Goal: Task Accomplishment & Management: Complete application form

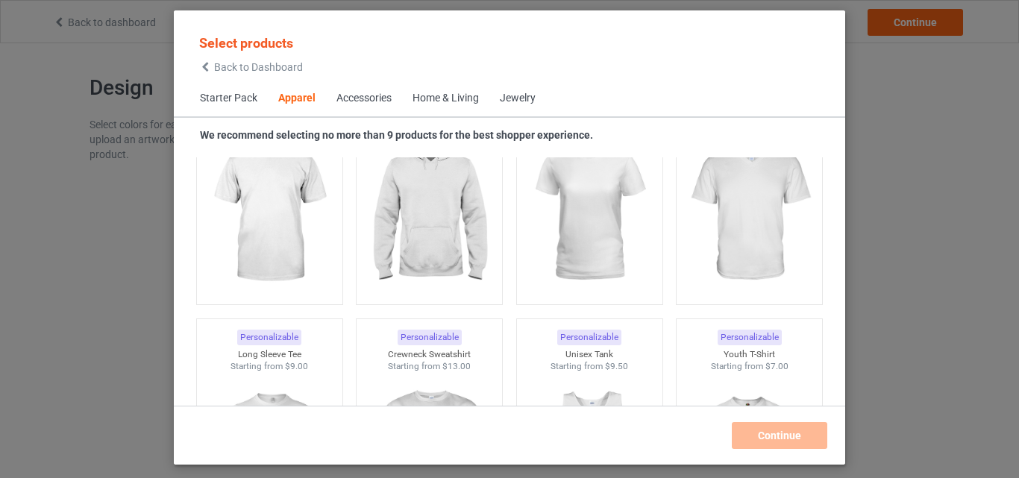
scroll to position [1141, 0]
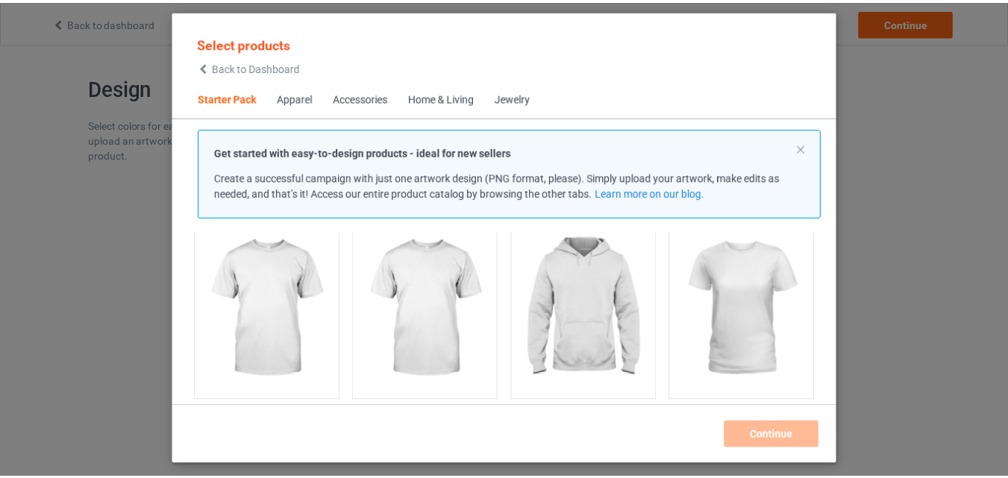
scroll to position [119, 0]
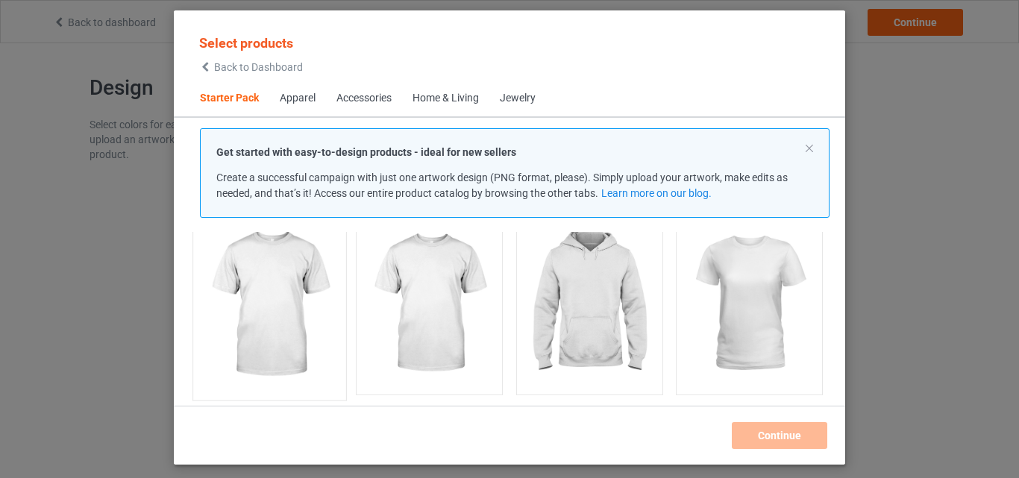
click at [269, 274] on img at bounding box center [269, 304] width 140 height 175
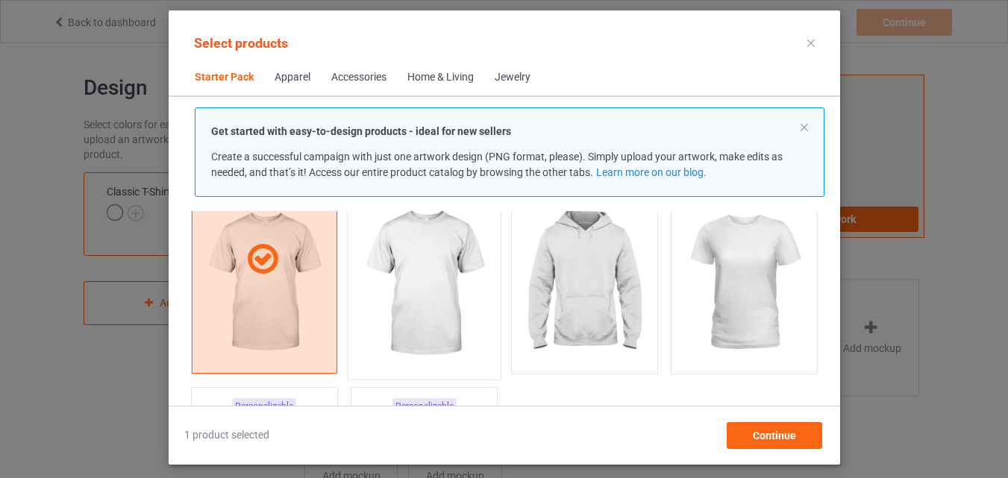
click at [432, 309] on img at bounding box center [424, 283] width 140 height 175
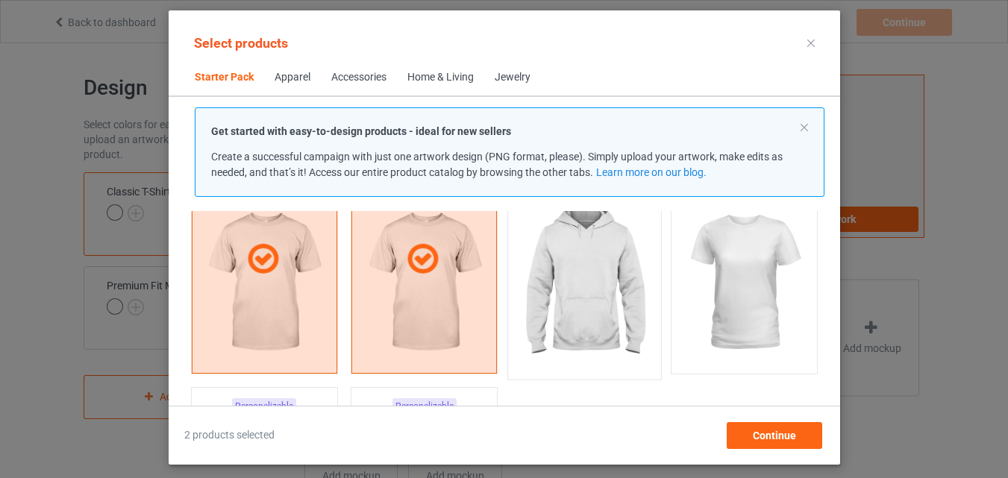
click at [545, 290] on img at bounding box center [584, 283] width 140 height 175
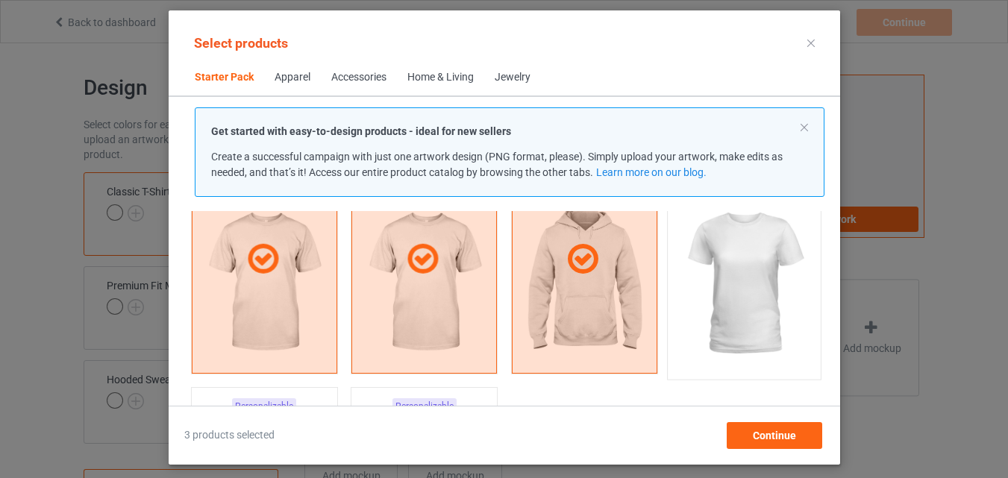
click at [735, 273] on img at bounding box center [744, 283] width 140 height 175
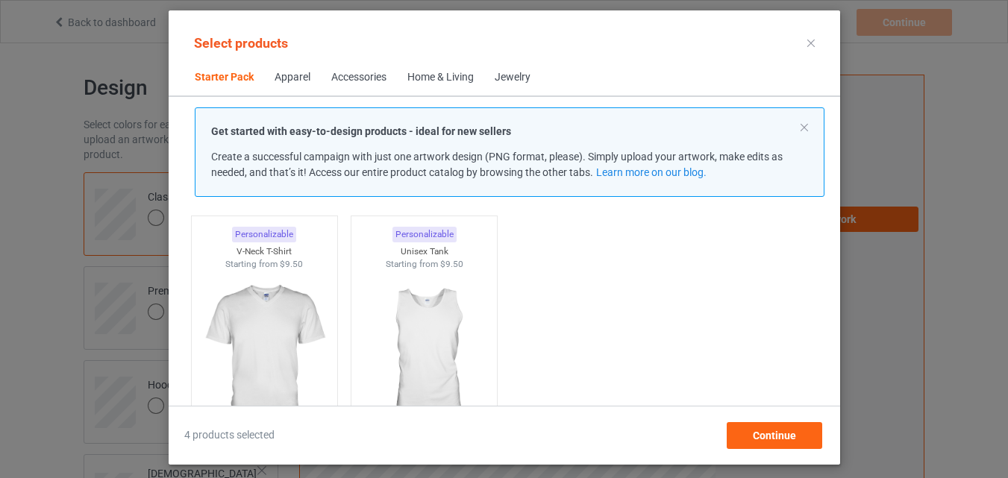
scroll to position [301, 0]
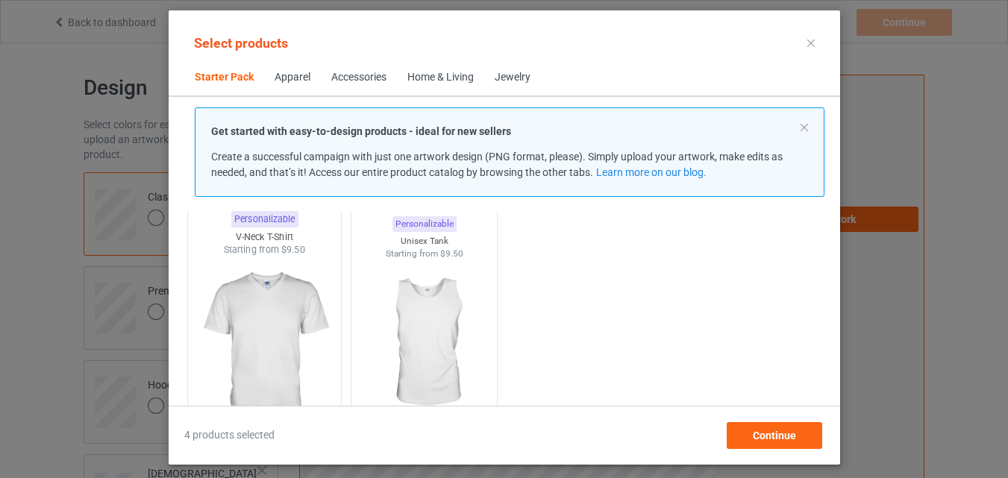
click at [287, 310] on img at bounding box center [264, 344] width 140 height 175
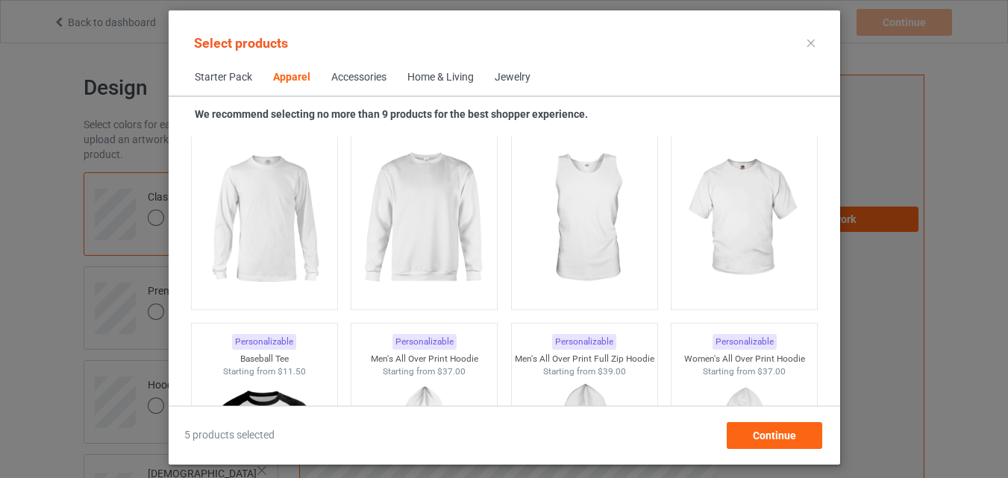
scroll to position [1120, 0]
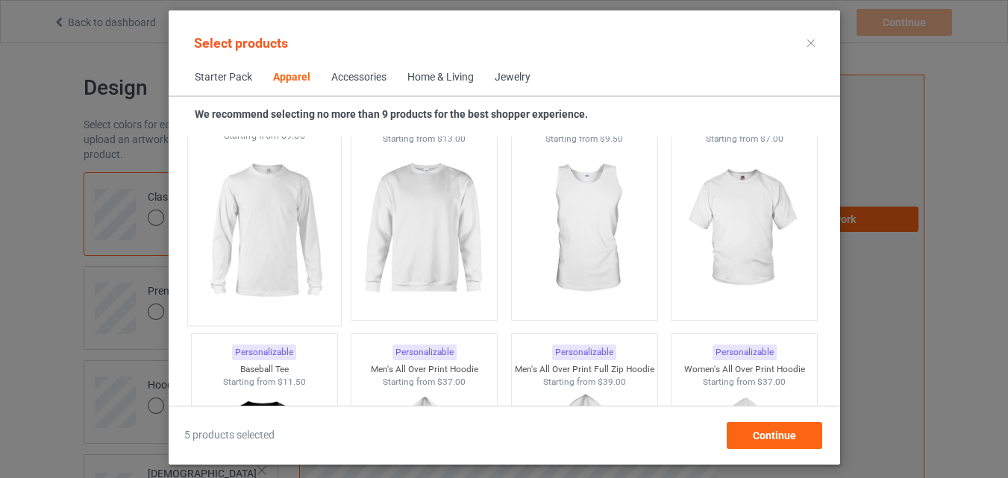
click at [274, 223] on img at bounding box center [264, 229] width 140 height 175
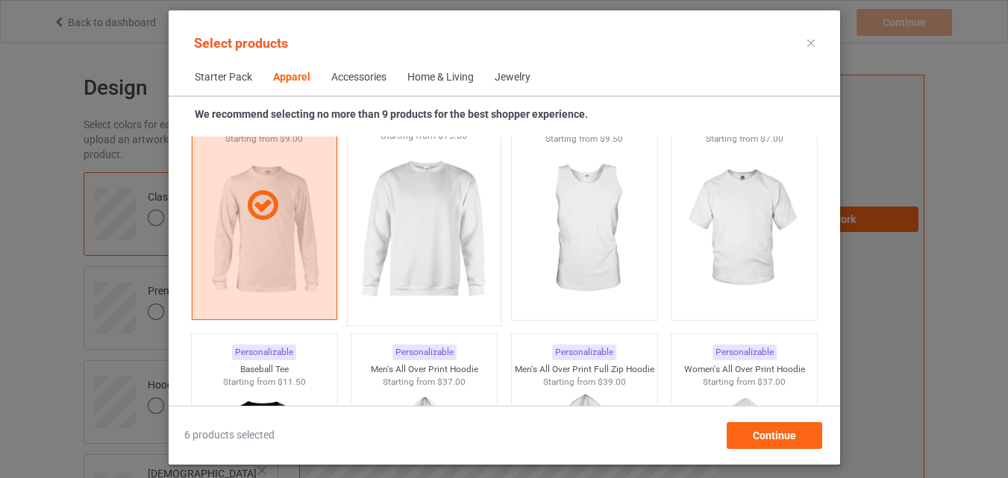
click at [416, 242] on img at bounding box center [424, 229] width 140 height 175
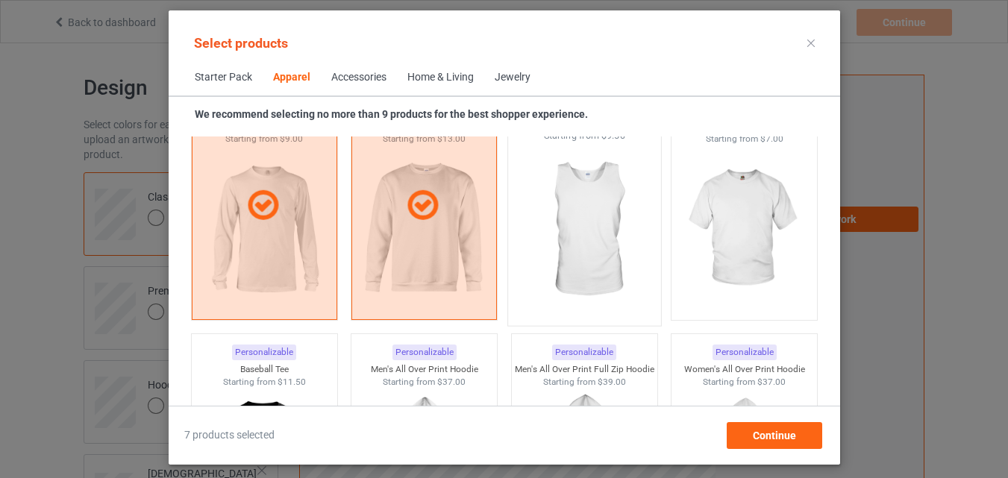
click at [566, 230] on img at bounding box center [584, 229] width 140 height 175
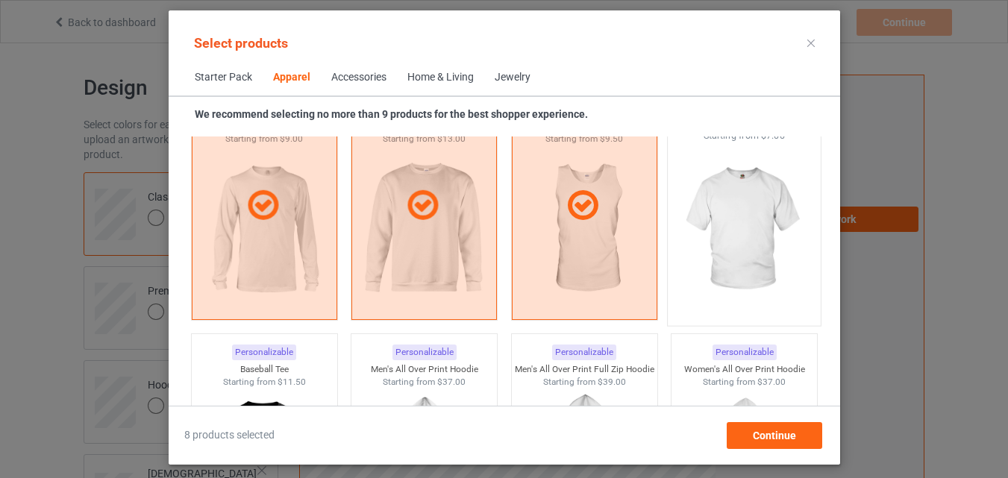
click at [715, 227] on img at bounding box center [744, 229] width 140 height 175
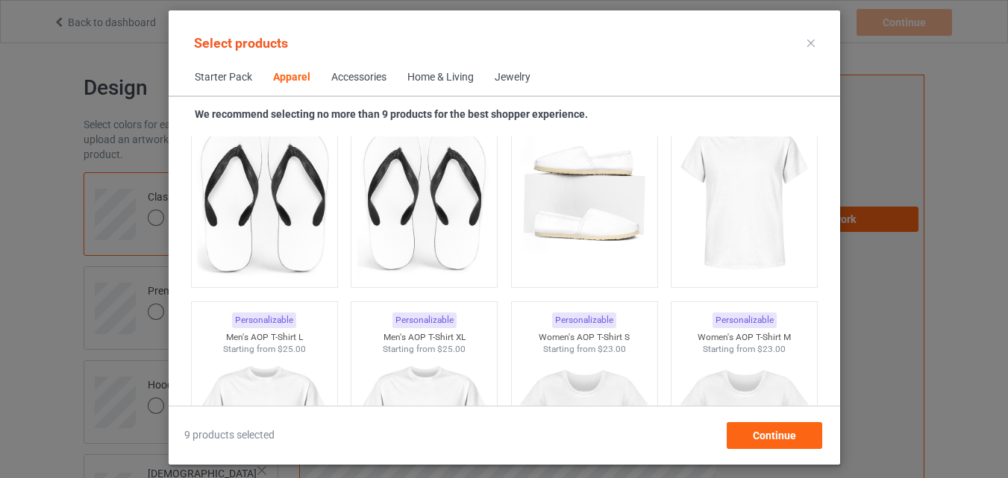
scroll to position [2335, 0]
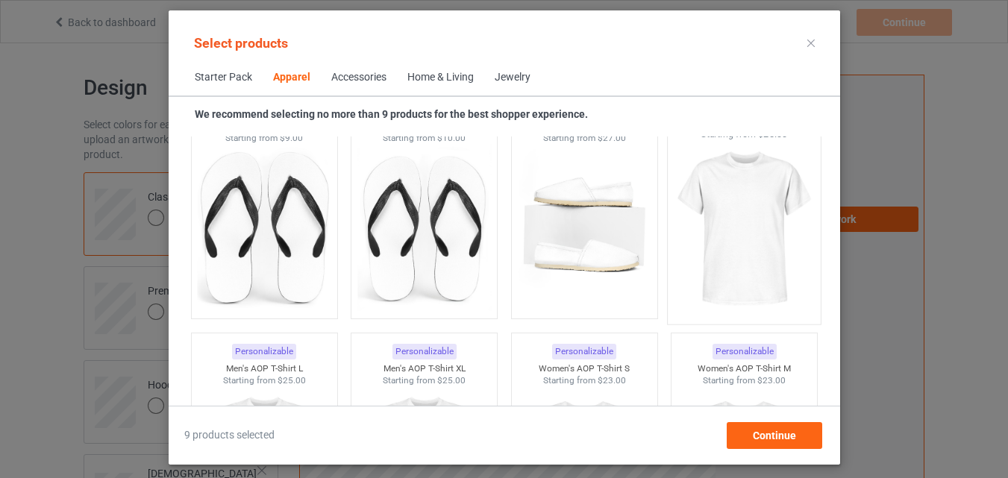
click at [756, 245] on img at bounding box center [744, 228] width 140 height 175
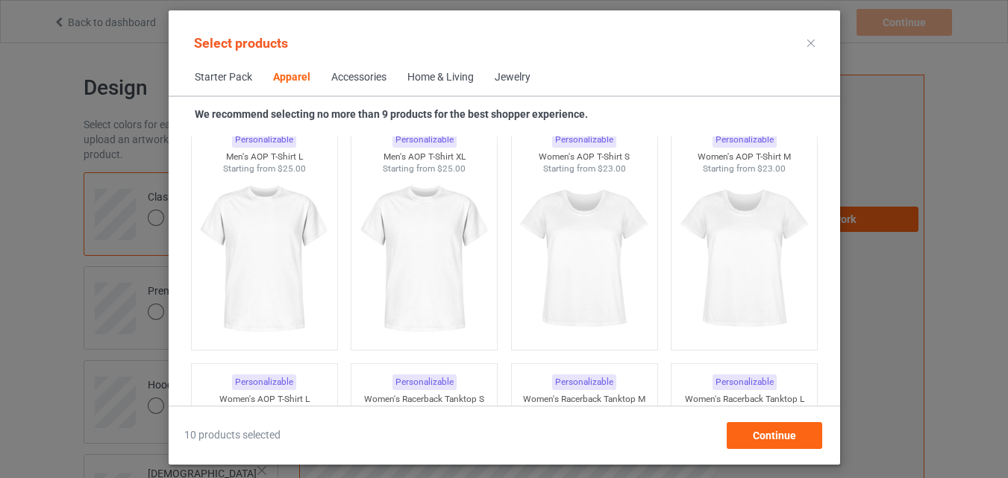
scroll to position [2549, 0]
click at [278, 254] on img at bounding box center [264, 258] width 140 height 175
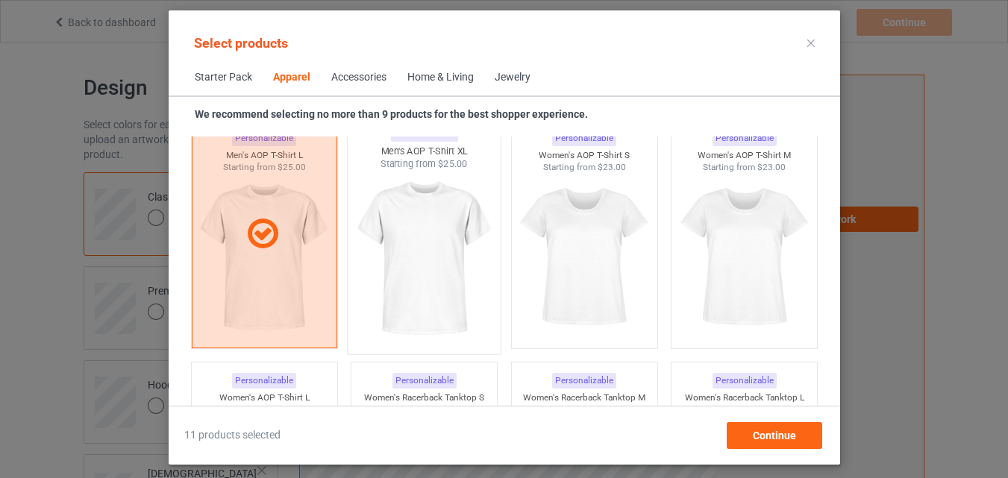
click at [430, 241] on img at bounding box center [424, 258] width 140 height 175
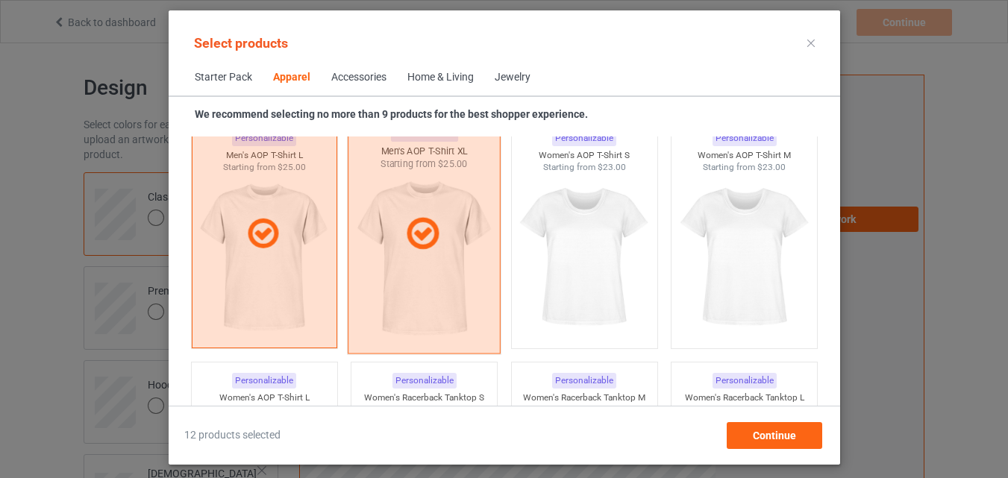
click at [581, 252] on img at bounding box center [584, 257] width 134 height 167
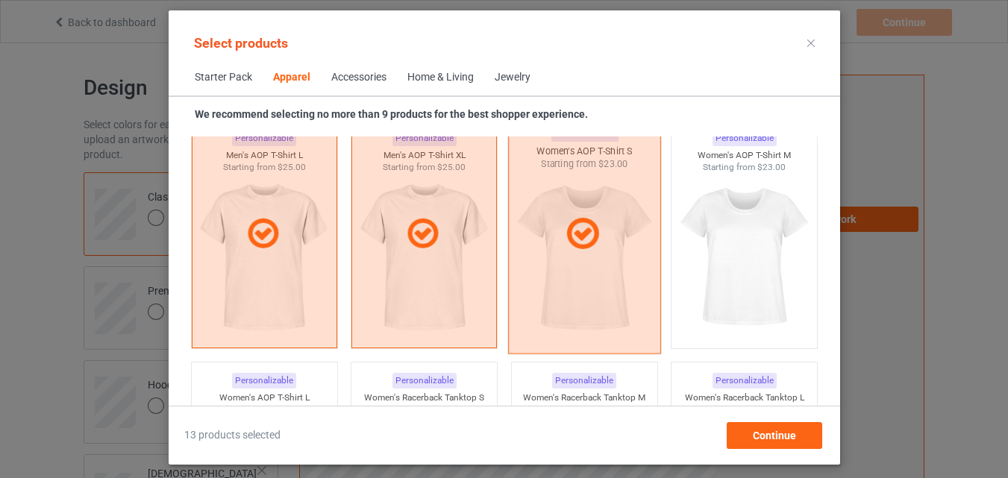
click at [739, 259] on img at bounding box center [744, 257] width 134 height 167
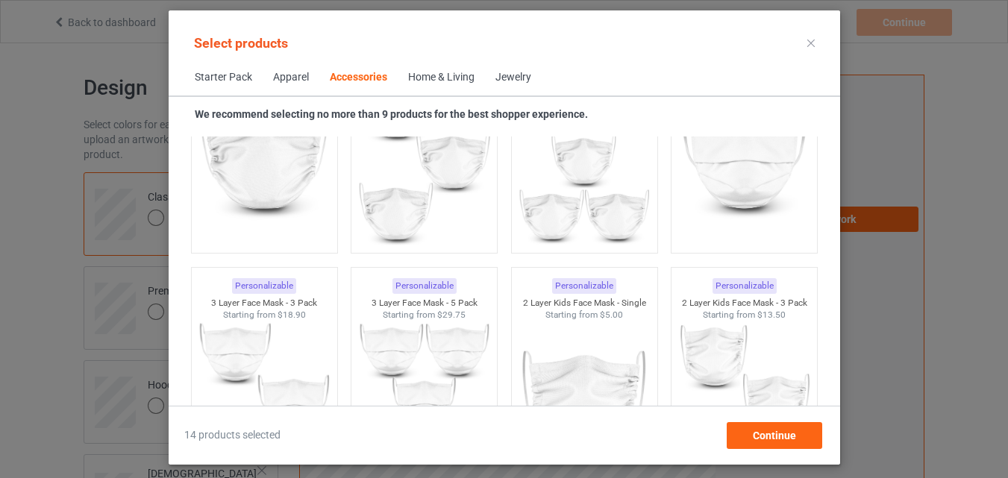
scroll to position [3671, 0]
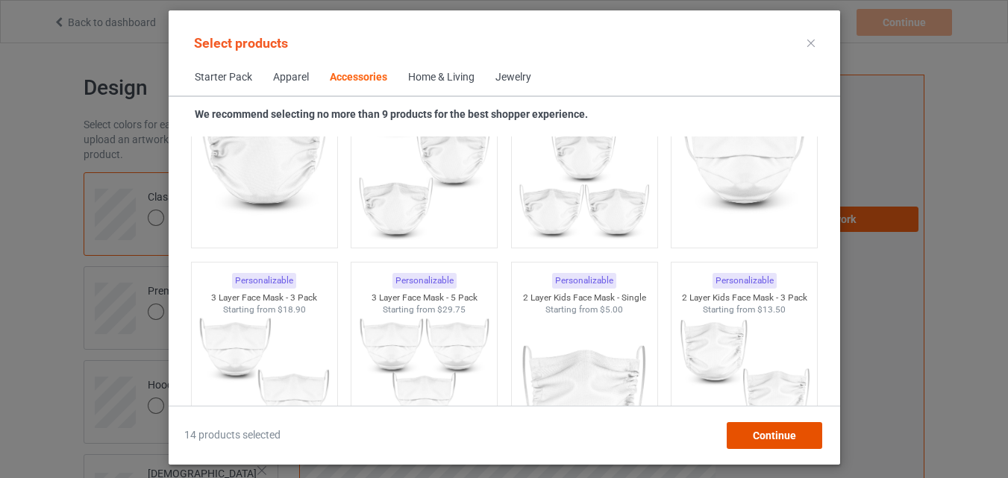
click at [760, 445] on div "Continue" at bounding box center [773, 435] width 95 height 27
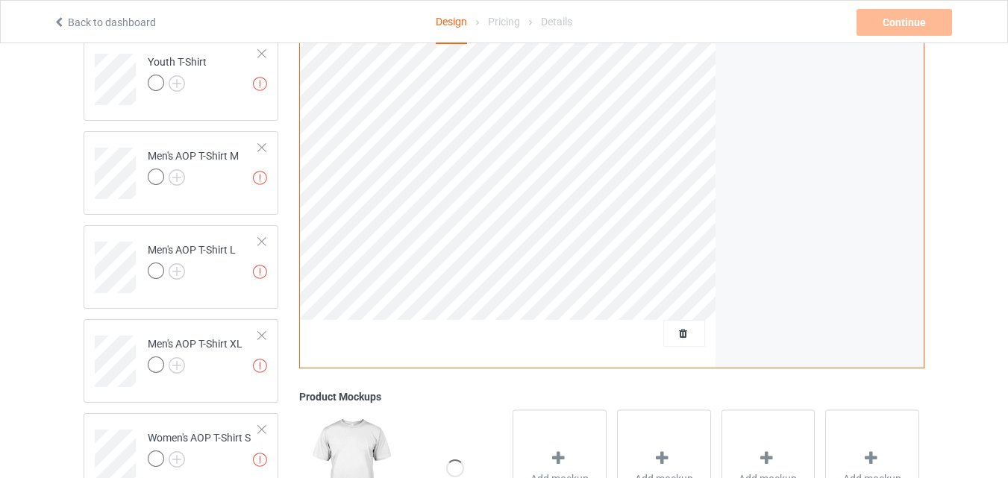
scroll to position [921, 0]
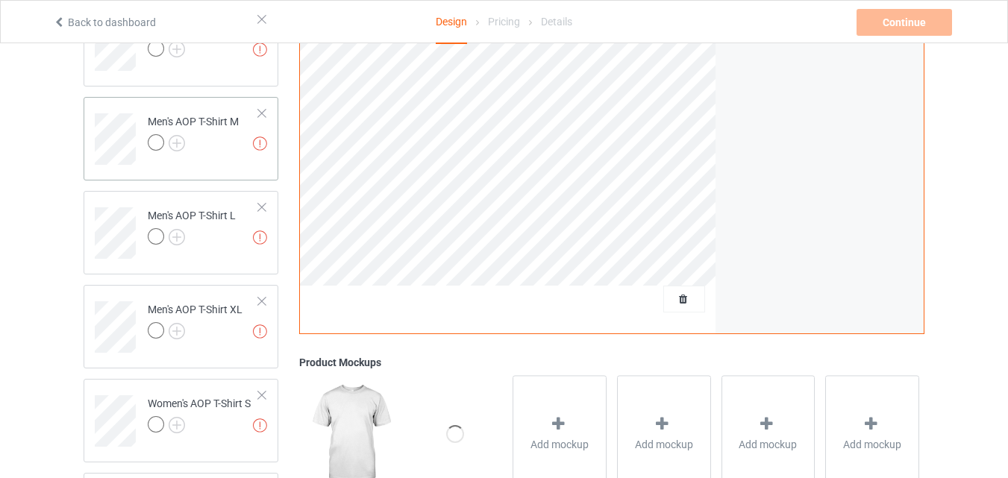
click at [263, 114] on div at bounding box center [262, 113] width 10 height 10
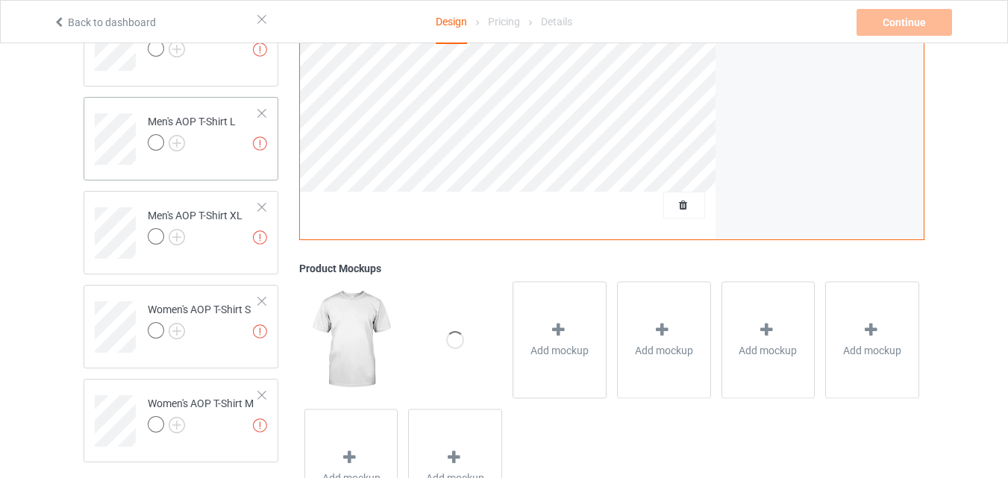
click at [263, 113] on div at bounding box center [262, 113] width 10 height 10
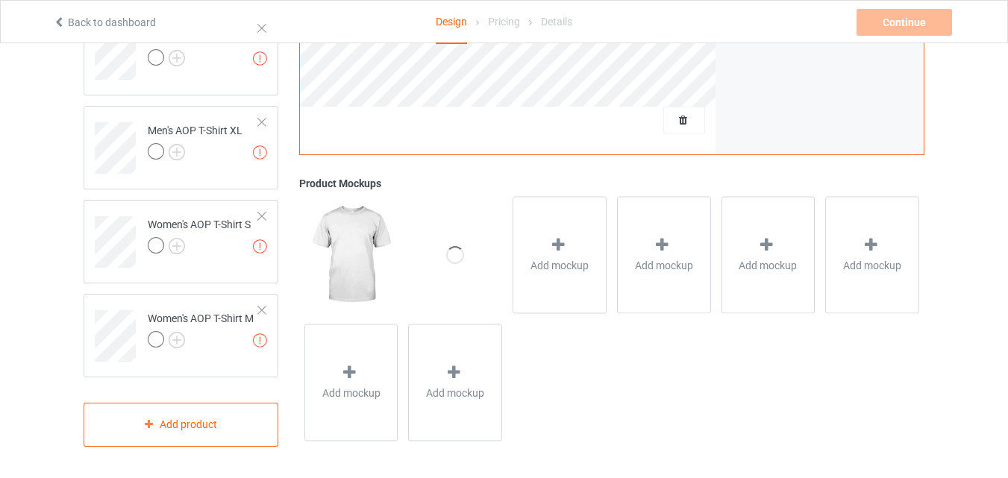
click at [263, 113] on td "Missing artworks Men's AOP T-Shirt XL" at bounding box center [204, 143] width 128 height 62
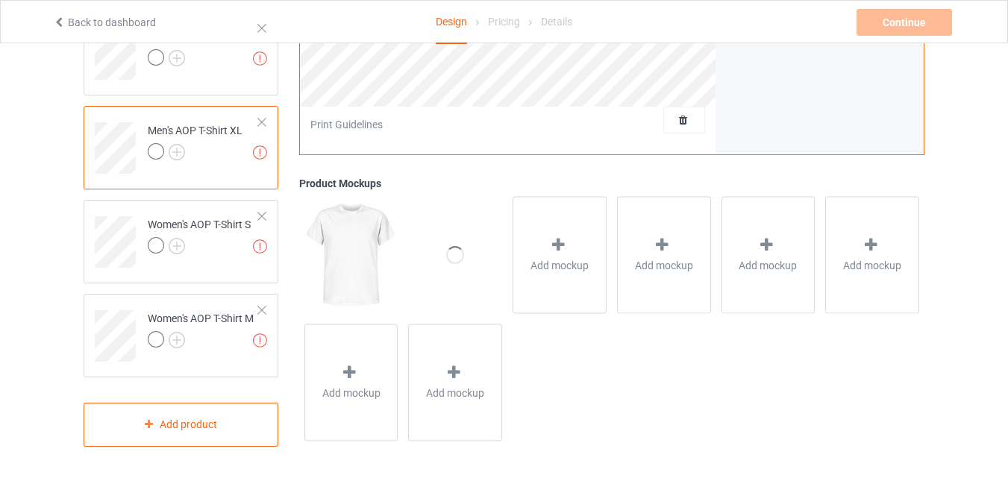
click at [263, 120] on div at bounding box center [262, 122] width 10 height 10
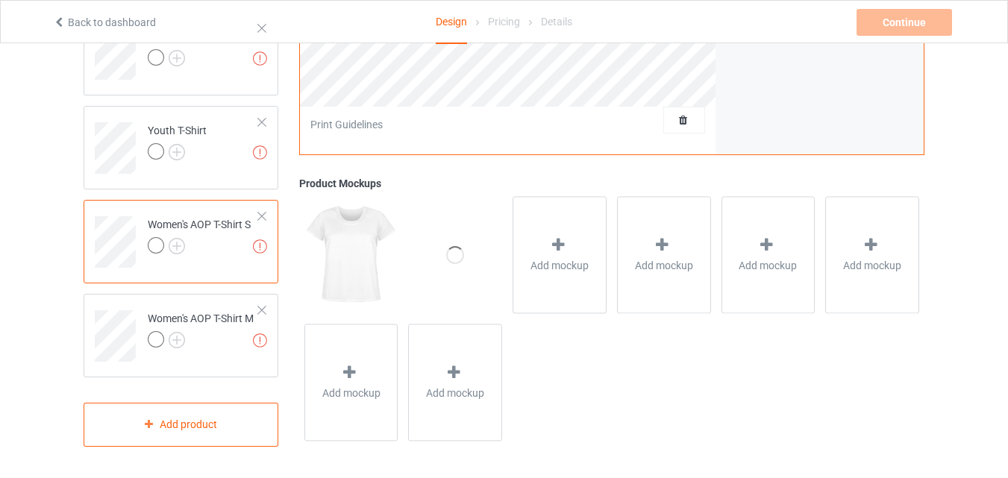
click at [263, 120] on div at bounding box center [262, 122] width 10 height 10
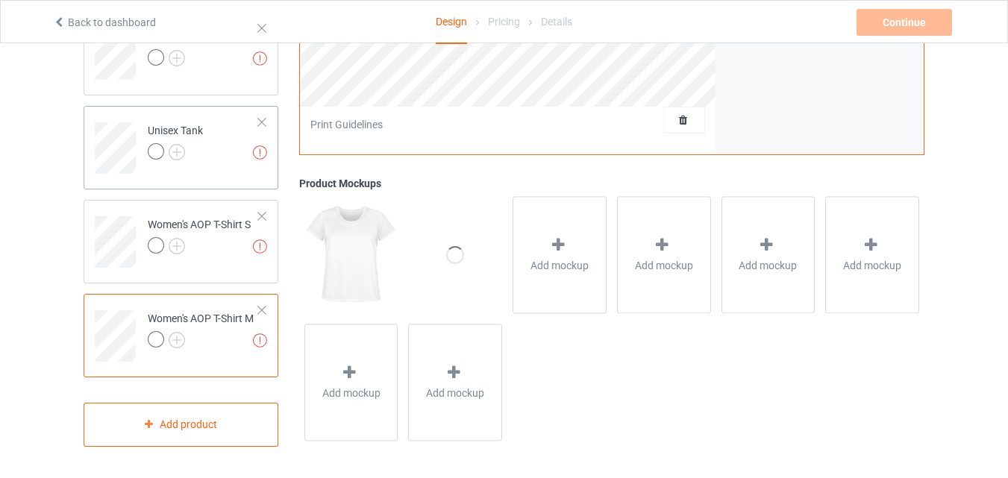
click at [263, 121] on div at bounding box center [262, 122] width 10 height 10
click at [264, 309] on div at bounding box center [262, 310] width 10 height 10
click at [260, 307] on div at bounding box center [262, 310] width 10 height 10
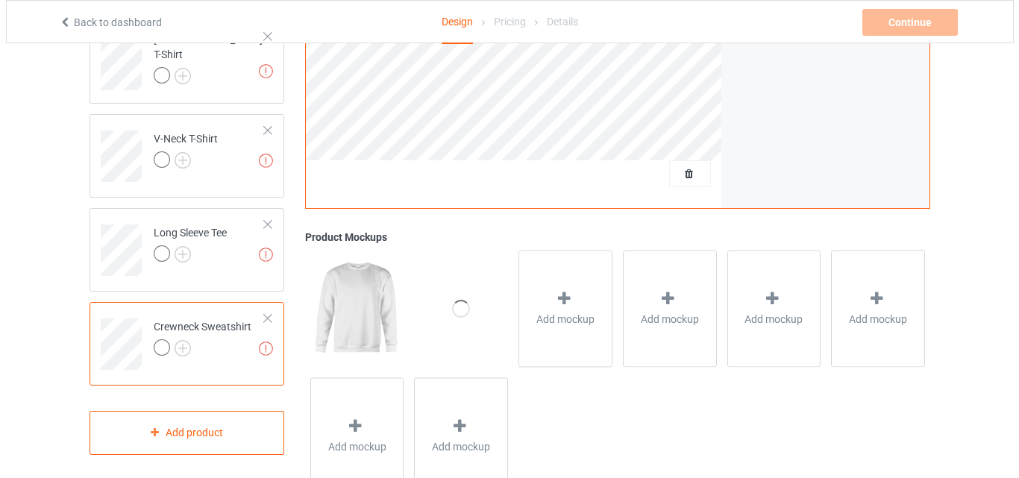
scroll to position [489, 0]
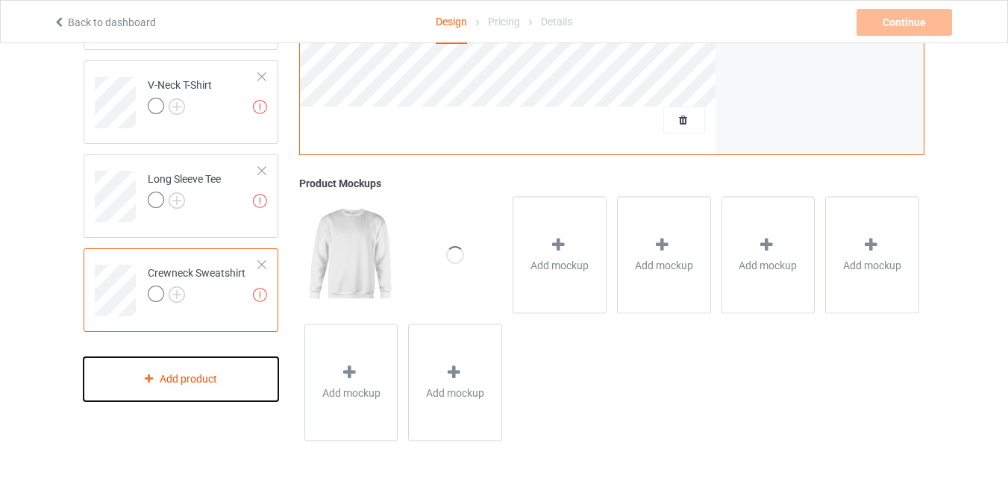
click at [154, 386] on div "Add product" at bounding box center [181, 379] width 195 height 44
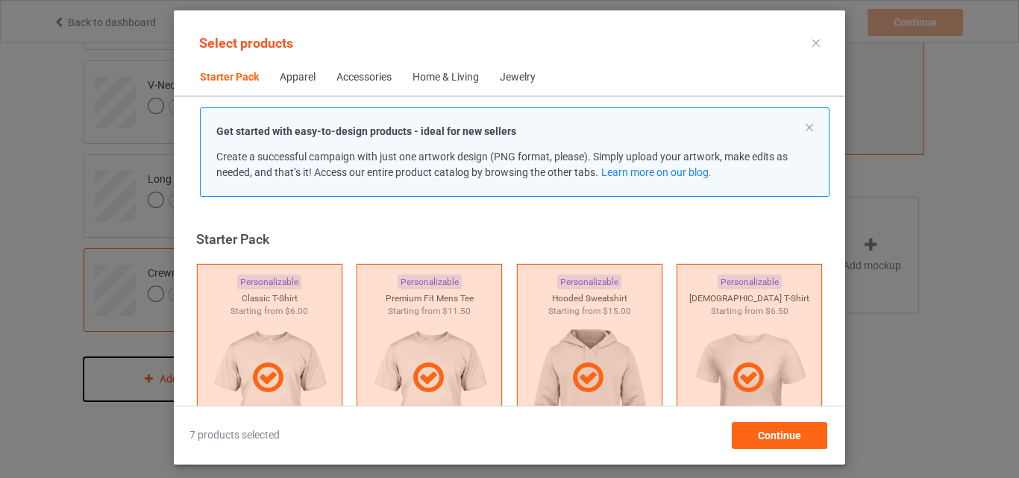
scroll to position [19, 0]
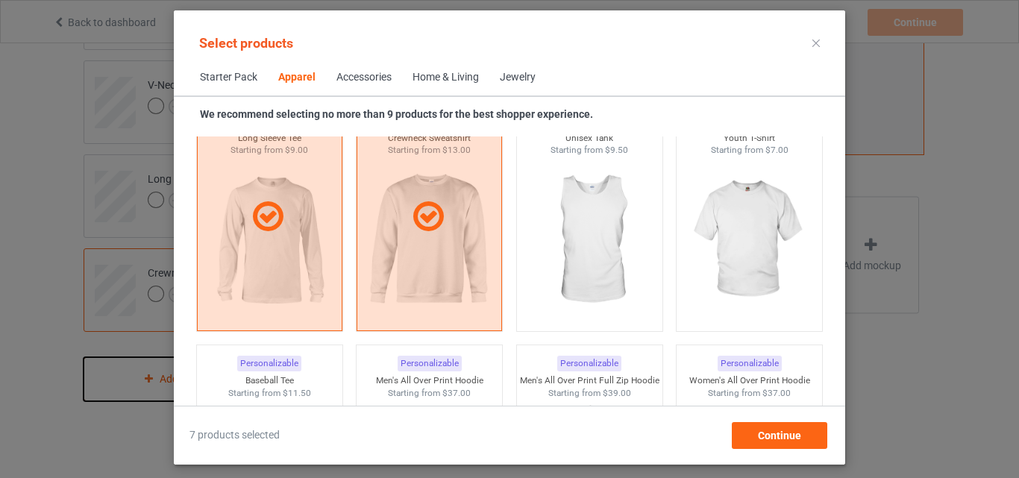
scroll to position [1111, 0]
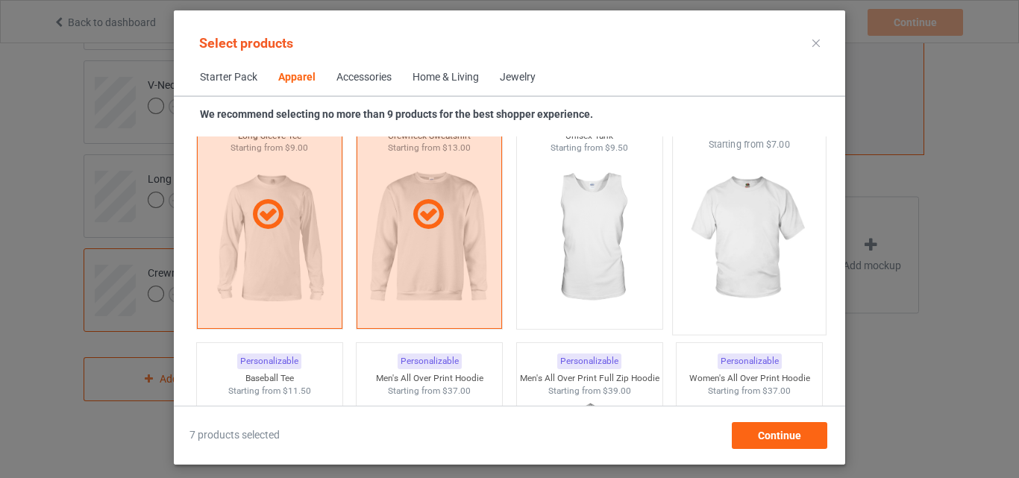
click at [750, 229] on img at bounding box center [750, 238] width 140 height 175
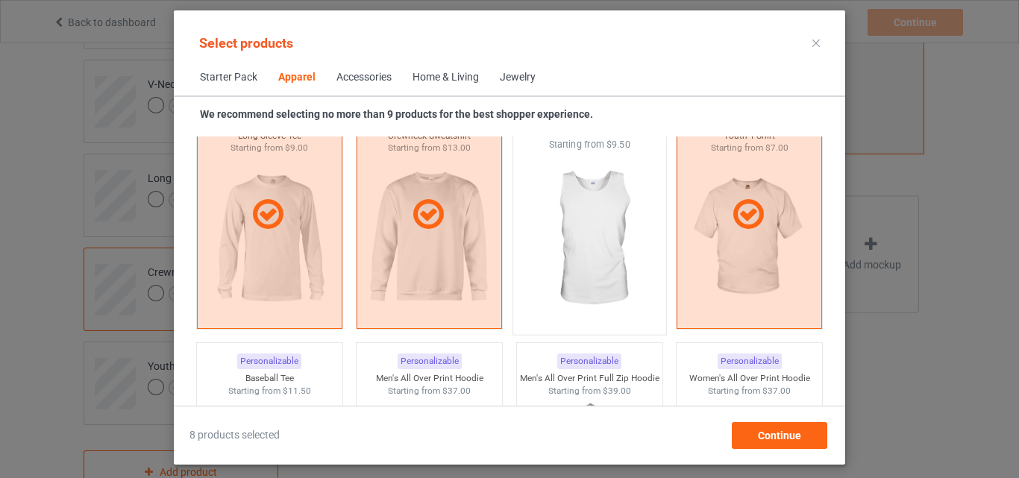
click at [566, 227] on img at bounding box center [589, 238] width 140 height 175
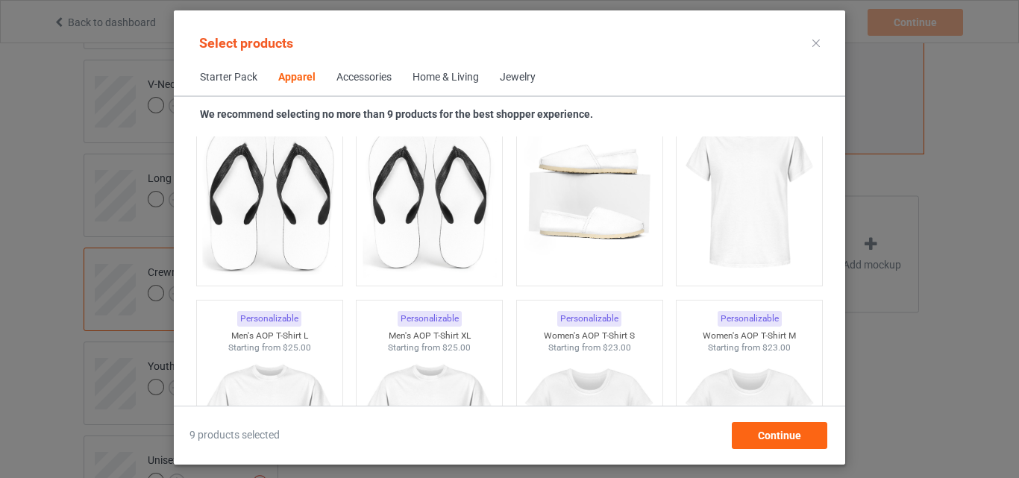
scroll to position [2369, 0]
click at [737, 228] on img at bounding box center [750, 194] width 140 height 175
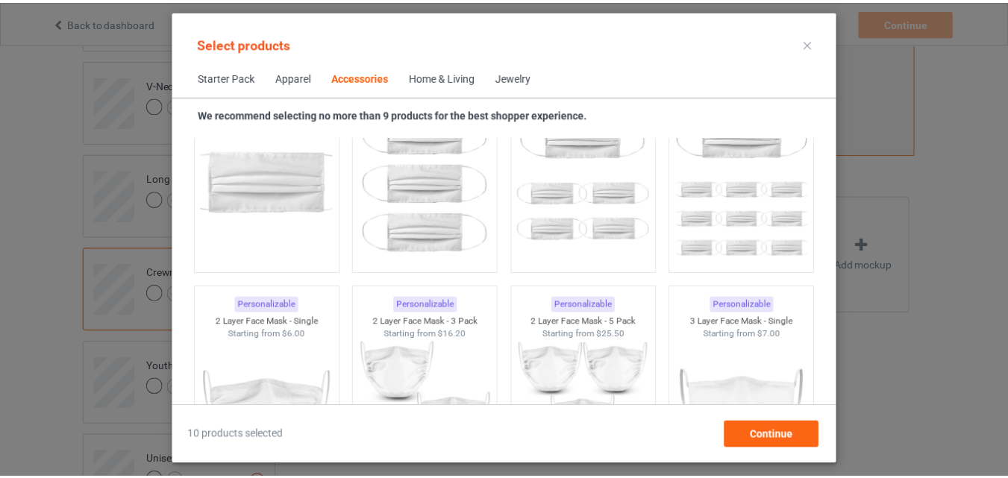
scroll to position [3409, 0]
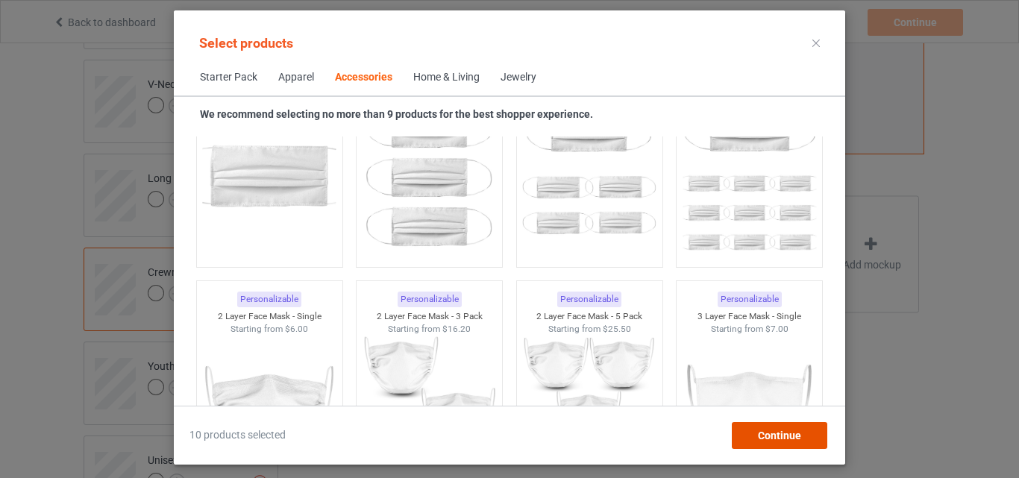
click at [759, 445] on div "Continue" at bounding box center [779, 435] width 95 height 27
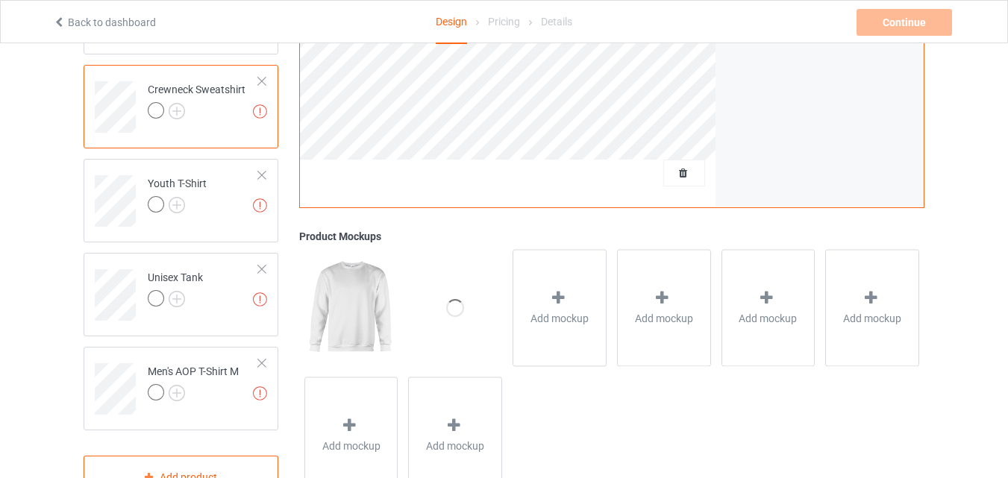
scroll to position [725, 0]
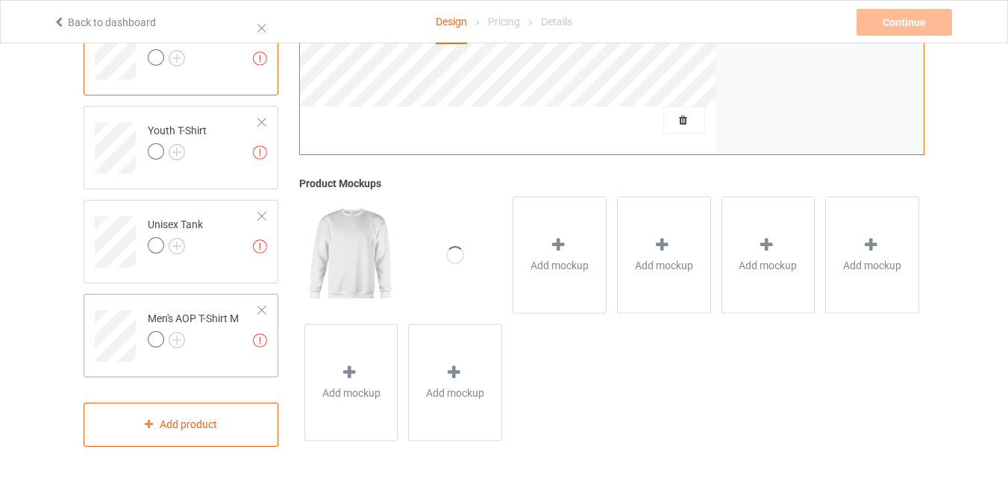
click at [260, 309] on div at bounding box center [262, 310] width 10 height 10
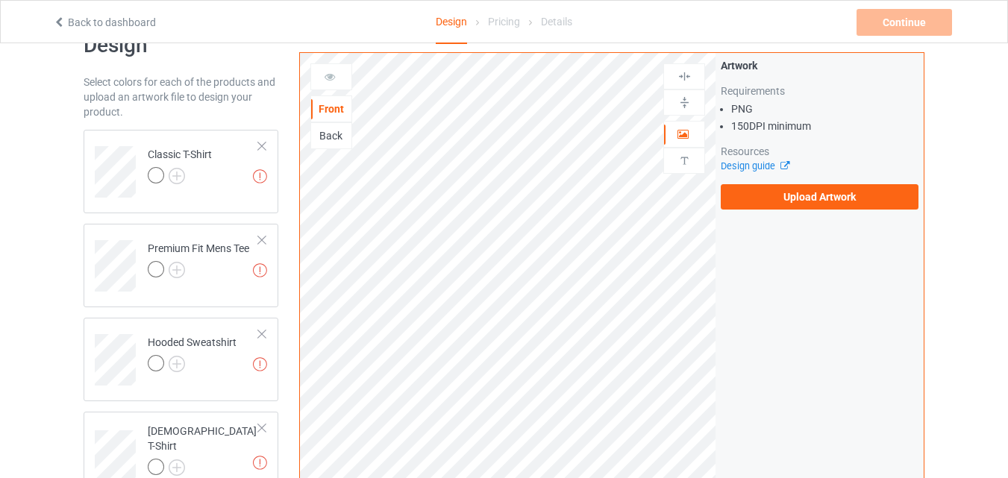
scroll to position [0, 0]
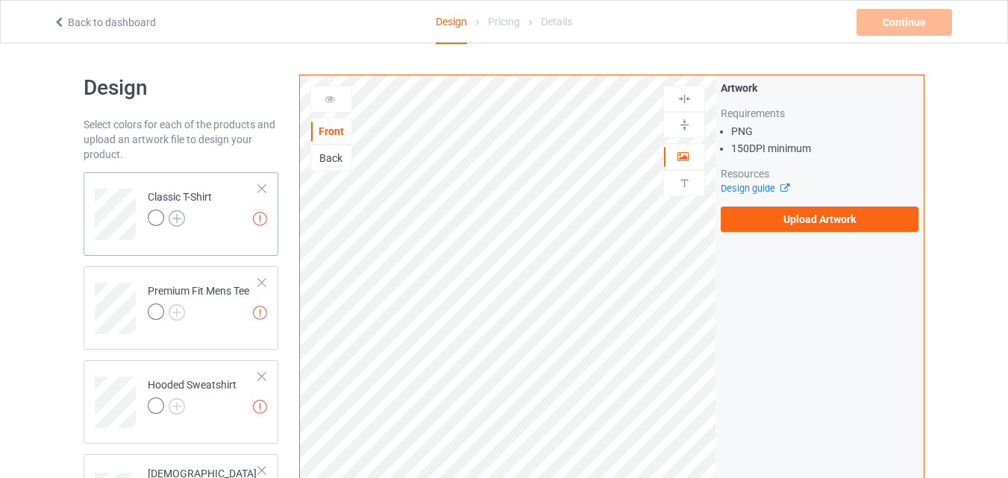
click at [173, 213] on img at bounding box center [177, 218] width 16 height 16
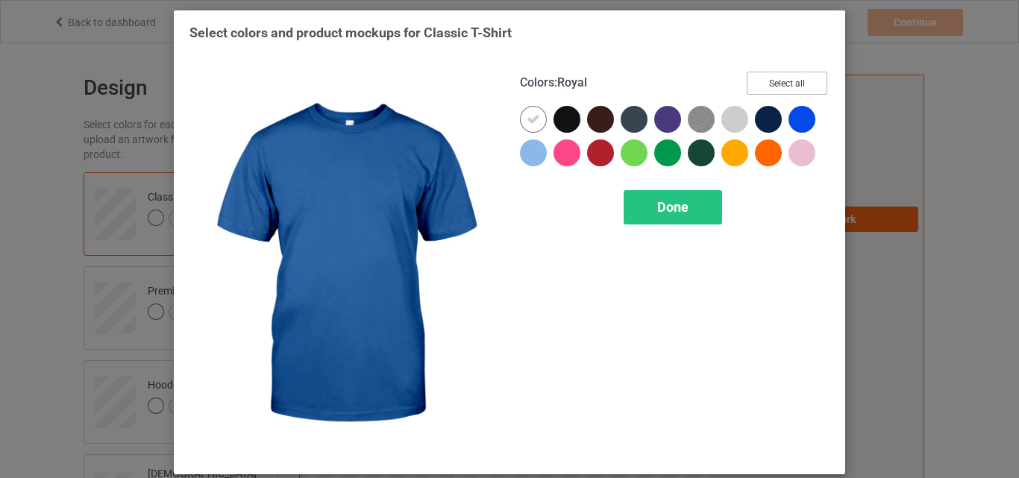
click at [783, 75] on button "Select all" at bounding box center [787, 83] width 81 height 23
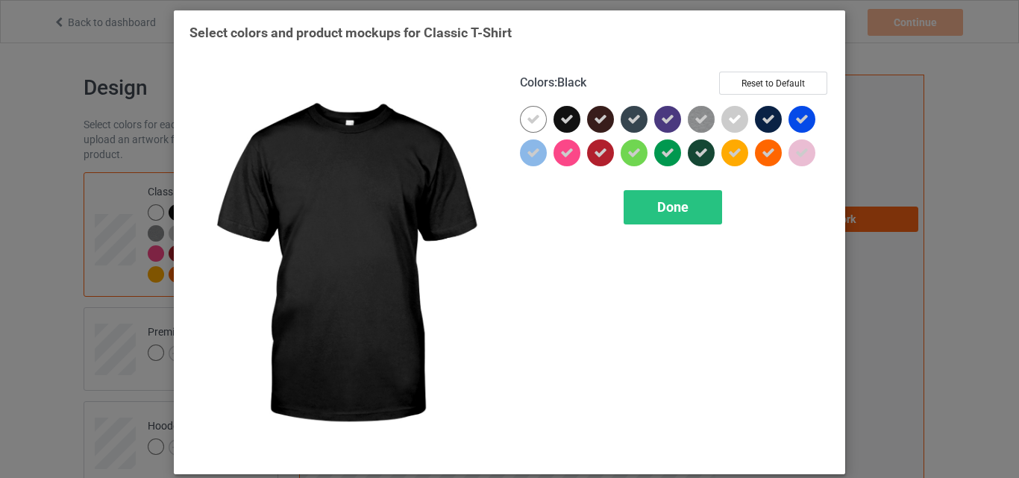
click at [560, 119] on icon at bounding box center [566, 119] width 13 height 13
click at [560, 119] on div at bounding box center [567, 119] width 27 height 27
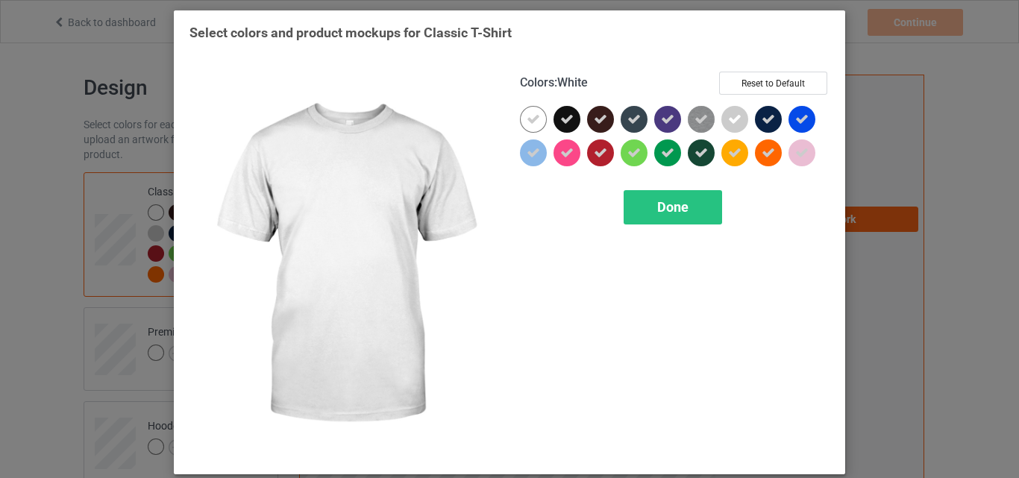
click at [543, 119] on div at bounding box center [537, 123] width 34 height 34
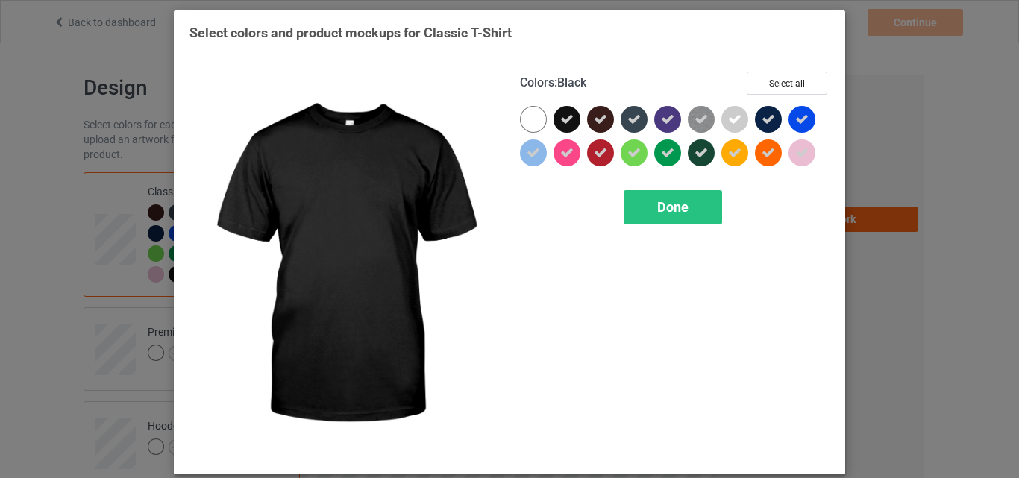
click at [571, 119] on div at bounding box center [567, 119] width 27 height 27
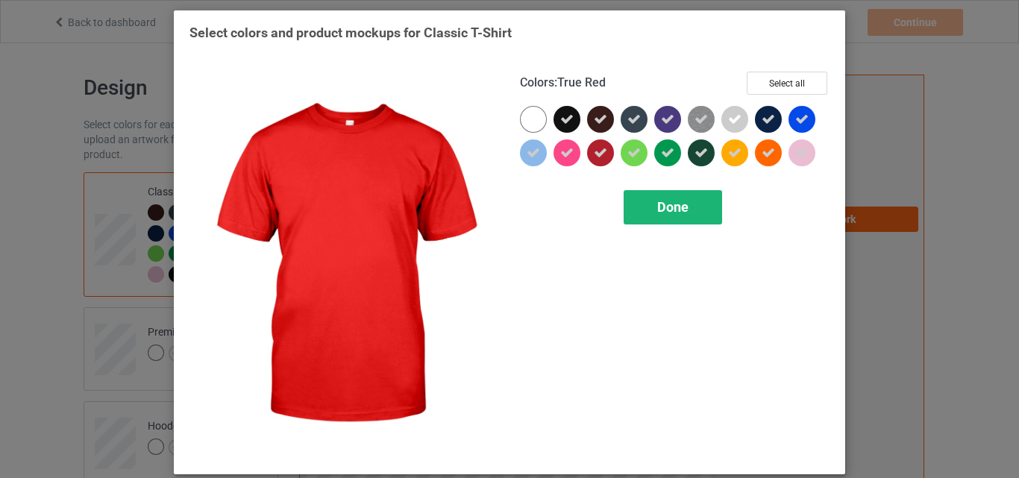
click at [689, 211] on div "Done" at bounding box center [673, 207] width 98 height 34
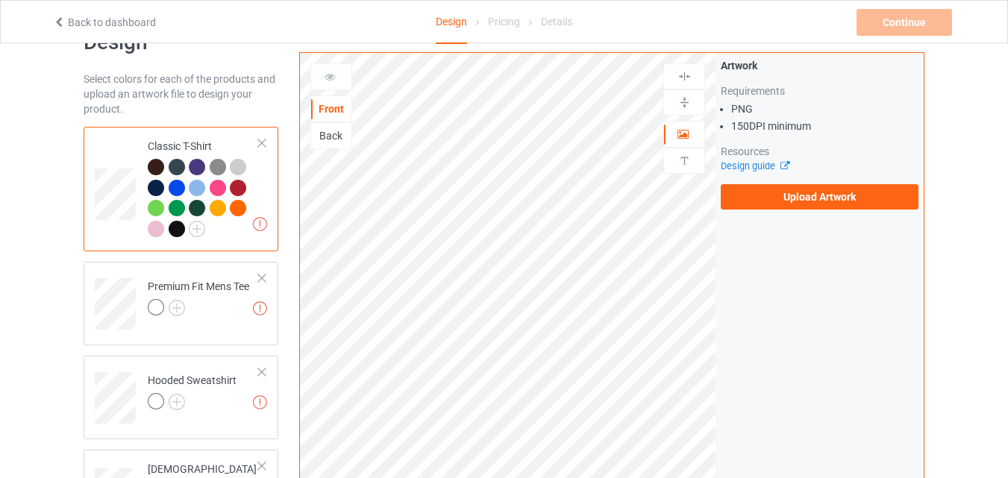
scroll to position [42, 0]
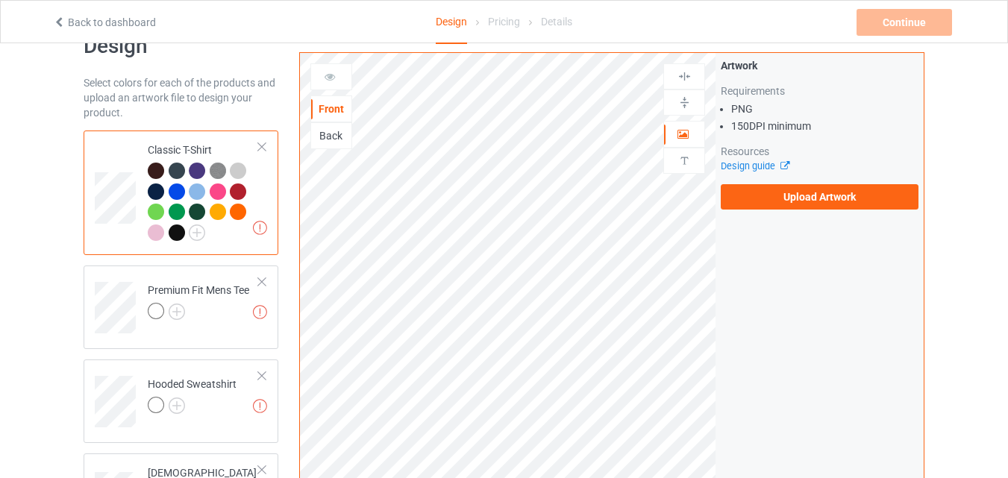
click at [177, 231] on div at bounding box center [177, 233] width 16 height 16
click at [198, 233] on img at bounding box center [197, 233] width 16 height 16
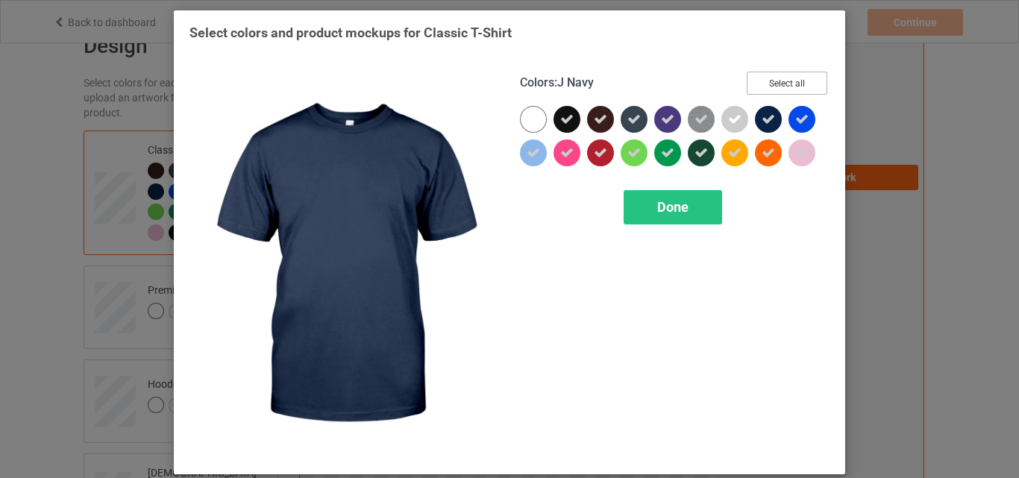
click at [787, 84] on button "Select all" at bounding box center [787, 83] width 81 height 23
click at [786, 81] on button "Reset to Default" at bounding box center [773, 83] width 108 height 23
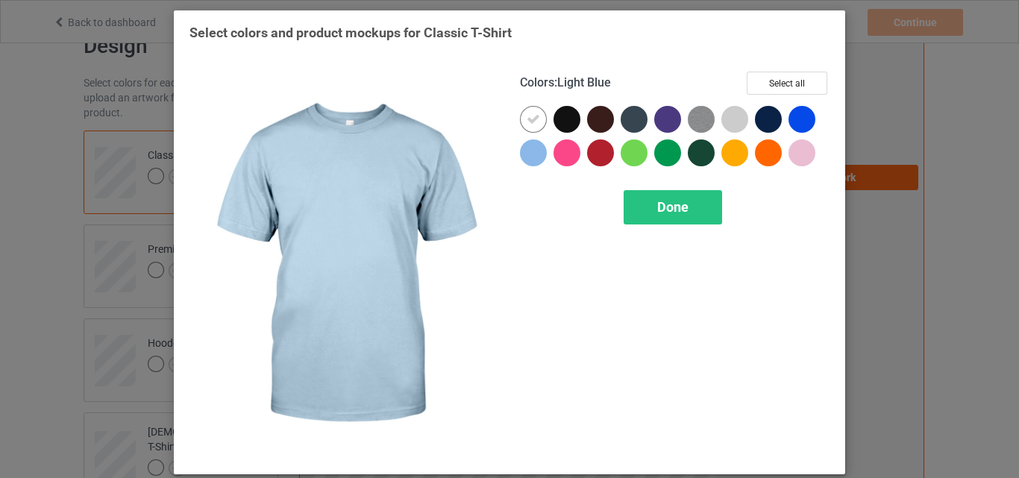
click at [533, 155] on div at bounding box center [533, 153] width 27 height 27
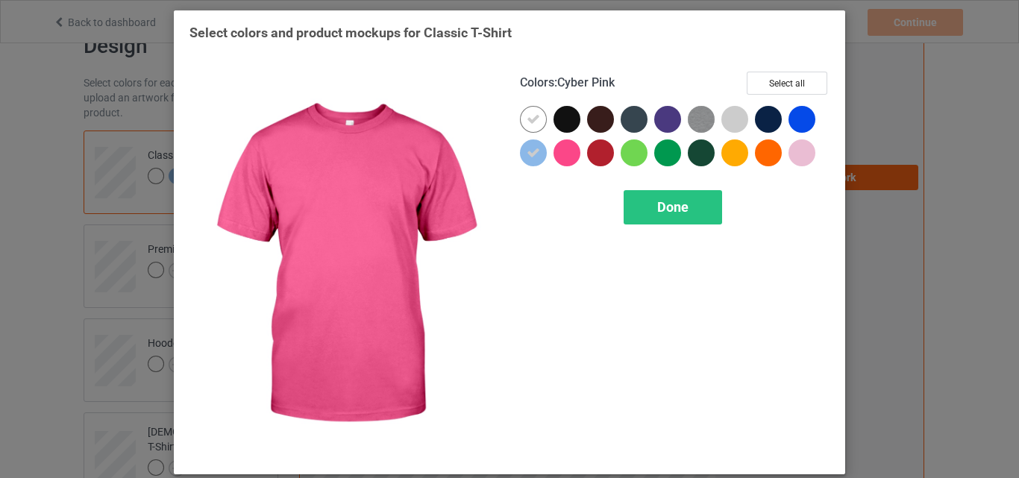
drag, startPoint x: 560, startPoint y: 151, endPoint x: 580, endPoint y: 154, distance: 20.4
click at [562, 153] on div at bounding box center [567, 153] width 27 height 27
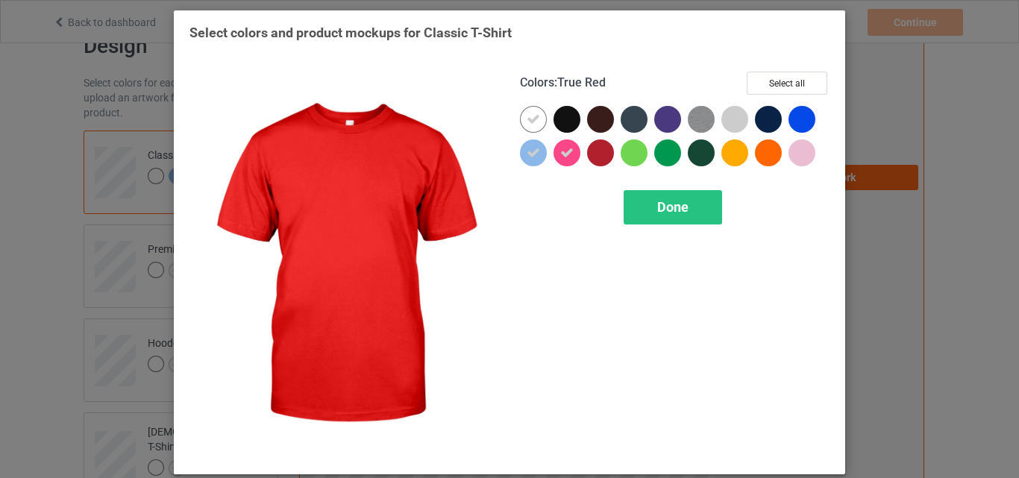
drag, startPoint x: 591, startPoint y: 151, endPoint x: 613, endPoint y: 152, distance: 22.4
click at [592, 151] on div at bounding box center [600, 153] width 27 height 27
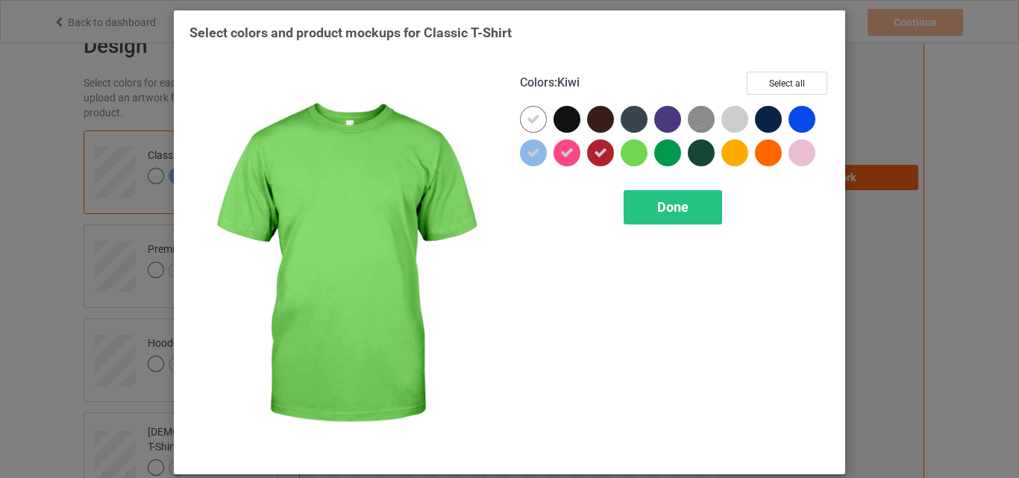
drag, startPoint x: 628, startPoint y: 147, endPoint x: 658, endPoint y: 150, distance: 30.0
click at [630, 148] on div at bounding box center [634, 153] width 27 height 27
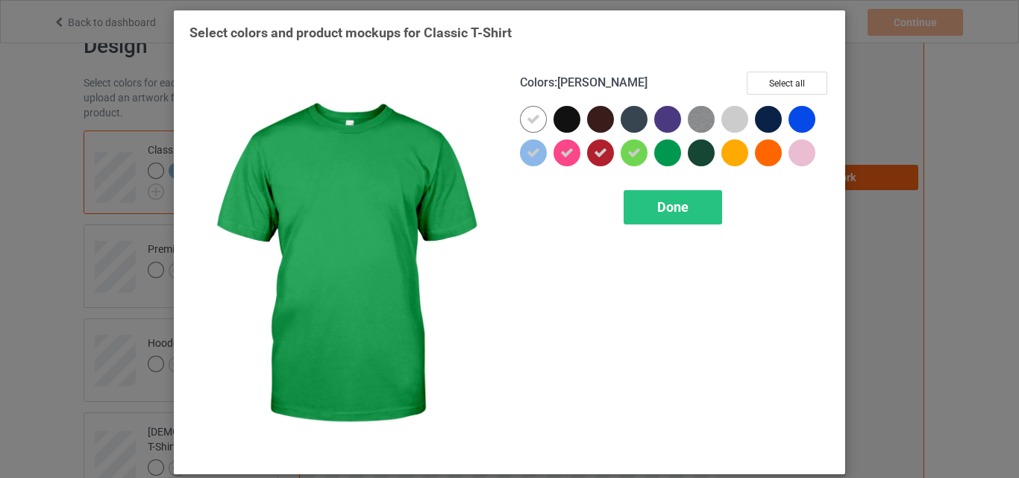
drag, startPoint x: 667, startPoint y: 150, endPoint x: 691, endPoint y: 152, distance: 24.0
click at [668, 152] on div at bounding box center [667, 153] width 27 height 27
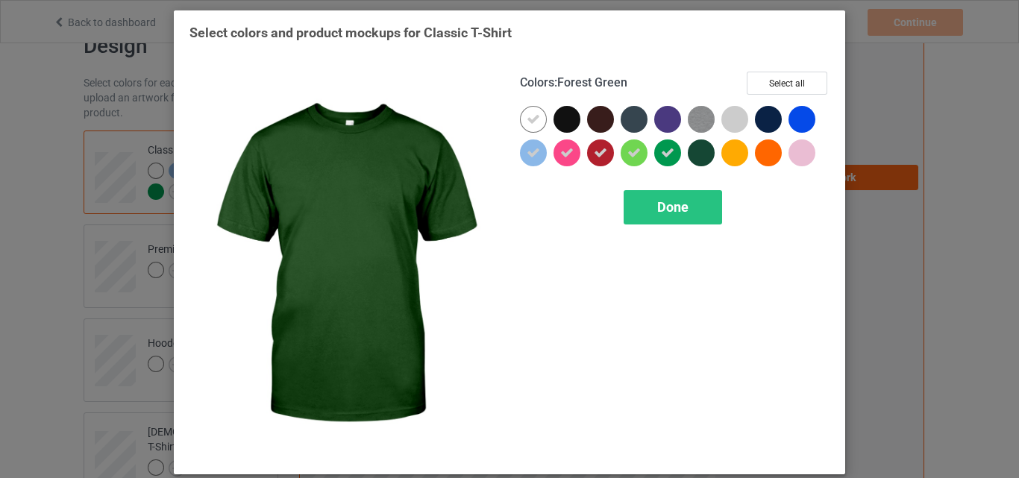
drag, startPoint x: 698, startPoint y: 153, endPoint x: 707, endPoint y: 154, distance: 9.0
click at [700, 154] on div at bounding box center [701, 153] width 27 height 27
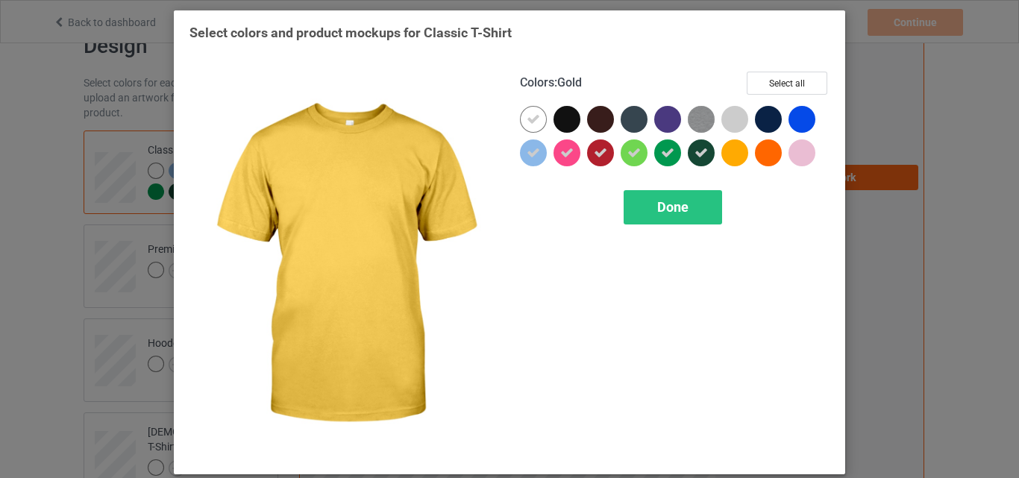
drag, startPoint x: 721, startPoint y: 154, endPoint x: 749, endPoint y: 154, distance: 28.4
click at [722, 154] on div at bounding box center [734, 153] width 27 height 27
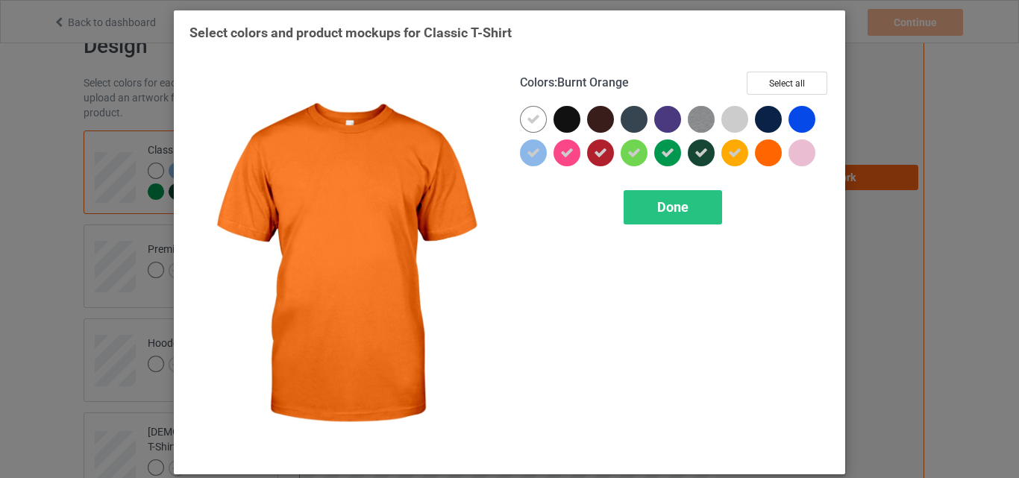
drag, startPoint x: 759, startPoint y: 154, endPoint x: 771, endPoint y: 156, distance: 11.4
click at [760, 154] on div at bounding box center [768, 153] width 27 height 27
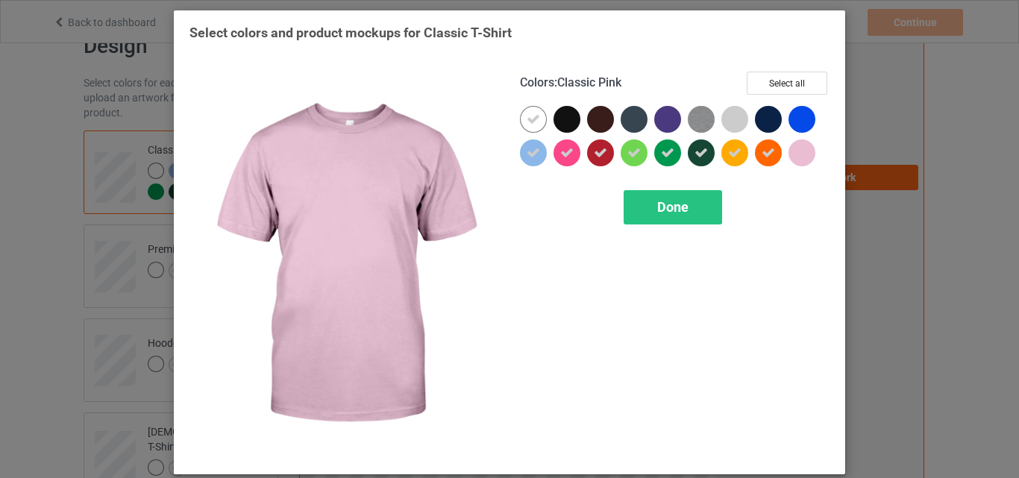
click at [795, 155] on div at bounding box center [802, 153] width 27 height 27
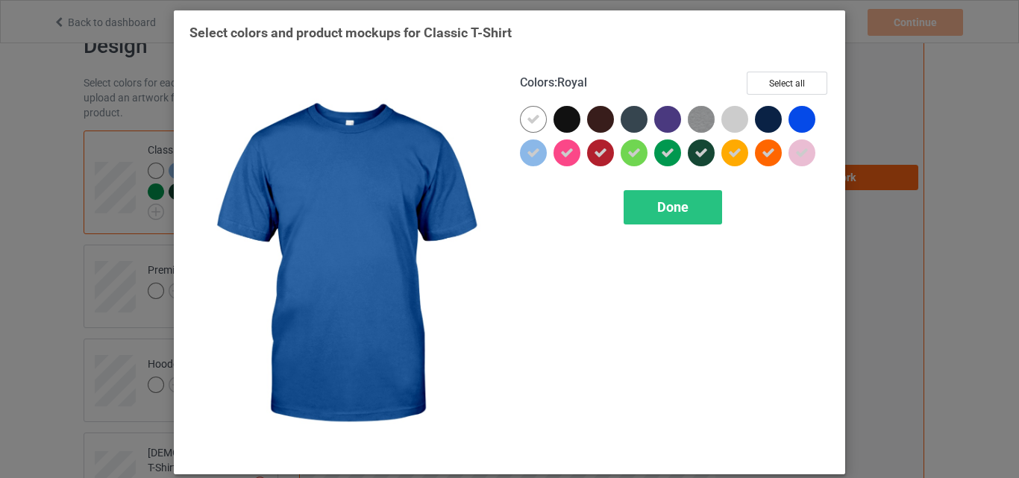
drag, startPoint x: 798, startPoint y: 128, endPoint x: 765, endPoint y: 125, distance: 32.2
click at [794, 127] on div at bounding box center [802, 119] width 27 height 27
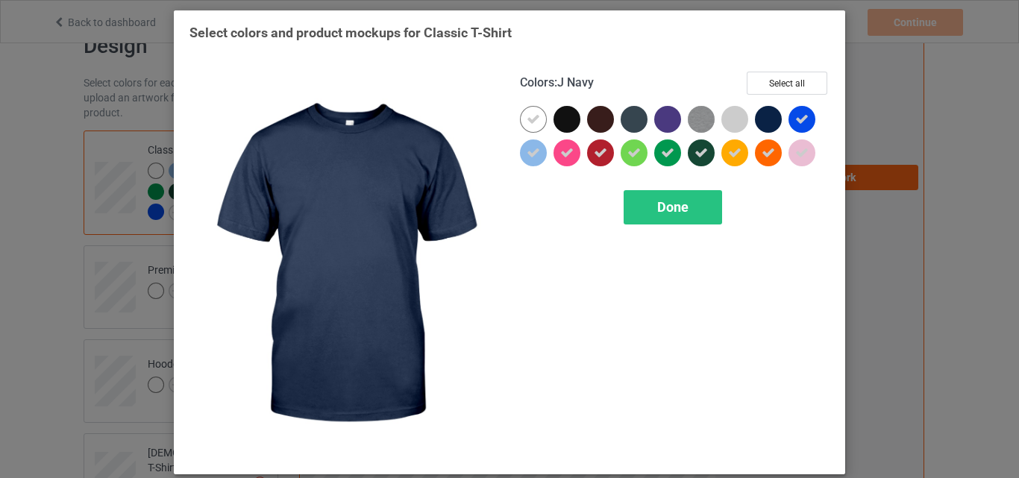
drag, startPoint x: 758, startPoint y: 123, endPoint x: 742, endPoint y: 124, distance: 16.4
click at [756, 123] on div at bounding box center [768, 119] width 27 height 27
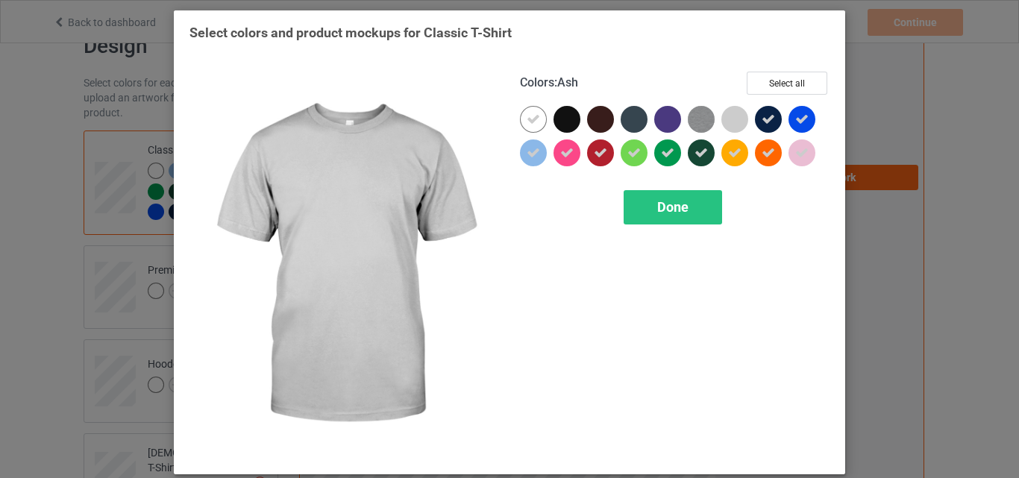
drag, startPoint x: 738, startPoint y: 124, endPoint x: 696, endPoint y: 119, distance: 42.0
click at [737, 124] on div at bounding box center [734, 119] width 27 height 27
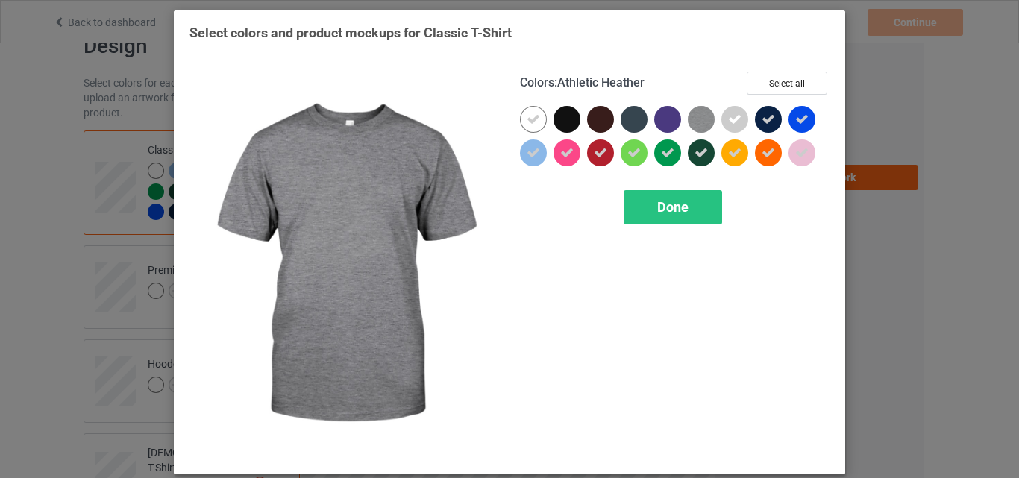
drag, startPoint x: 696, startPoint y: 119, endPoint x: 664, endPoint y: 116, distance: 32.3
click at [695, 119] on img at bounding box center [701, 119] width 27 height 27
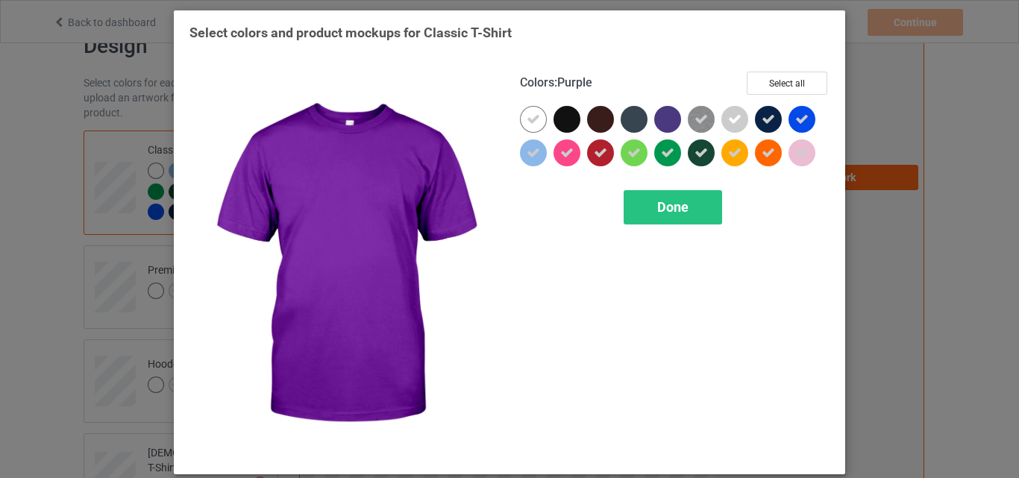
click at [664, 116] on div at bounding box center [667, 119] width 27 height 27
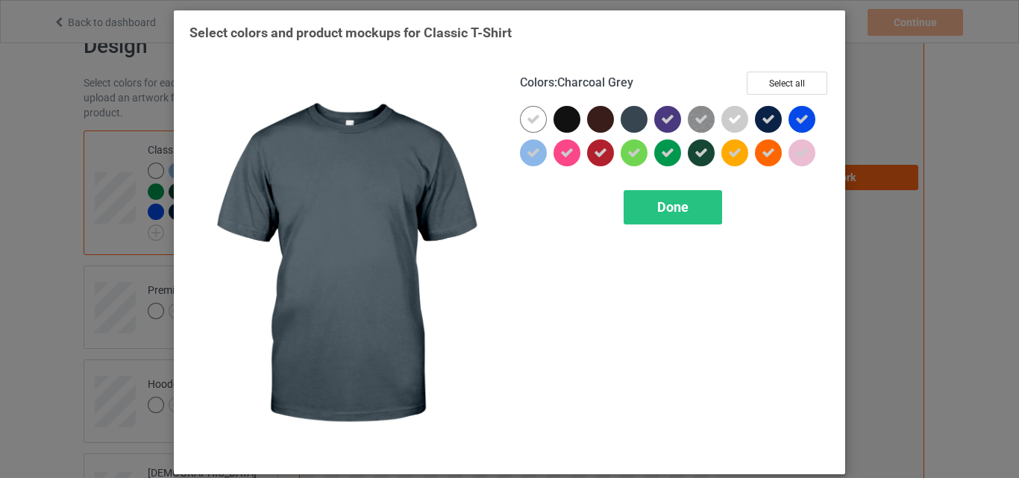
drag, startPoint x: 624, startPoint y: 116, endPoint x: 609, endPoint y: 123, distance: 16.7
click at [624, 116] on div at bounding box center [634, 119] width 27 height 27
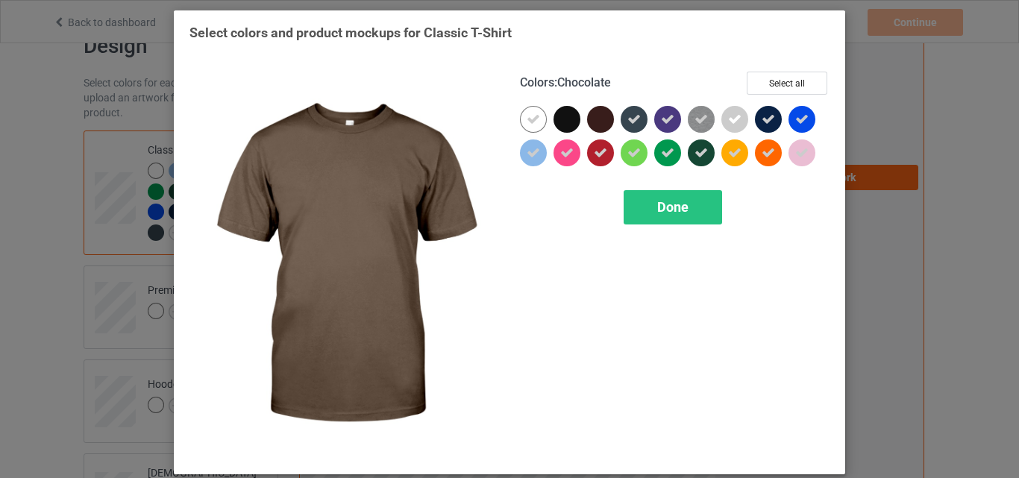
drag, startPoint x: 604, startPoint y: 123, endPoint x: 556, endPoint y: 122, distance: 47.8
click at [603, 123] on div at bounding box center [600, 119] width 27 height 27
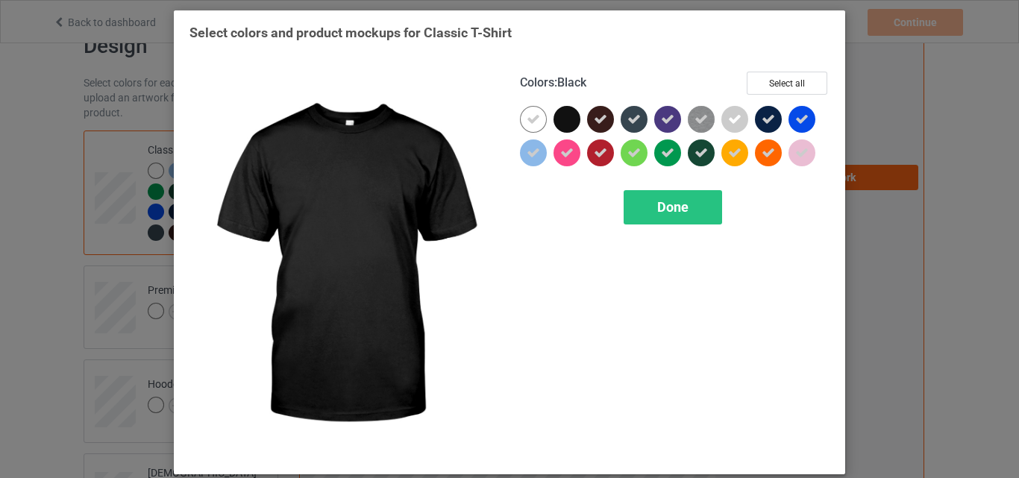
click at [554, 121] on div at bounding box center [567, 119] width 27 height 27
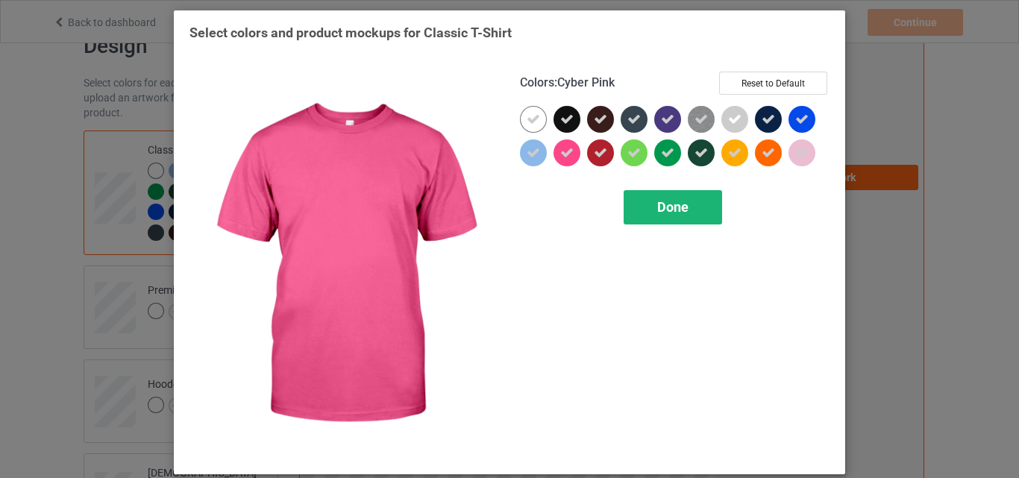
click at [682, 196] on div "Done" at bounding box center [673, 207] width 98 height 34
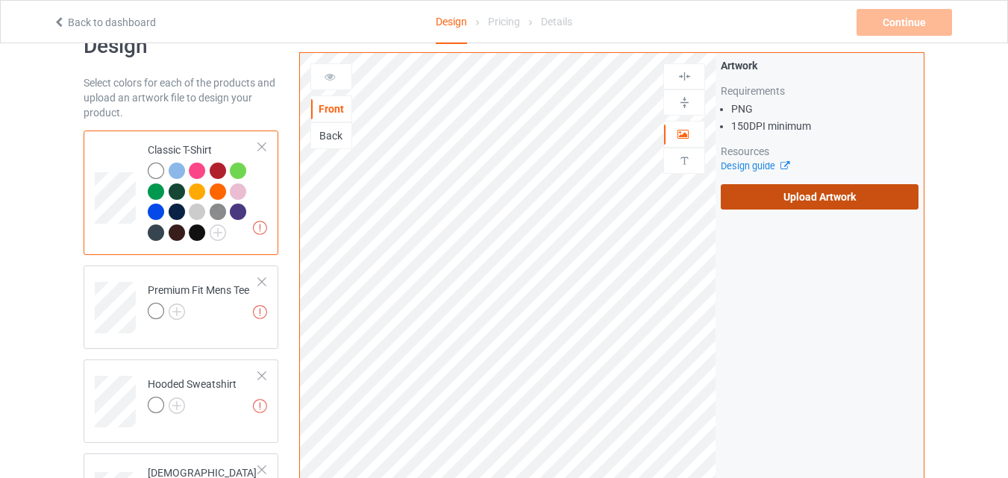
click at [837, 202] on label "Upload Artwork" at bounding box center [820, 196] width 198 height 25
click at [0, 0] on input "Upload Artwork" at bounding box center [0, 0] width 0 height 0
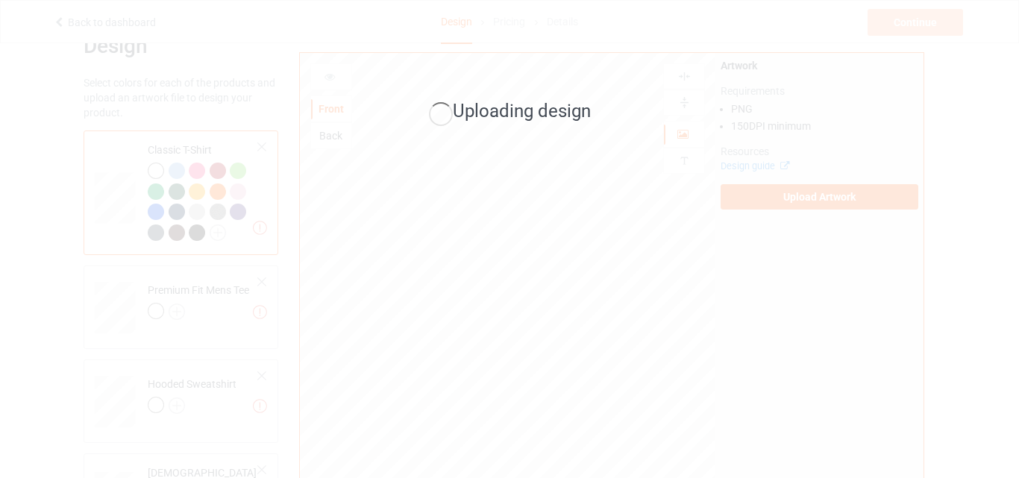
drag, startPoint x: 1018, startPoint y: 181, endPoint x: 1018, endPoint y: 204, distance: 23.1
click at [1018, 204] on div "Uploading design" at bounding box center [509, 239] width 1019 height 478
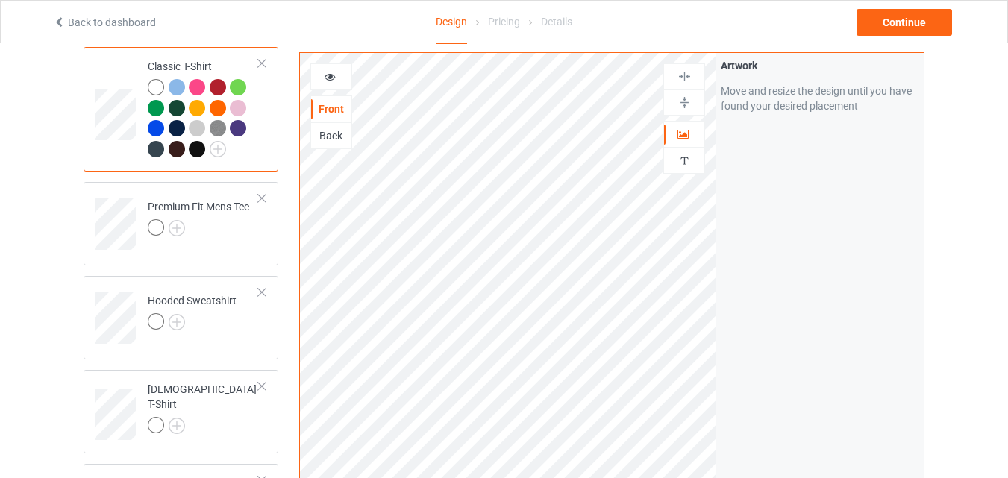
scroll to position [141, 0]
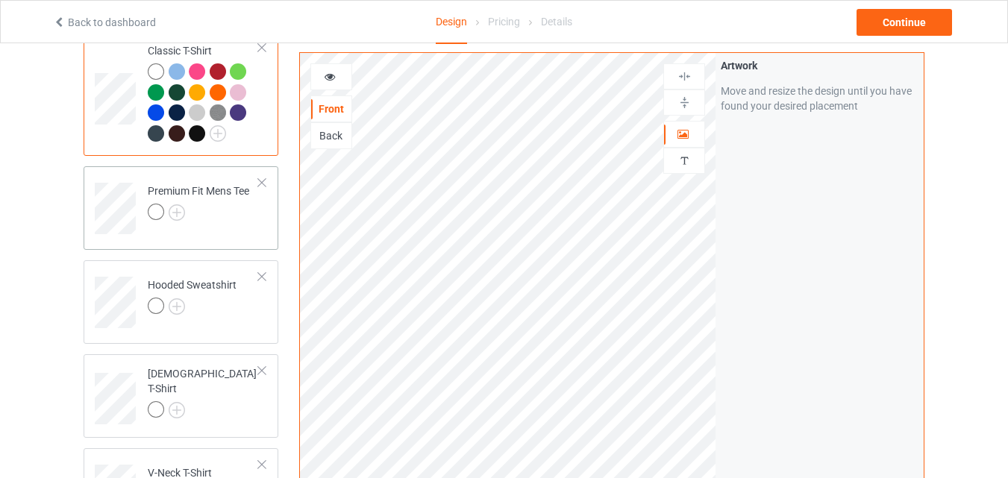
click at [245, 238] on div "Premium Fit Mens Tee" at bounding box center [181, 208] width 195 height 84
click at [180, 212] on img at bounding box center [177, 212] width 16 height 16
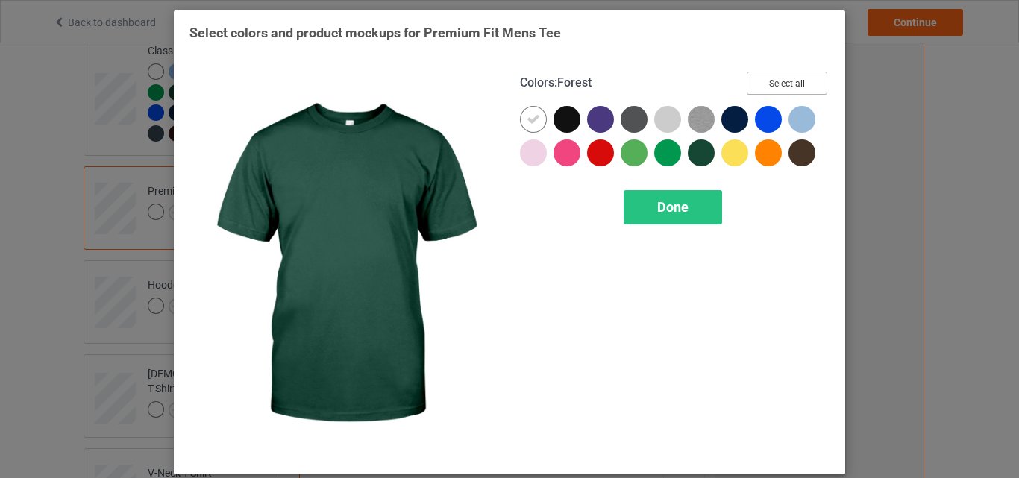
click at [765, 86] on button "Select all" at bounding box center [787, 83] width 81 height 23
click at [695, 201] on div "Done" at bounding box center [673, 207] width 98 height 34
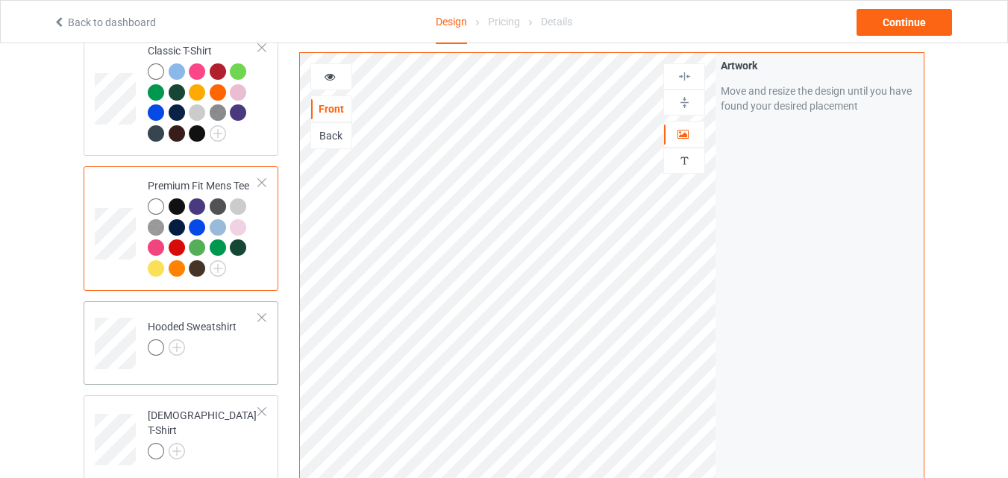
click at [222, 355] on div at bounding box center [192, 349] width 89 height 21
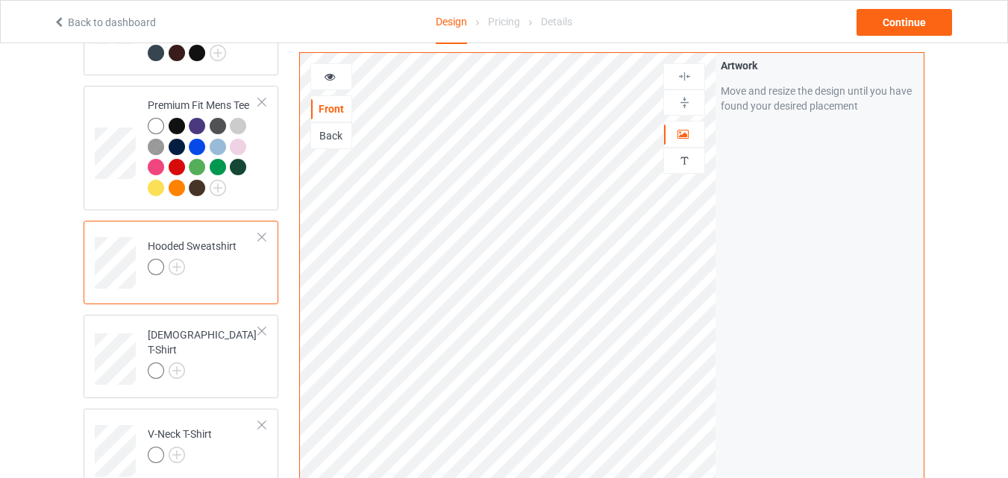
scroll to position [231, 0]
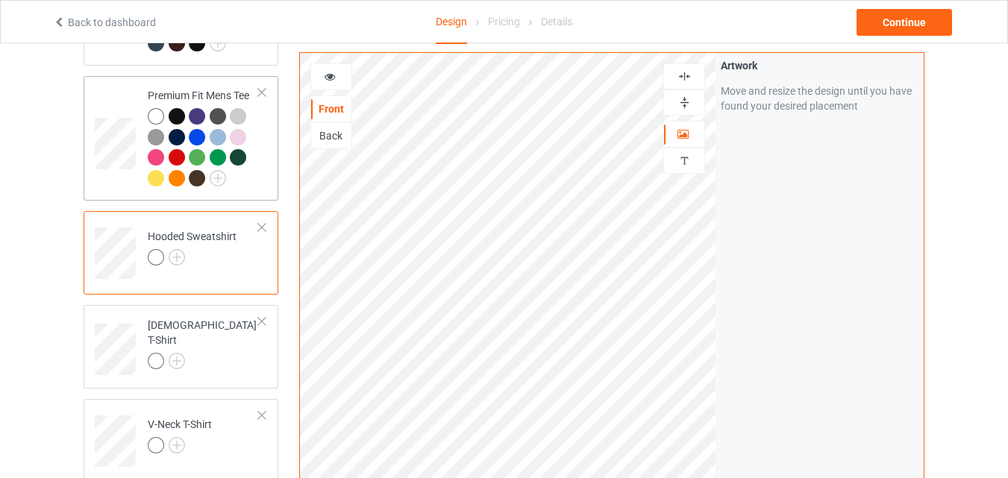
click at [234, 187] on div at bounding box center [203, 149] width 111 height 82
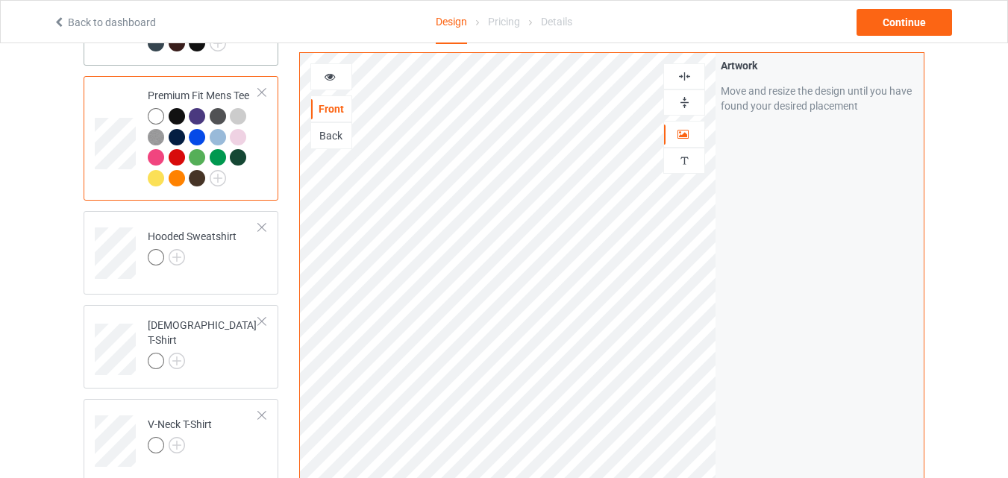
click at [257, 60] on td "Classic T-Shirt" at bounding box center [204, 3] width 128 height 113
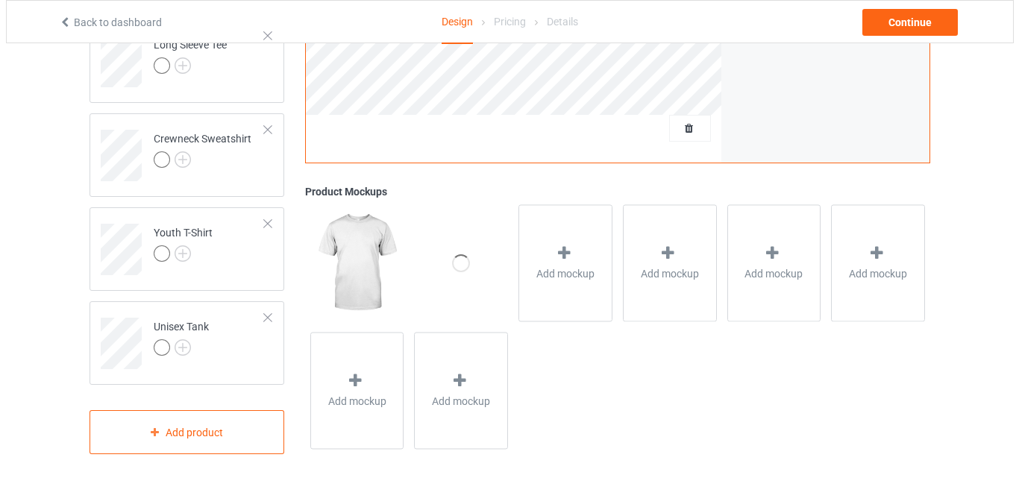
scroll to position [715, 0]
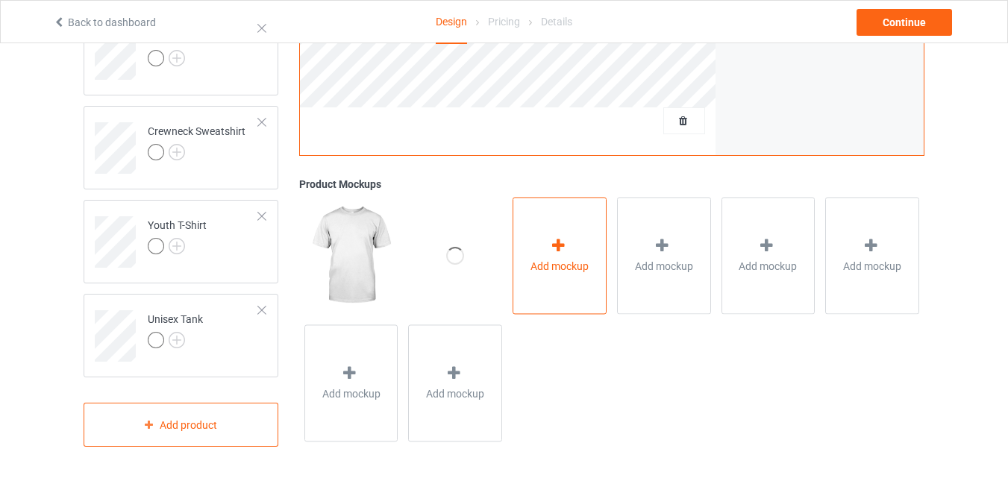
click at [574, 261] on span "Add mockup" at bounding box center [559, 266] width 58 height 15
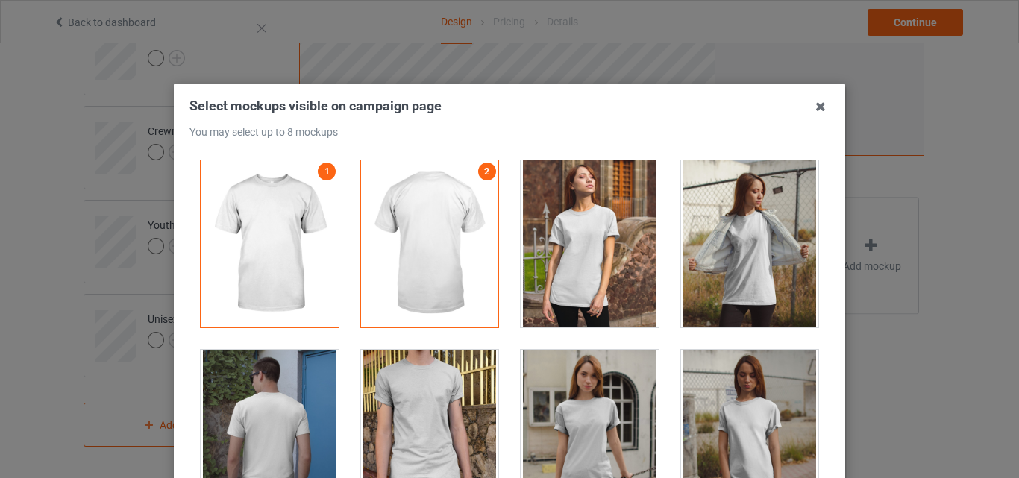
click at [579, 248] on div at bounding box center [590, 243] width 138 height 167
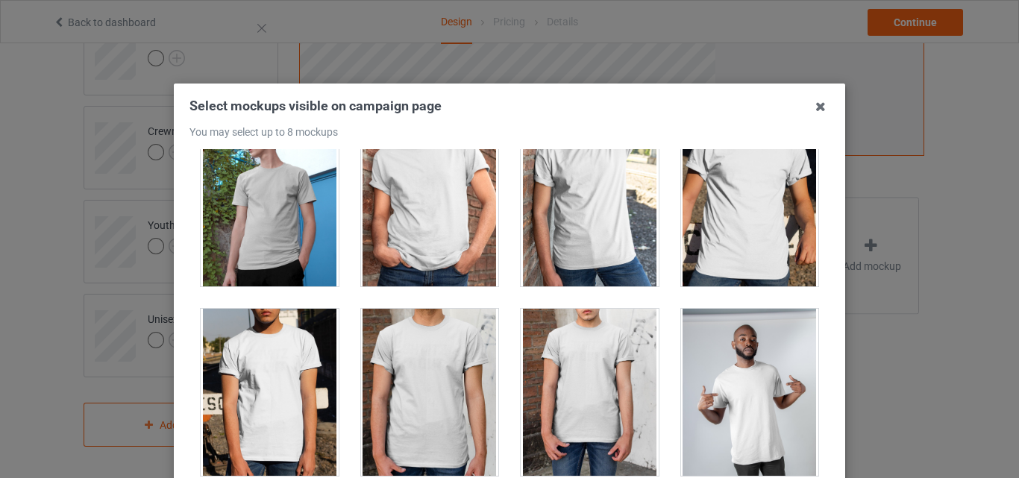
scroll to position [466, 0]
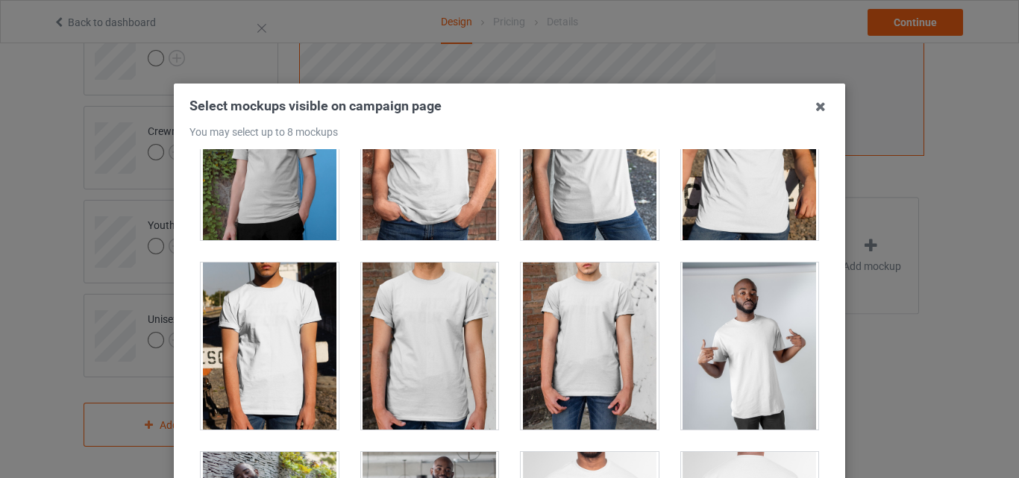
drag, startPoint x: 583, startPoint y: 242, endPoint x: 577, endPoint y: 238, distance: 7.7
click at [582, 240] on div at bounding box center [590, 156] width 160 height 189
click at [569, 217] on div at bounding box center [590, 156] width 138 height 167
drag, startPoint x: 457, startPoint y: 201, endPoint x: 454, endPoint y: 330, distance: 128.4
click at [457, 204] on div at bounding box center [430, 156] width 138 height 167
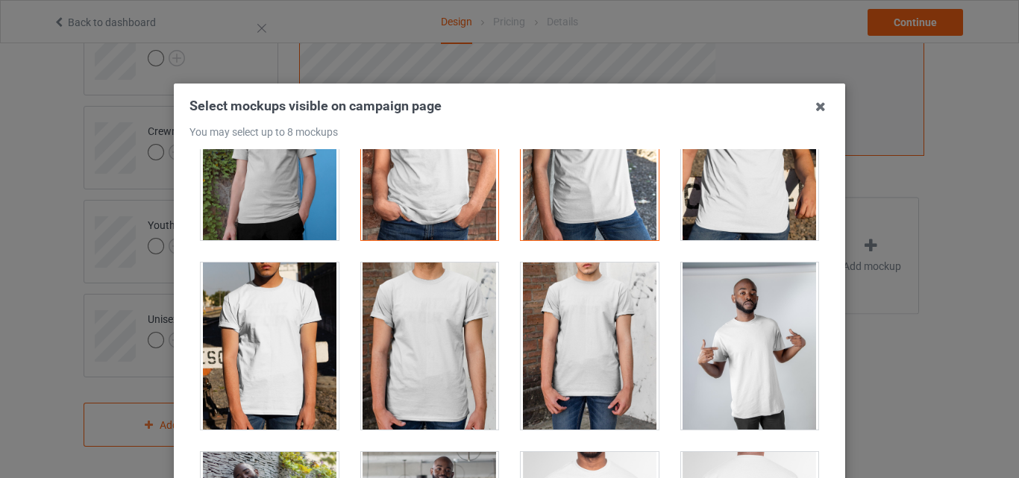
click at [454, 340] on div at bounding box center [430, 346] width 138 height 167
click at [576, 342] on div at bounding box center [590, 346] width 138 height 167
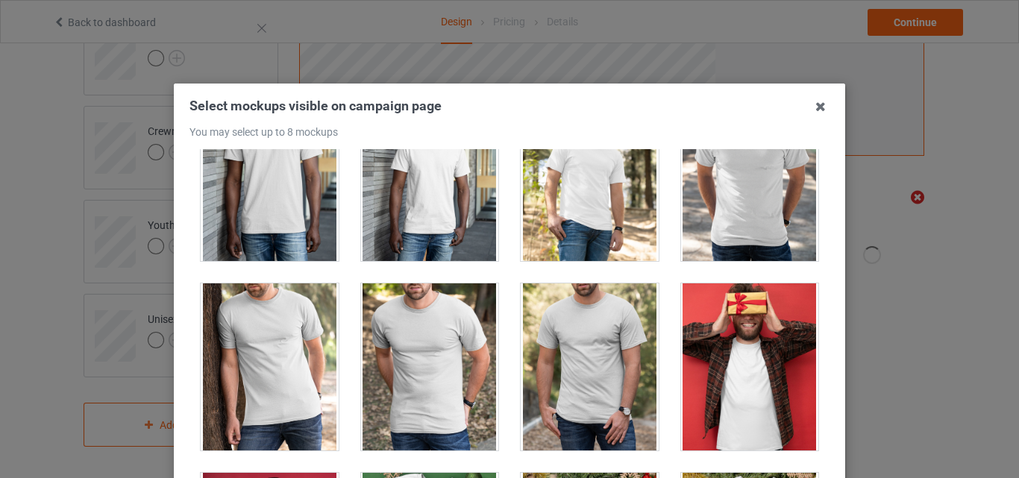
scroll to position [1820, 0]
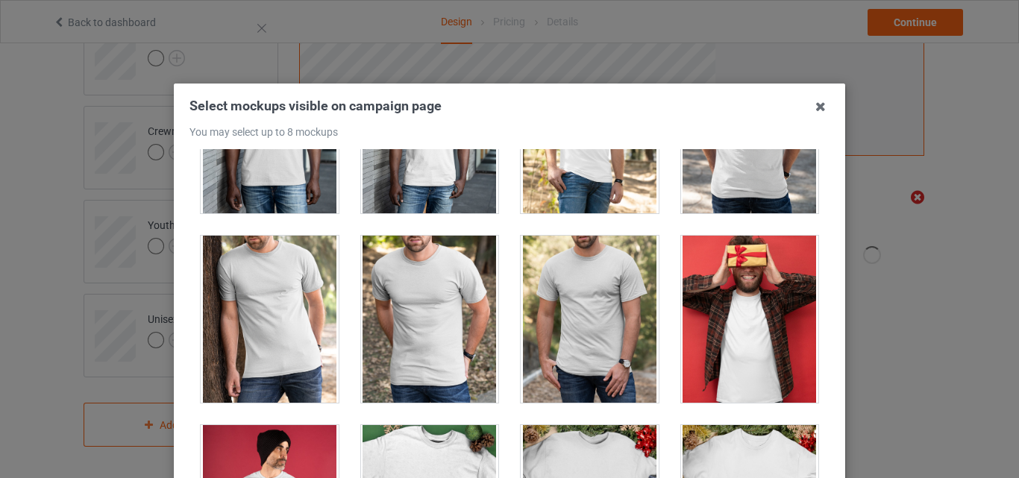
click at [588, 284] on div at bounding box center [590, 319] width 138 height 167
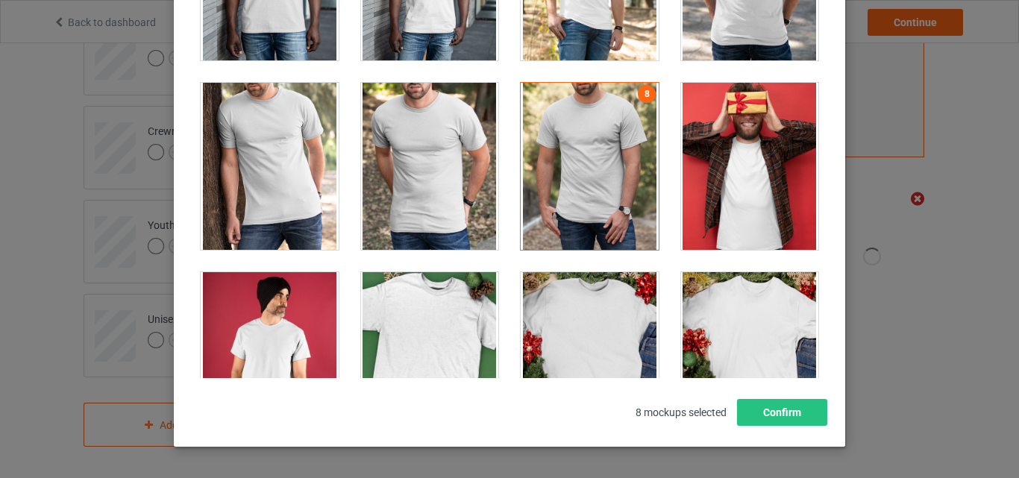
drag, startPoint x: 612, startPoint y: 339, endPoint x: 657, endPoint y: 359, distance: 49.5
click at [612, 340] on div at bounding box center [590, 355] width 138 height 167
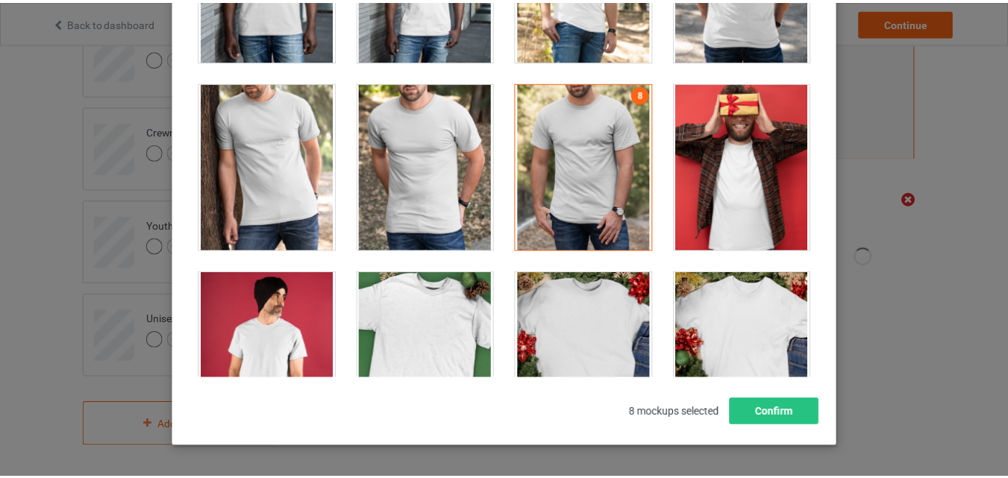
scroll to position [199, 0]
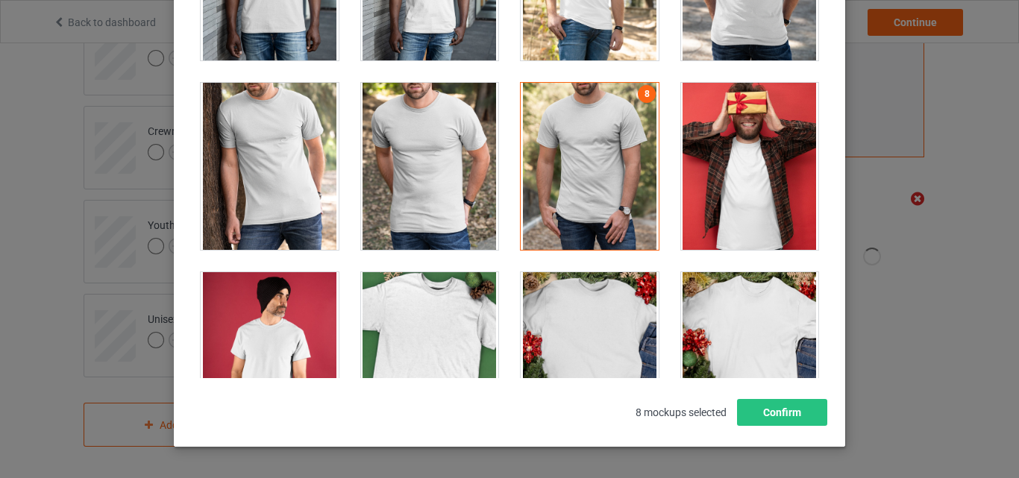
click at [730, 198] on div at bounding box center [750, 166] width 138 height 167
click at [777, 407] on button "Confirm" at bounding box center [782, 412] width 90 height 27
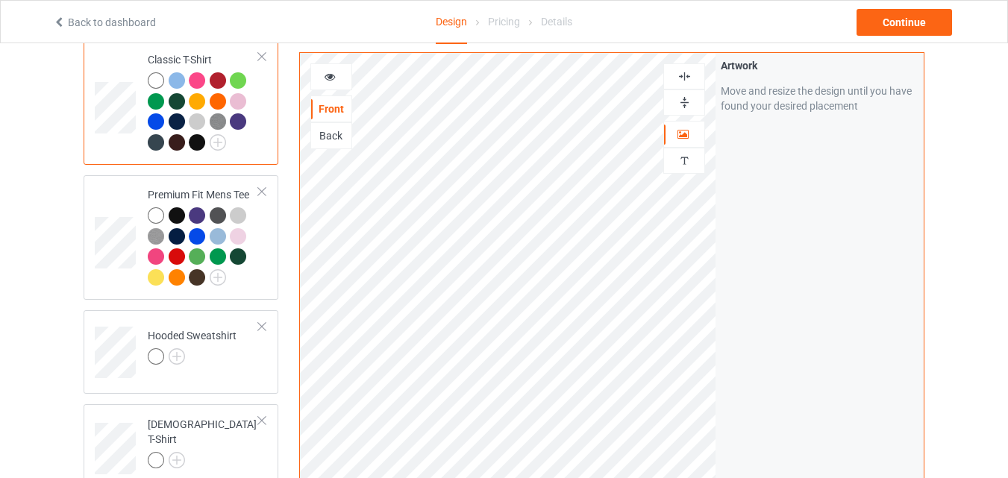
scroll to position [116, 0]
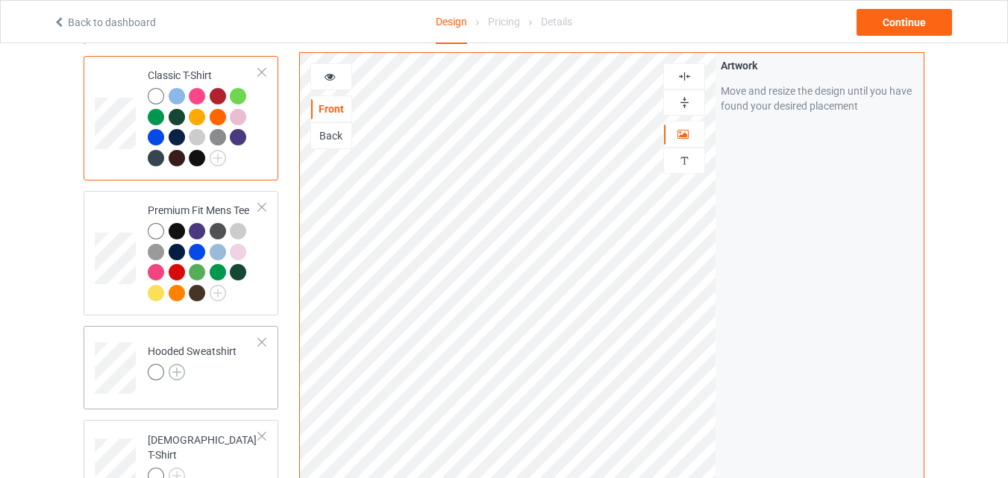
click at [179, 377] on img at bounding box center [177, 372] width 16 height 16
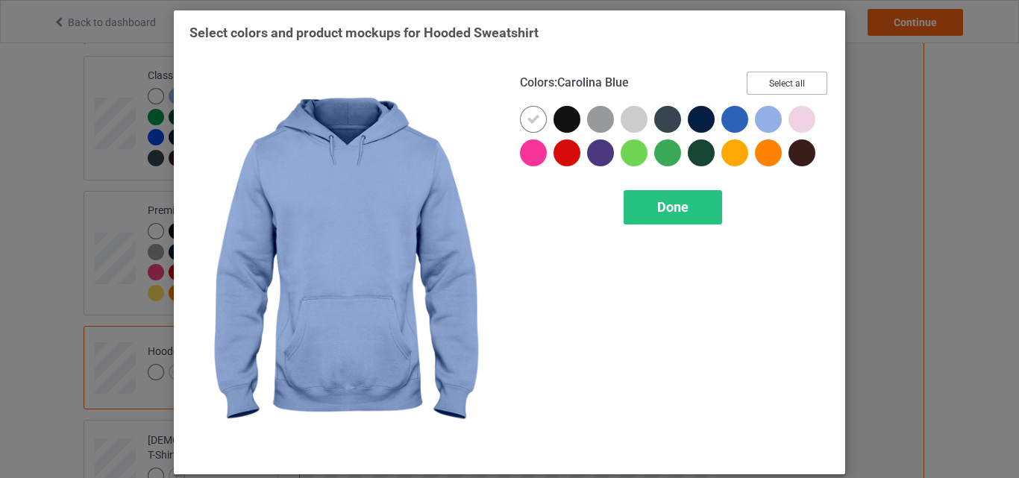
drag, startPoint x: 762, startPoint y: 72, endPoint x: 765, endPoint y: 82, distance: 10.1
click at [764, 77] on button "Select all" at bounding box center [787, 83] width 81 height 23
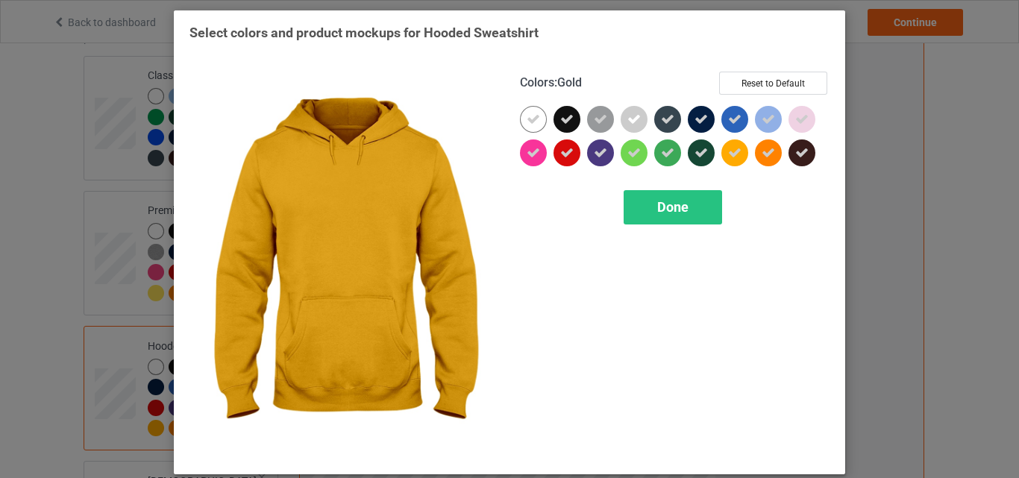
drag, startPoint x: 698, startPoint y: 209, endPoint x: 774, endPoint y: 219, distance: 76.7
click at [698, 210] on div "Done" at bounding box center [673, 207] width 98 height 34
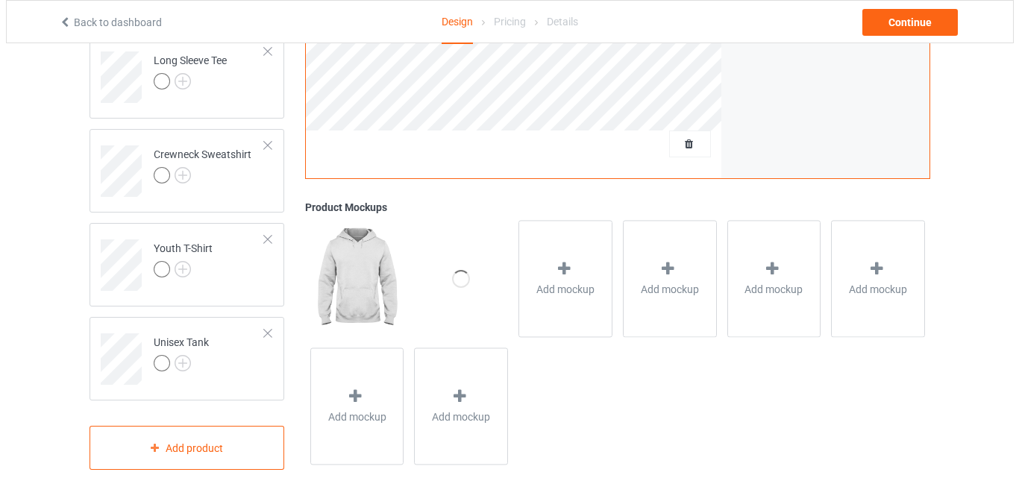
scroll to position [756, 0]
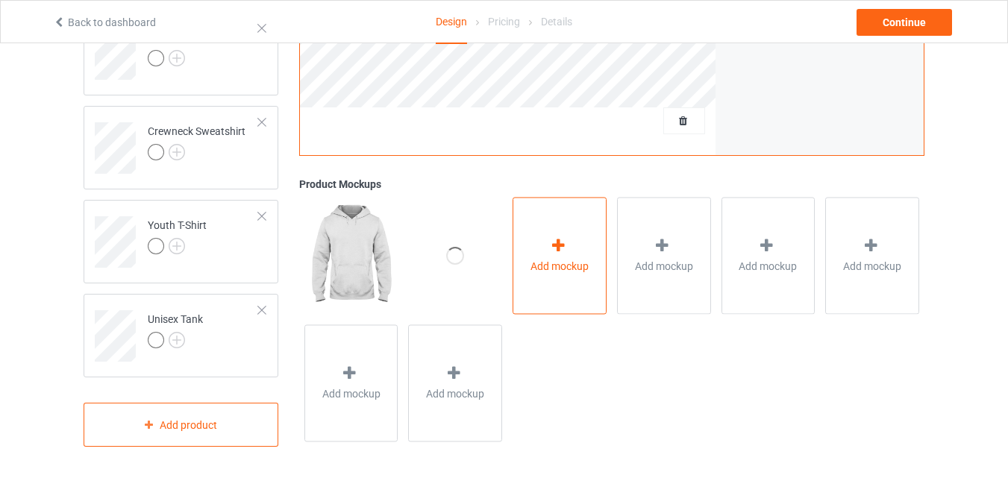
click at [579, 267] on span "Add mockup" at bounding box center [559, 266] width 58 height 15
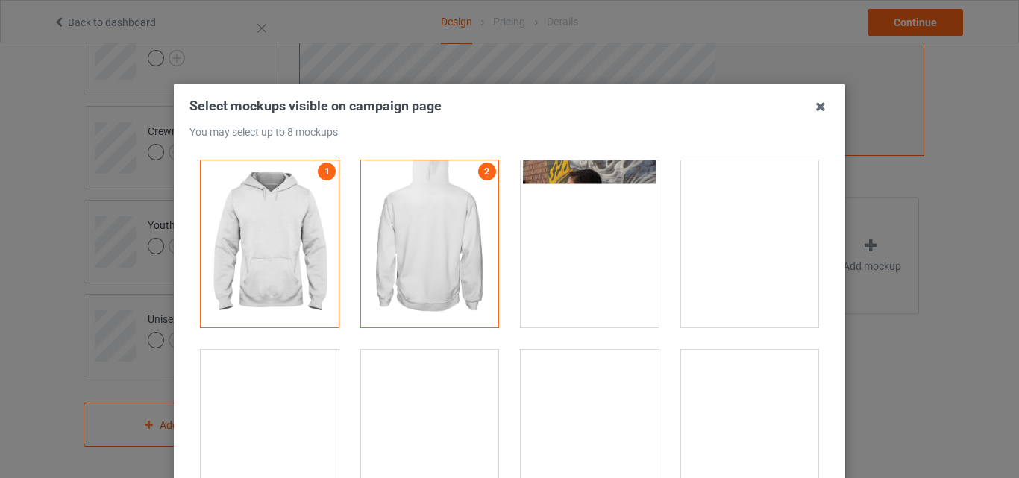
drag, startPoint x: 602, startPoint y: 255, endPoint x: 762, endPoint y: 255, distance: 160.4
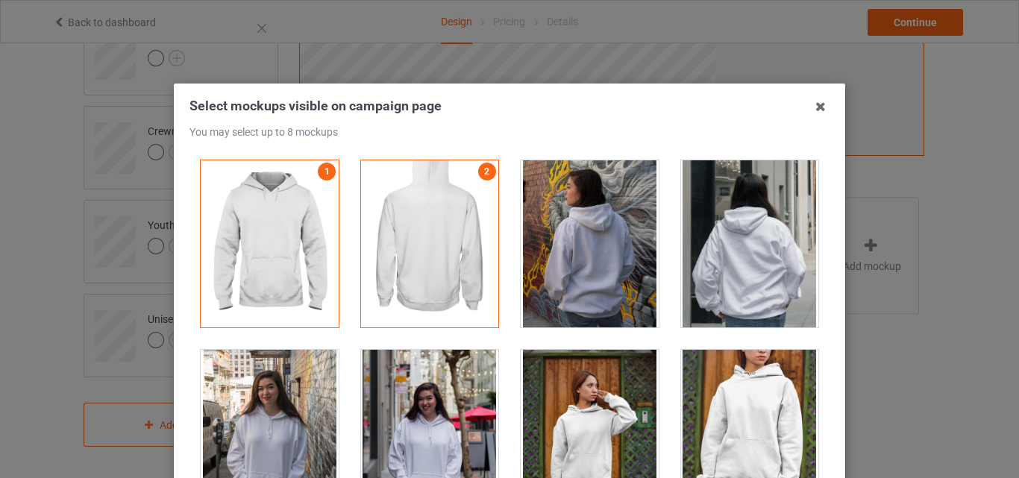
click at [622, 255] on div at bounding box center [590, 243] width 138 height 167
drag, startPoint x: 765, startPoint y: 255, endPoint x: 662, endPoint y: 296, distance: 110.8
click at [765, 257] on div at bounding box center [750, 243] width 138 height 167
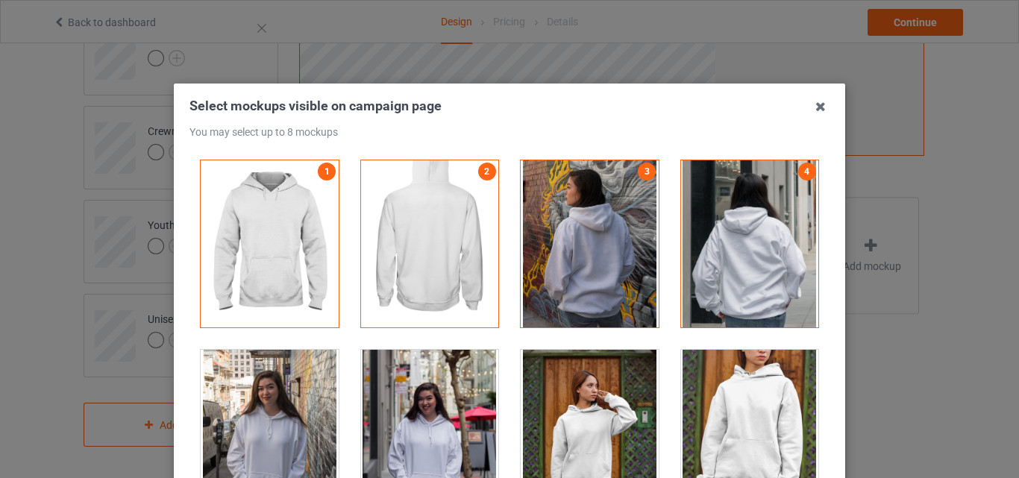
drag, startPoint x: 292, startPoint y: 396, endPoint x: 362, endPoint y: 402, distance: 69.6
click at [297, 397] on div at bounding box center [270, 433] width 138 height 167
click at [403, 404] on div at bounding box center [430, 433] width 138 height 167
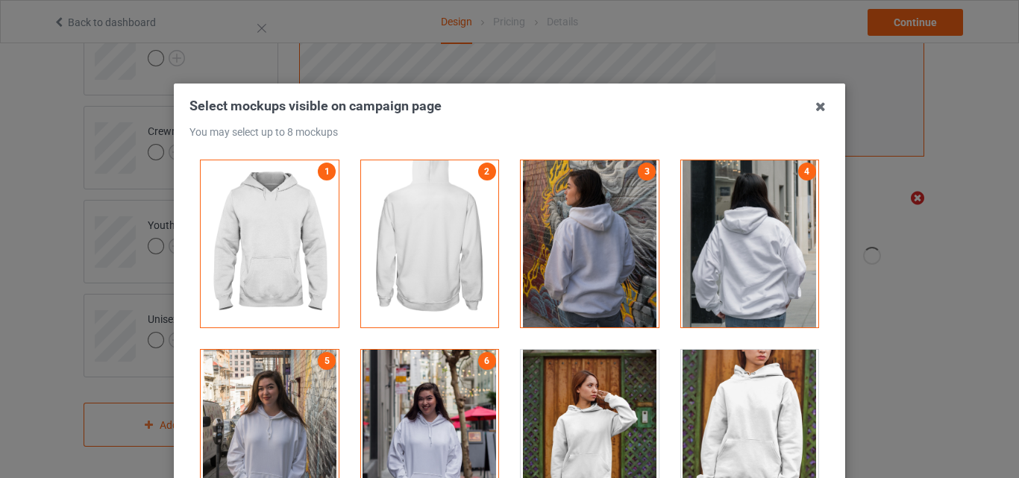
drag, startPoint x: 579, startPoint y: 407, endPoint x: 640, endPoint y: 408, distance: 61.2
click at [583, 408] on div at bounding box center [590, 433] width 138 height 167
click at [725, 410] on div at bounding box center [750, 433] width 138 height 167
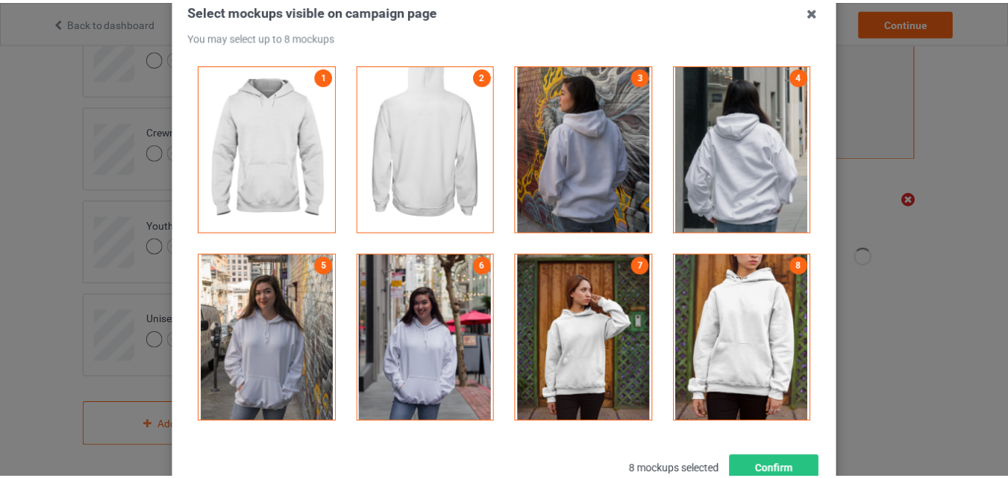
scroll to position [205, 0]
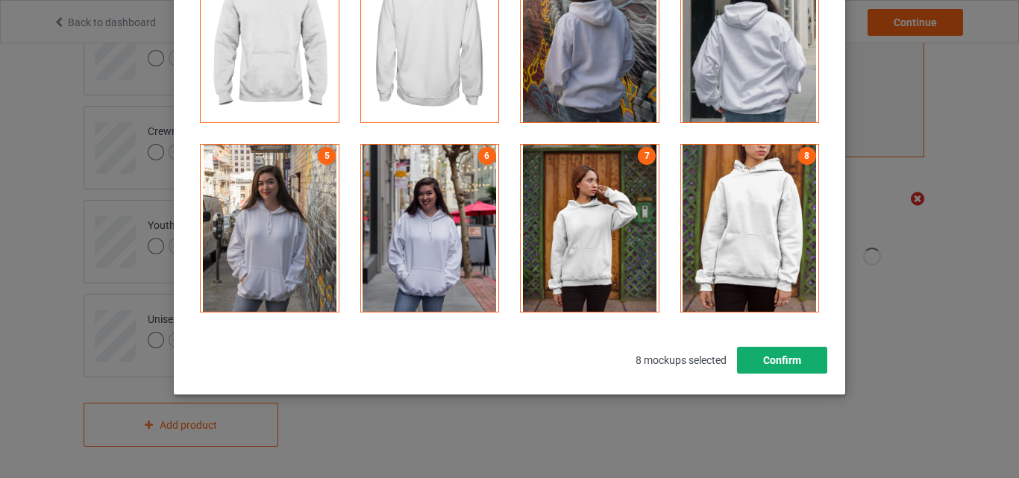
click at [774, 365] on button "Confirm" at bounding box center [782, 360] width 90 height 27
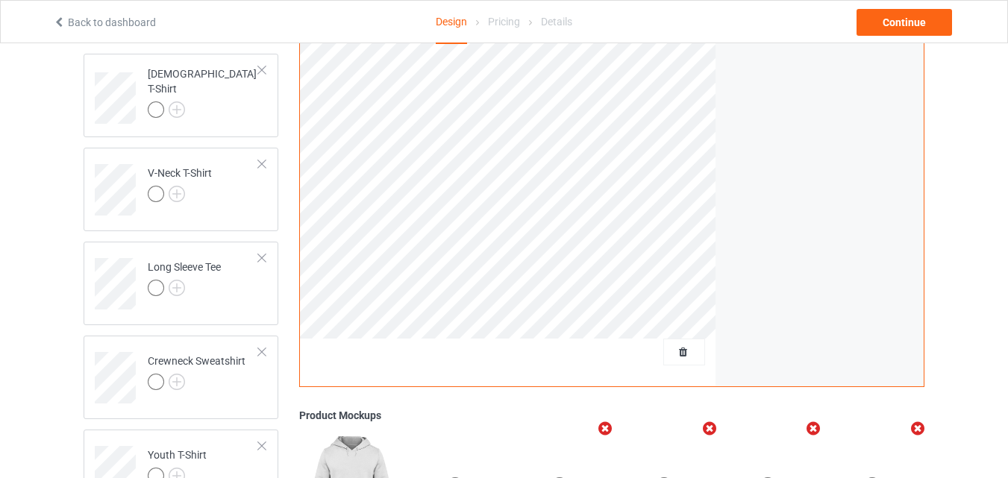
scroll to position [514, 0]
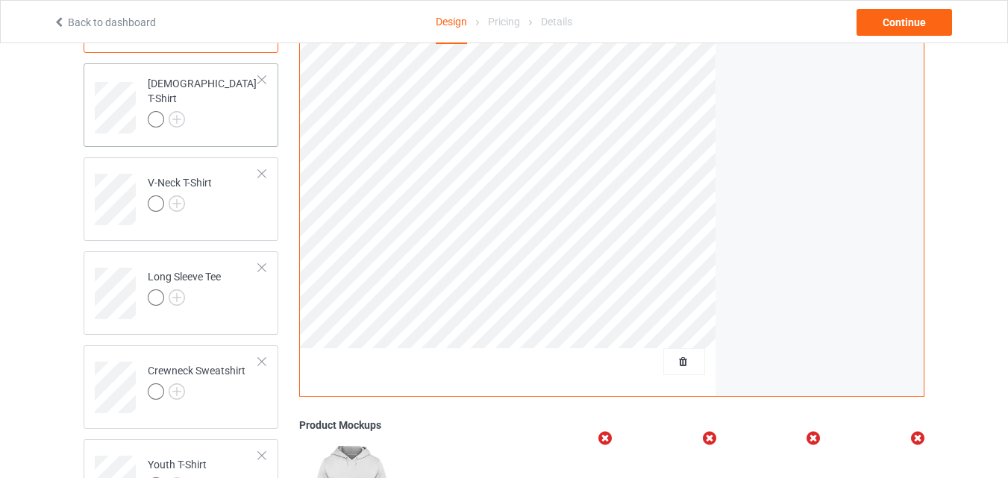
click at [183, 124] on td "[DEMOGRAPHIC_DATA] T-Shirt" at bounding box center [204, 102] width 128 height 66
click at [178, 113] on img at bounding box center [177, 119] width 16 height 16
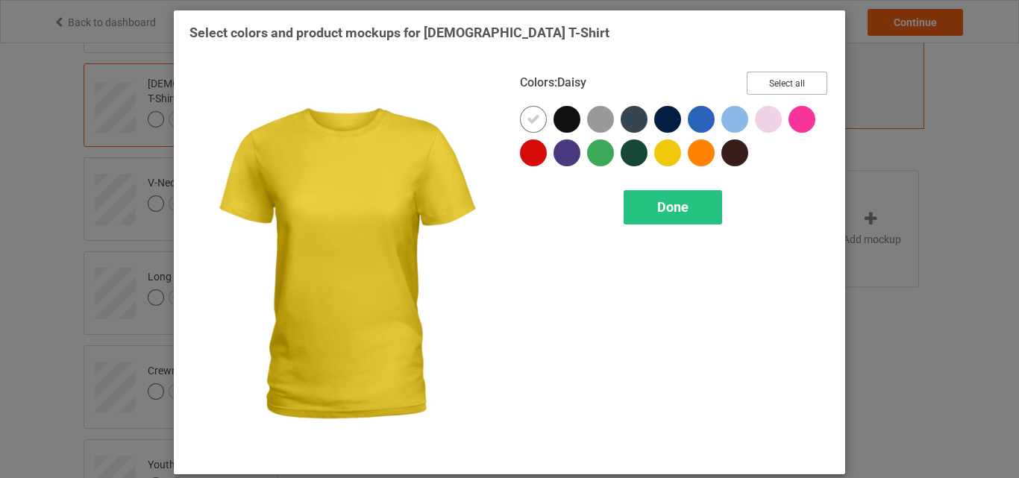
click at [783, 89] on button "Select all" at bounding box center [787, 83] width 81 height 23
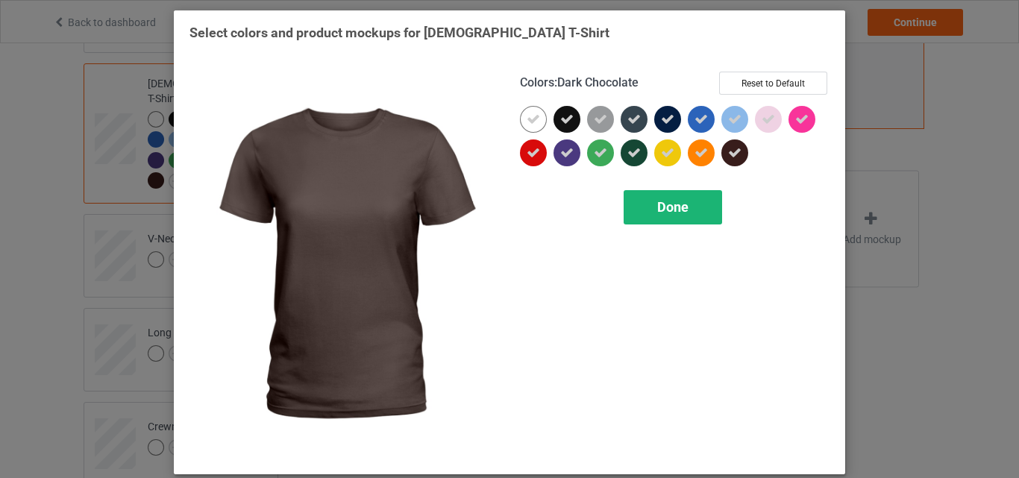
click at [707, 203] on div "Done" at bounding box center [673, 207] width 98 height 34
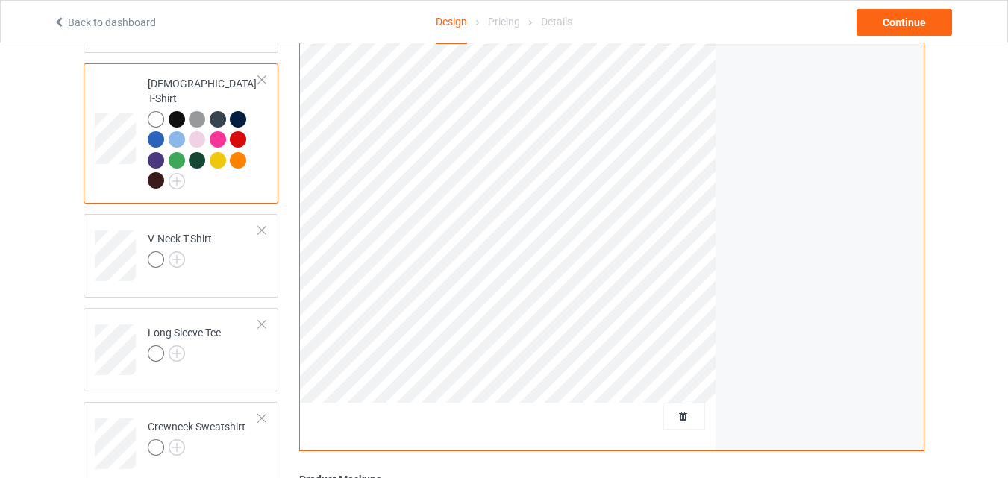
scroll to position [613, 0]
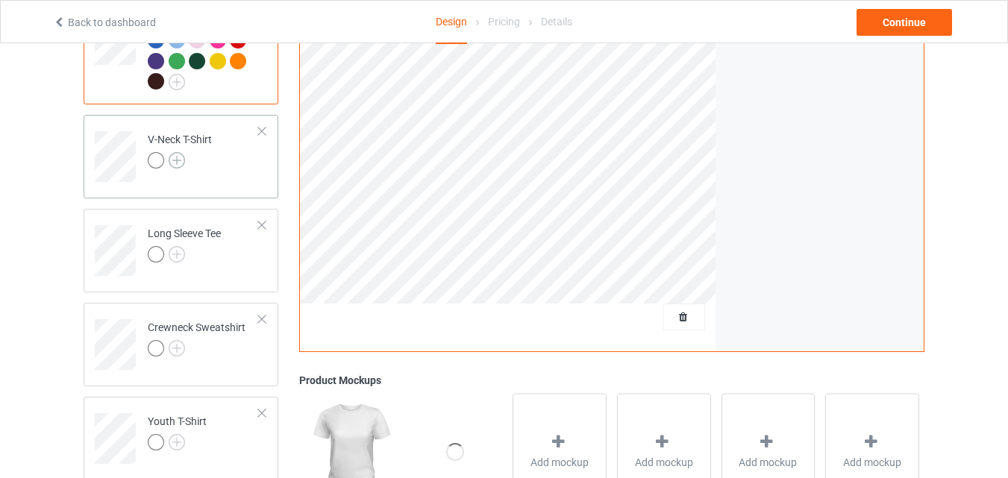
click at [175, 153] on img at bounding box center [177, 160] width 16 height 16
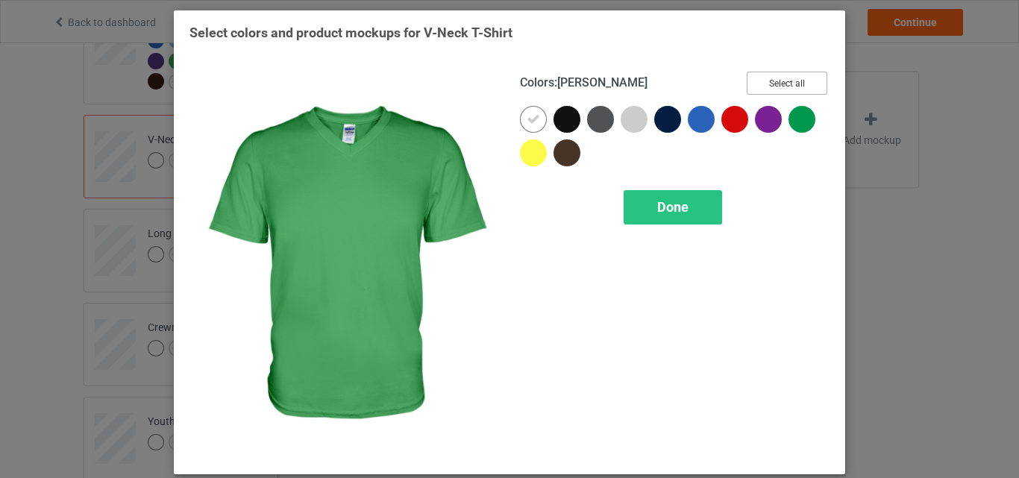
drag, startPoint x: 774, startPoint y: 84, endPoint x: 773, endPoint y: 101, distance: 17.2
click at [774, 85] on button "Select all" at bounding box center [787, 83] width 81 height 23
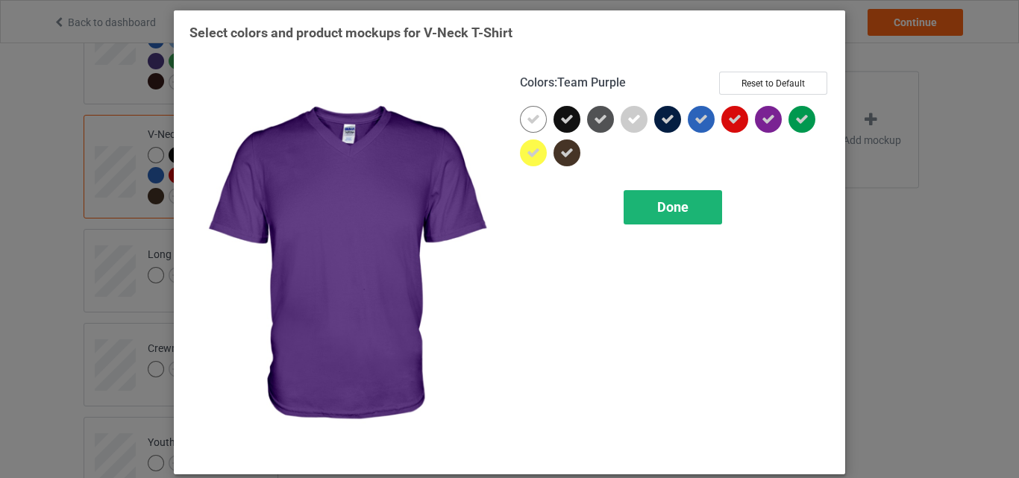
click at [681, 207] on span "Done" at bounding box center [672, 207] width 31 height 16
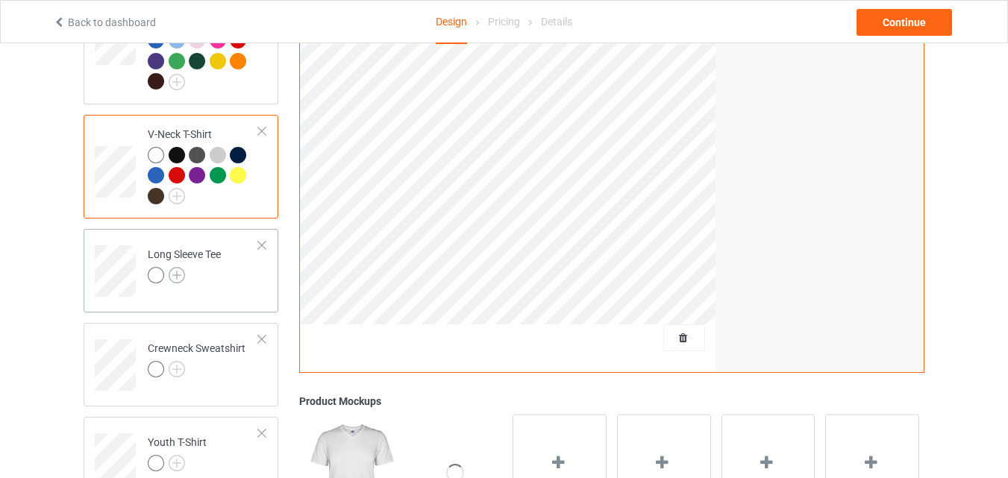
click at [180, 267] on img at bounding box center [177, 275] width 16 height 16
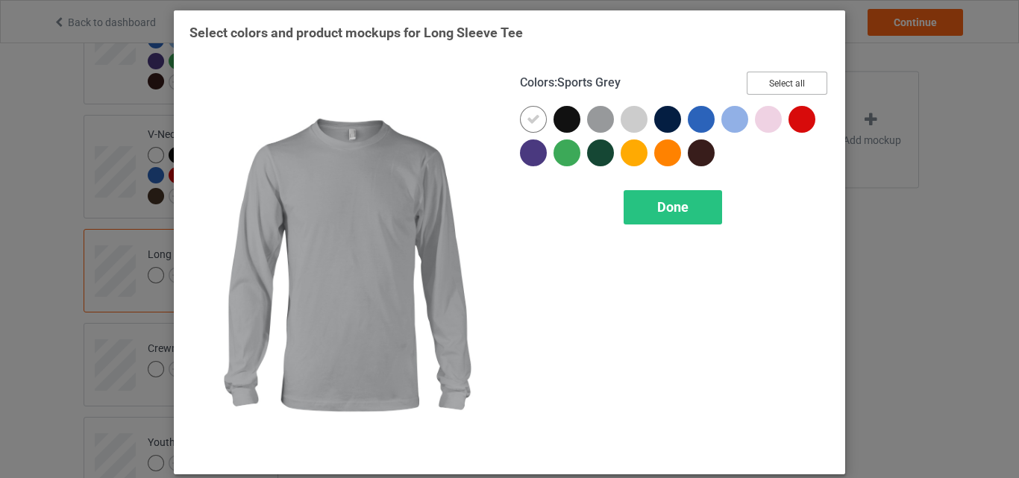
drag, startPoint x: 777, startPoint y: 78, endPoint x: 727, endPoint y: 133, distance: 73.9
click at [774, 80] on button "Select all" at bounding box center [787, 83] width 81 height 23
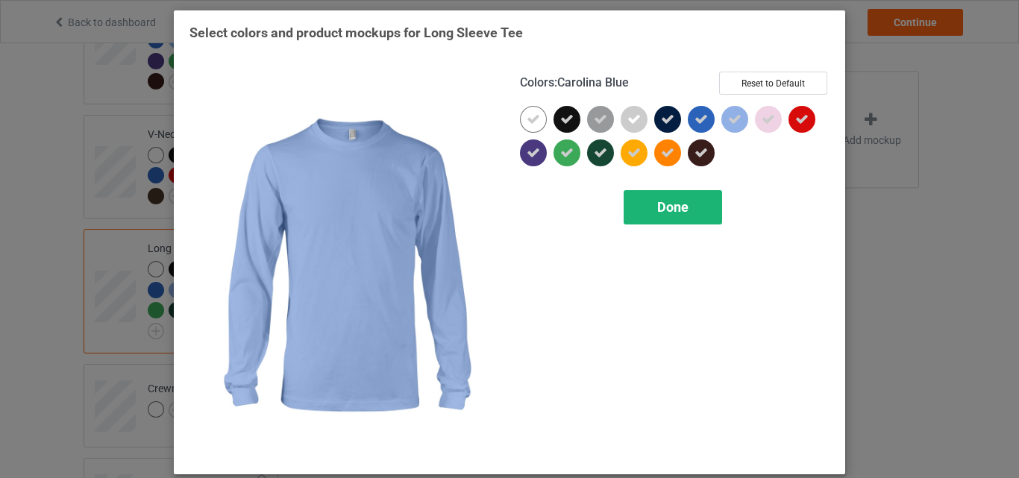
click at [665, 204] on span "Done" at bounding box center [672, 207] width 31 height 16
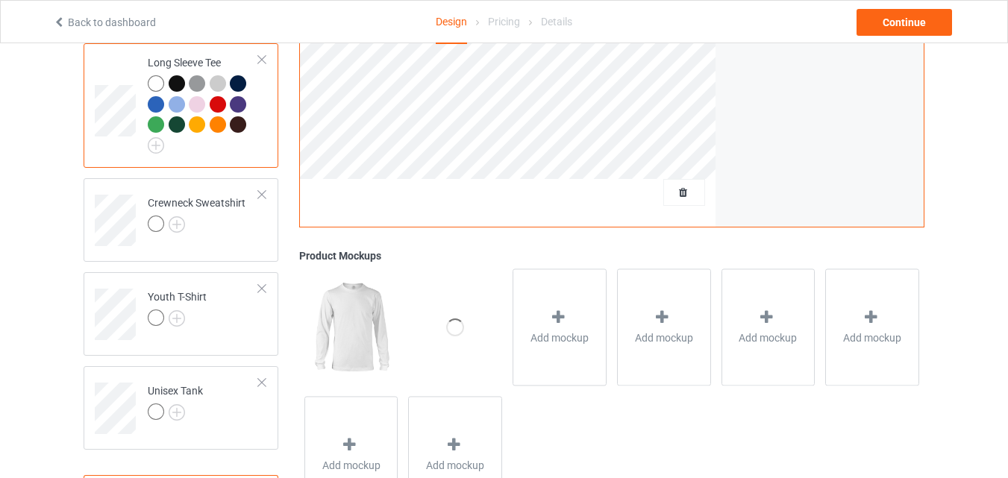
scroll to position [833, 0]
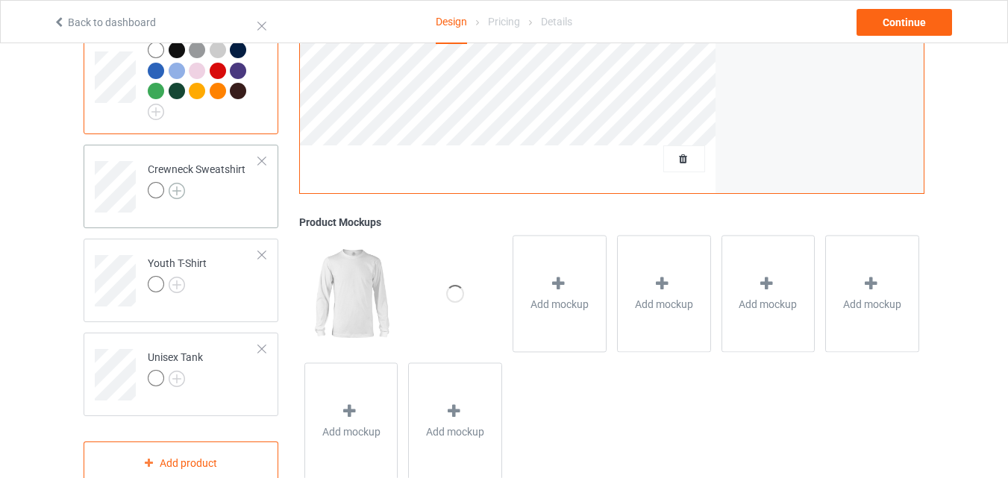
click at [182, 185] on img at bounding box center [177, 191] width 16 height 16
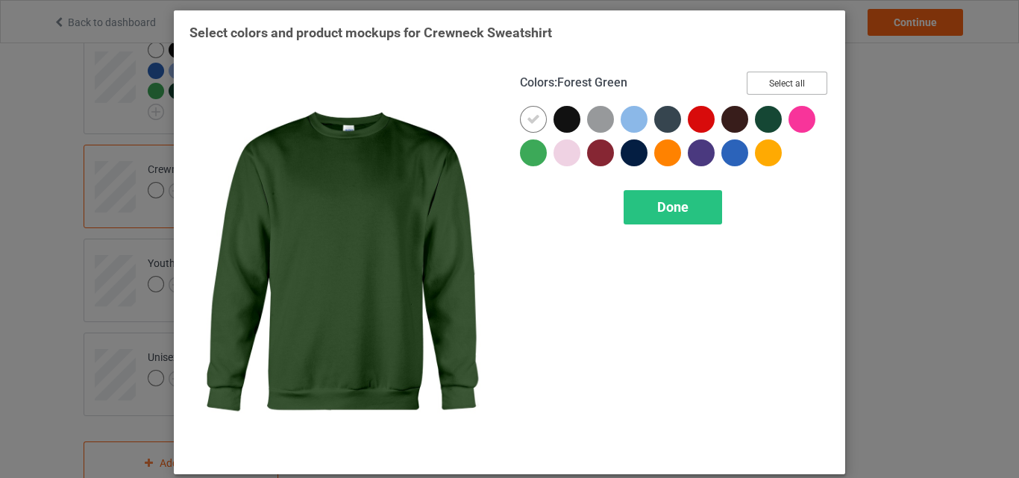
drag, startPoint x: 786, startPoint y: 78, endPoint x: 721, endPoint y: 167, distance: 110.0
click at [783, 82] on button "Select all" at bounding box center [787, 83] width 81 height 23
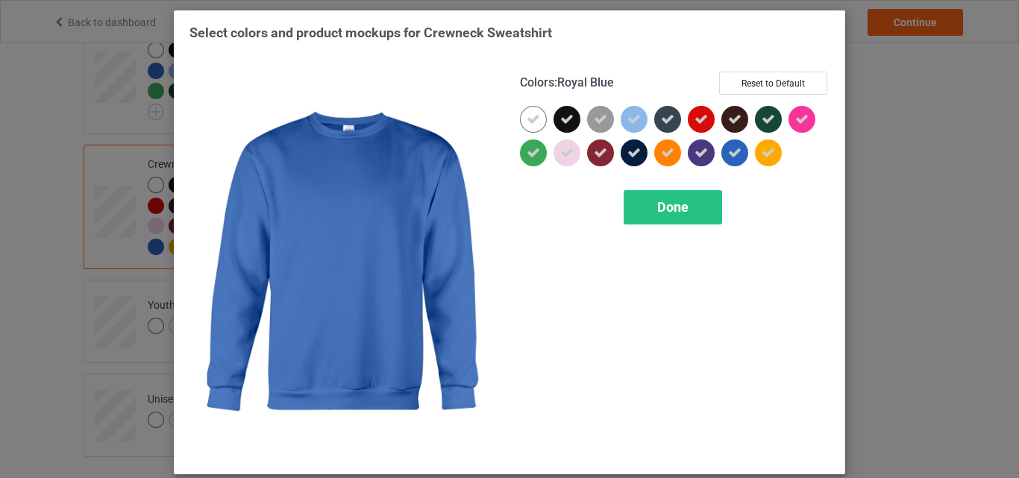
click at [689, 214] on div "Done" at bounding box center [673, 207] width 98 height 34
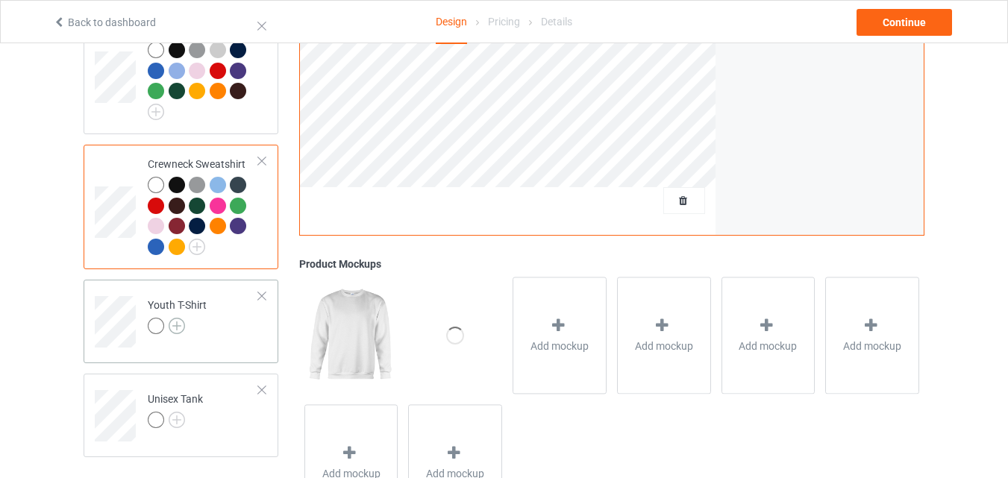
click at [177, 322] on img at bounding box center [177, 326] width 16 height 16
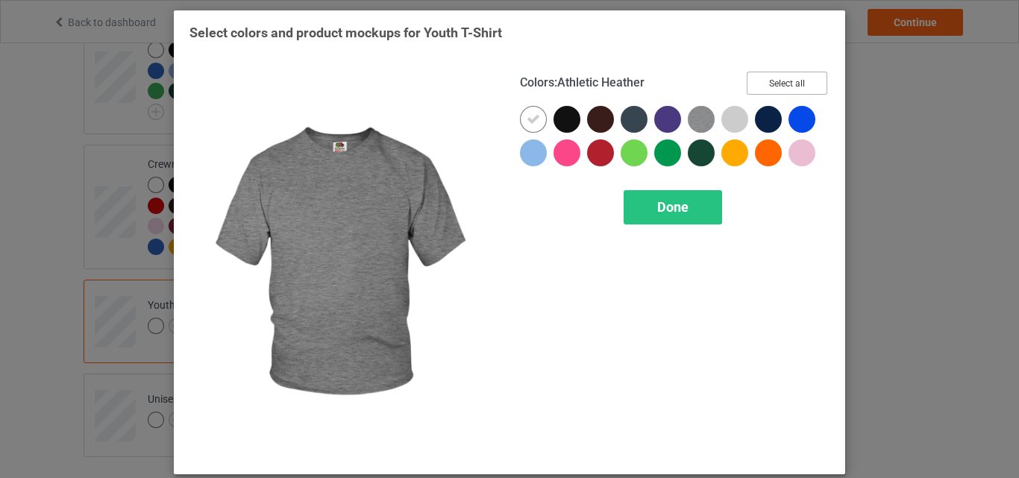
drag, startPoint x: 792, startPoint y: 85, endPoint x: 658, endPoint y: 180, distance: 164.4
click at [787, 88] on button "Select all" at bounding box center [787, 83] width 81 height 23
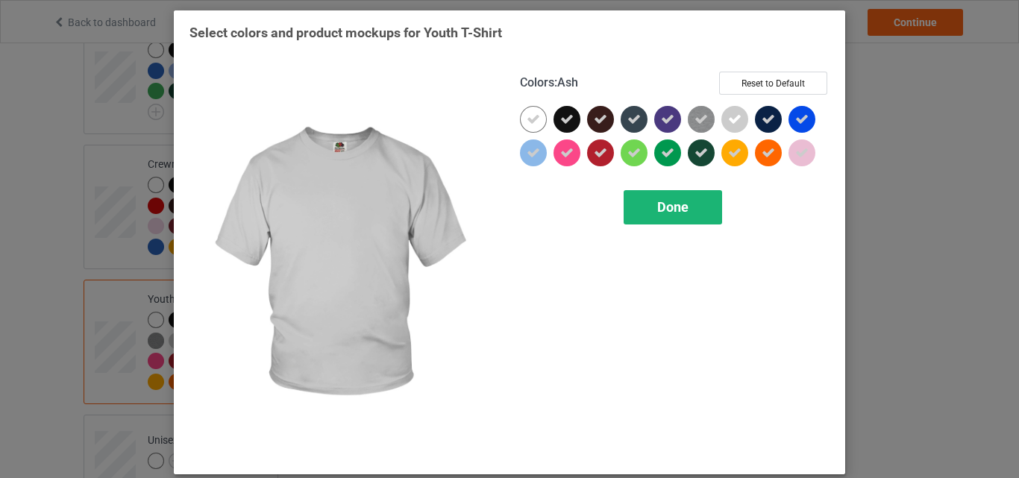
click at [649, 203] on div "Done" at bounding box center [673, 207] width 98 height 34
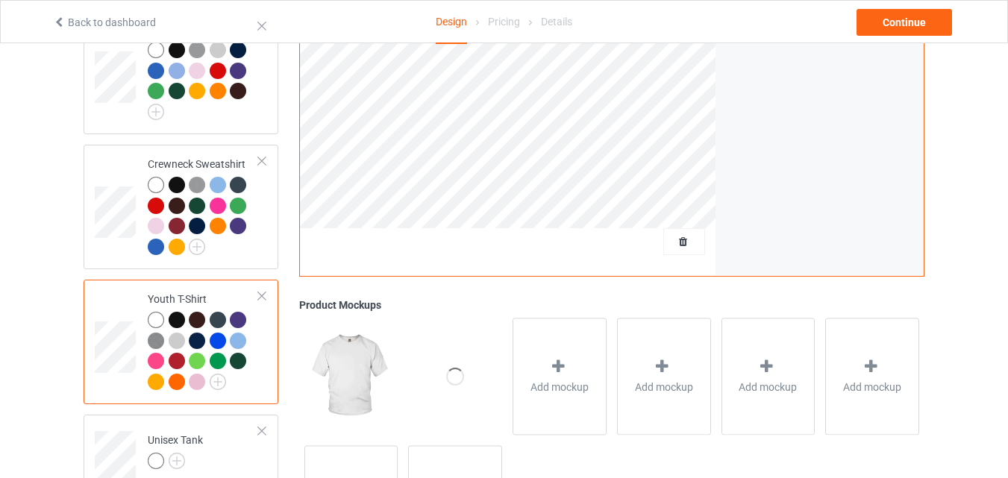
scroll to position [945, 0]
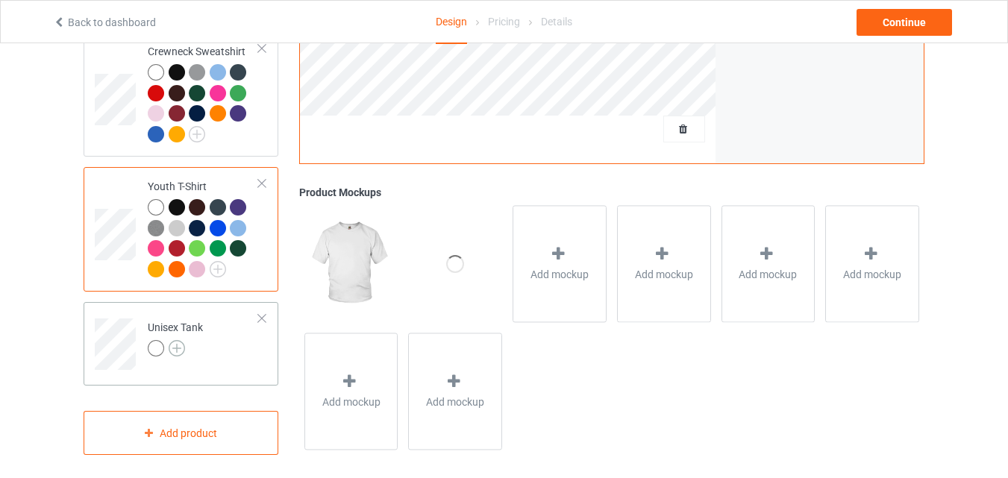
click at [177, 340] on img at bounding box center [177, 348] width 16 height 16
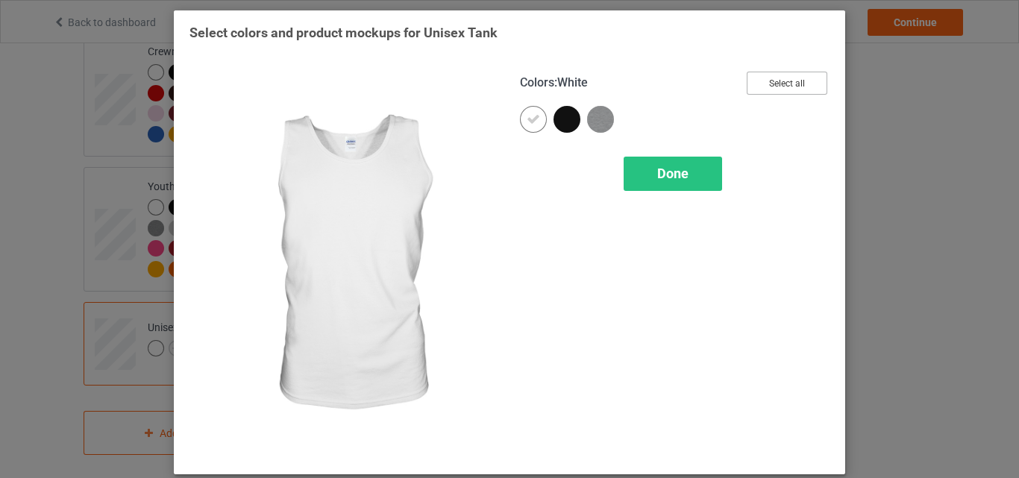
click at [748, 87] on button "Select all" at bounding box center [787, 83] width 81 height 23
click at [664, 178] on span "Done" at bounding box center [672, 174] width 31 height 16
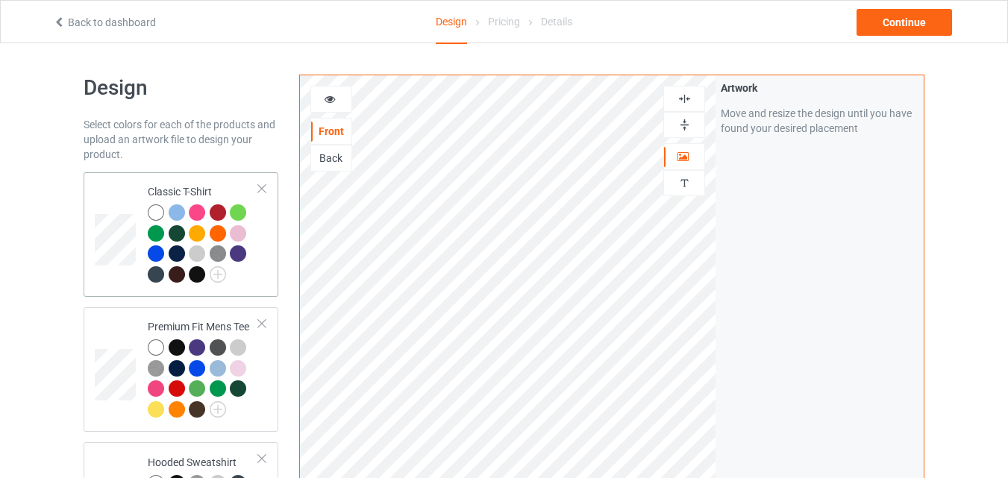
click at [254, 268] on div at bounding box center [203, 245] width 111 height 82
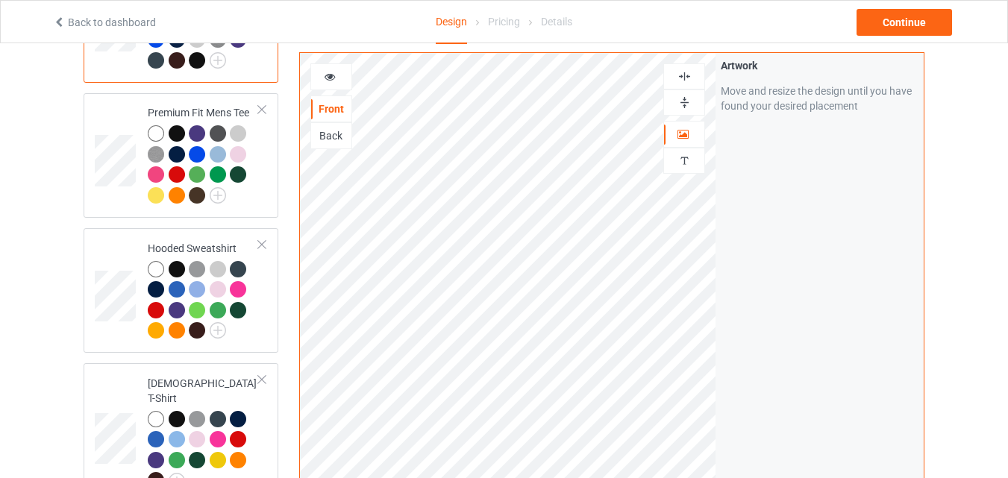
scroll to position [223, 0]
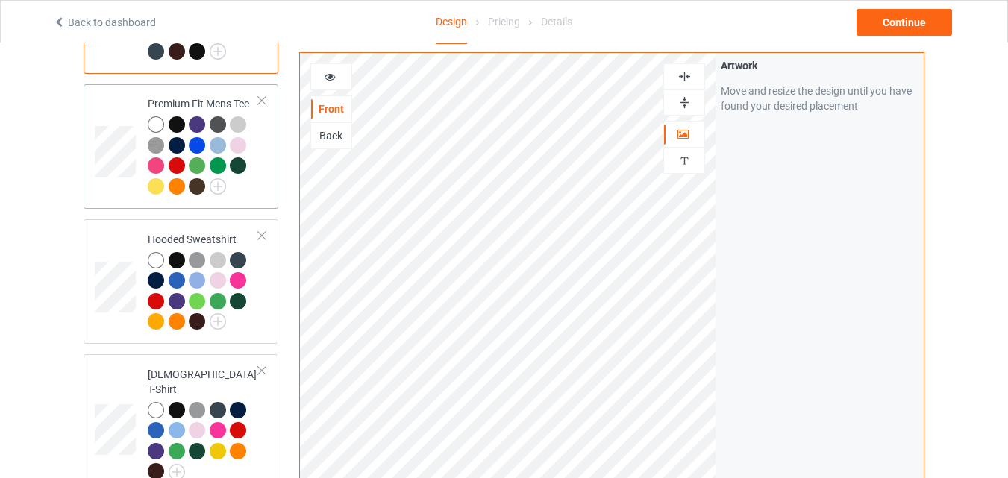
click at [260, 199] on td "Premium Fit Mens Tee" at bounding box center [204, 146] width 128 height 113
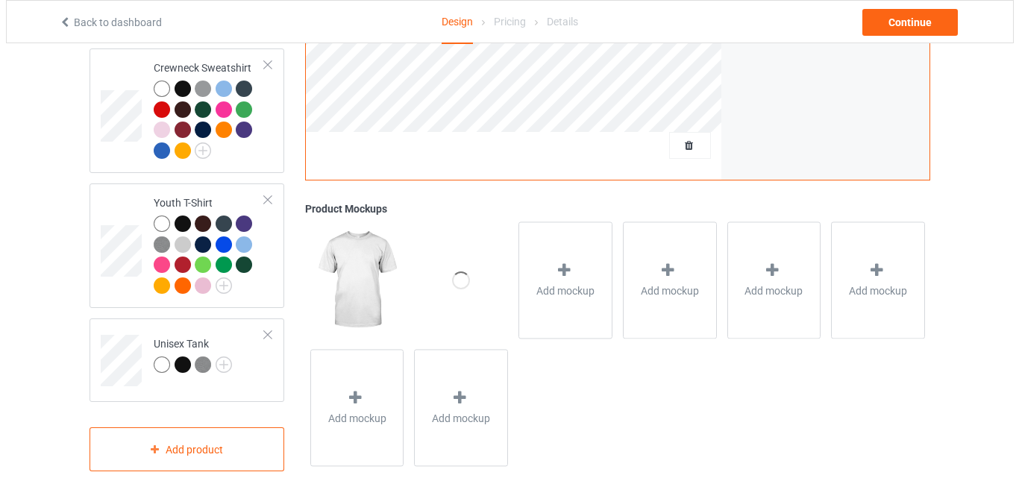
scroll to position [945, 0]
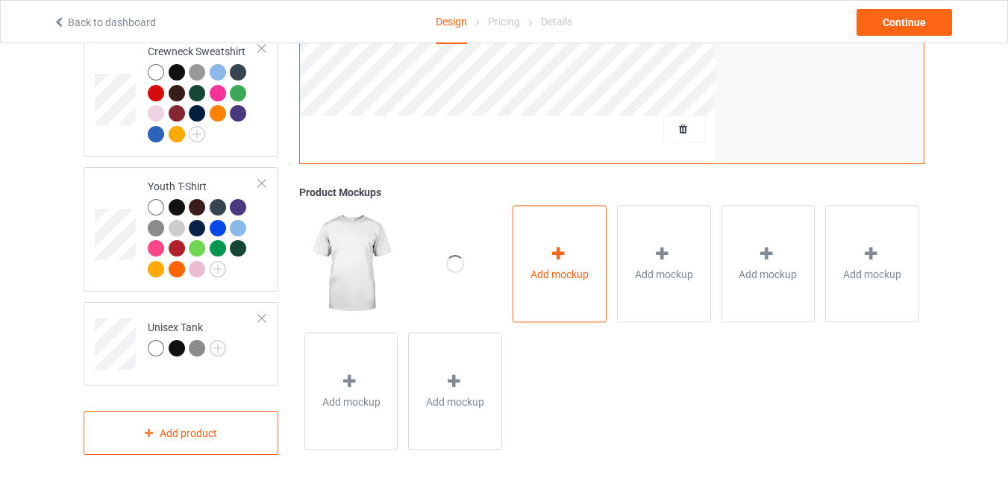
click at [563, 268] on span "Add mockup" at bounding box center [559, 274] width 58 height 15
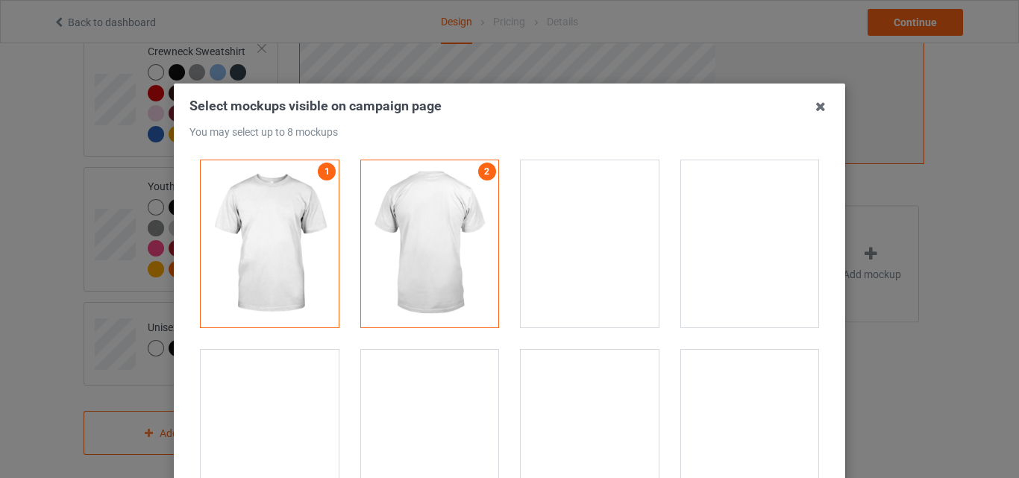
click at [602, 239] on div at bounding box center [590, 243] width 138 height 167
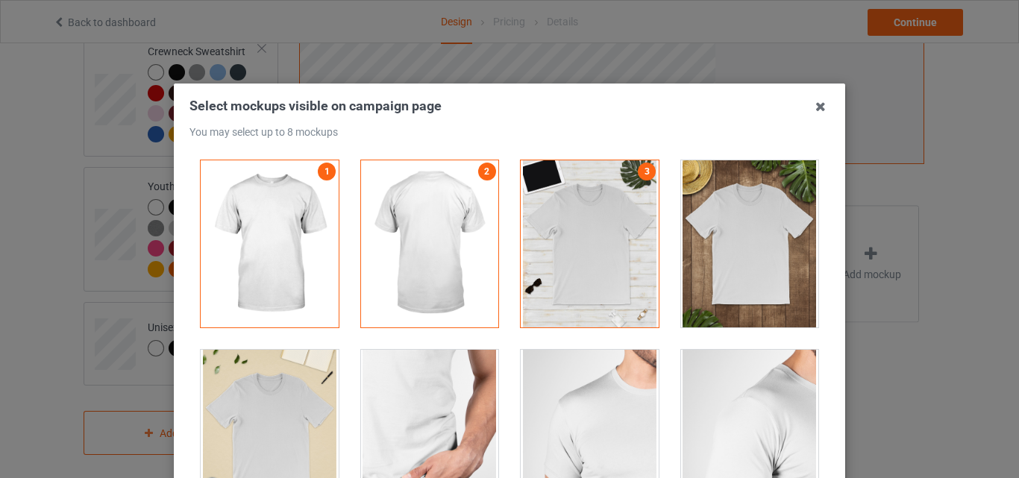
click at [748, 248] on div at bounding box center [750, 243] width 138 height 167
click at [267, 397] on div at bounding box center [270, 433] width 138 height 167
click at [416, 397] on div at bounding box center [430, 433] width 138 height 167
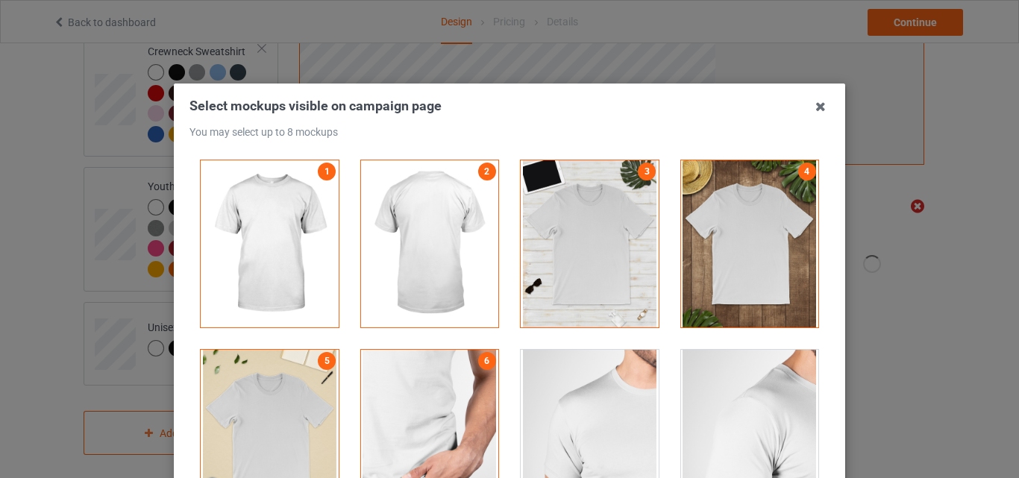
click at [571, 400] on div at bounding box center [590, 433] width 138 height 167
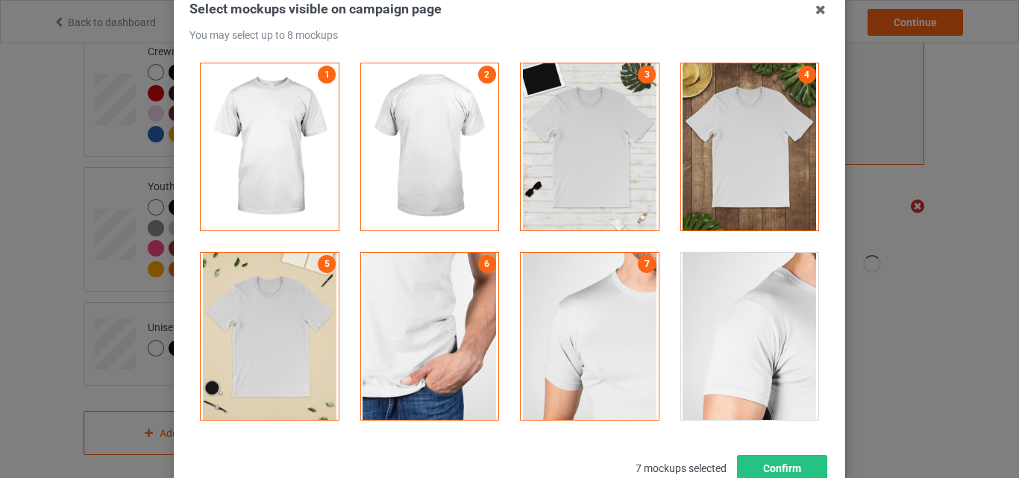
scroll to position [205, 0]
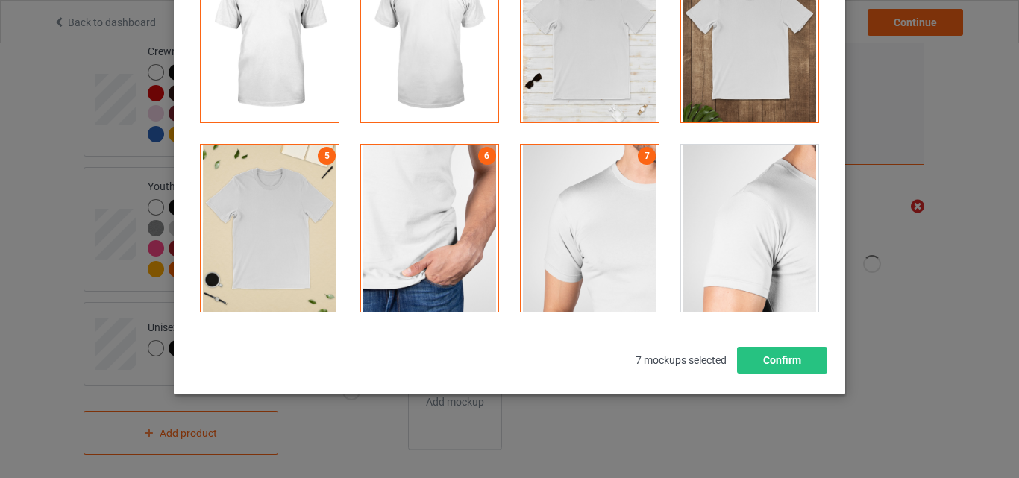
click at [739, 241] on div at bounding box center [750, 228] width 138 height 167
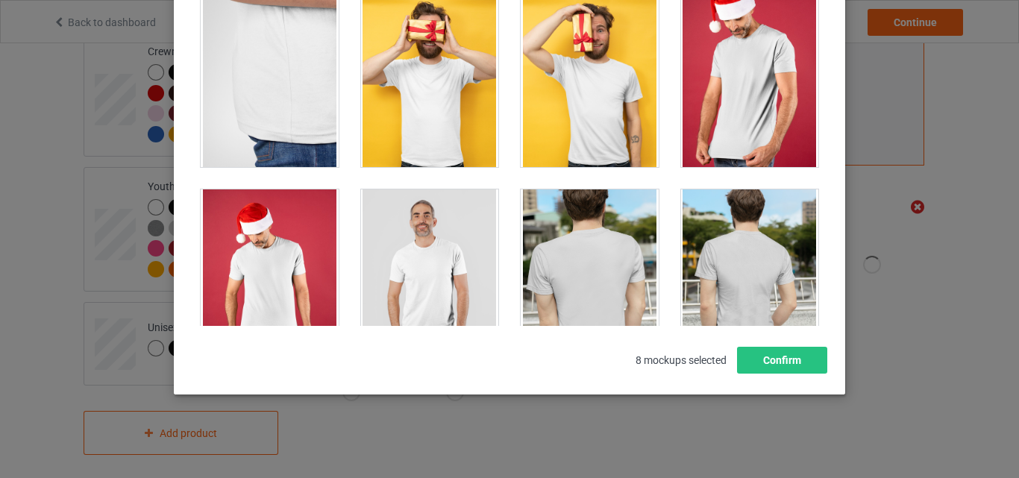
click at [249, 126] on div at bounding box center [270, 83] width 138 height 167
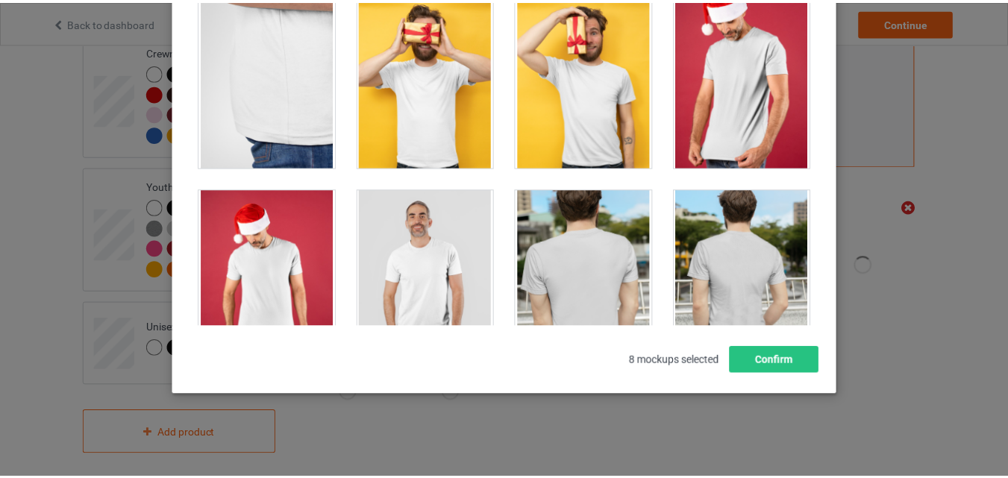
scroll to position [251, 0]
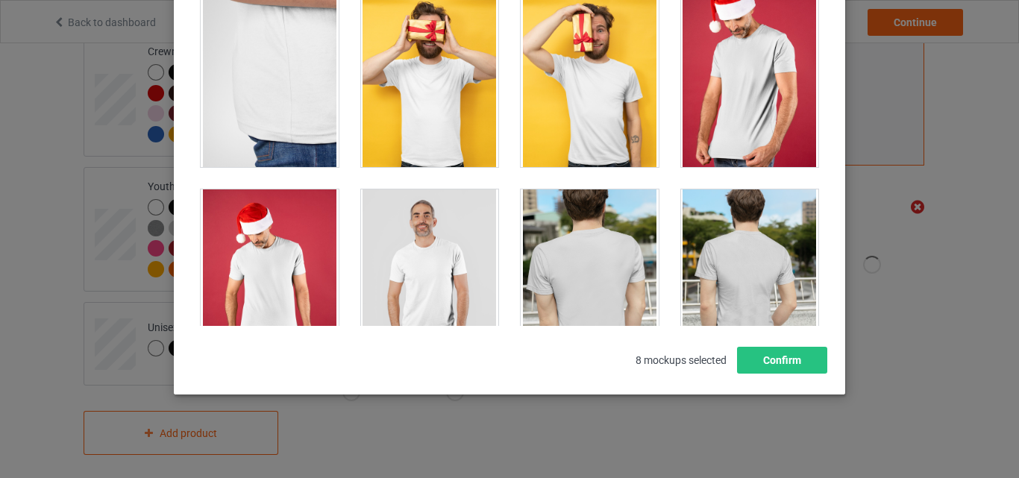
drag, startPoint x: 378, startPoint y: 110, endPoint x: 401, endPoint y: 128, distance: 29.2
click at [386, 119] on div at bounding box center [430, 83] width 138 height 167
click at [765, 363] on button "Confirm" at bounding box center [782, 360] width 90 height 27
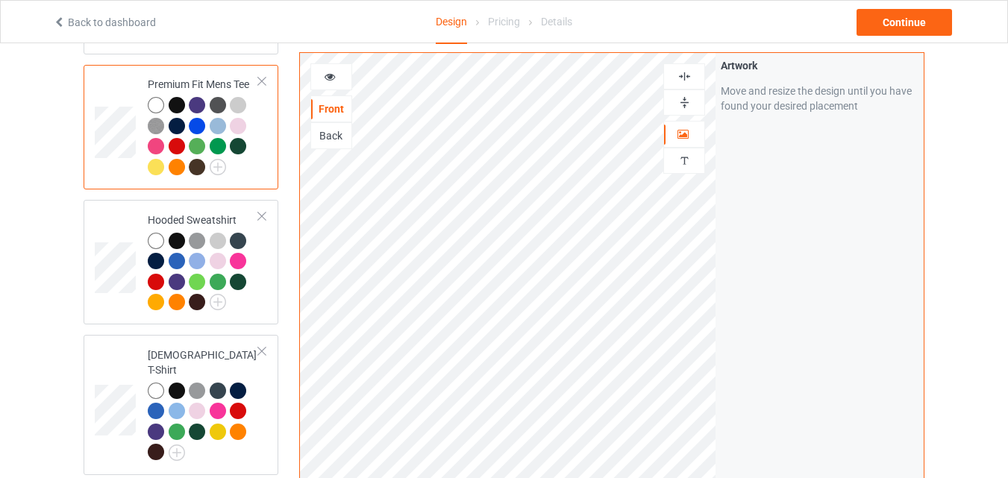
scroll to position [202, 0]
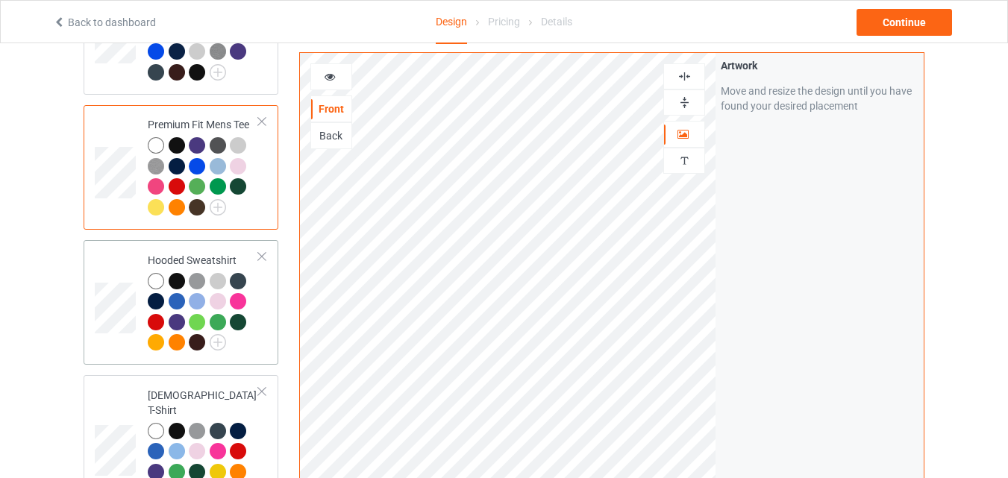
click at [266, 345] on td "Hooded Sweatshirt" at bounding box center [204, 302] width 128 height 113
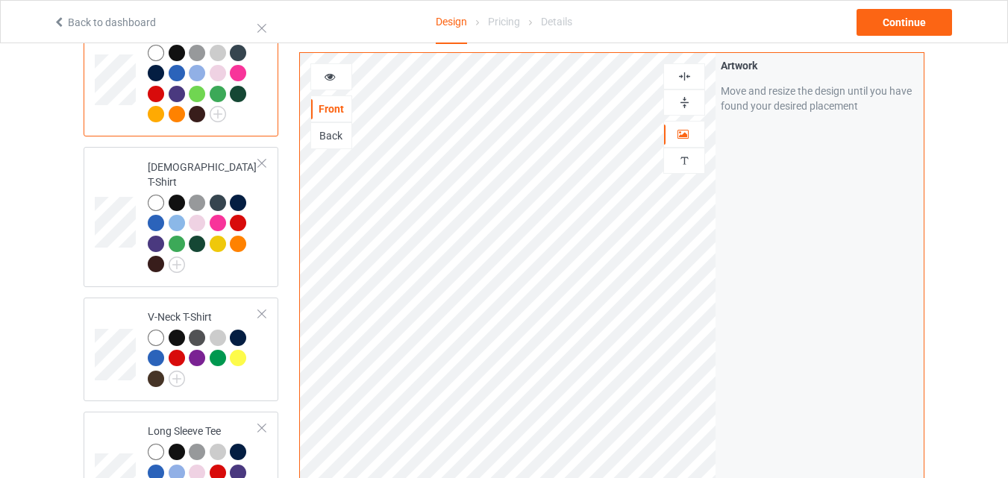
scroll to position [433, 0]
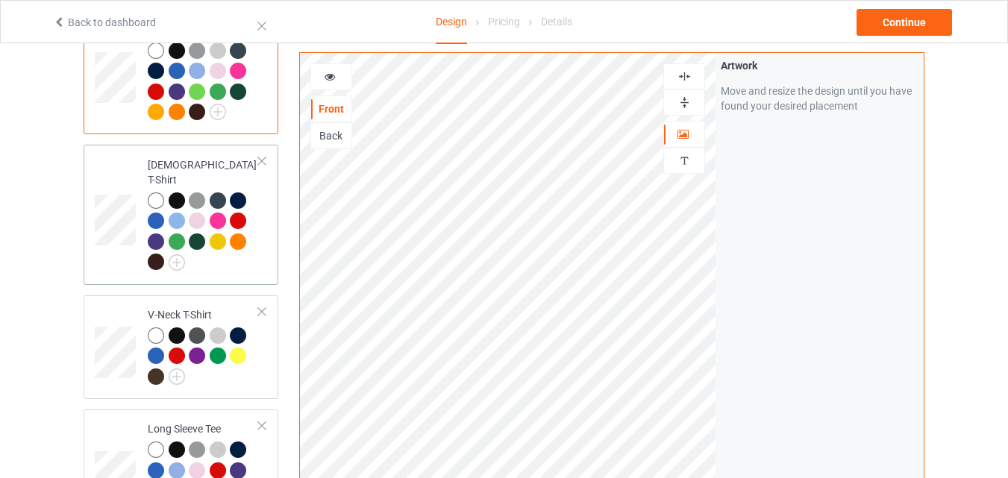
click at [254, 257] on div at bounding box center [203, 233] width 111 height 82
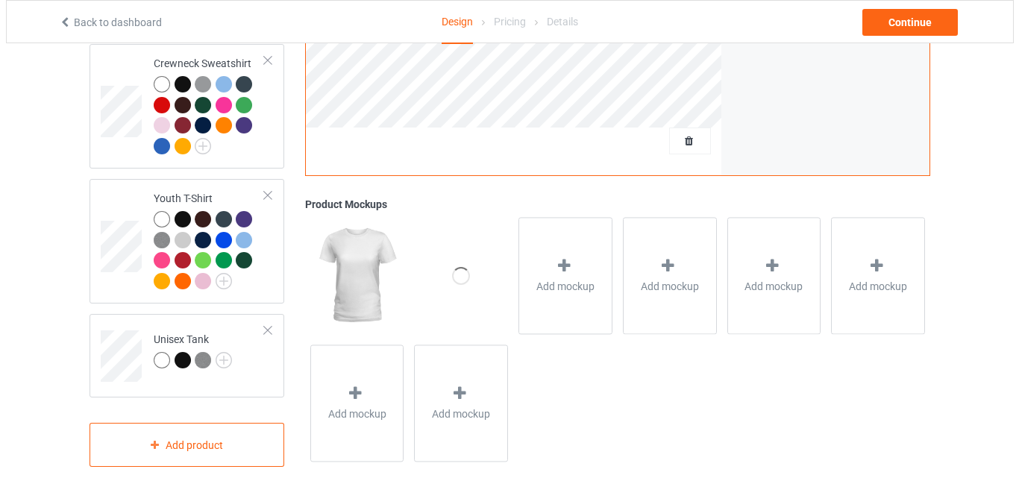
scroll to position [945, 0]
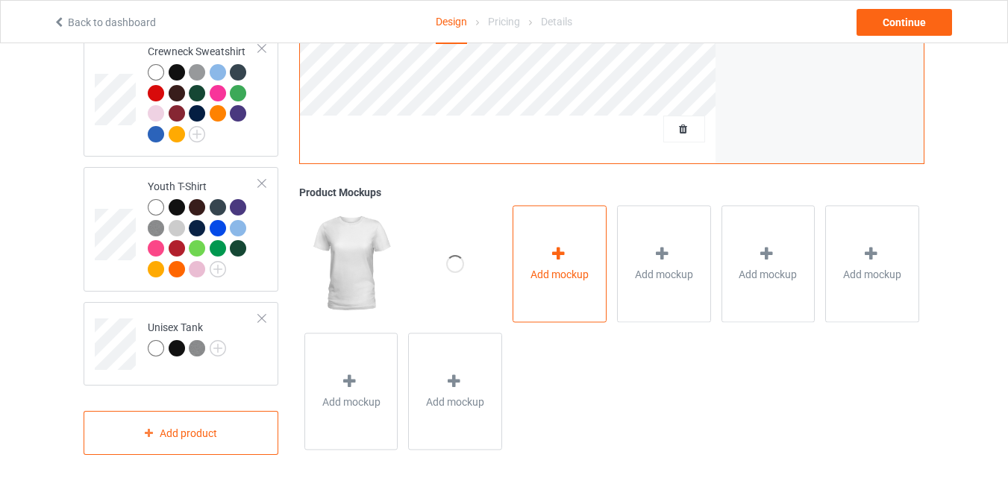
click at [530, 267] on span "Add mockup" at bounding box center [559, 274] width 58 height 15
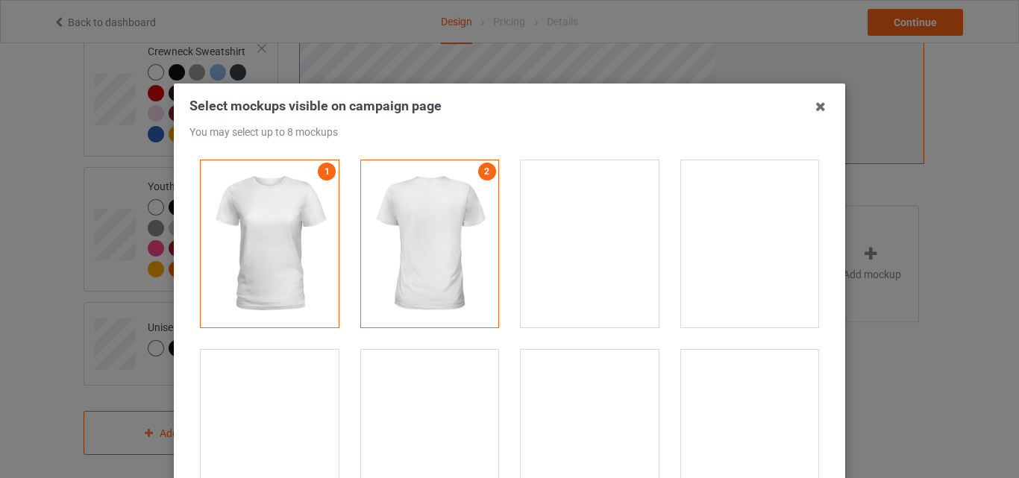
click at [585, 260] on div at bounding box center [590, 243] width 138 height 167
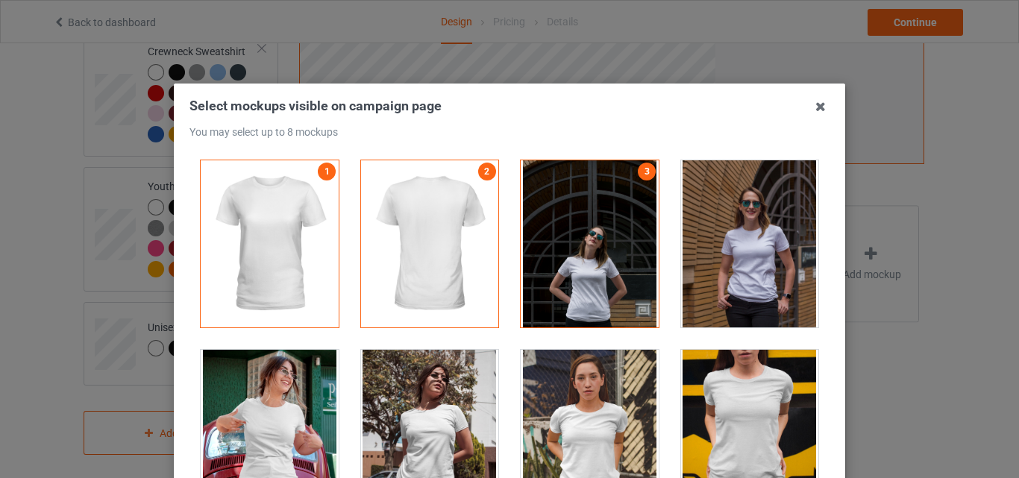
drag, startPoint x: 762, startPoint y: 260, endPoint x: 353, endPoint y: 343, distance: 417.1
click at [760, 263] on div at bounding box center [750, 243] width 138 height 167
drag, startPoint x: 272, startPoint y: 387, endPoint x: 429, endPoint y: 395, distance: 157.6
click at [274, 388] on div at bounding box center [270, 433] width 138 height 167
drag, startPoint x: 432, startPoint y: 395, endPoint x: 463, endPoint y: 396, distance: 31.3
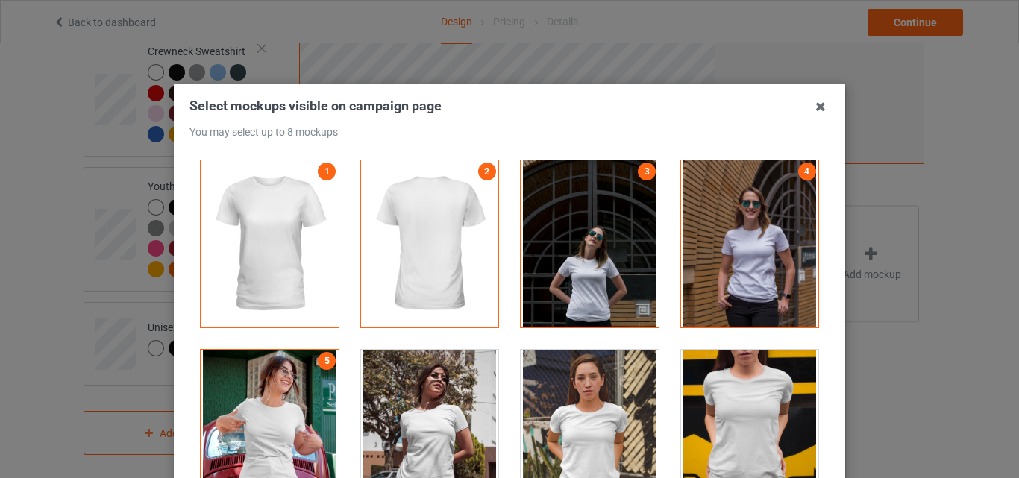
click at [436, 396] on div at bounding box center [430, 433] width 138 height 167
drag, startPoint x: 553, startPoint y: 397, endPoint x: 727, endPoint y: 402, distance: 174.7
click at [566, 400] on div at bounding box center [590, 433] width 138 height 167
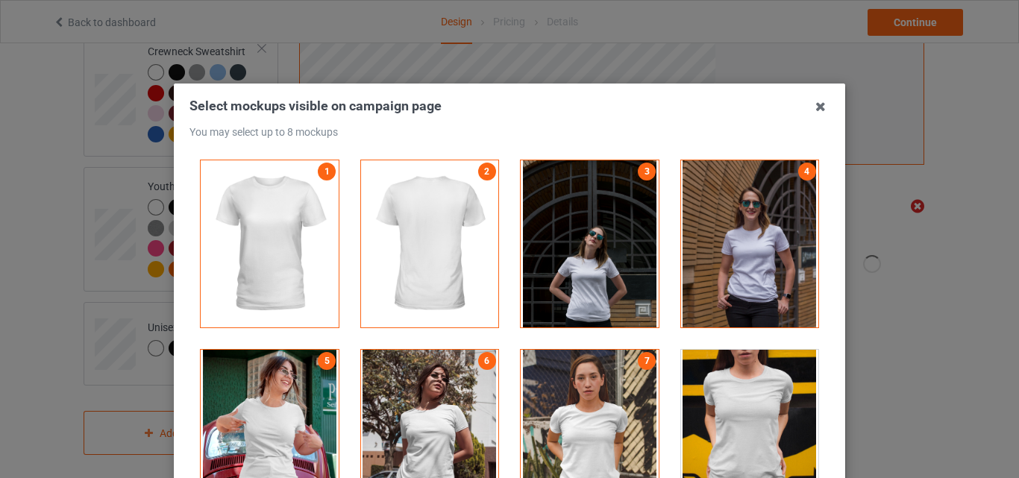
drag, startPoint x: 727, startPoint y: 402, endPoint x: 877, endPoint y: 289, distance: 187.0
click at [732, 402] on div at bounding box center [750, 433] width 138 height 167
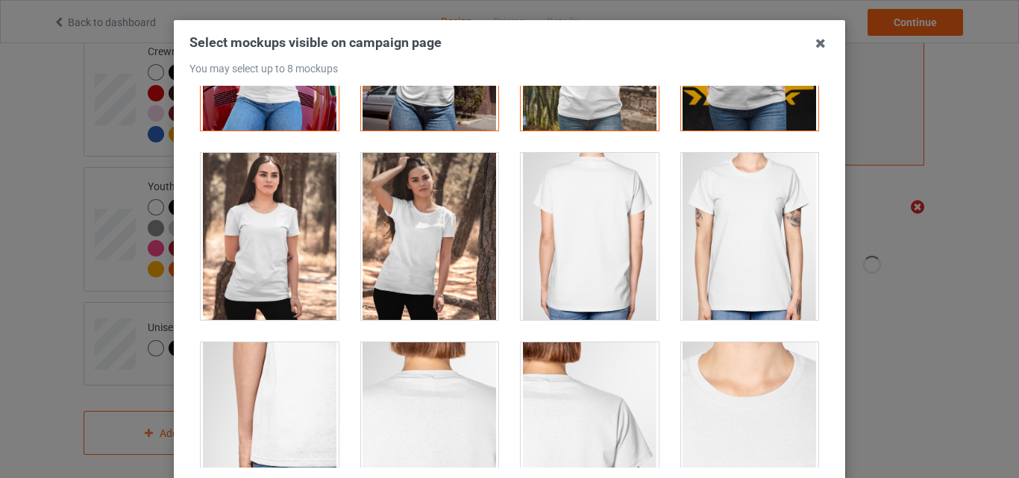
scroll to position [300, 0]
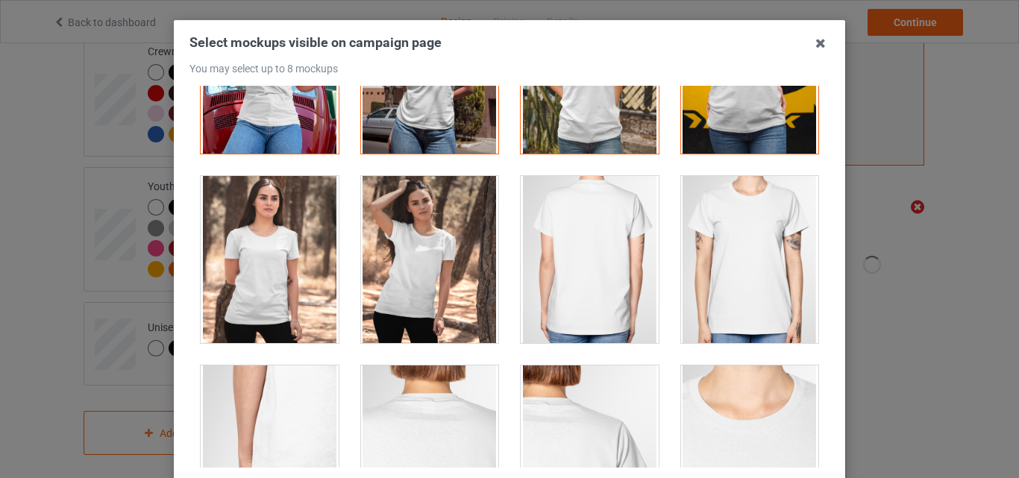
click at [272, 269] on div at bounding box center [270, 259] width 138 height 167
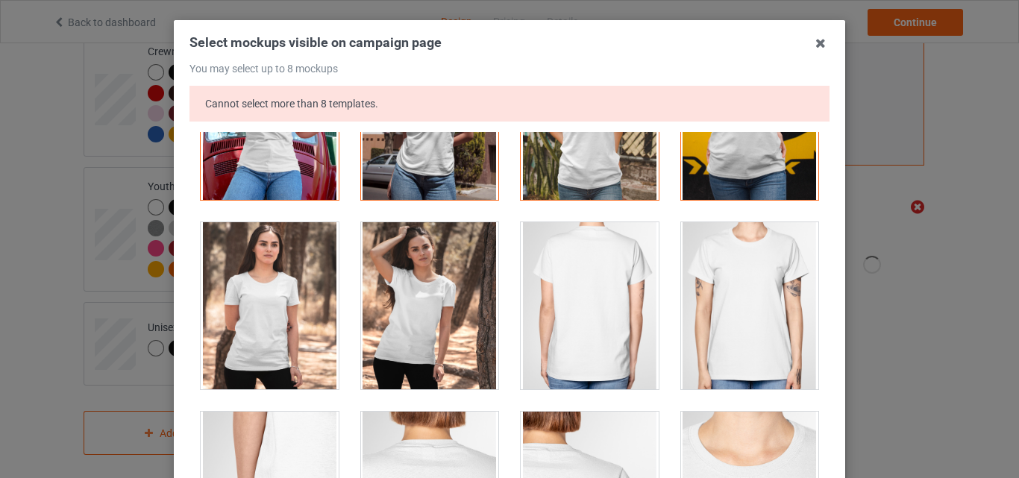
click at [771, 161] on div at bounding box center [750, 116] width 138 height 167
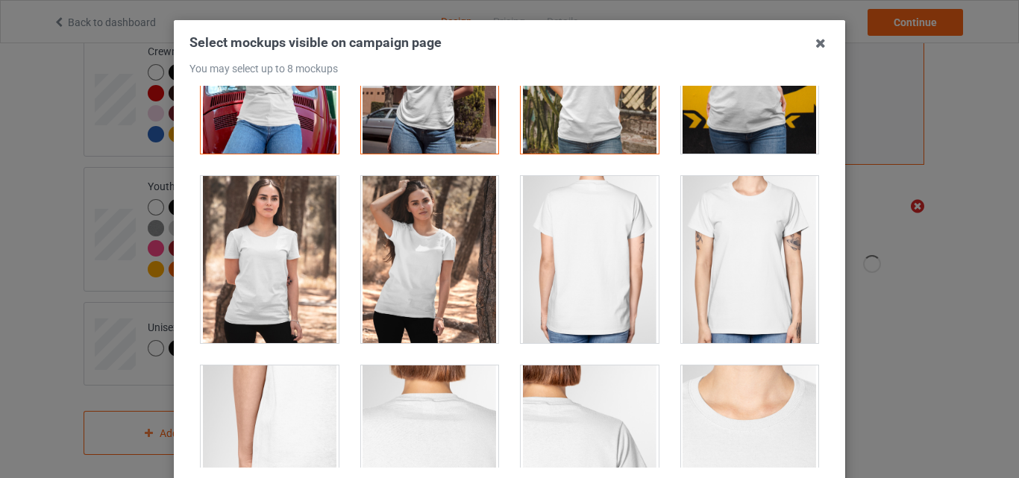
click at [574, 282] on div at bounding box center [590, 259] width 138 height 167
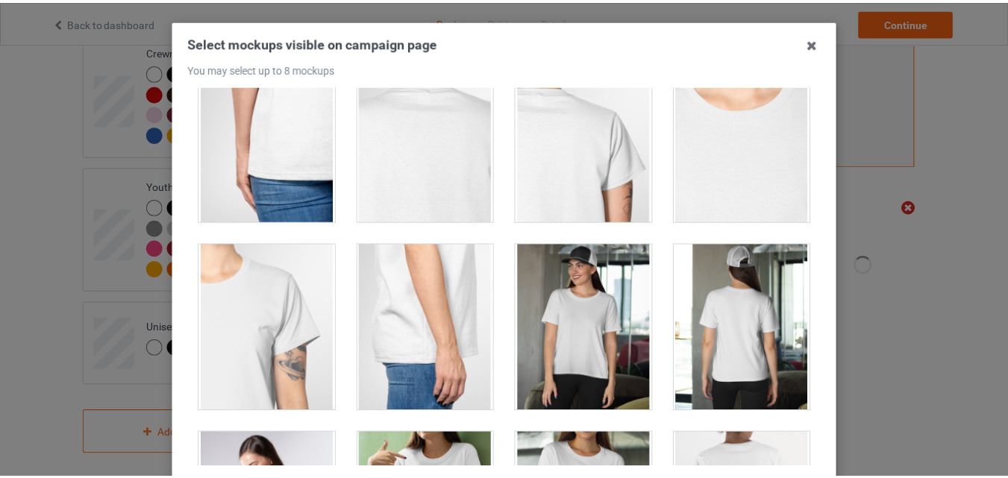
scroll to position [205, 0]
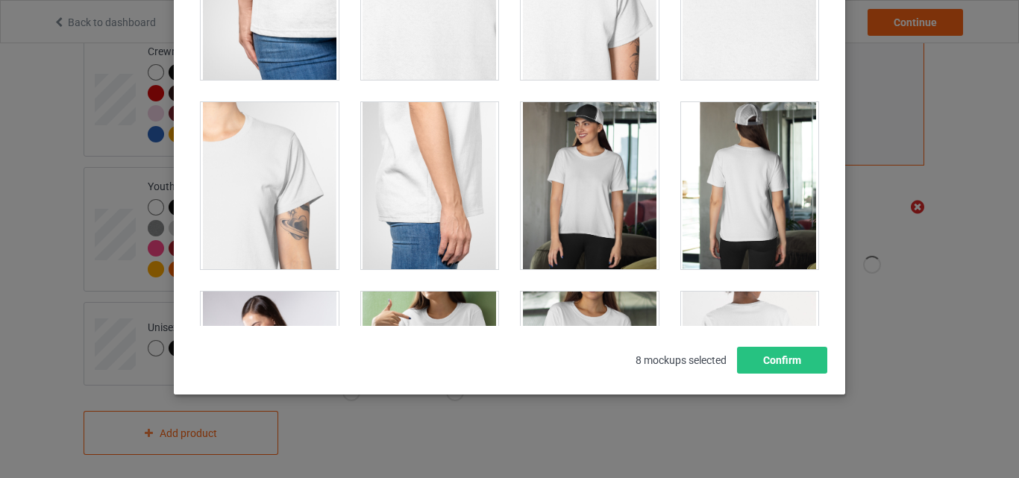
click at [783, 375] on div "Select mockups visible on campaign page You may select up to 8 mockups 1 2 3 4 …" at bounding box center [509, 136] width 671 height 516
click at [779, 363] on button "Confirm" at bounding box center [782, 360] width 90 height 27
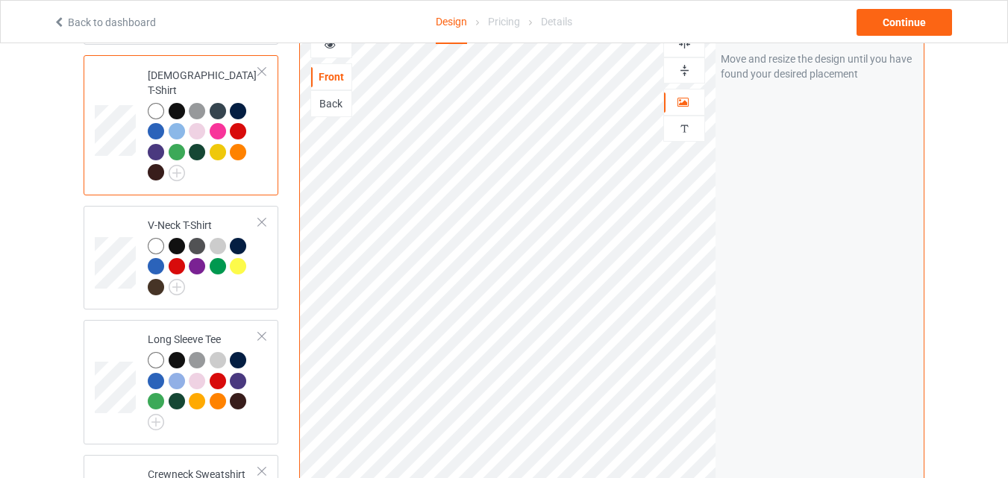
scroll to position [515, 0]
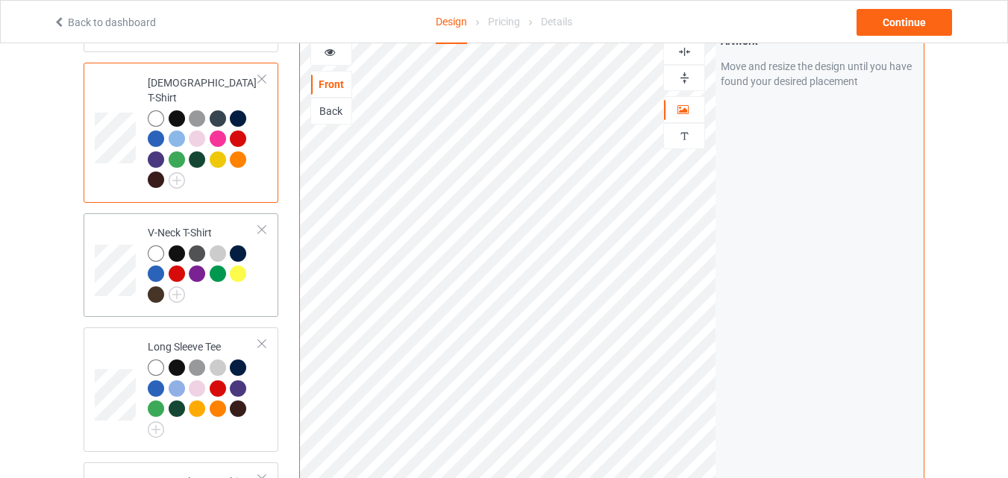
click at [249, 287] on div at bounding box center [203, 276] width 111 height 62
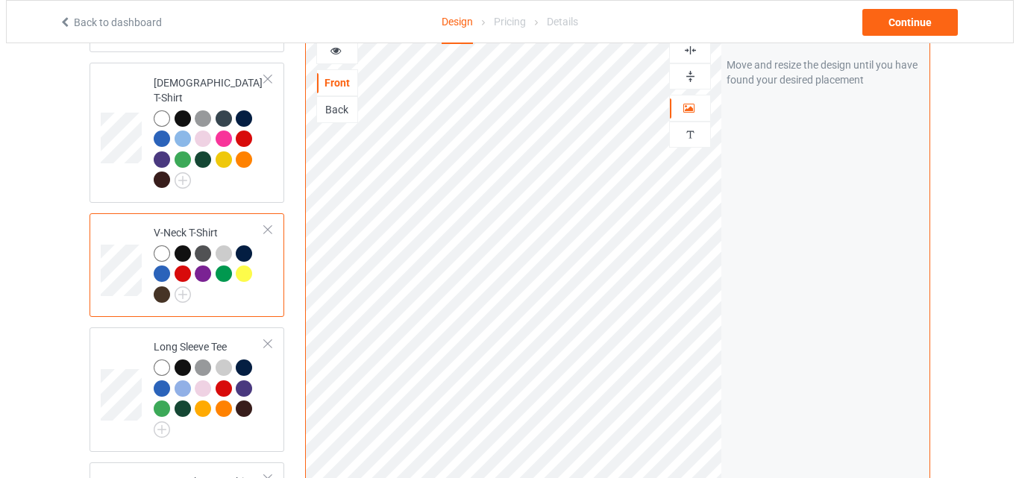
scroll to position [945, 0]
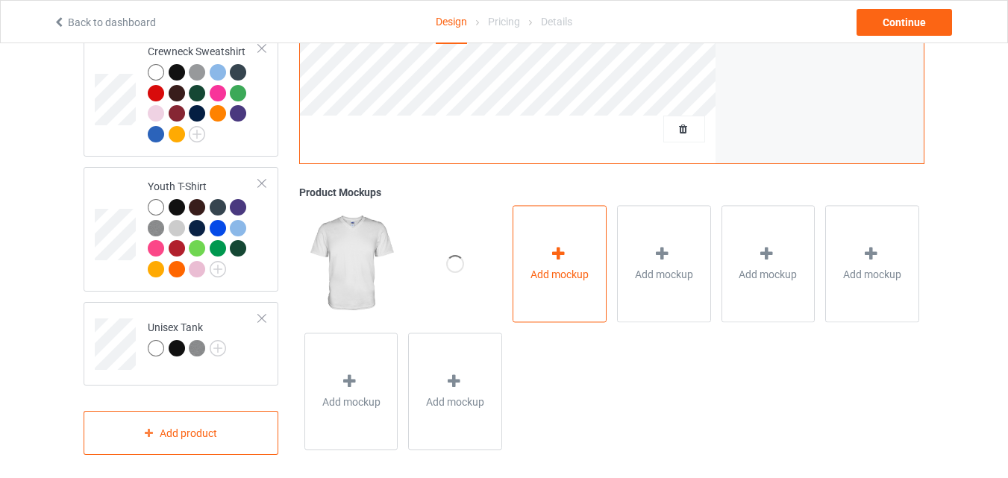
click at [553, 267] on span "Add mockup" at bounding box center [559, 274] width 58 height 15
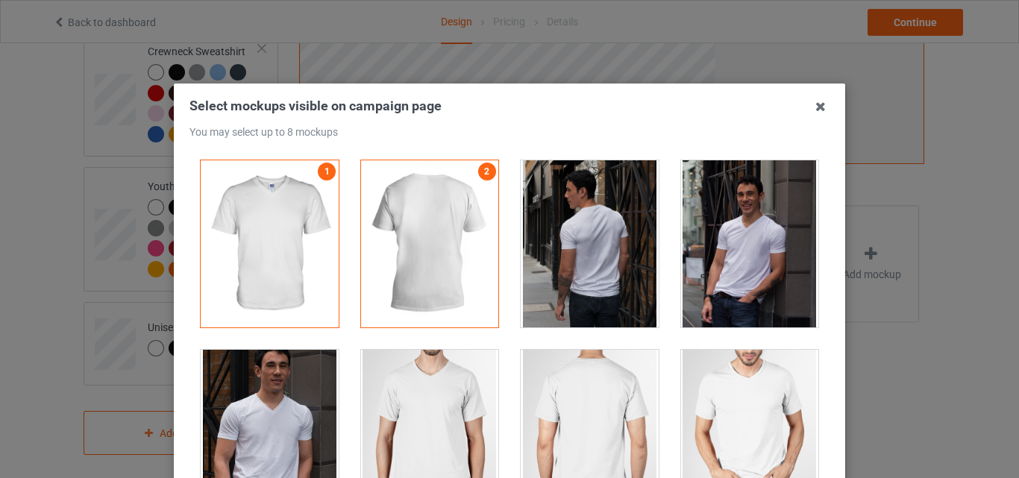
drag, startPoint x: 576, startPoint y: 220, endPoint x: 730, endPoint y: 232, distance: 154.2
click at [583, 220] on div at bounding box center [590, 243] width 138 height 167
drag, startPoint x: 750, startPoint y: 236, endPoint x: 618, endPoint y: 345, distance: 171.2
click at [749, 239] on div at bounding box center [750, 243] width 138 height 167
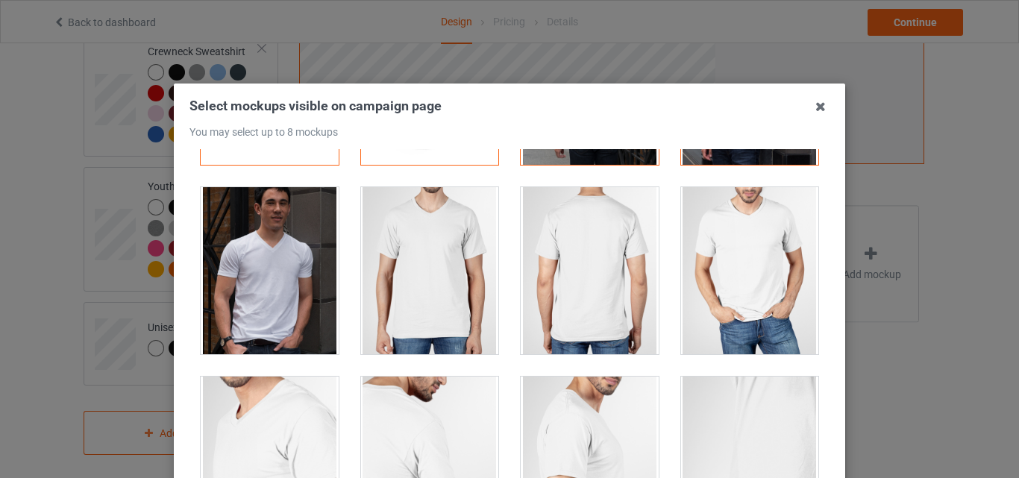
scroll to position [204, 0]
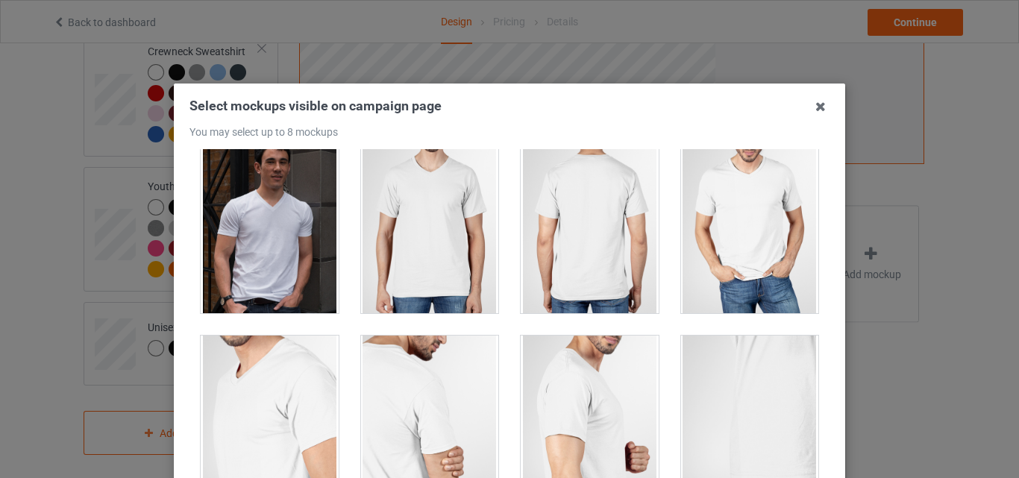
click at [288, 315] on div at bounding box center [269, 229] width 160 height 189
click at [385, 293] on div at bounding box center [430, 229] width 138 height 167
click at [598, 285] on div at bounding box center [590, 229] width 138 height 167
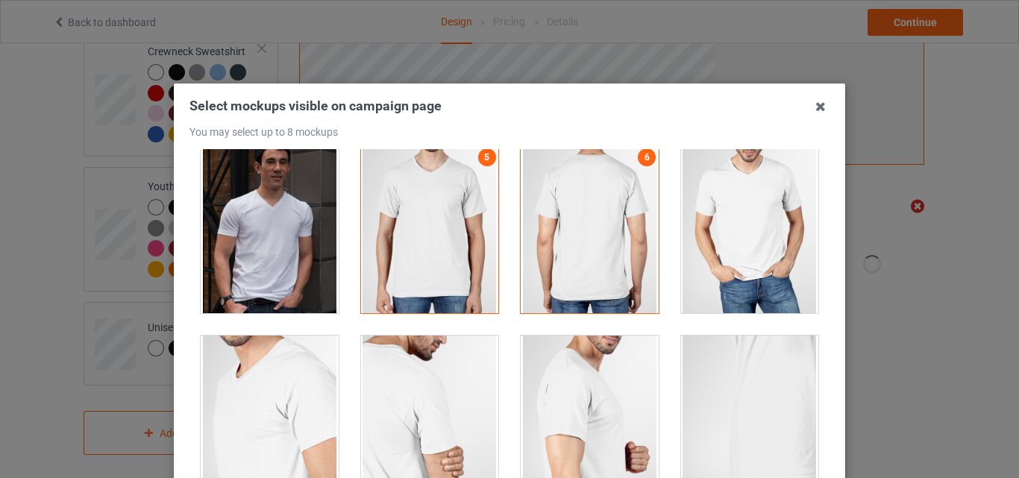
click at [311, 272] on div at bounding box center [270, 229] width 138 height 167
click at [492, 375] on div at bounding box center [430, 419] width 160 height 189
click at [445, 387] on div at bounding box center [430, 419] width 138 height 167
click at [566, 389] on div at bounding box center [590, 419] width 138 height 167
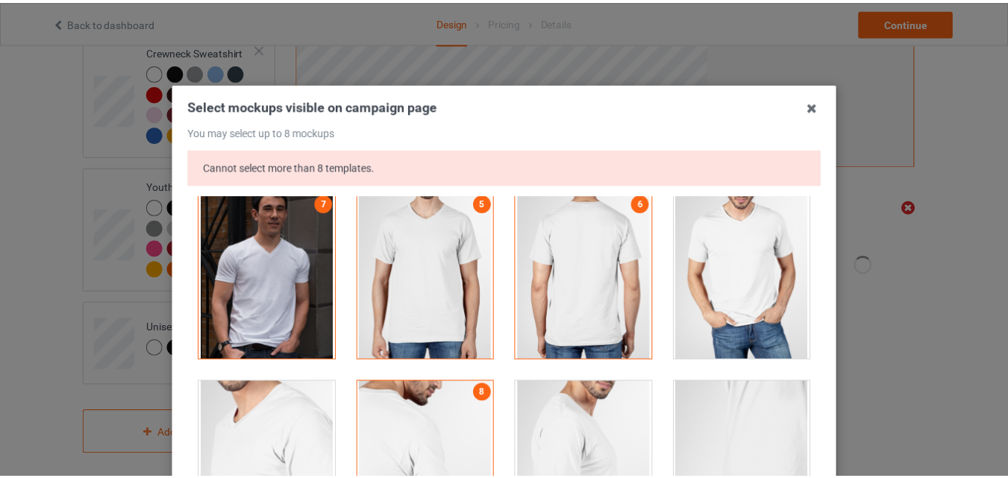
scroll to position [251, 0]
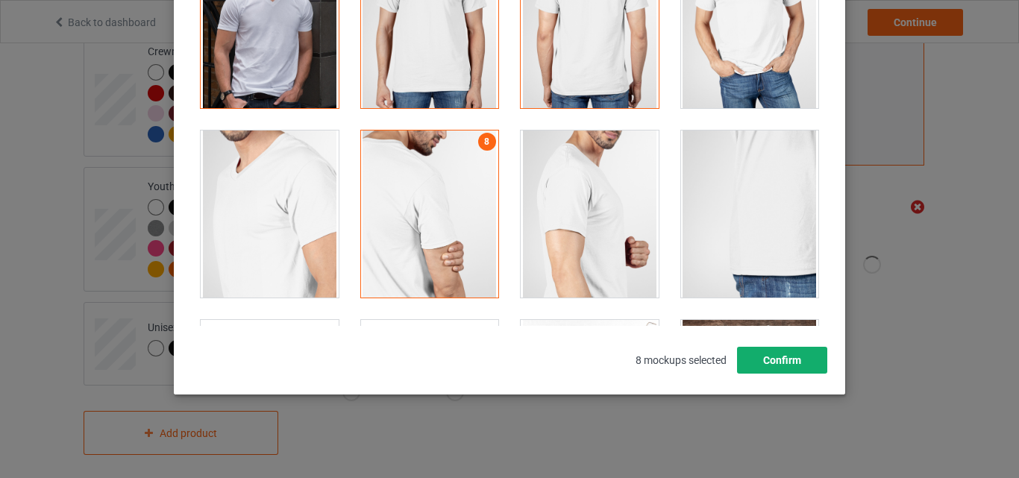
click at [770, 366] on button "Confirm" at bounding box center [782, 360] width 90 height 27
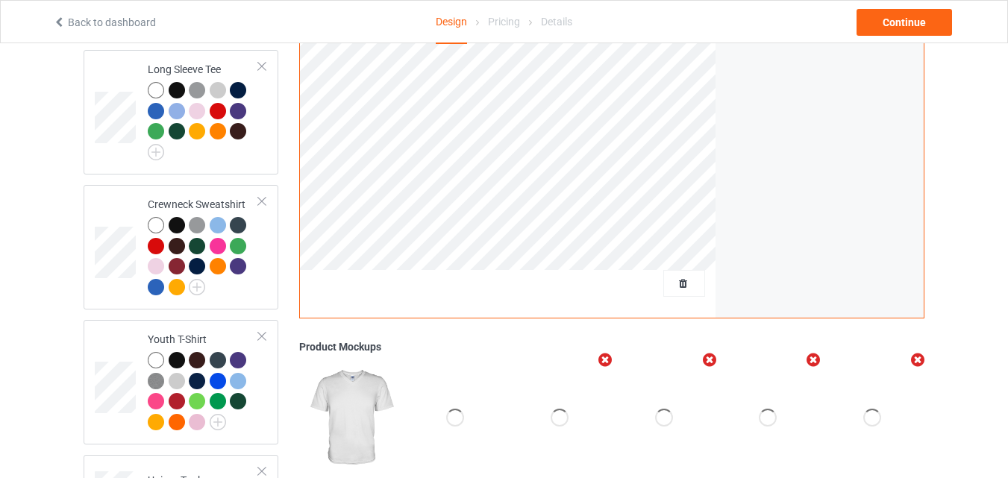
scroll to position [698, 0]
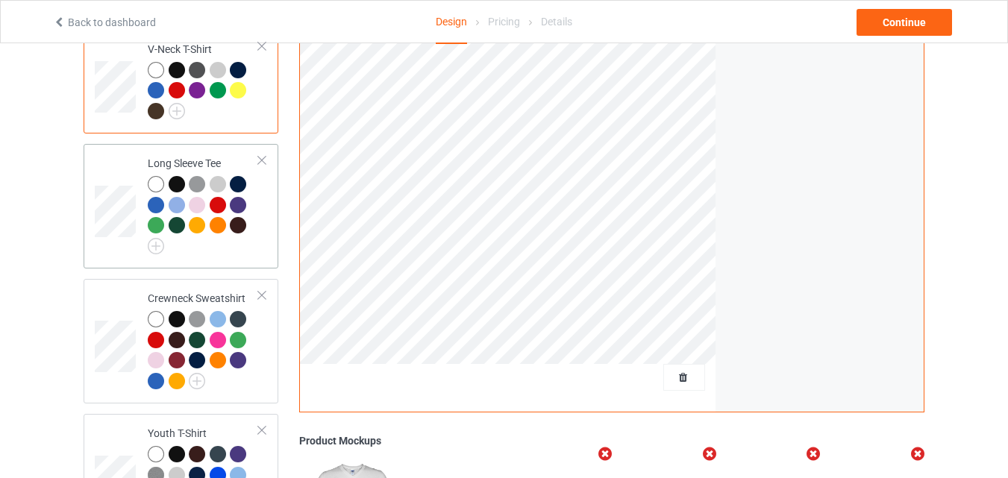
click at [247, 251] on td "Long Sleeve Tee" at bounding box center [204, 206] width 128 height 113
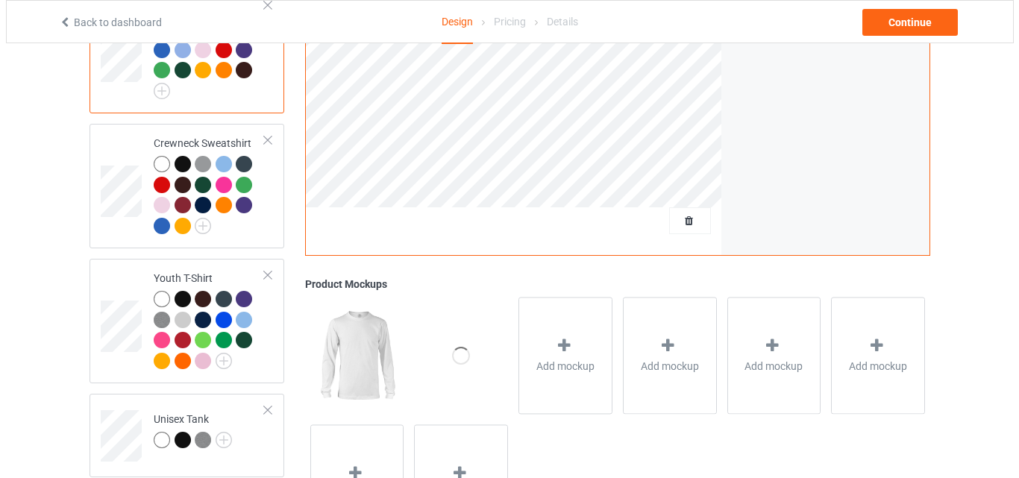
scroll to position [915, 0]
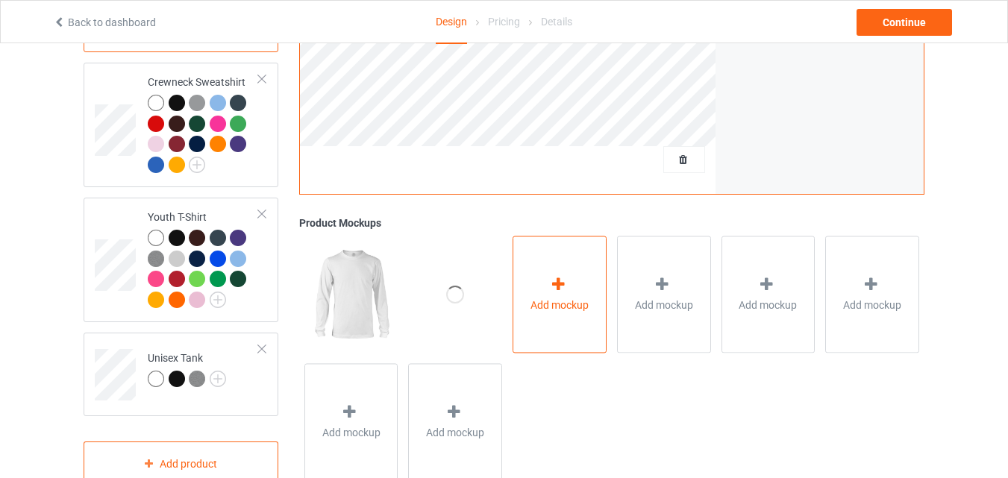
click at [534, 325] on div "Add mockup" at bounding box center [560, 294] width 94 height 117
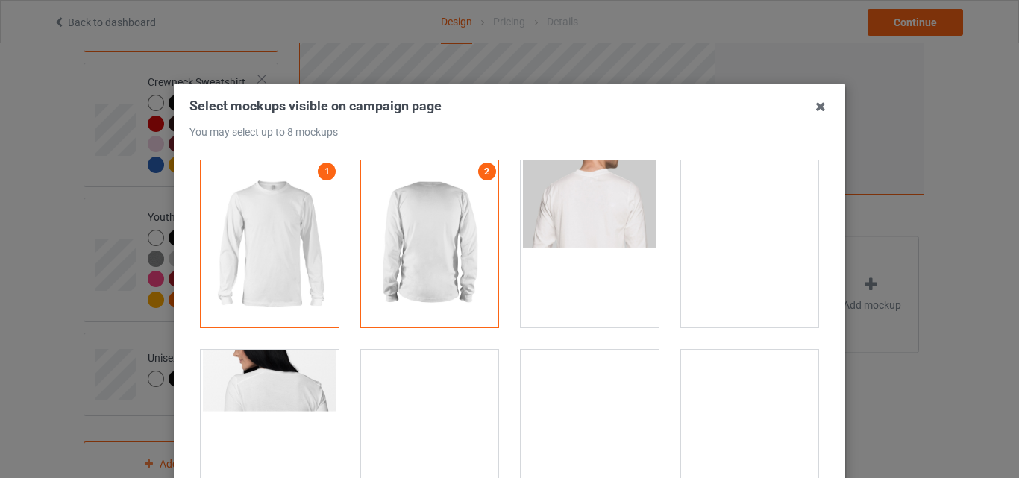
click at [596, 264] on div at bounding box center [590, 243] width 138 height 167
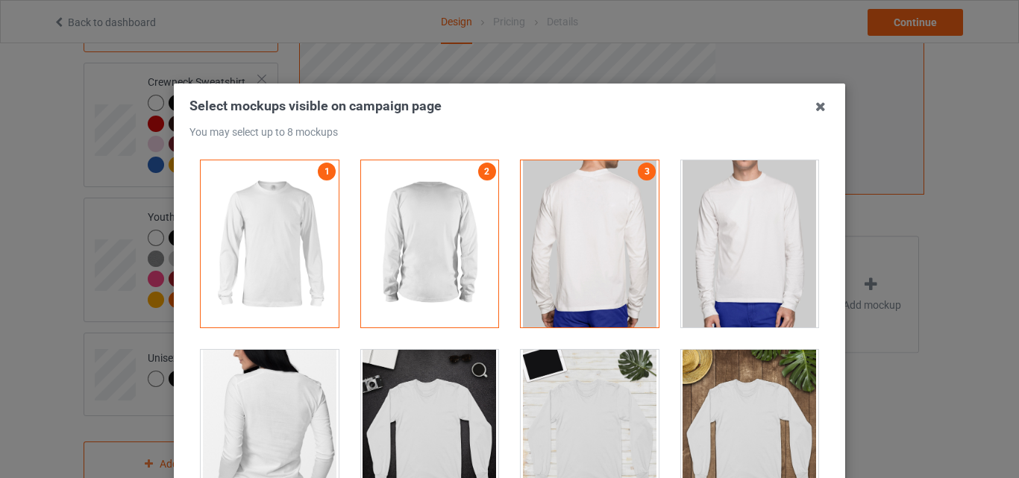
drag, startPoint x: 768, startPoint y: 269, endPoint x: 723, endPoint y: 282, distance: 47.4
click at [767, 272] on div at bounding box center [750, 243] width 138 height 167
click at [432, 405] on div at bounding box center [430, 433] width 138 height 167
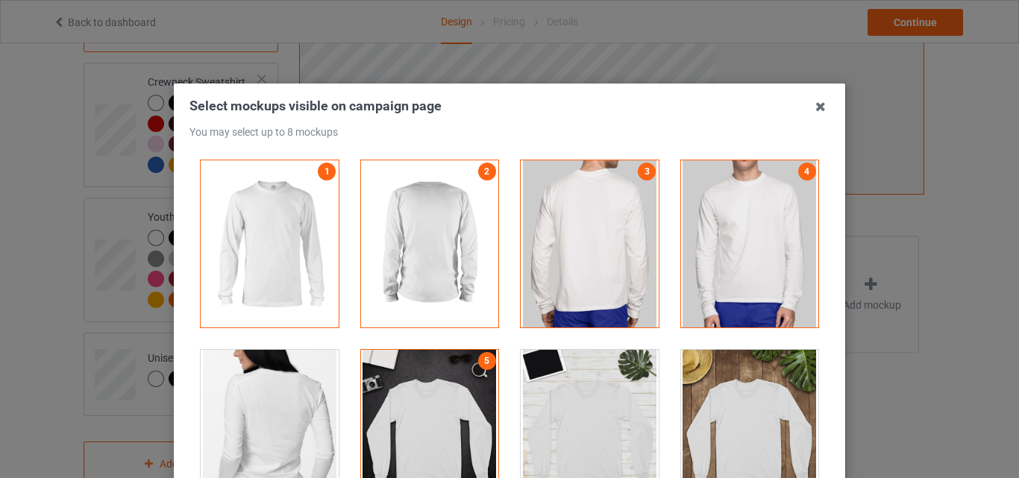
click at [560, 414] on div at bounding box center [590, 433] width 138 height 167
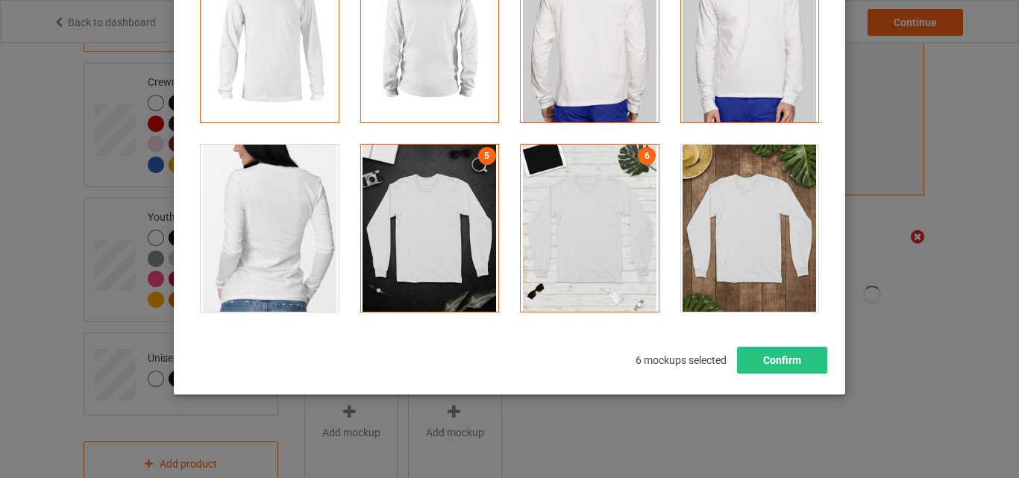
click at [707, 214] on div at bounding box center [750, 228] width 138 height 167
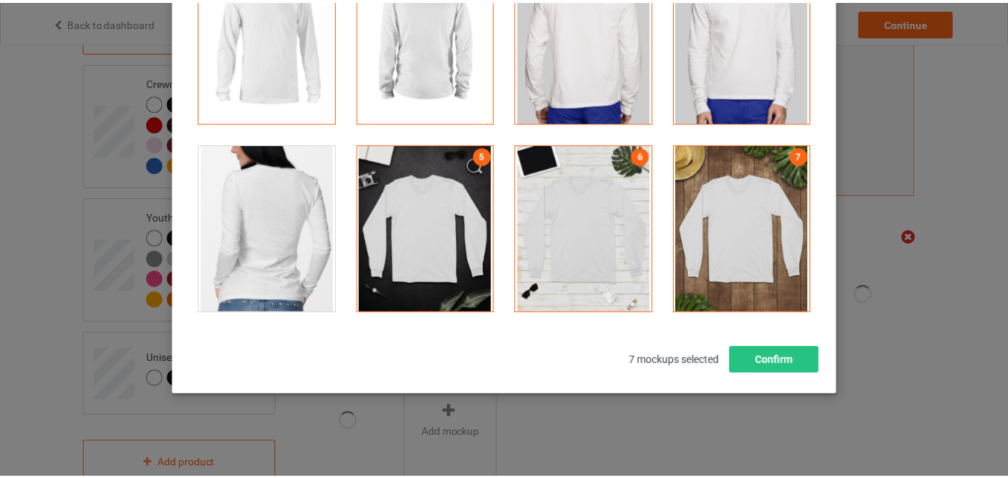
scroll to position [334, 0]
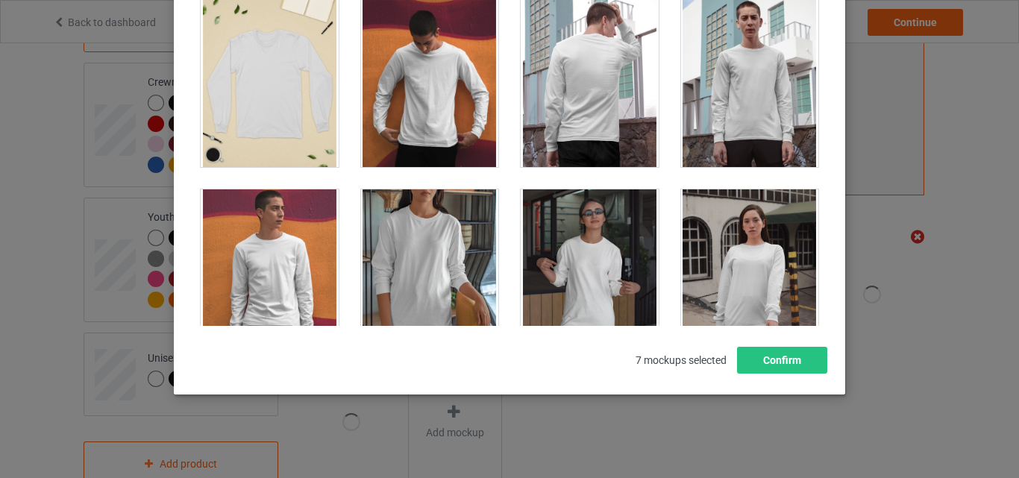
click at [478, 234] on div at bounding box center [430, 272] width 138 height 167
click at [773, 364] on button "Confirm" at bounding box center [782, 360] width 90 height 27
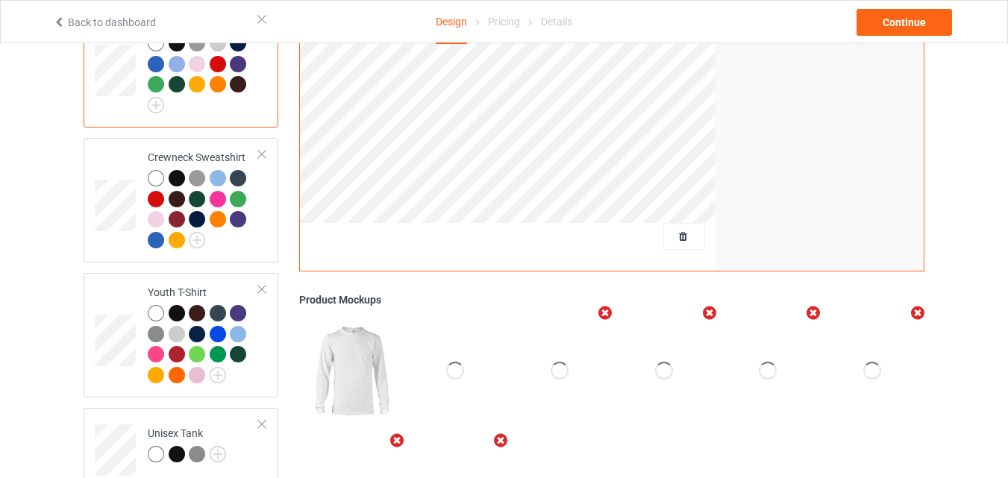
scroll to position [790, 0]
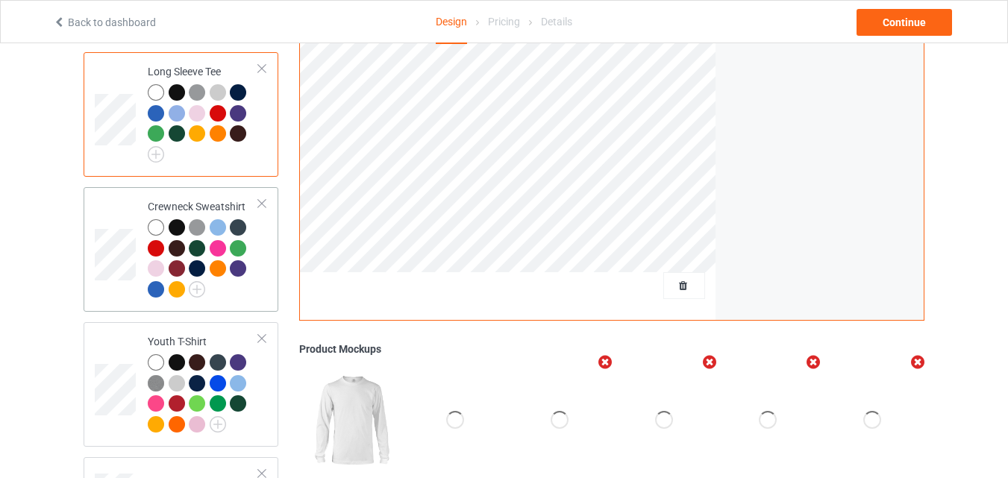
click at [244, 292] on td "Crewneck Sweatshirt" at bounding box center [204, 249] width 128 height 113
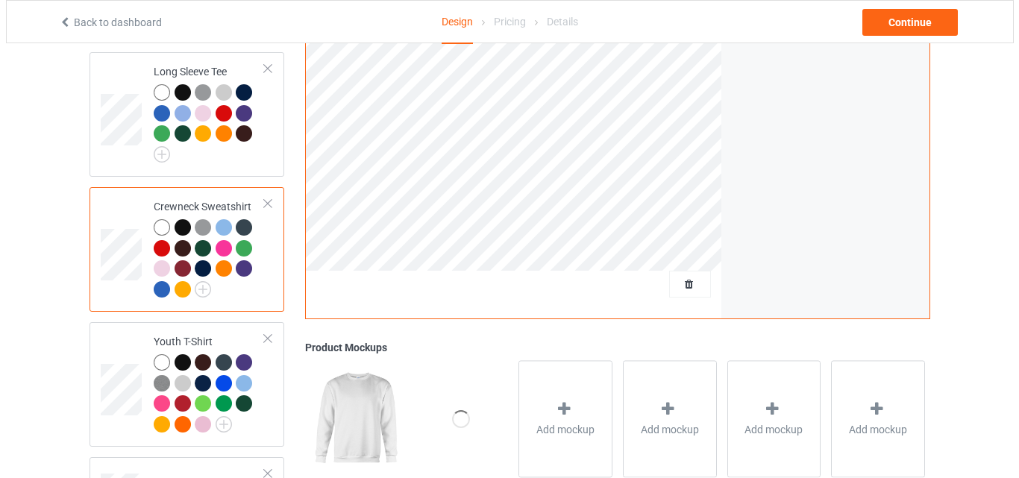
scroll to position [929, 0]
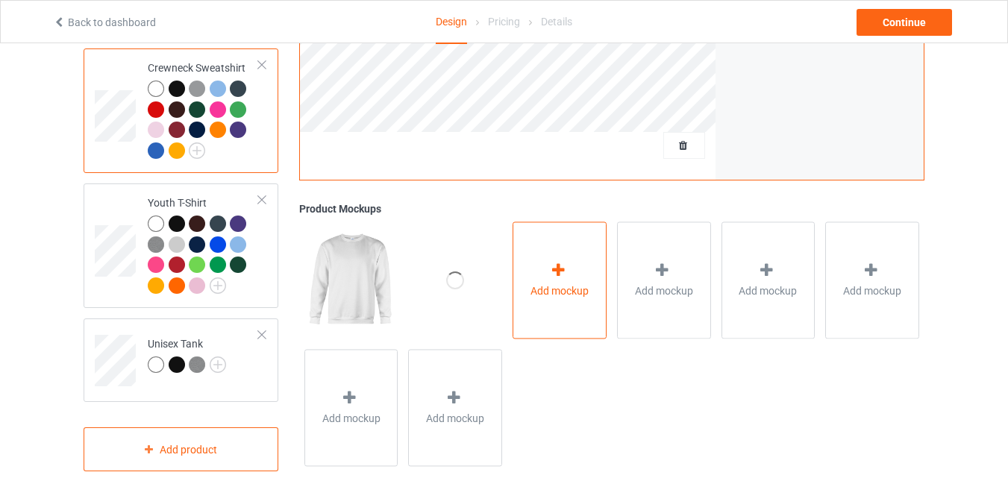
click at [558, 304] on div "Add mockup" at bounding box center [560, 280] width 94 height 117
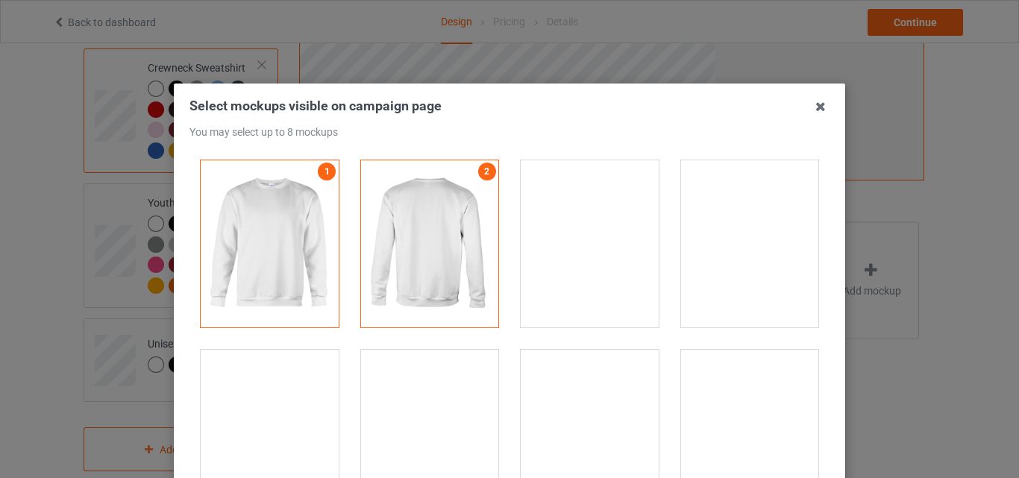
drag, startPoint x: 601, startPoint y: 292, endPoint x: 641, endPoint y: 286, distance: 39.9
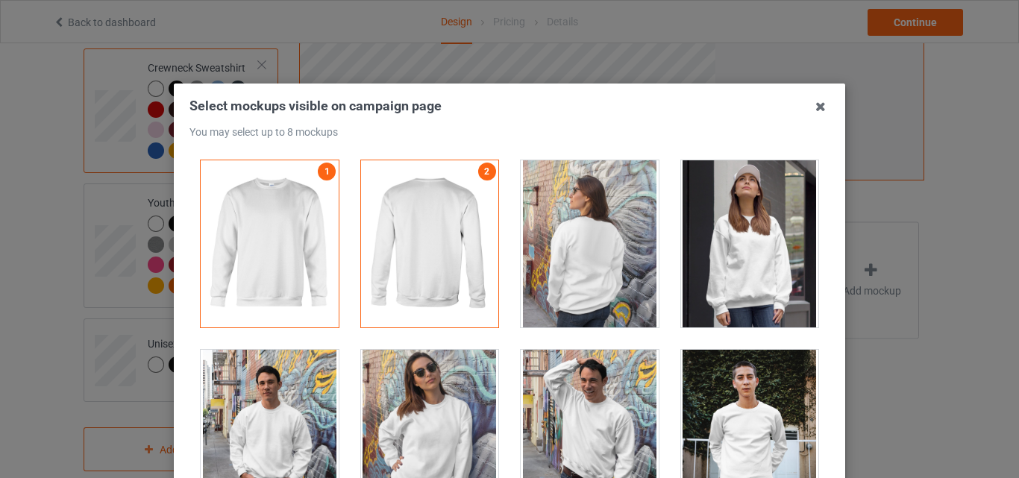
click at [603, 289] on div at bounding box center [590, 243] width 138 height 167
drag, startPoint x: 762, startPoint y: 286, endPoint x: 708, endPoint y: 294, distance: 54.3
click at [759, 286] on div at bounding box center [750, 243] width 138 height 167
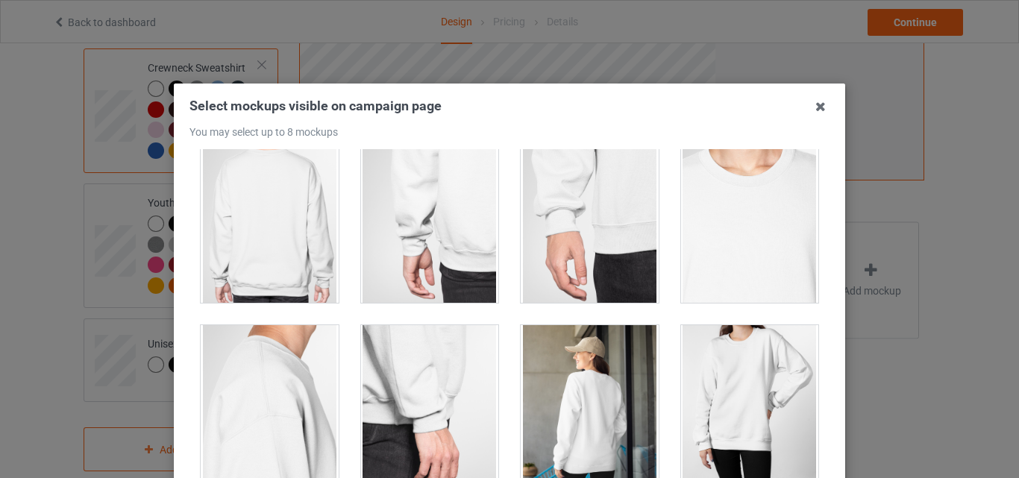
scroll to position [945, 0]
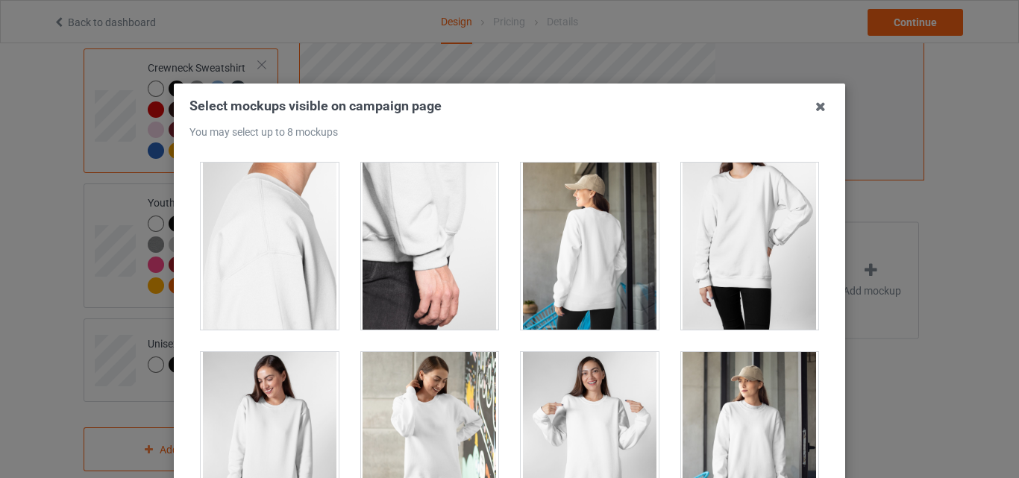
click at [568, 357] on div at bounding box center [590, 435] width 138 height 167
click at [448, 386] on div at bounding box center [430, 435] width 138 height 167
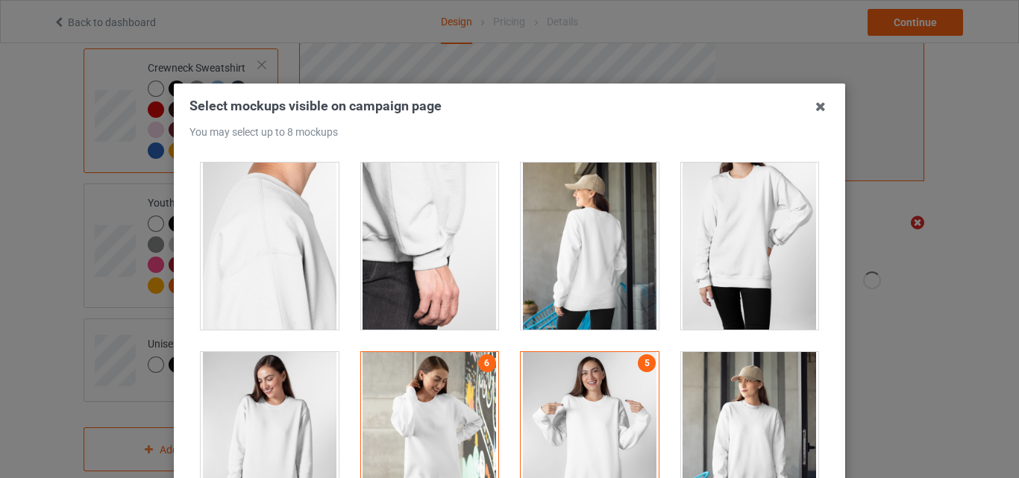
click at [448, 277] on div at bounding box center [430, 246] width 138 height 167
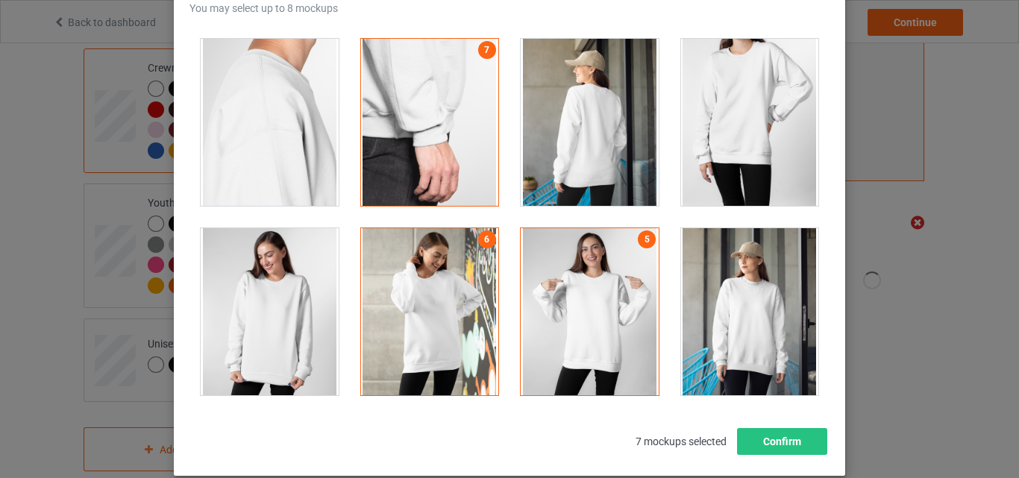
scroll to position [205, 0]
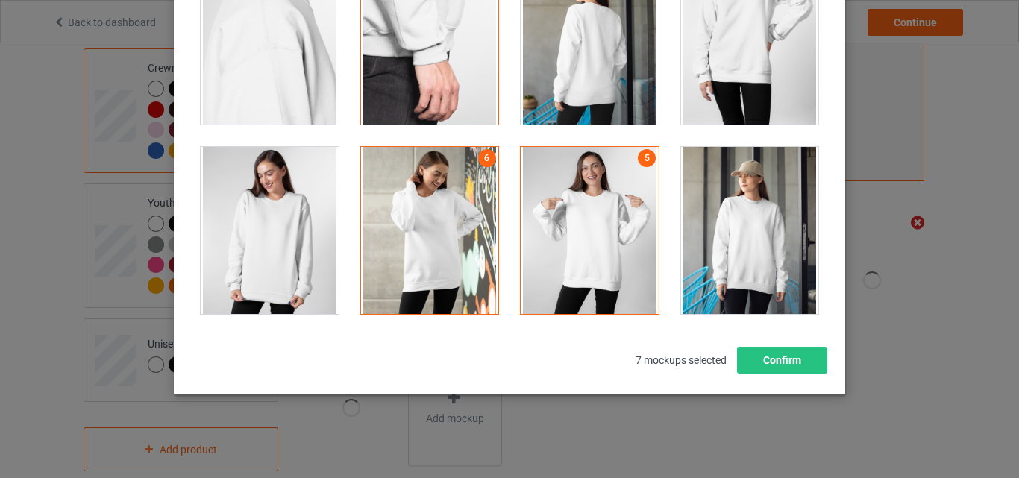
click at [698, 186] on div at bounding box center [750, 230] width 138 height 167
click at [592, 86] on div at bounding box center [590, 40] width 138 height 167
click at [799, 372] on button "Confirm" at bounding box center [782, 360] width 90 height 27
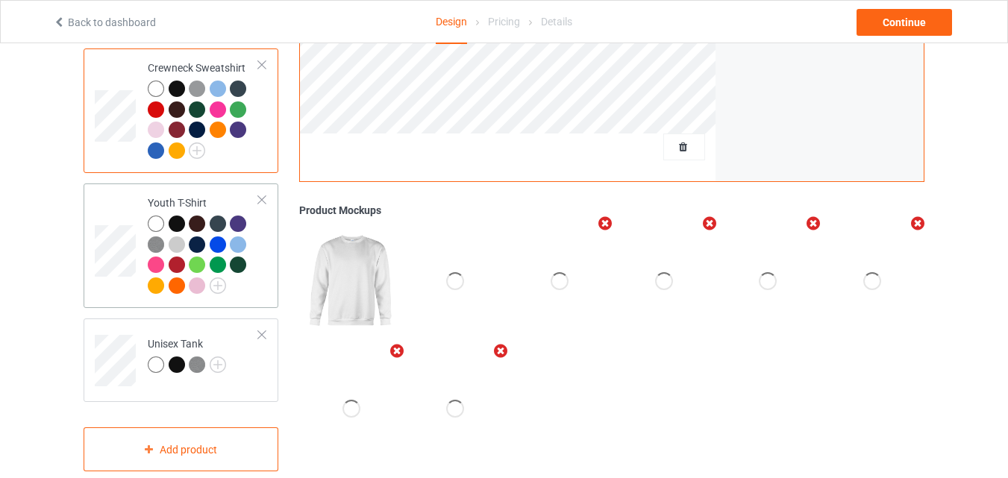
click at [275, 296] on div "Youth T-Shirt" at bounding box center [181, 246] width 195 height 125
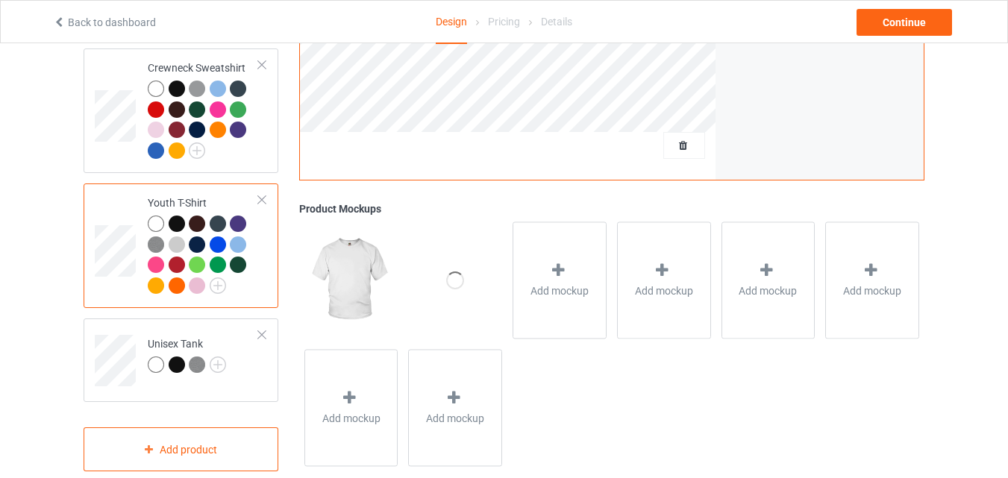
click at [612, 265] on div "Add mockup" at bounding box center [664, 280] width 104 height 128
click at [566, 284] on span "Add mockup" at bounding box center [559, 291] width 58 height 15
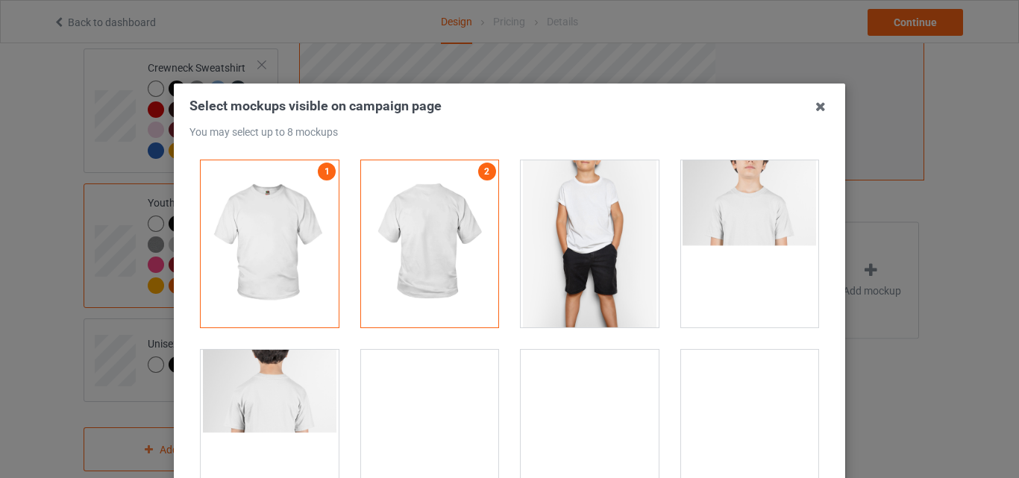
drag, startPoint x: 610, startPoint y: 261, endPoint x: 719, endPoint y: 263, distance: 108.9
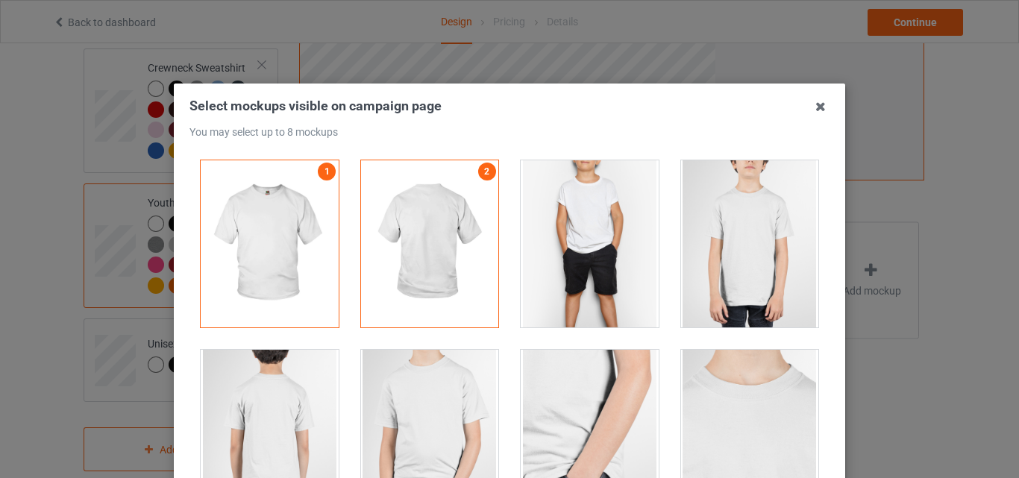
click at [611, 262] on div at bounding box center [590, 243] width 138 height 167
click at [725, 264] on div at bounding box center [750, 243] width 138 height 167
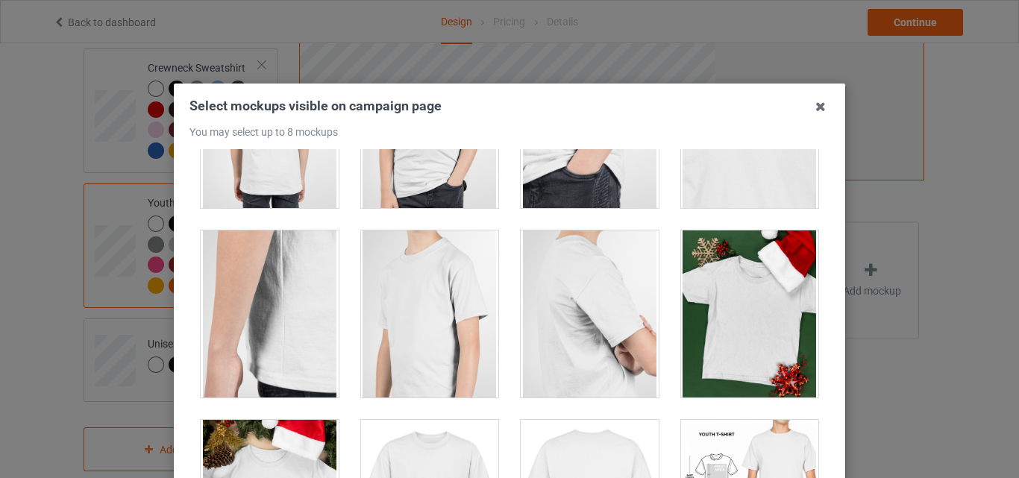
scroll to position [332, 0]
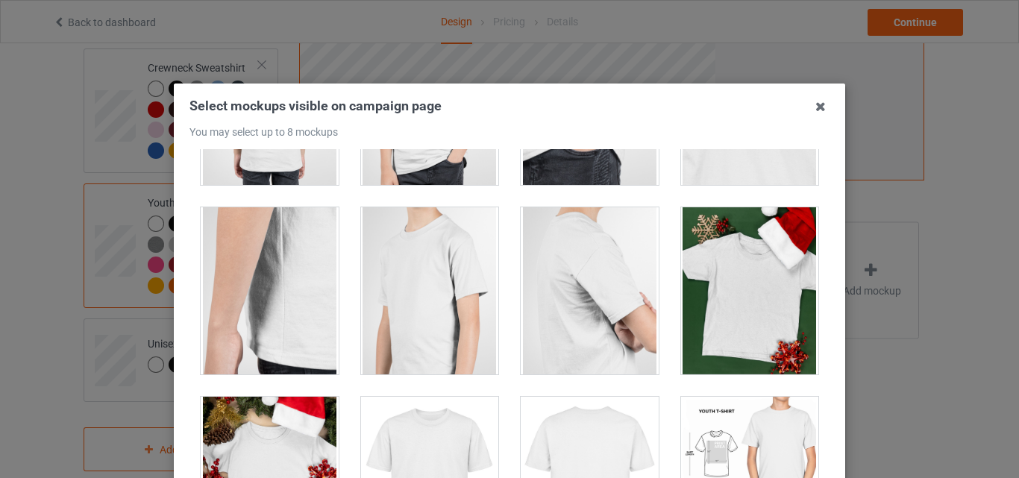
click at [563, 333] on div at bounding box center [590, 290] width 138 height 167
click at [481, 331] on div at bounding box center [430, 290] width 138 height 167
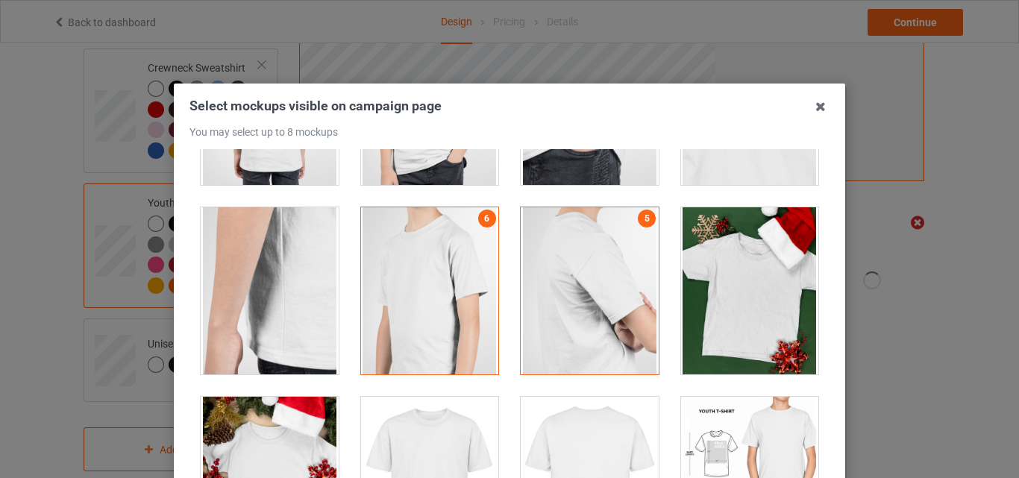
click at [604, 442] on div at bounding box center [590, 480] width 138 height 167
click at [477, 434] on div at bounding box center [430, 480] width 138 height 167
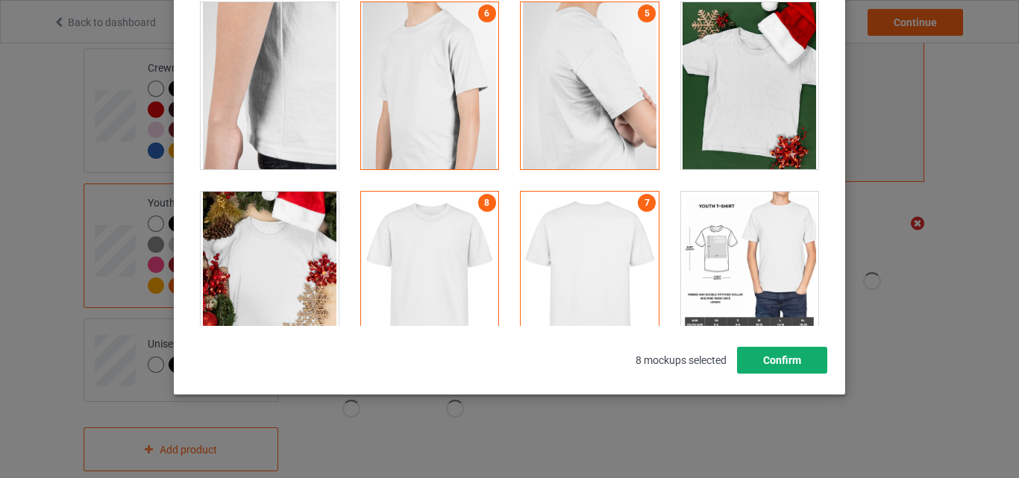
click at [760, 366] on button "Confirm" at bounding box center [782, 360] width 90 height 27
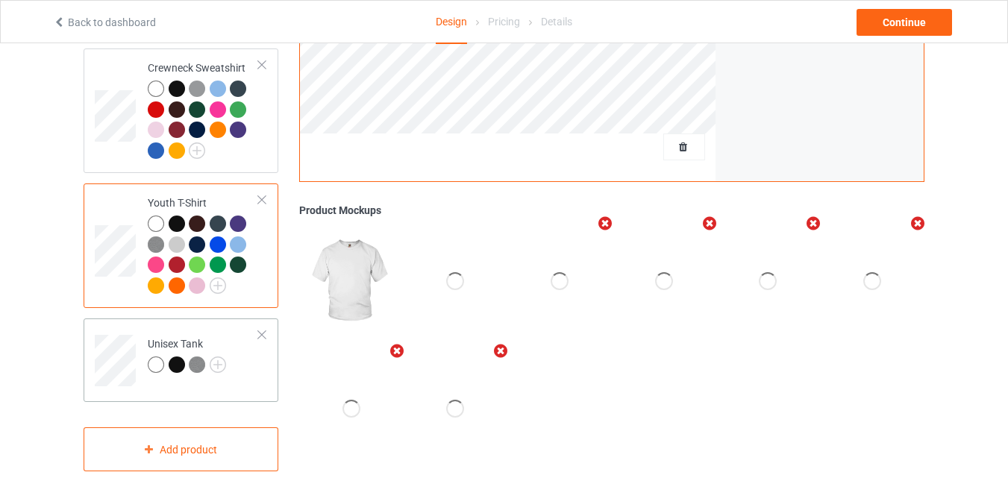
click at [214, 369] on td "Unisex Tank" at bounding box center [204, 356] width 128 height 62
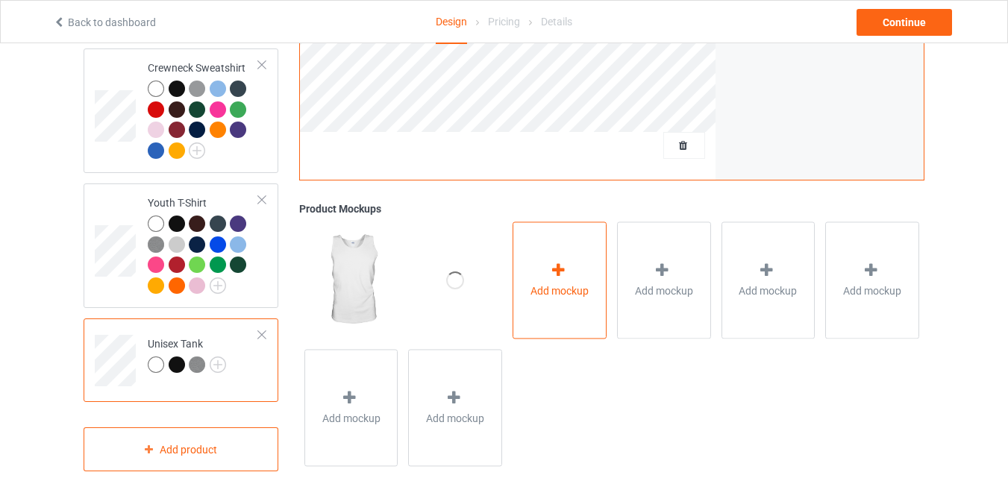
click at [575, 304] on div "Add mockup" at bounding box center [560, 280] width 94 height 117
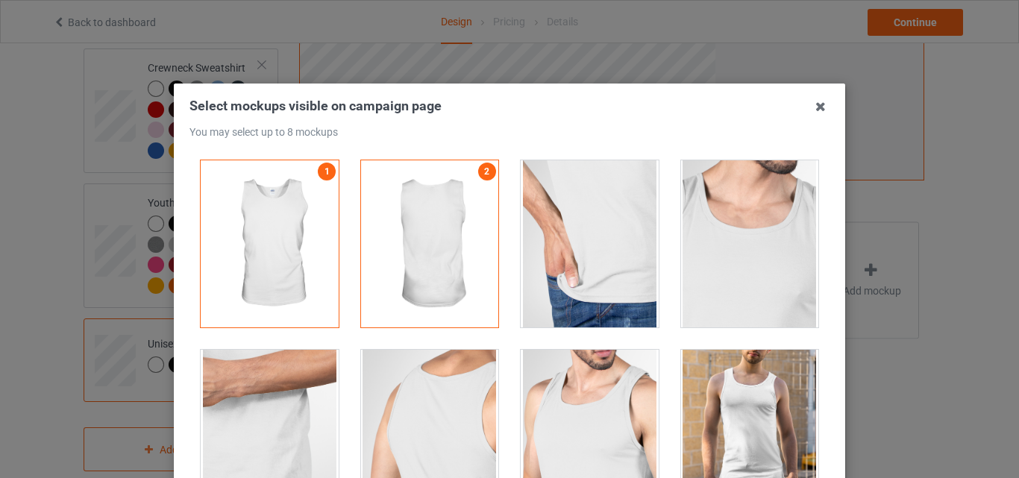
drag, startPoint x: 643, startPoint y: 265, endPoint x: 718, endPoint y: 266, distance: 74.6
click at [645, 265] on div at bounding box center [590, 243] width 138 height 167
drag, startPoint x: 748, startPoint y: 266, endPoint x: 419, endPoint y: 373, distance: 346.6
click at [746, 272] on div at bounding box center [750, 243] width 138 height 167
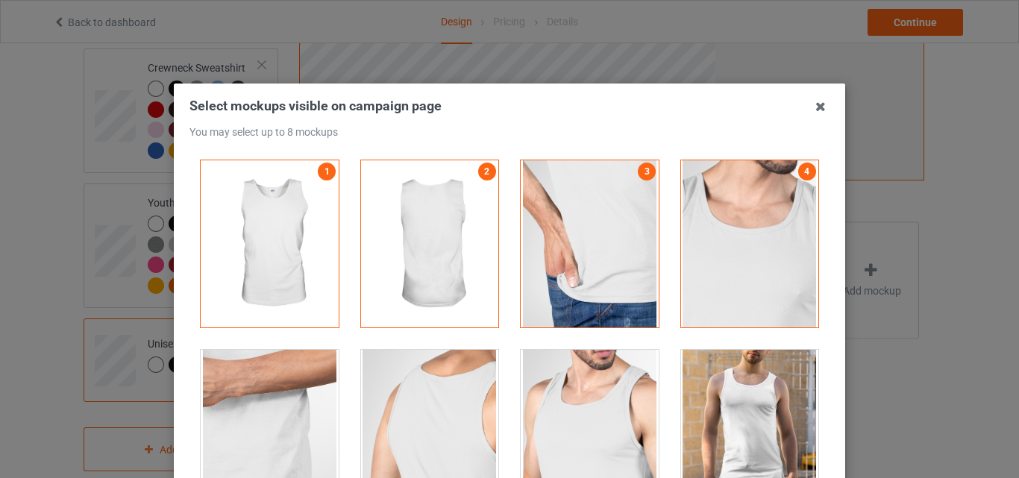
drag, startPoint x: 262, startPoint y: 390, endPoint x: 438, endPoint y: 420, distance: 178.6
click at [269, 392] on div at bounding box center [270, 433] width 138 height 167
drag, startPoint x: 442, startPoint y: 420, endPoint x: 480, endPoint y: 423, distance: 38.2
click at [451, 423] on div at bounding box center [430, 433] width 138 height 167
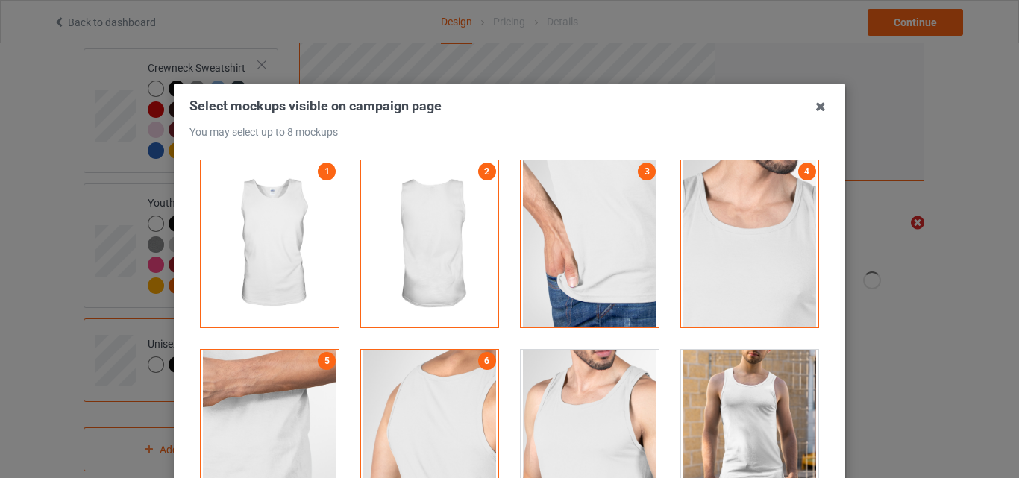
click at [595, 427] on div at bounding box center [590, 433] width 138 height 167
click at [746, 440] on div at bounding box center [750, 433] width 138 height 167
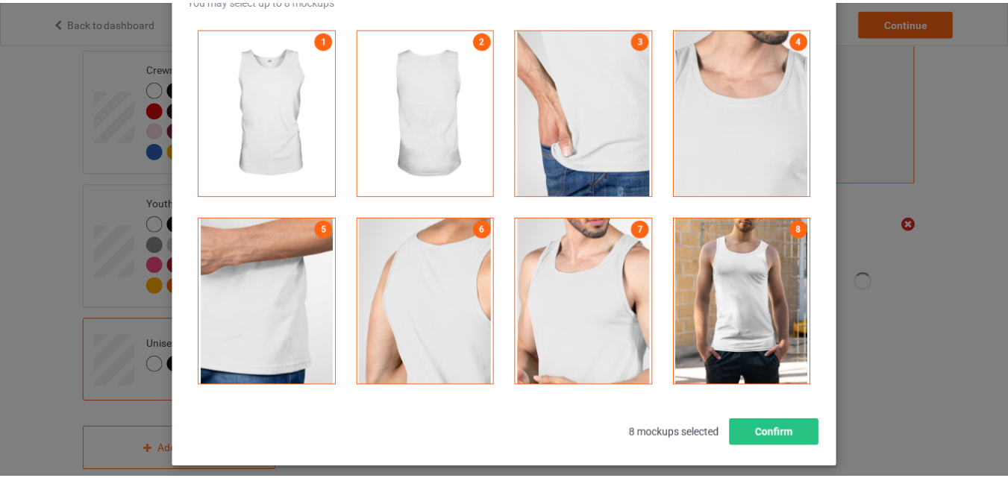
scroll to position [205, 0]
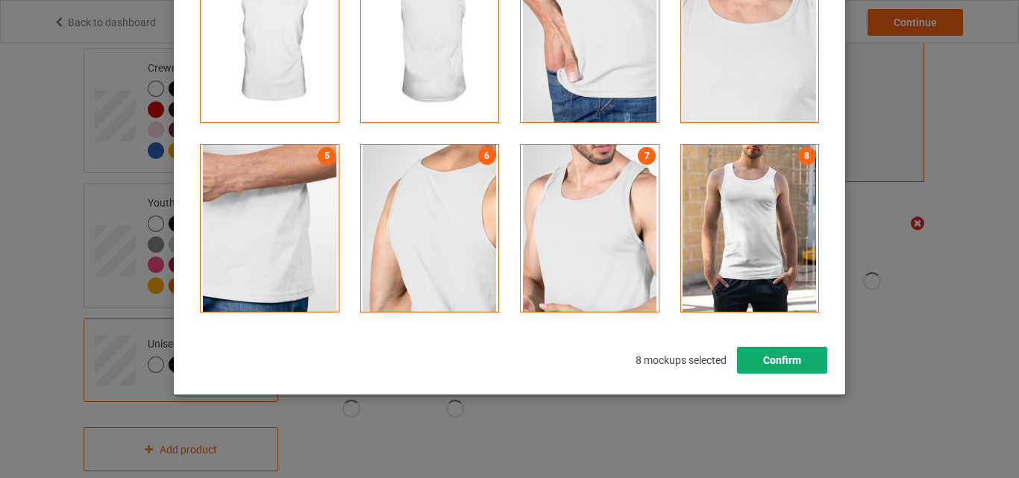
click at [774, 367] on button "Confirm" at bounding box center [782, 360] width 90 height 27
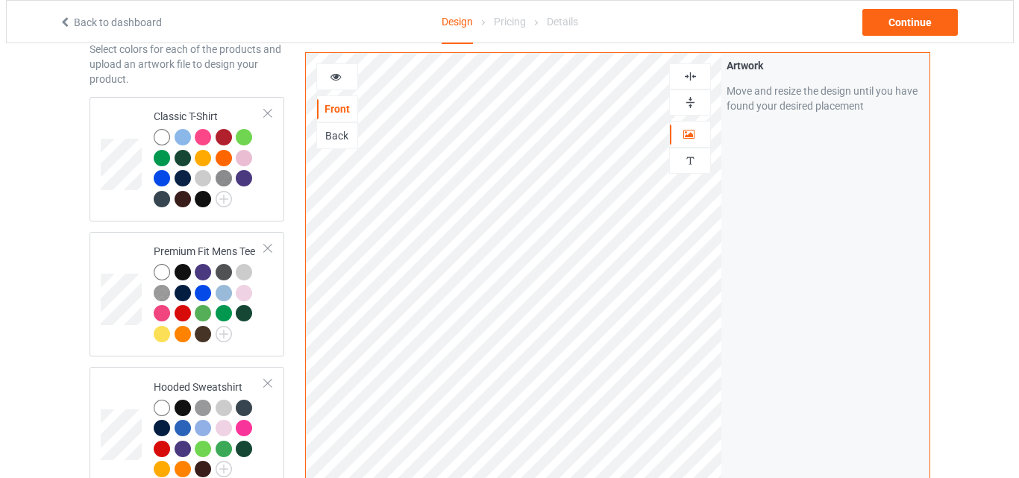
scroll to position [0, 0]
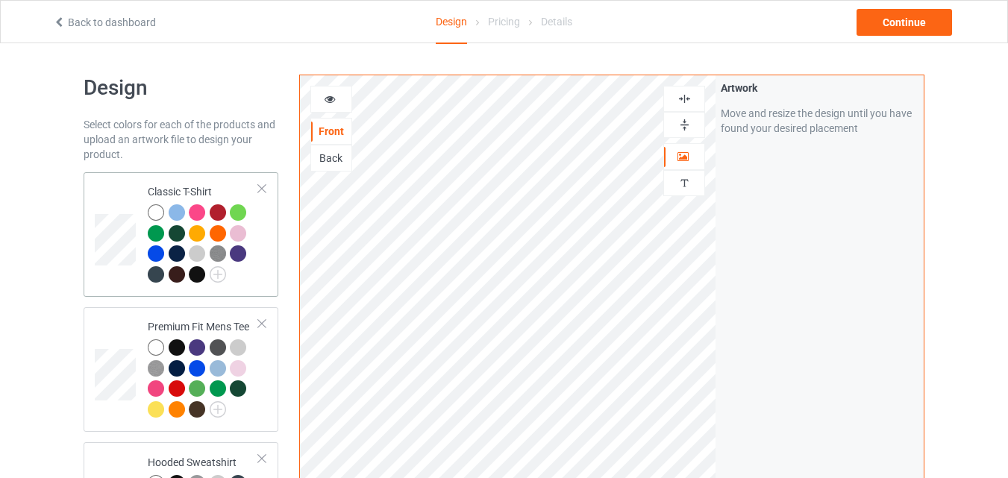
click at [237, 277] on div at bounding box center [203, 245] width 111 height 82
click at [197, 273] on div at bounding box center [197, 274] width 16 height 16
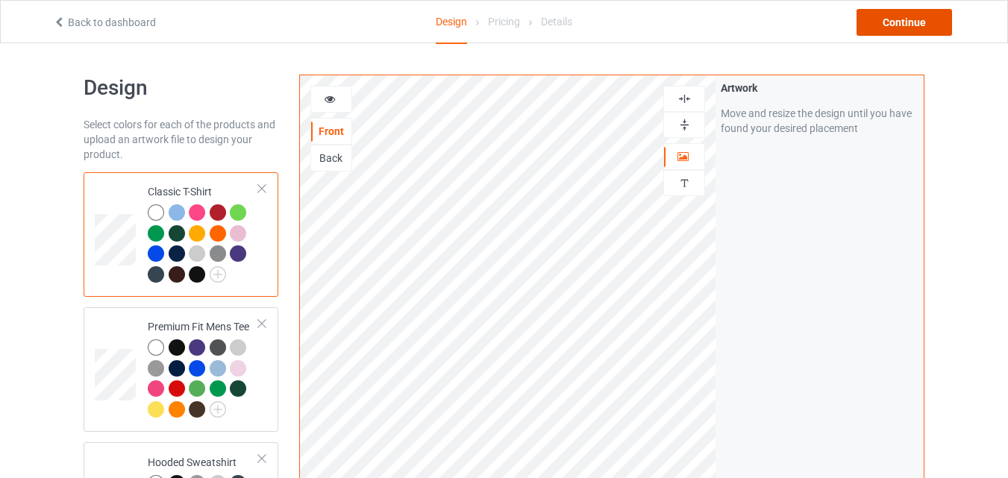
click at [899, 19] on div "Continue" at bounding box center [903, 22] width 95 height 27
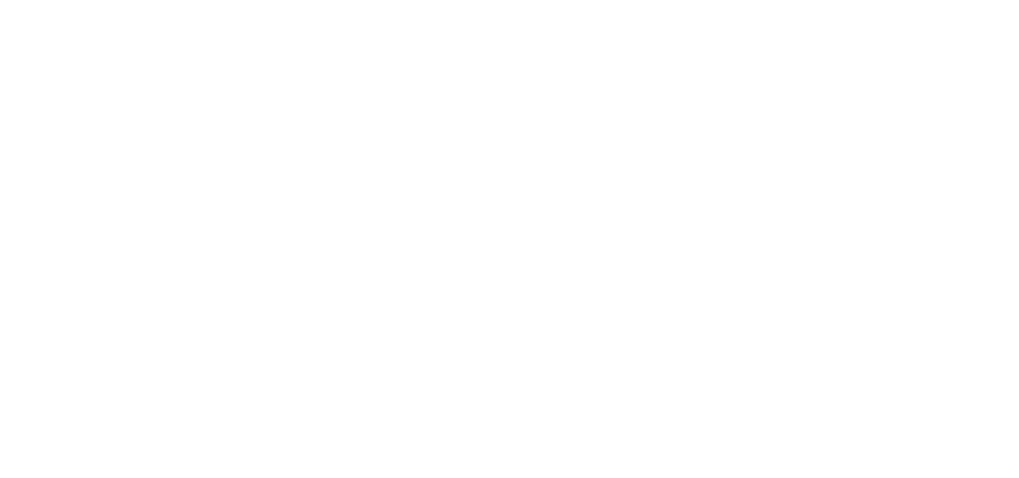
click at [493, 262] on body at bounding box center [509, 239] width 1019 height 478
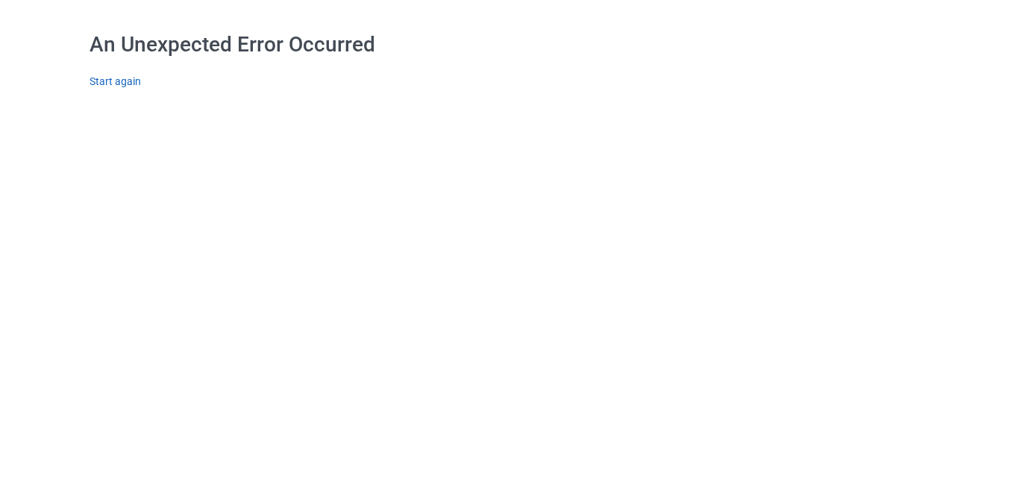
click at [129, 81] on link "Start again" at bounding box center [115, 81] width 51 height 12
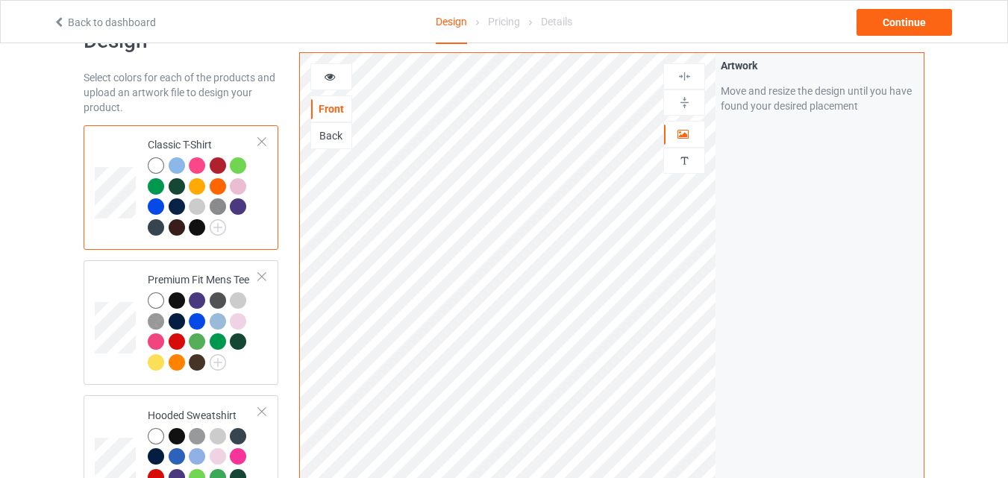
scroll to position [45, 0]
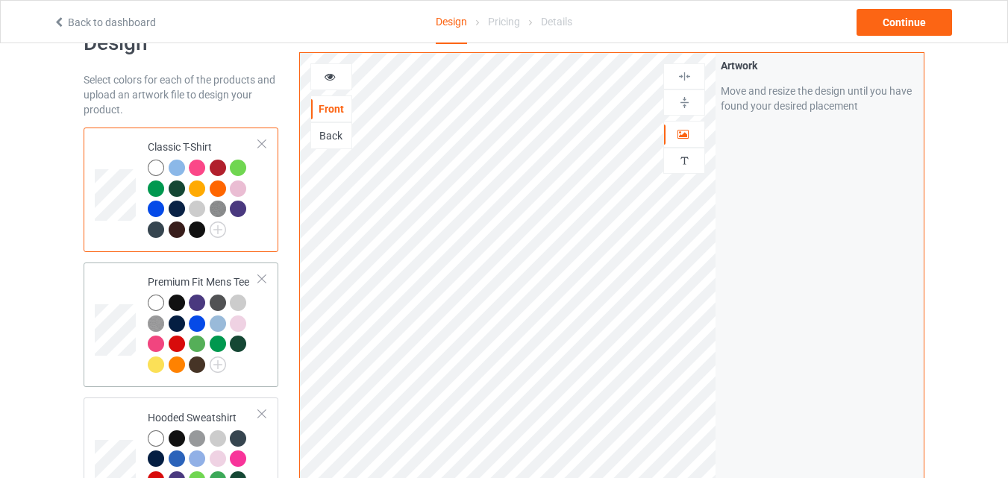
click at [248, 366] on div at bounding box center [203, 336] width 111 height 82
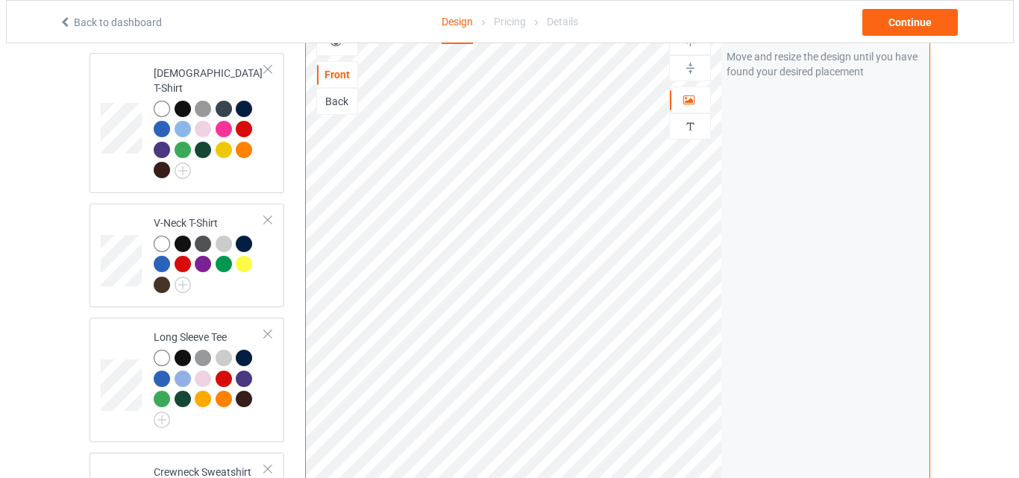
scroll to position [945, 0]
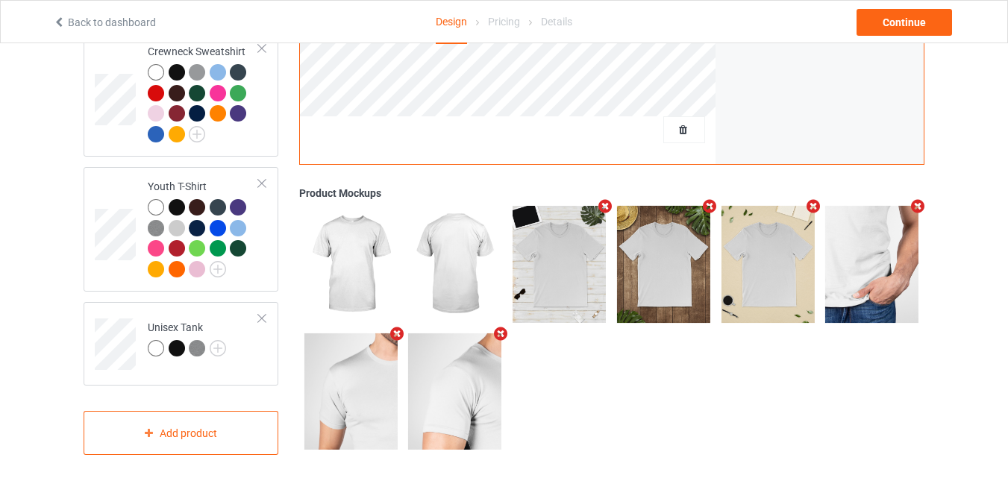
click at [397, 328] on icon "Remove mockup" at bounding box center [396, 334] width 19 height 16
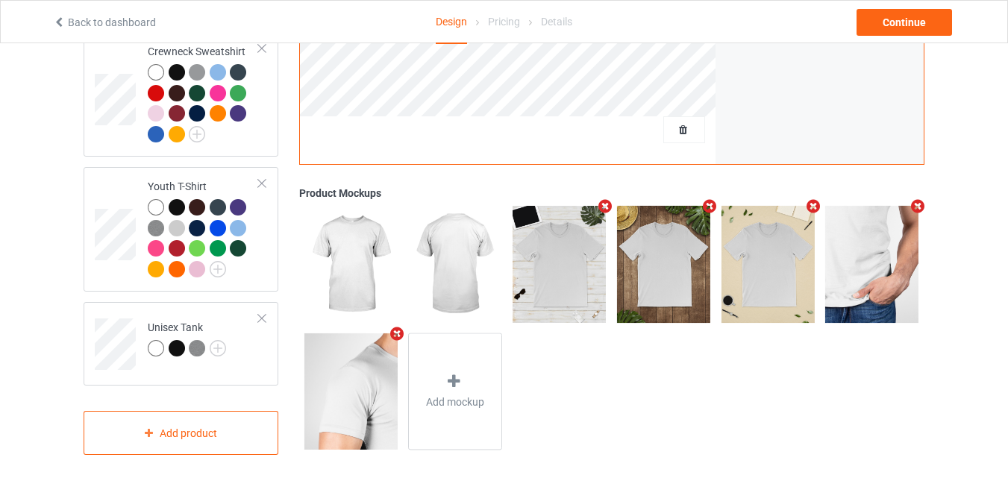
click at [400, 325] on icon "Remove mockup" at bounding box center [396, 333] width 19 height 16
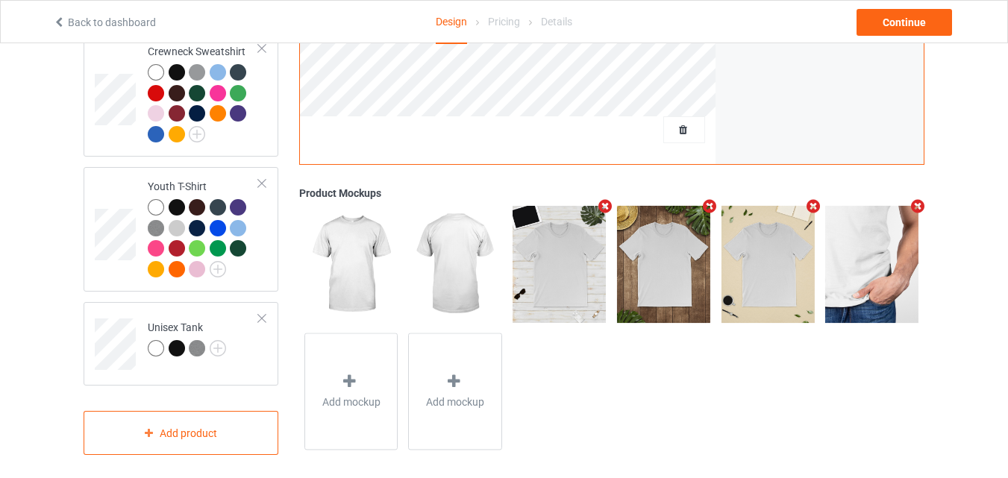
click at [909, 198] on icon "Remove mockup" at bounding box center [918, 206] width 19 height 16
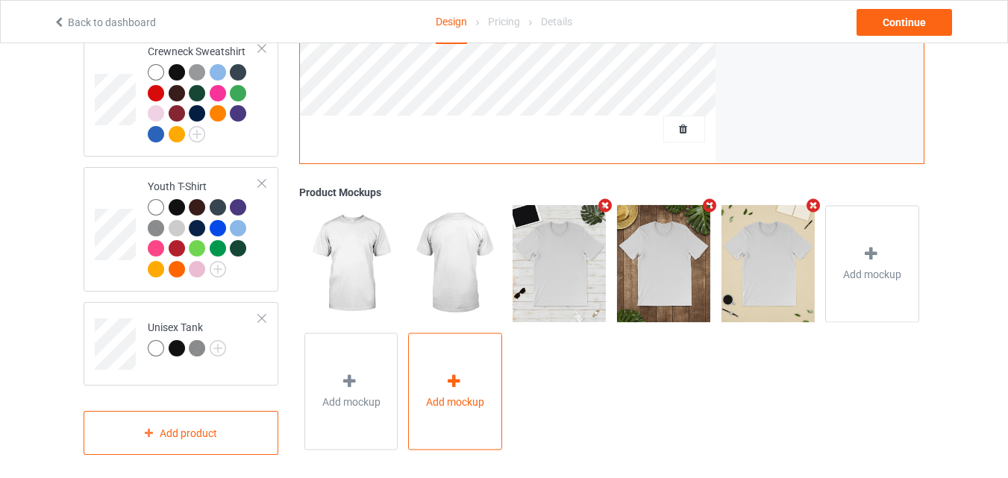
click at [450, 381] on div at bounding box center [455, 384] width 21 height 22
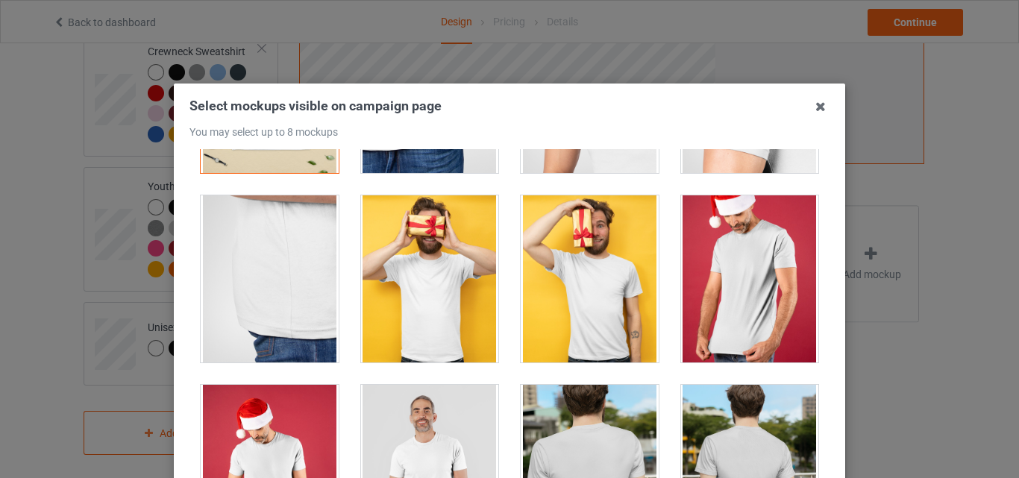
scroll to position [430, 0]
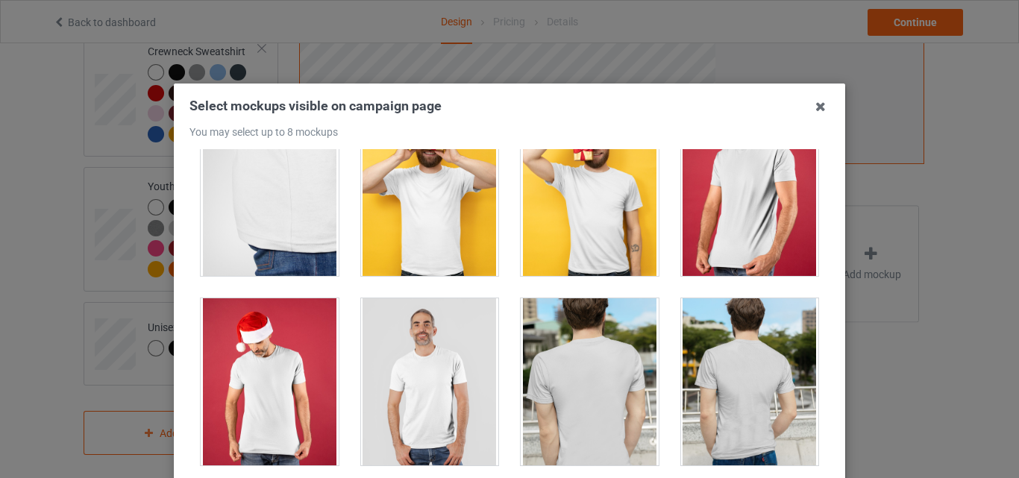
click at [577, 214] on div at bounding box center [590, 192] width 138 height 167
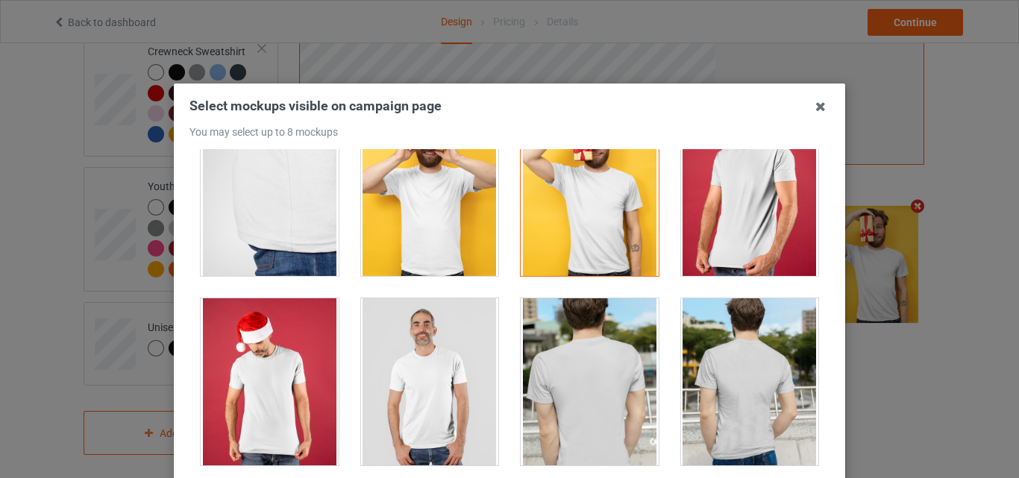
click at [422, 383] on div at bounding box center [430, 381] width 138 height 167
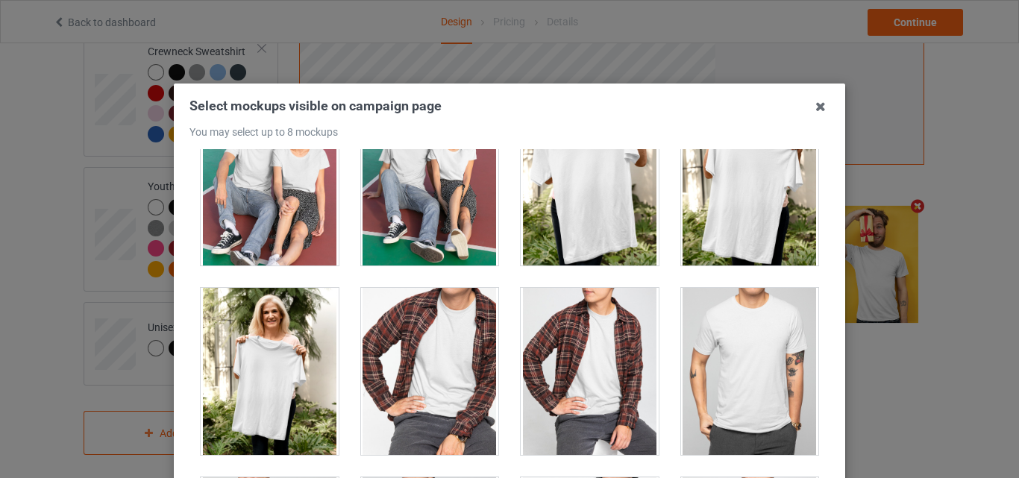
scroll to position [1269, 0]
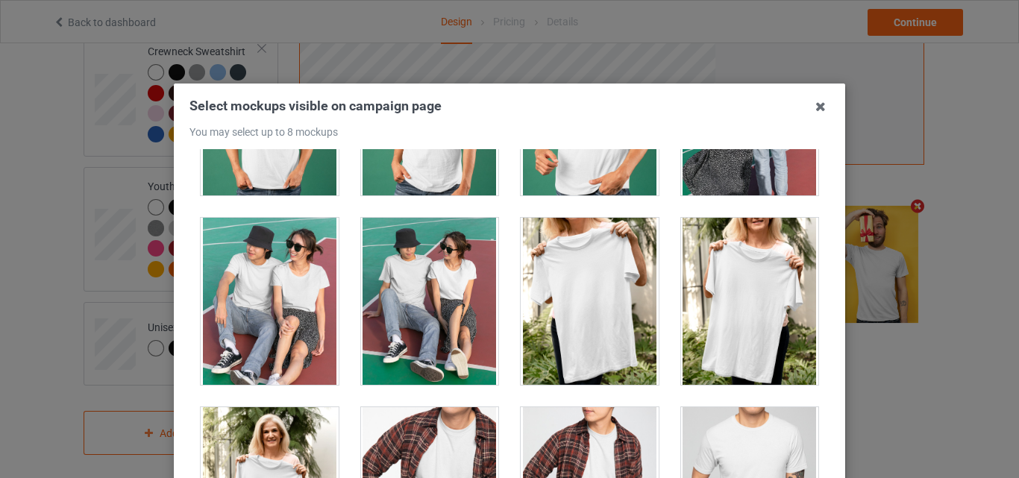
click at [399, 295] on div at bounding box center [430, 301] width 138 height 167
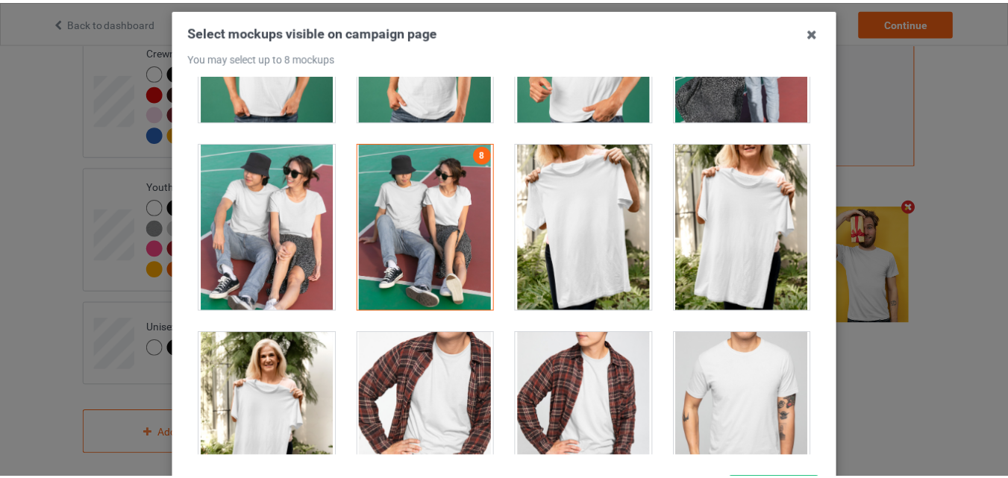
scroll to position [205, 0]
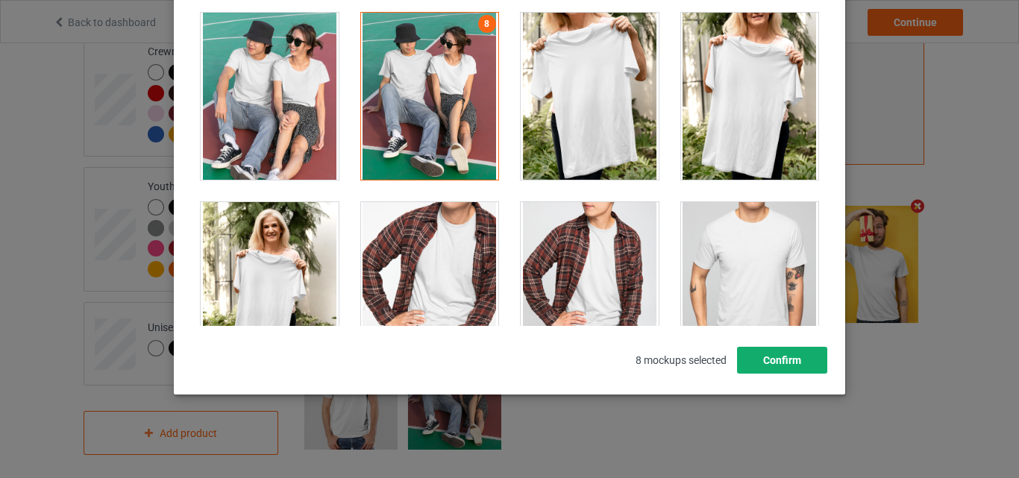
click at [770, 354] on button "Confirm" at bounding box center [782, 360] width 90 height 27
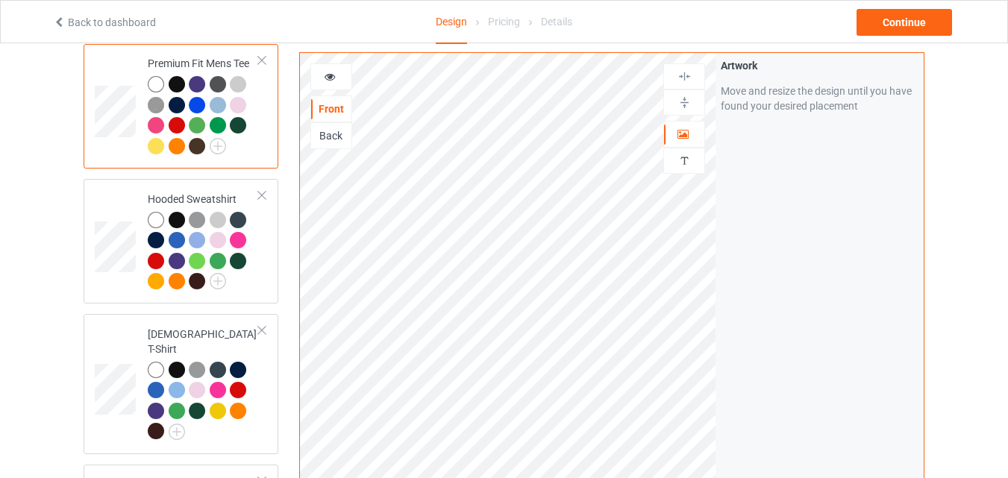
scroll to position [266, 0]
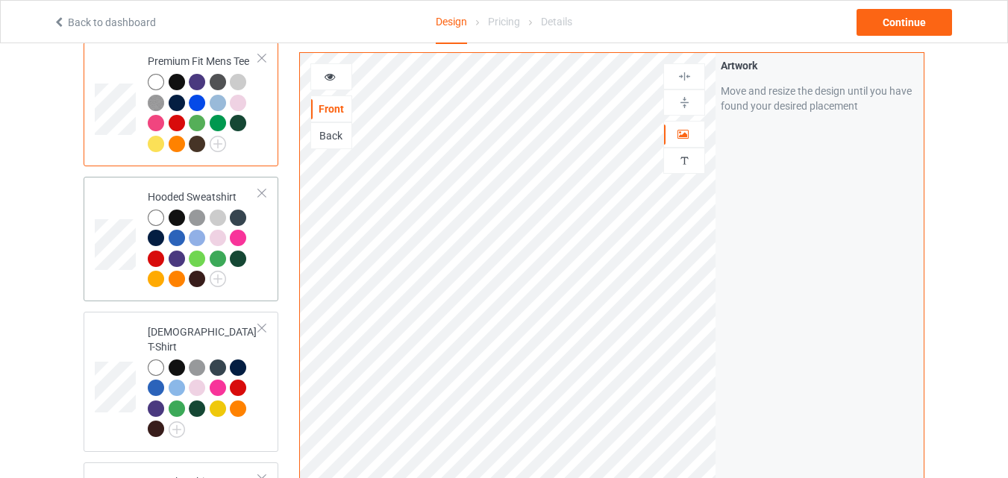
click at [258, 275] on div at bounding box center [203, 251] width 111 height 82
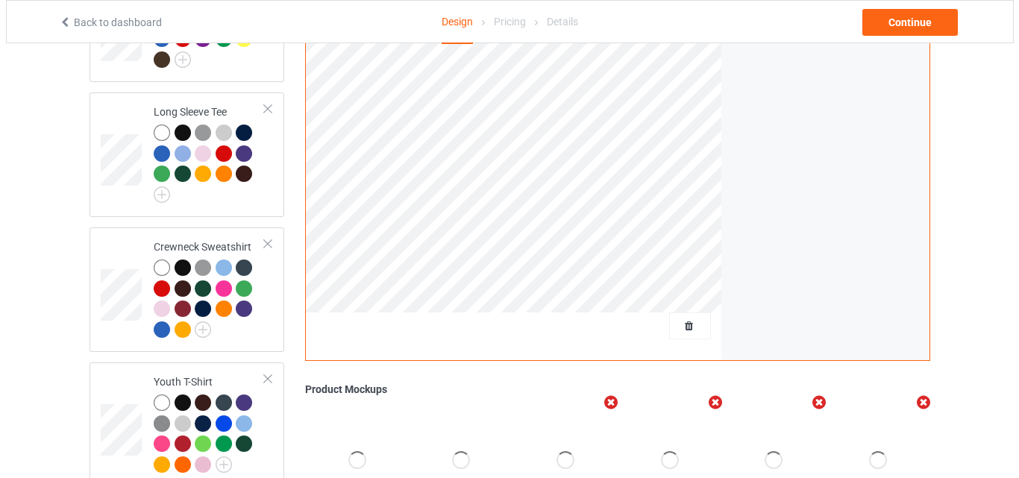
scroll to position [945, 0]
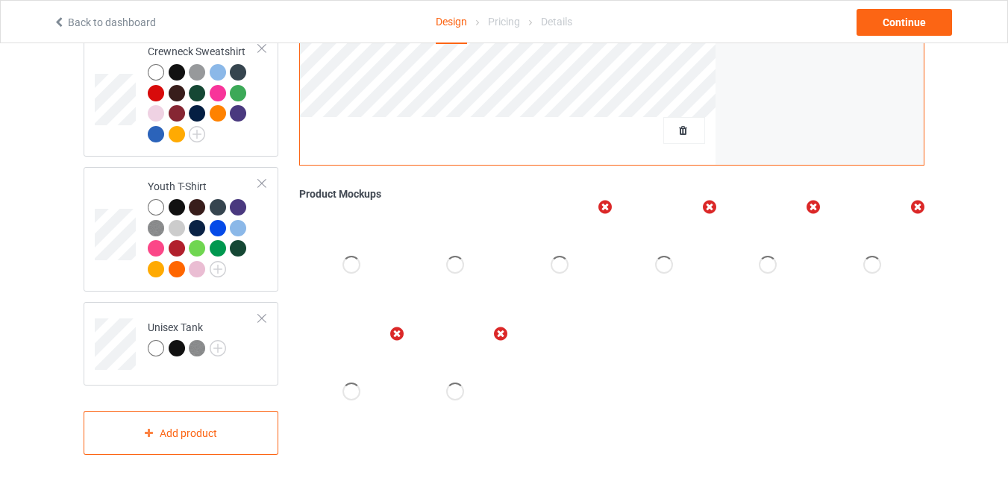
click at [446, 387] on div at bounding box center [455, 392] width 18 height 18
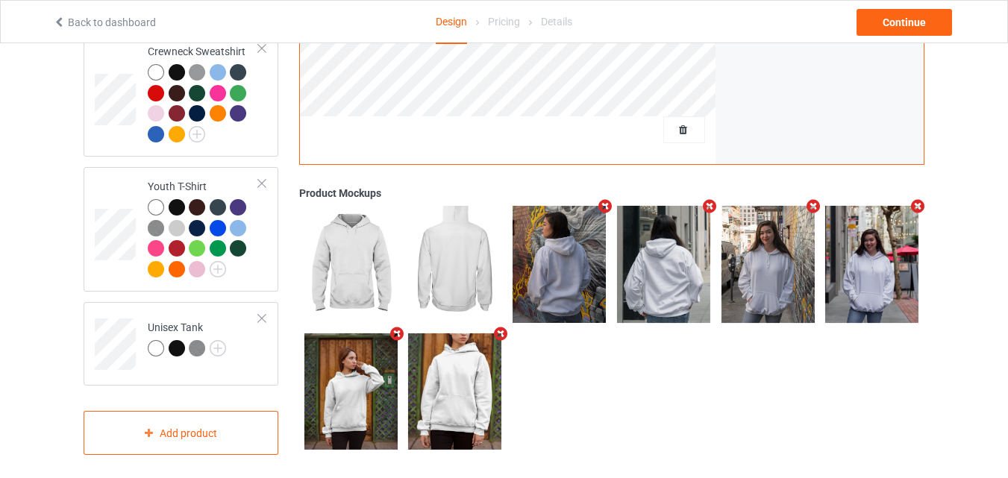
click at [707, 199] on icon "Remove mockup" at bounding box center [709, 207] width 19 height 16
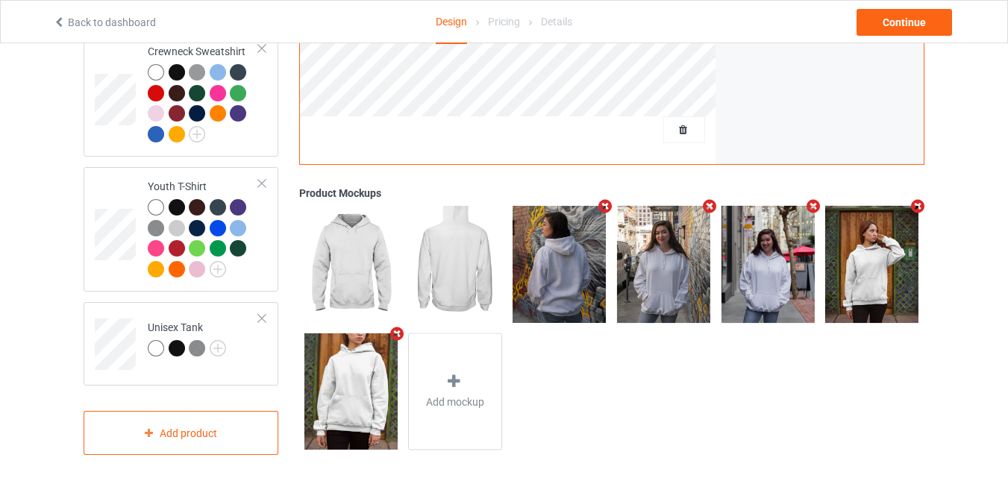
click at [811, 198] on icon "Remove mockup" at bounding box center [813, 206] width 19 height 16
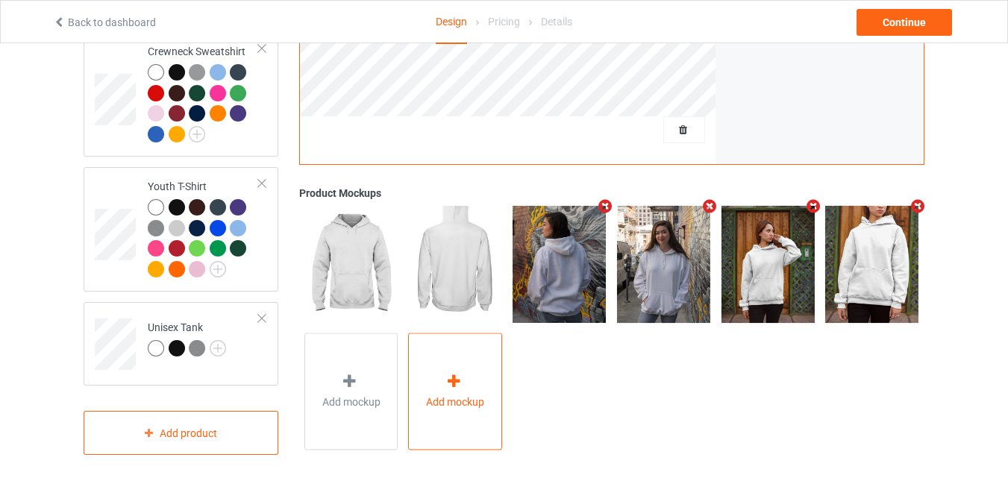
click at [449, 377] on icon at bounding box center [454, 382] width 19 height 16
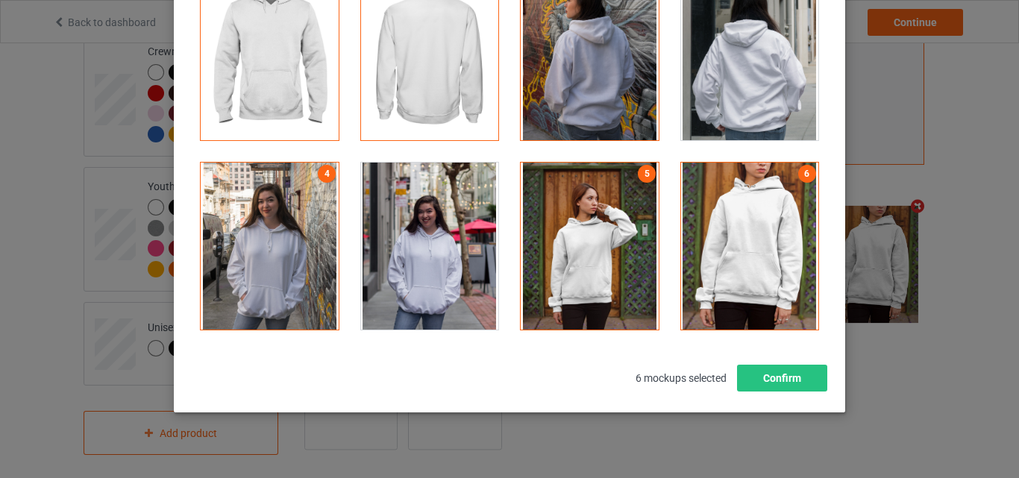
scroll to position [204, 0]
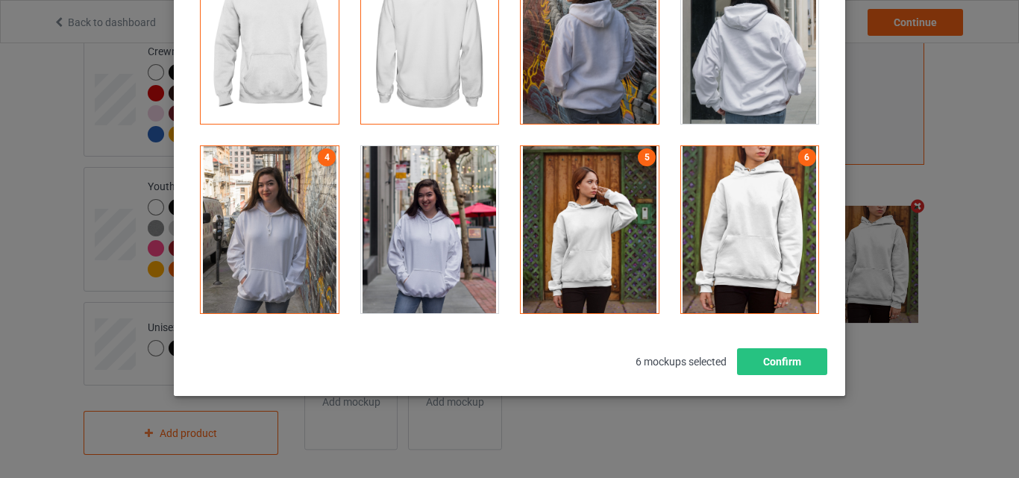
click at [827, 101] on div "Select mockups visible on campaign page You may select up to 8 mockups 1 2 3 4 …" at bounding box center [509, 138] width 671 height 516
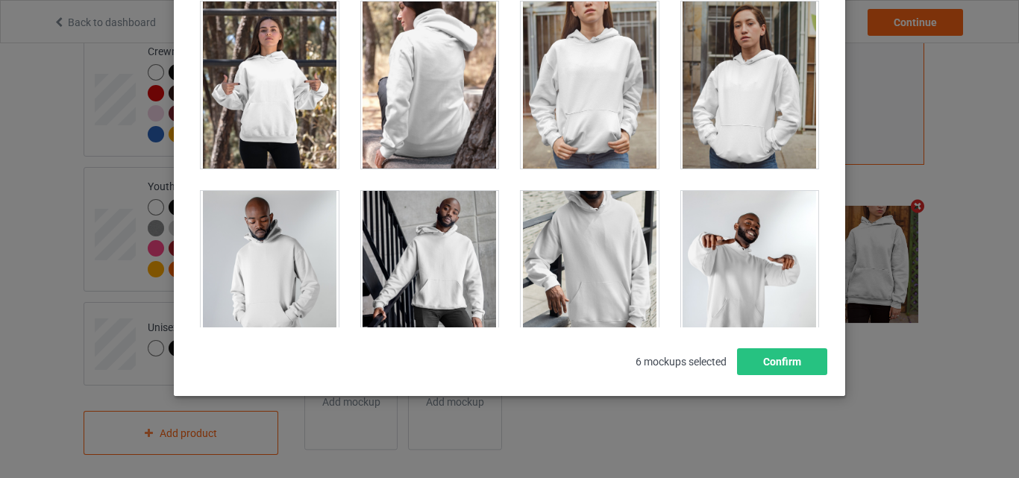
click at [418, 264] on div at bounding box center [430, 274] width 138 height 167
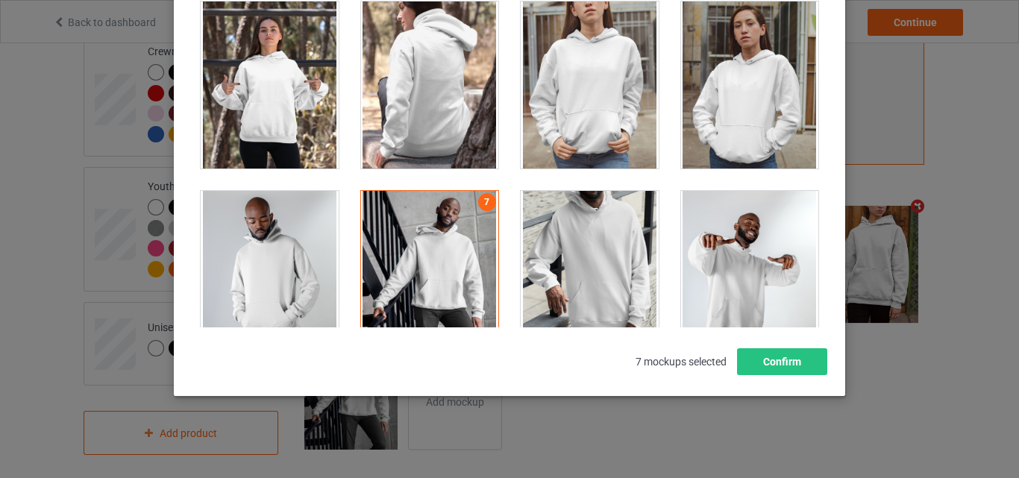
click at [812, 64] on div at bounding box center [750, 84] width 160 height 189
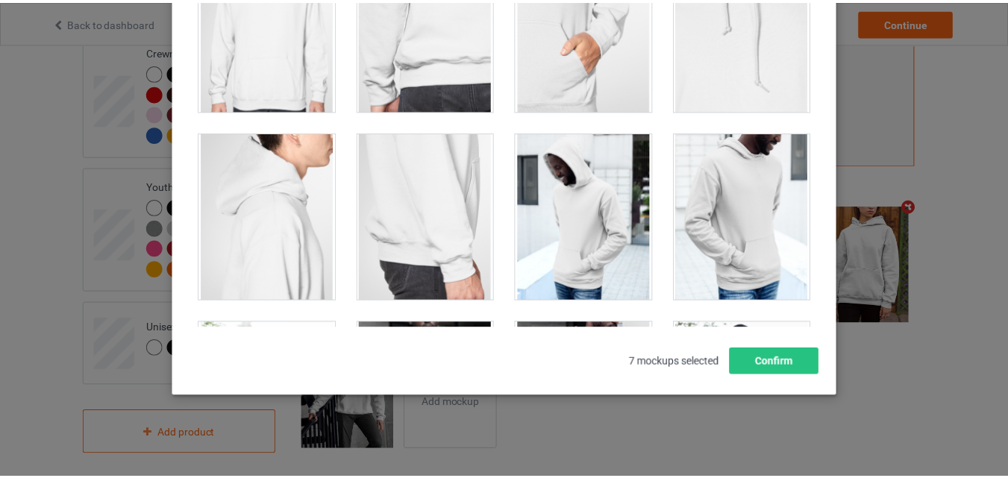
scroll to position [1011, 0]
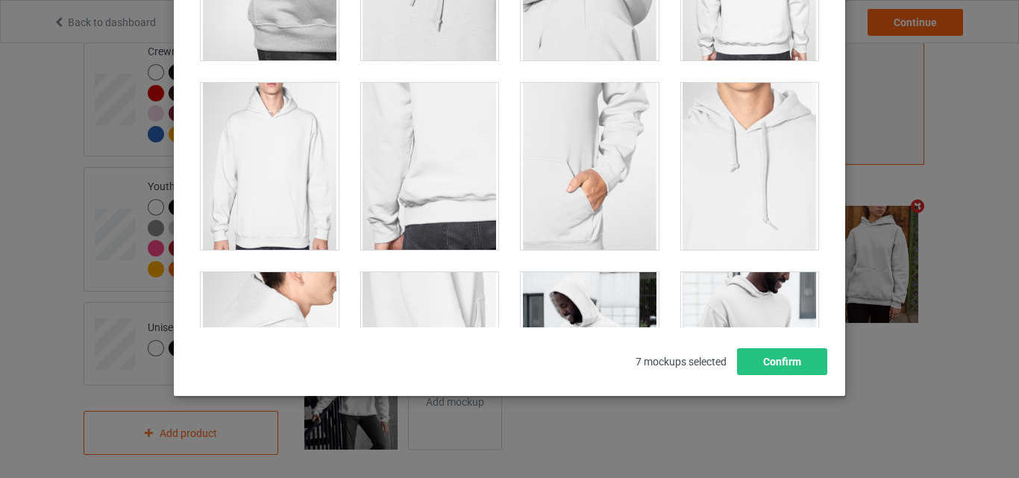
click at [268, 210] on div at bounding box center [270, 166] width 138 height 167
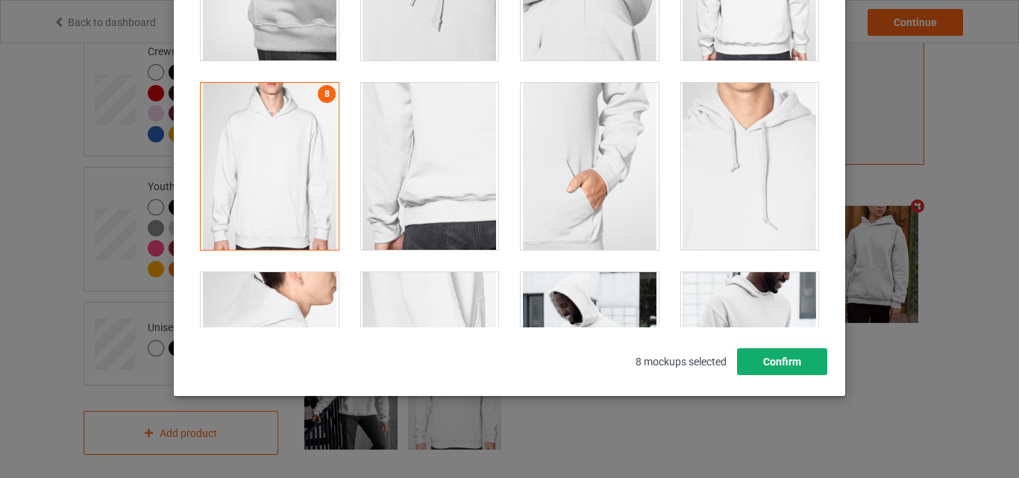
click at [799, 348] on button "Confirm" at bounding box center [782, 361] width 90 height 27
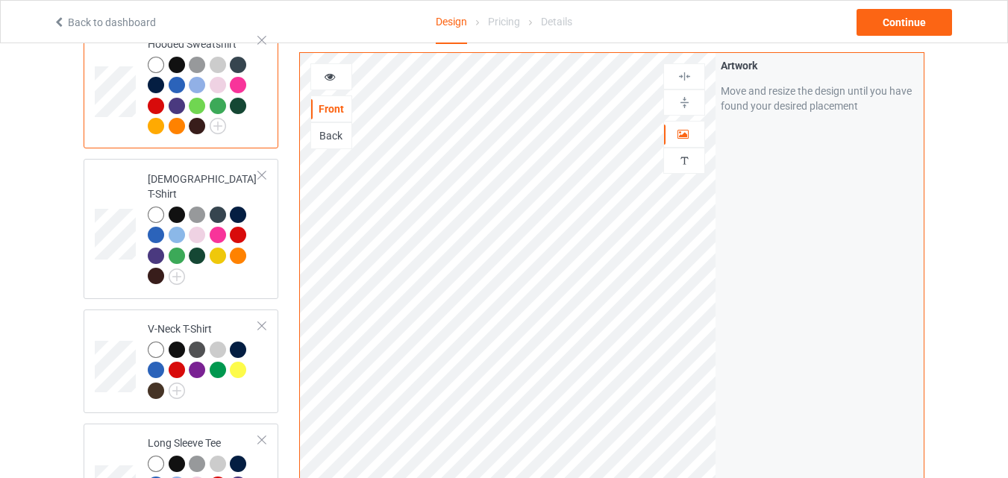
scroll to position [416, 0]
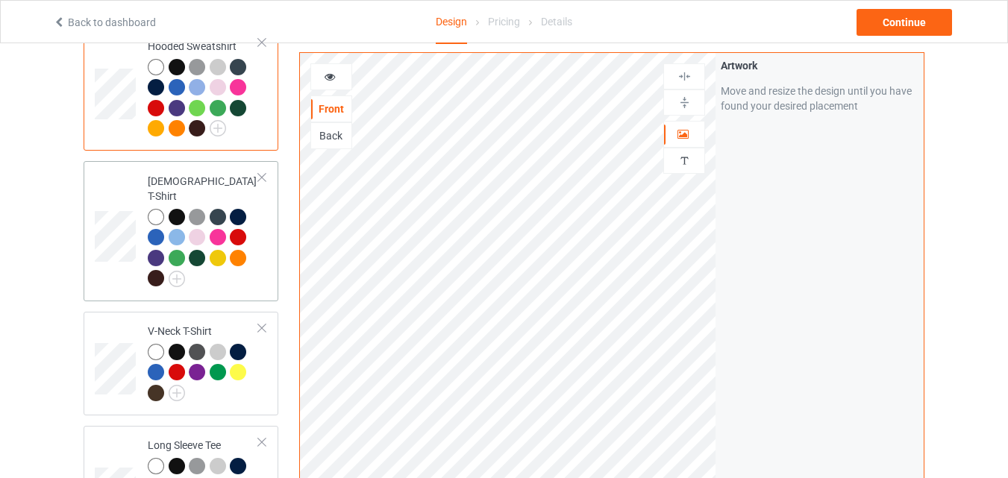
click at [272, 265] on div "[DEMOGRAPHIC_DATA] T-Shirt" at bounding box center [181, 231] width 195 height 140
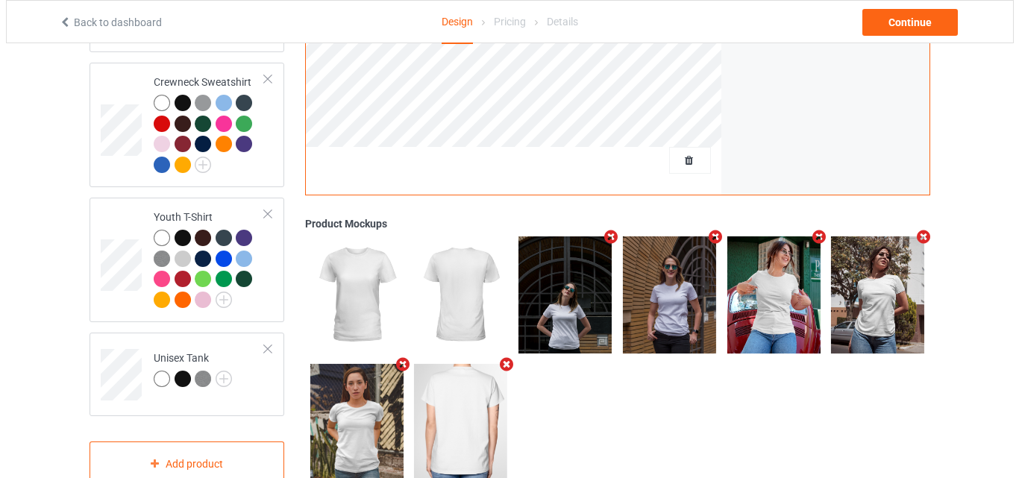
scroll to position [943, 0]
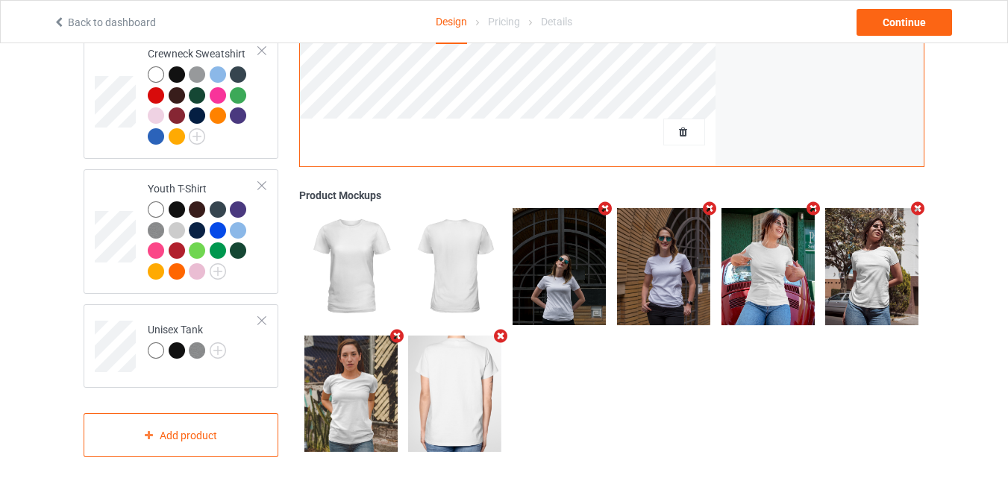
click at [916, 201] on icon "Remove mockup" at bounding box center [918, 209] width 19 height 16
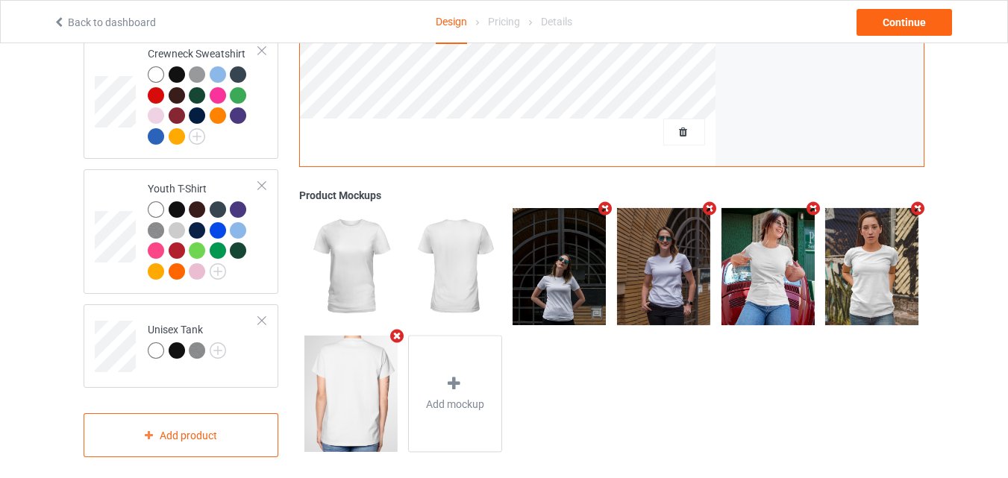
click at [393, 328] on icon "Remove mockup" at bounding box center [396, 336] width 19 height 16
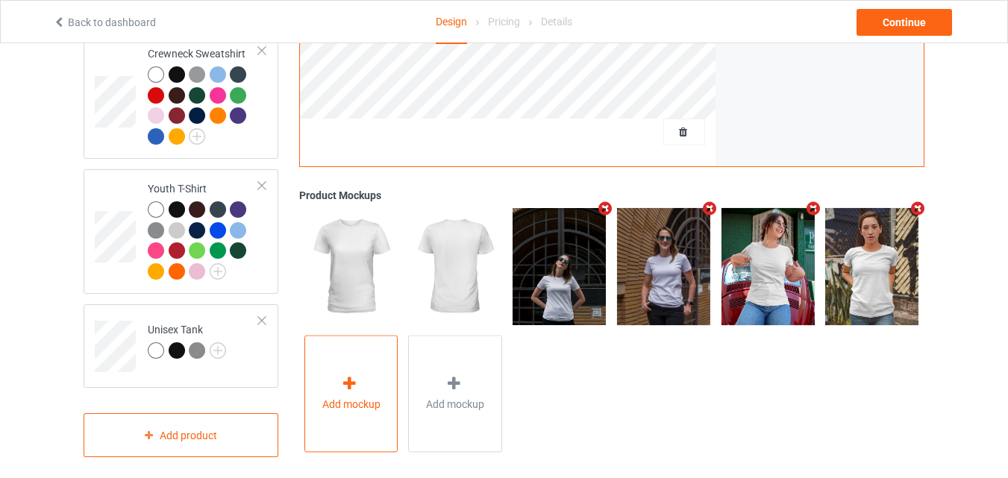
click at [369, 397] on span "Add mockup" at bounding box center [351, 404] width 58 height 15
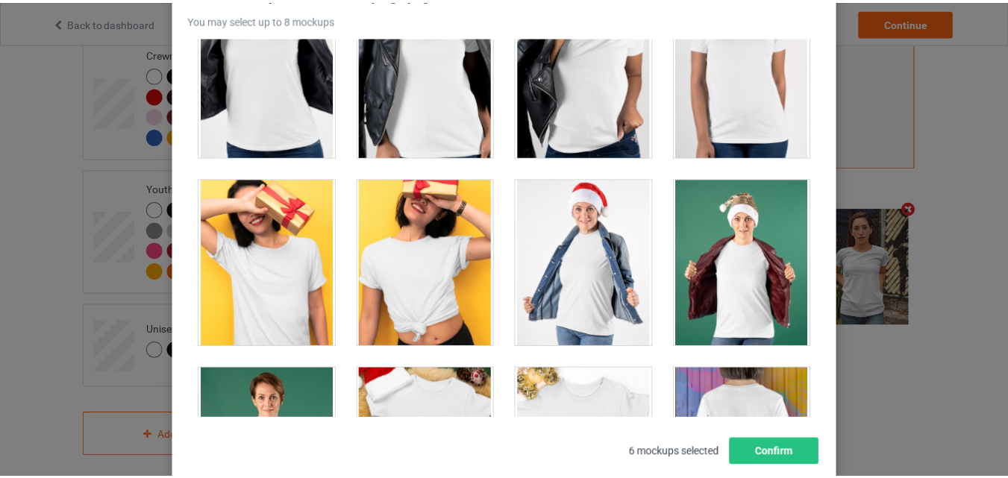
scroll to position [1397, 0]
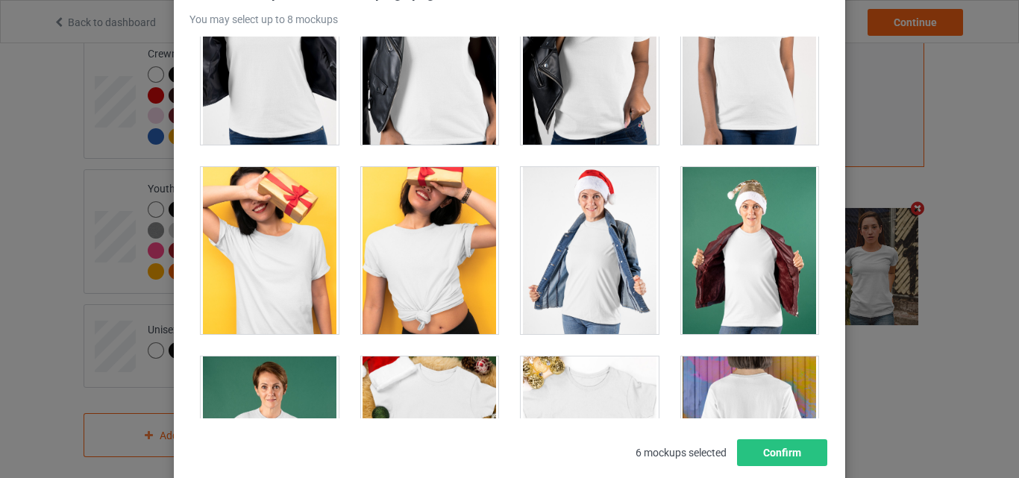
click at [558, 247] on div at bounding box center [590, 250] width 138 height 167
click at [437, 270] on div at bounding box center [430, 250] width 138 height 167
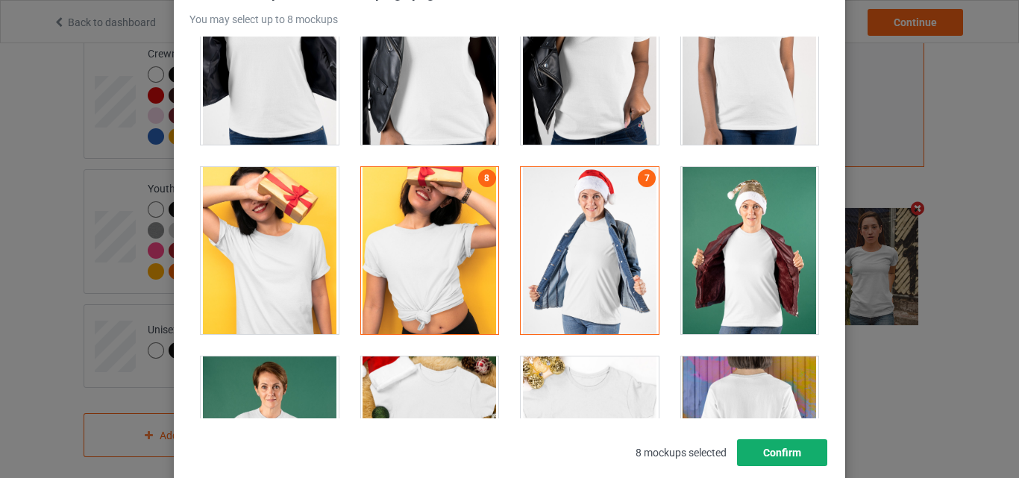
click at [783, 454] on button "Confirm" at bounding box center [782, 452] width 90 height 27
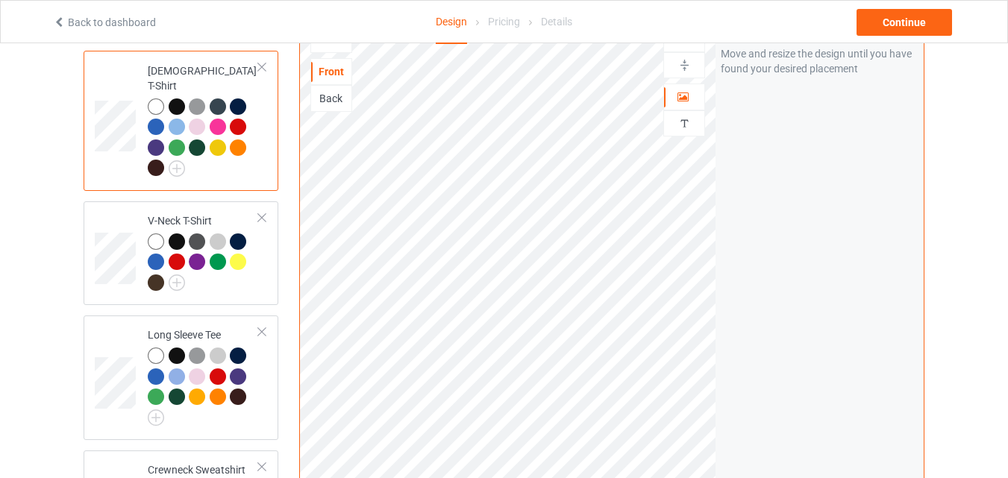
scroll to position [524, 0]
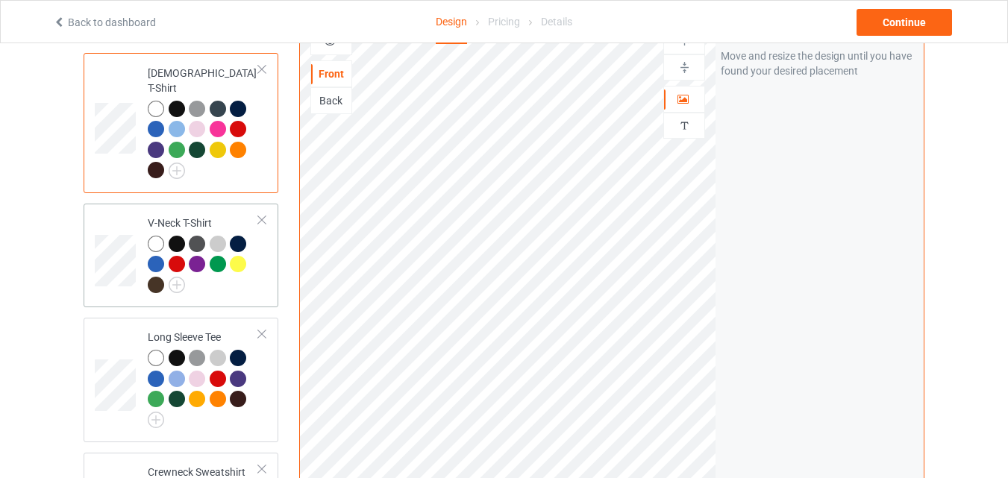
click at [239, 275] on div at bounding box center [203, 267] width 111 height 62
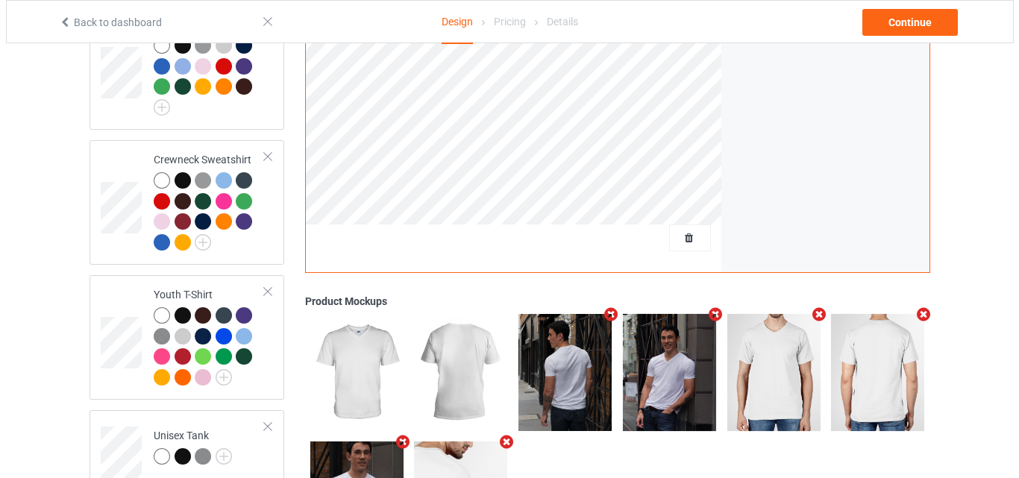
scroll to position [945, 0]
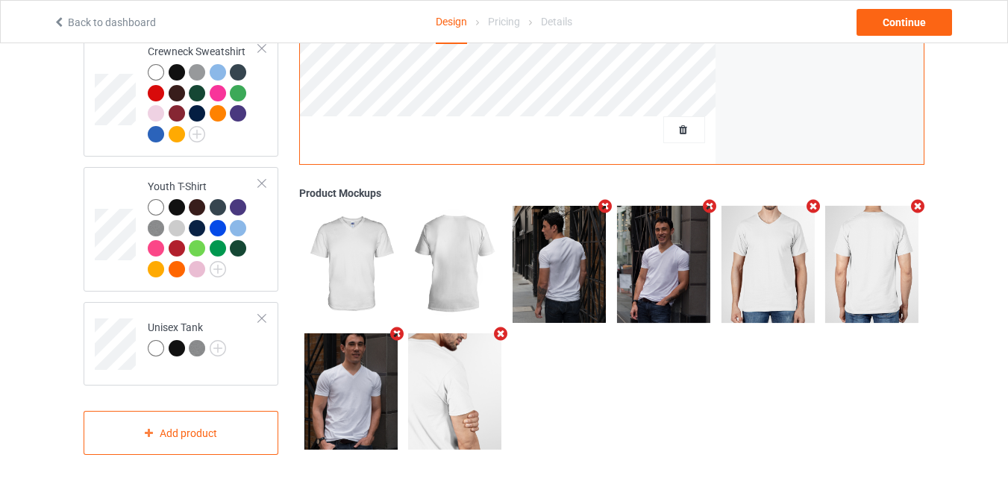
drag, startPoint x: 916, startPoint y: 198, endPoint x: 893, endPoint y: 202, distance: 23.4
click at [915, 199] on icon "Remove mockup" at bounding box center [918, 207] width 19 height 16
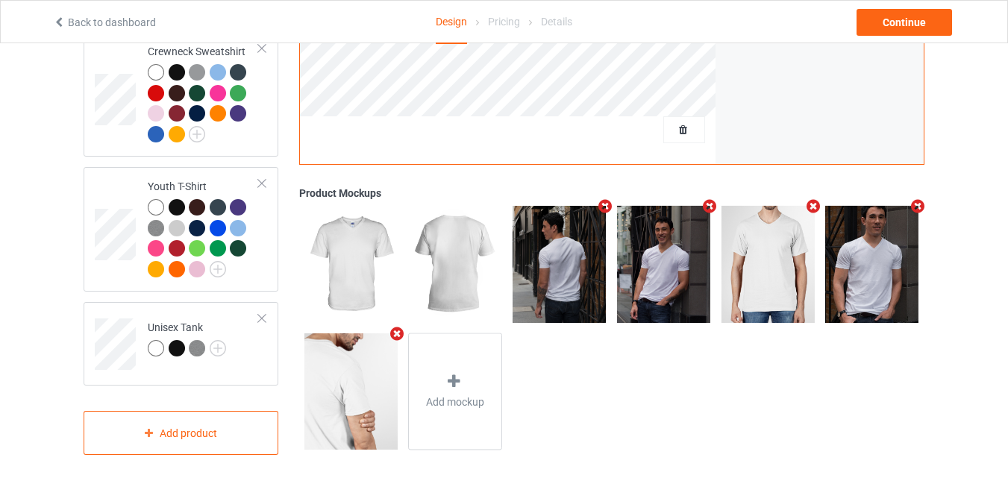
click at [394, 325] on icon "Remove mockup" at bounding box center [396, 333] width 19 height 16
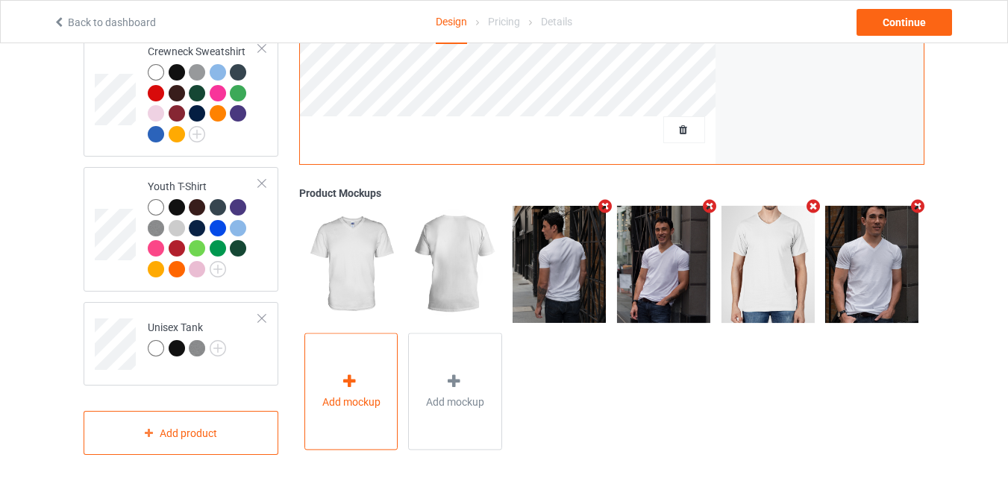
click at [362, 380] on div "Add mockup" at bounding box center [351, 391] width 94 height 117
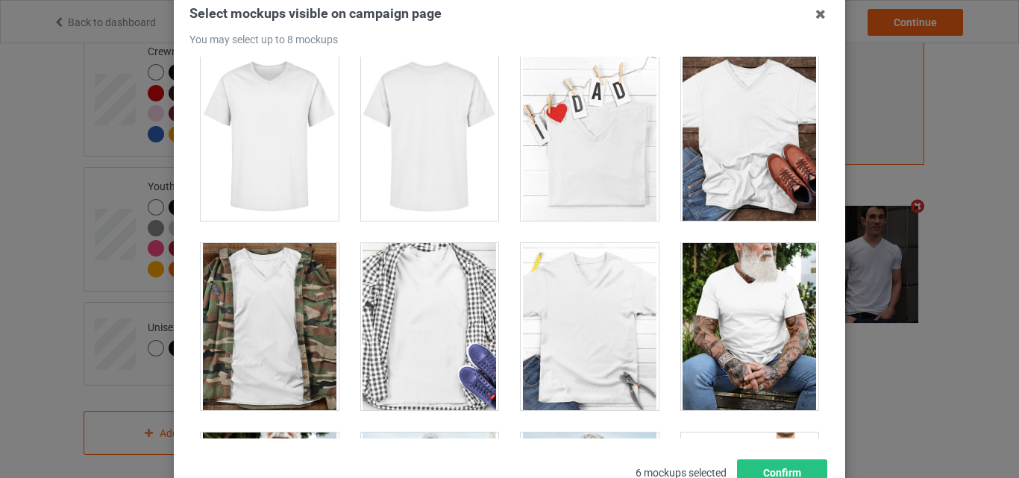
scroll to position [616, 0]
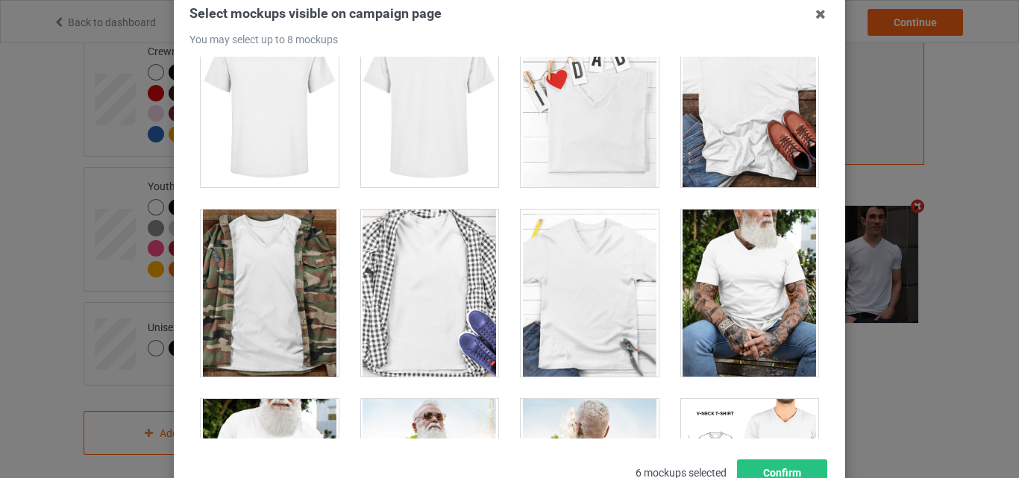
click at [574, 104] on div at bounding box center [590, 103] width 138 height 167
click at [708, 309] on div at bounding box center [750, 293] width 138 height 167
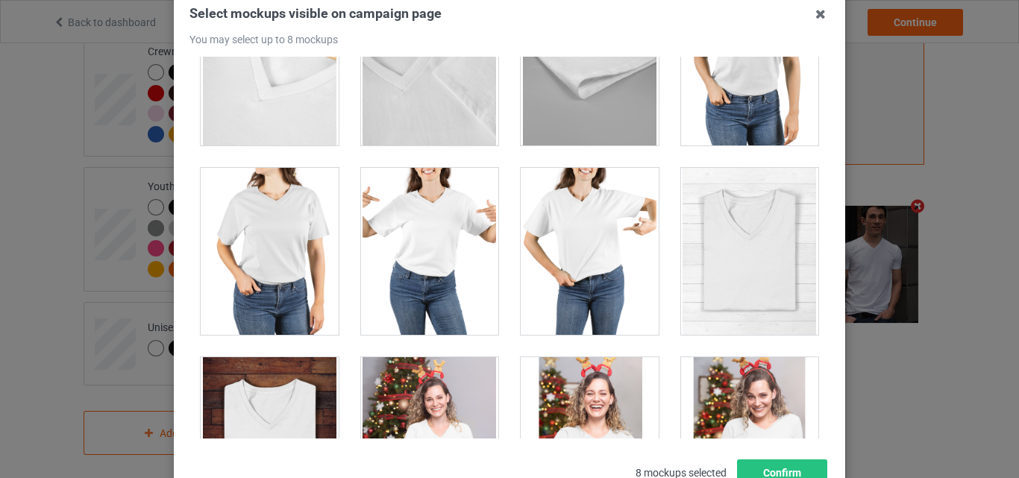
scroll to position [1836, 0]
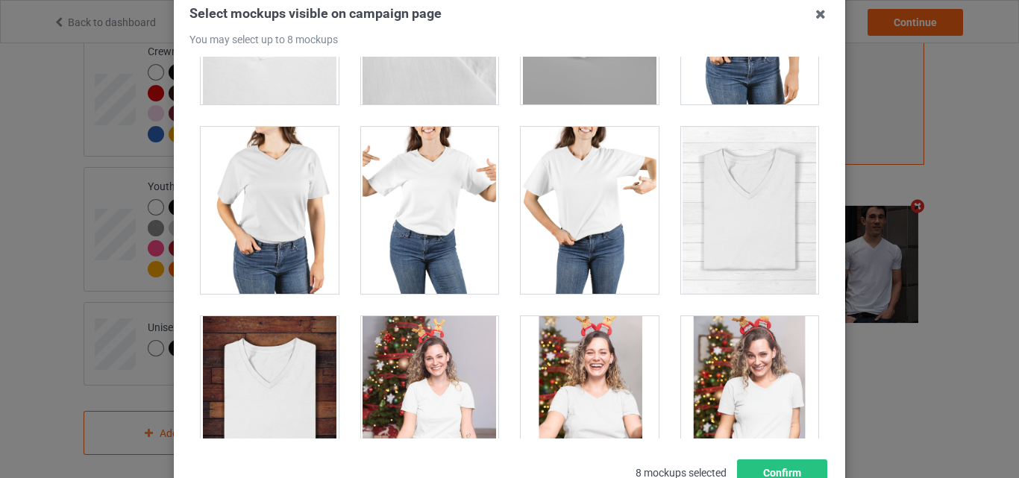
click at [425, 245] on div at bounding box center [430, 210] width 138 height 167
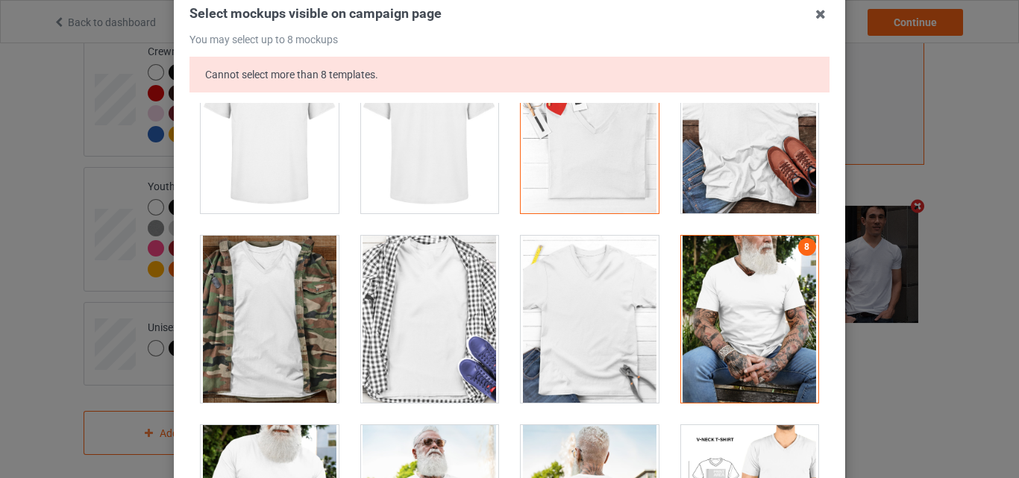
scroll to position [644, 0]
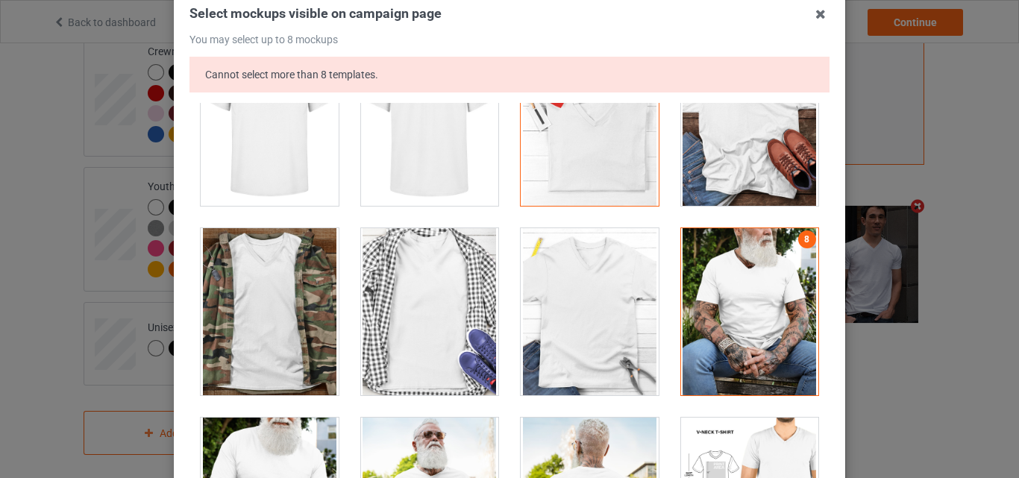
drag, startPoint x: 783, startPoint y: 289, endPoint x: 792, endPoint y: 277, distance: 15.5
click at [783, 290] on div at bounding box center [750, 311] width 138 height 167
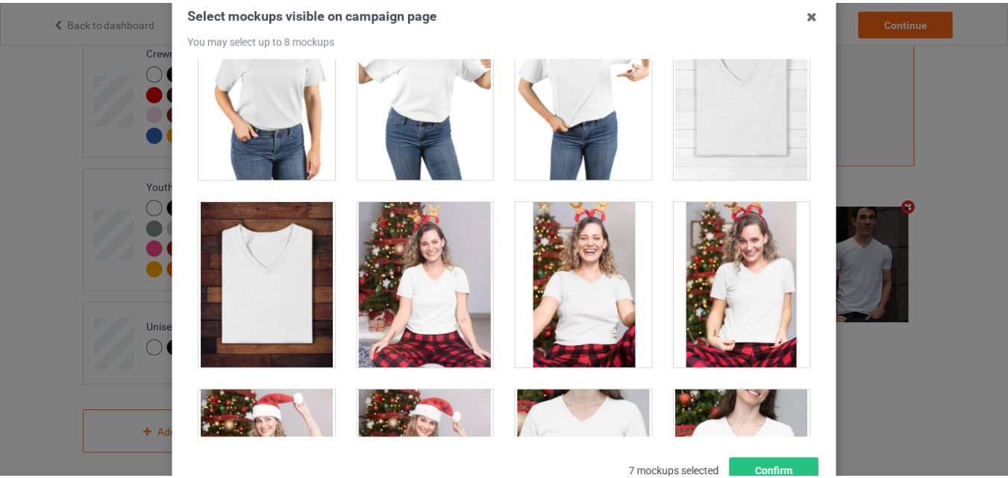
scroll to position [1985, 0]
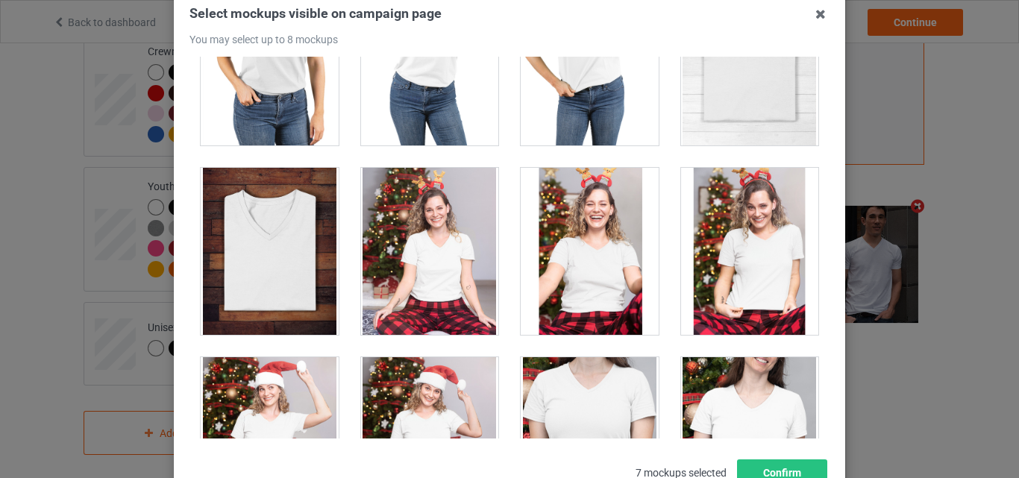
drag, startPoint x: 446, startPoint y: 86, endPoint x: 450, endPoint y: 94, distance: 9.0
click at [445, 86] on div at bounding box center [430, 61] width 138 height 167
click at [765, 477] on button "Confirm" at bounding box center [782, 473] width 90 height 27
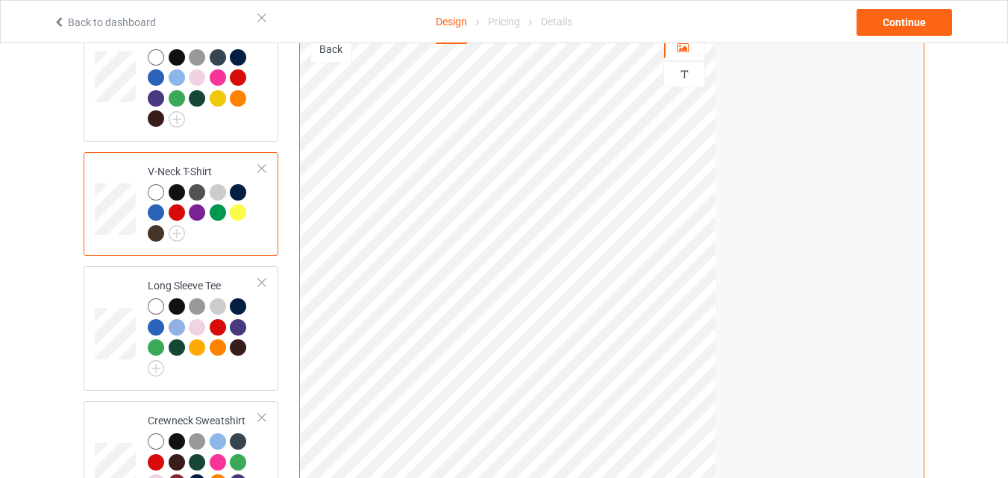
scroll to position [557, 0]
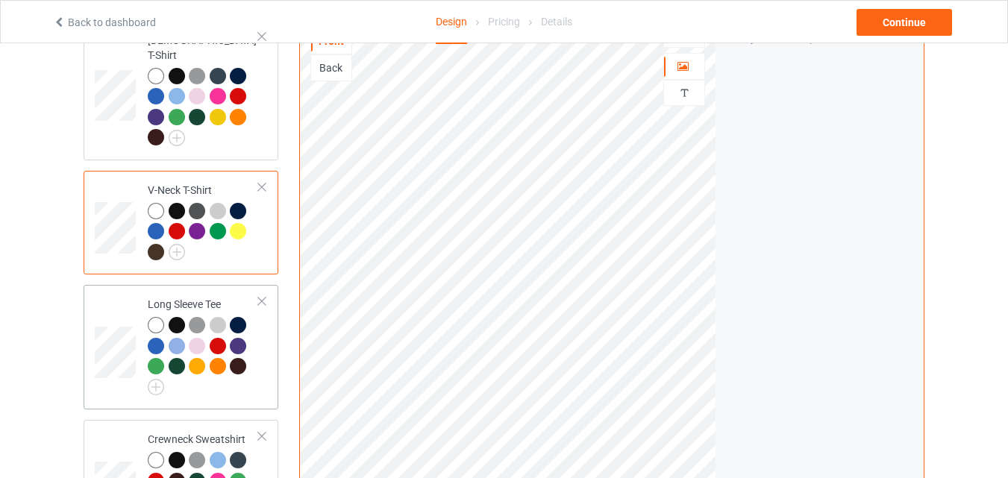
drag, startPoint x: 220, startPoint y: 374, endPoint x: 256, endPoint y: 384, distance: 37.3
click at [222, 373] on div at bounding box center [203, 356] width 111 height 78
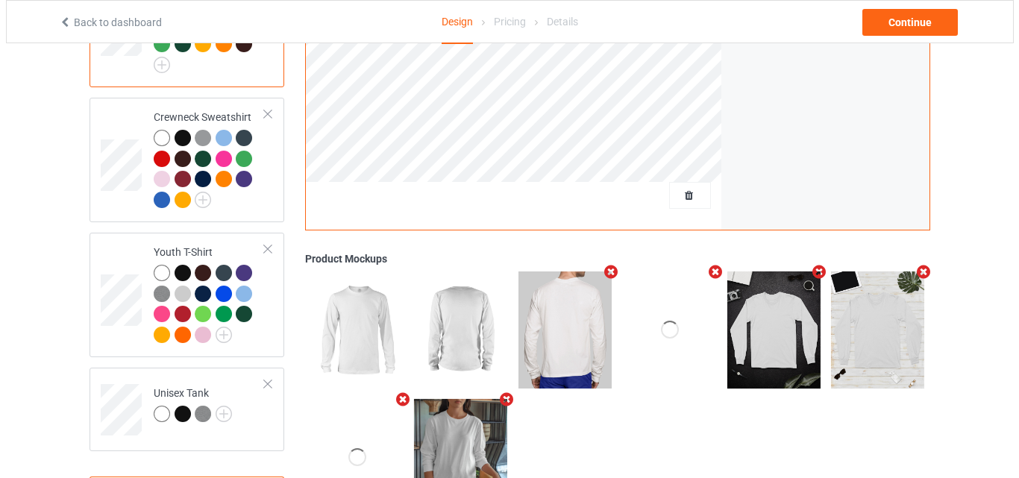
scroll to position [945, 0]
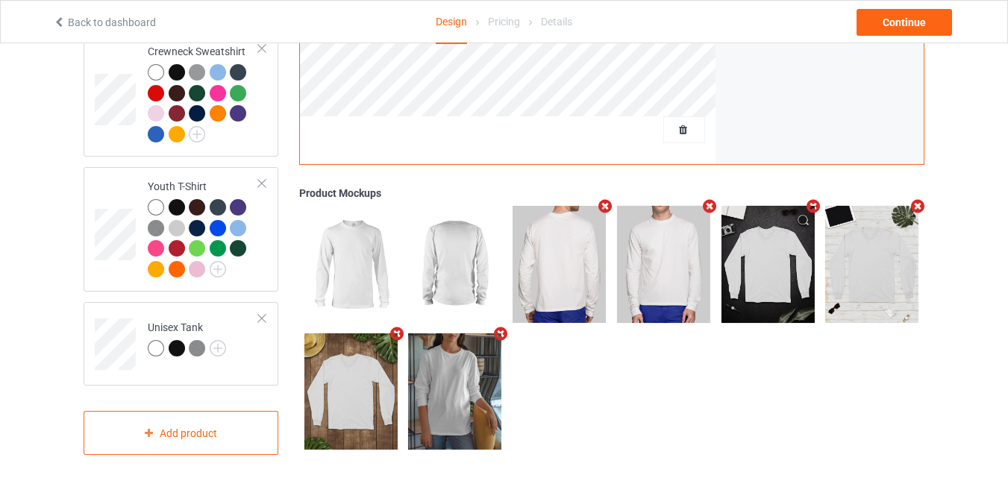
click at [398, 326] on icon "Remove mockup" at bounding box center [396, 334] width 19 height 16
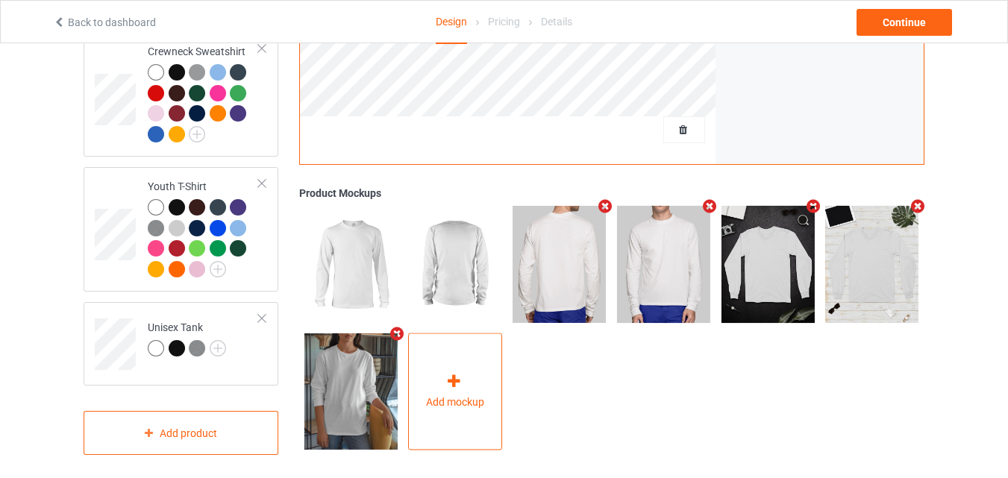
click at [442, 361] on div "Add mockup" at bounding box center [455, 391] width 94 height 117
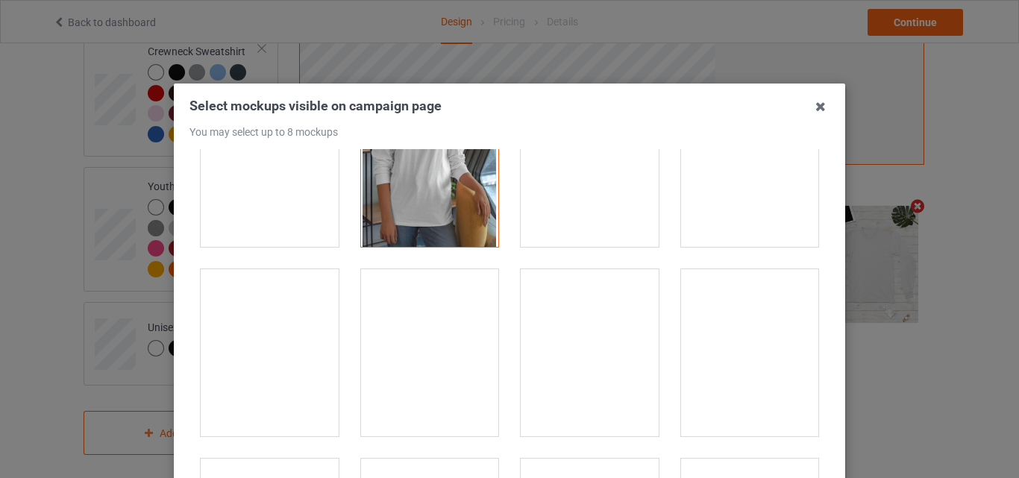
scroll to position [660, 0]
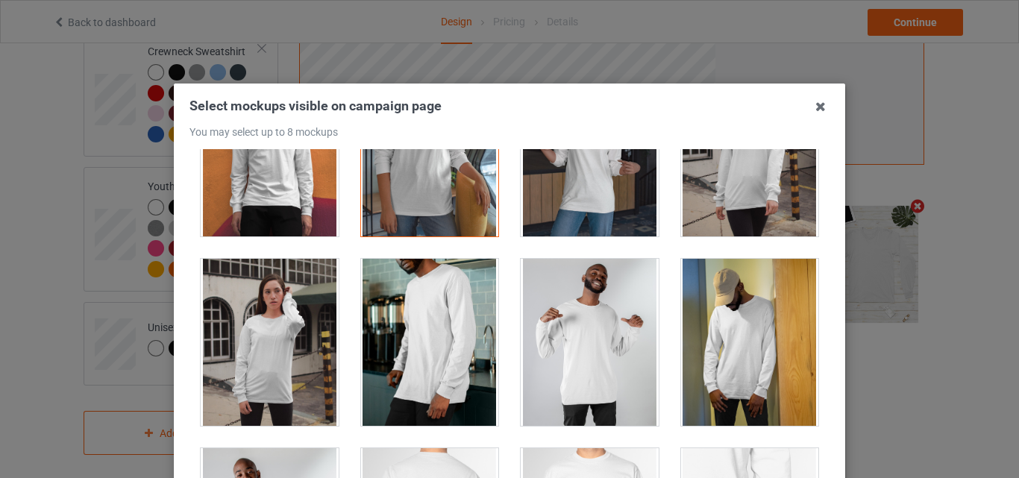
click at [279, 337] on div at bounding box center [270, 342] width 138 height 167
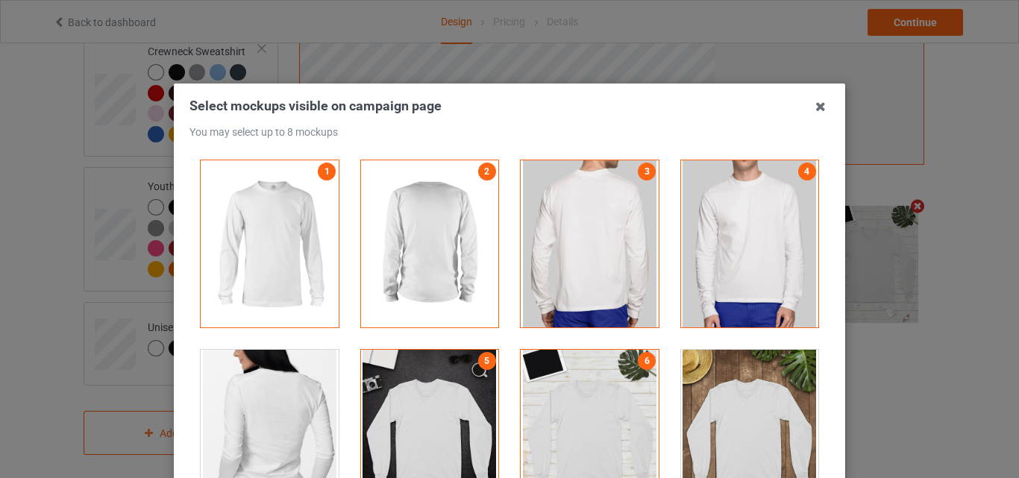
scroll to position [38, 0]
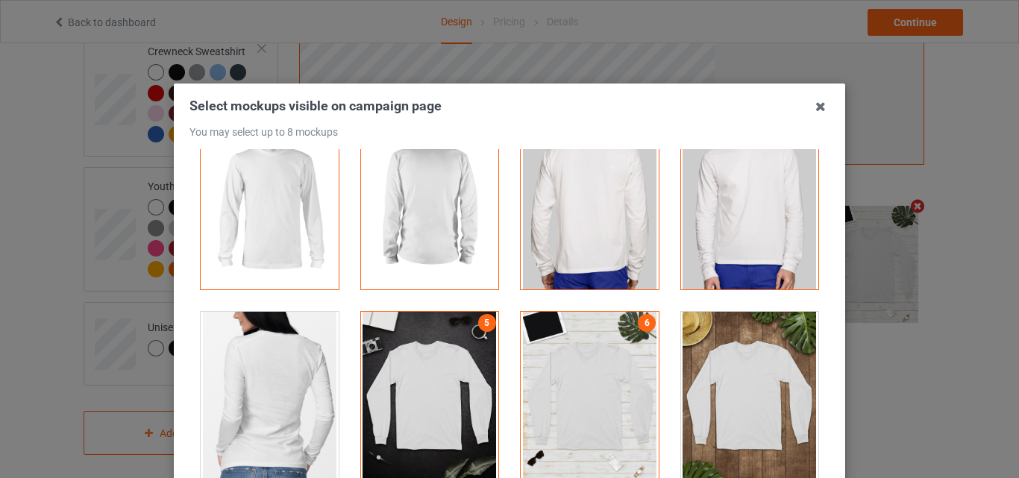
click at [618, 351] on div at bounding box center [590, 395] width 138 height 167
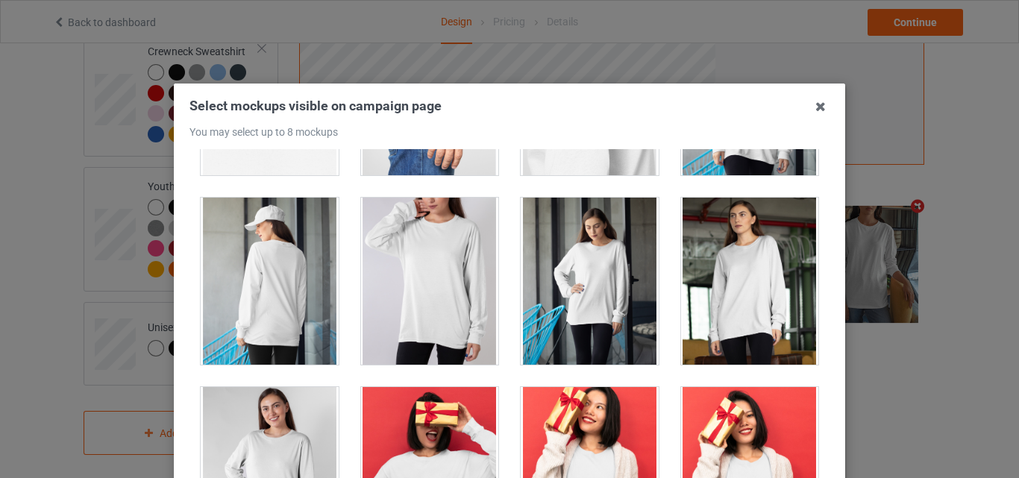
scroll to position [1300, 0]
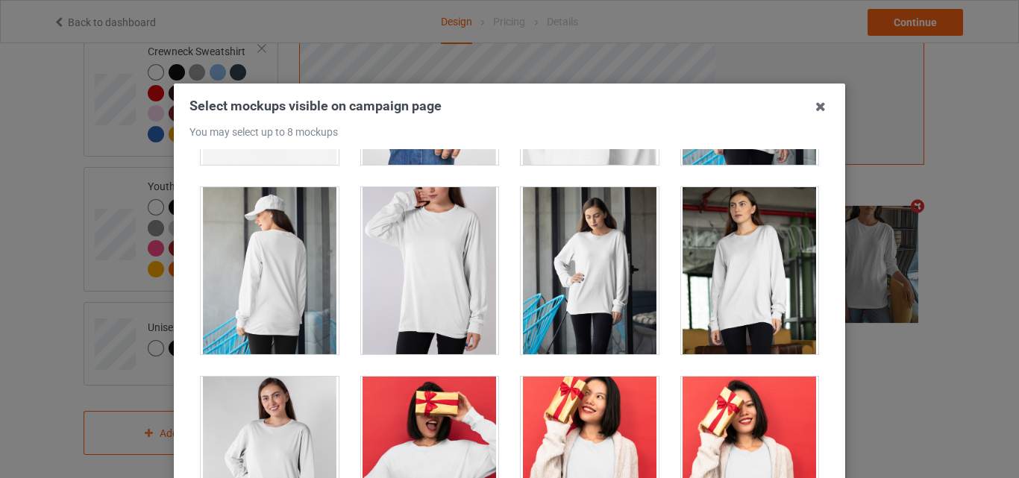
click at [575, 282] on div at bounding box center [590, 270] width 138 height 167
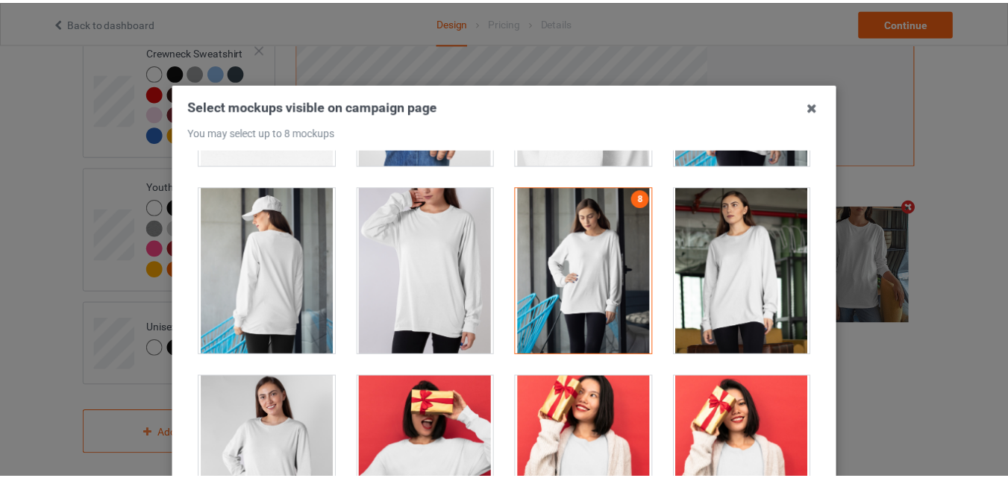
scroll to position [205, 0]
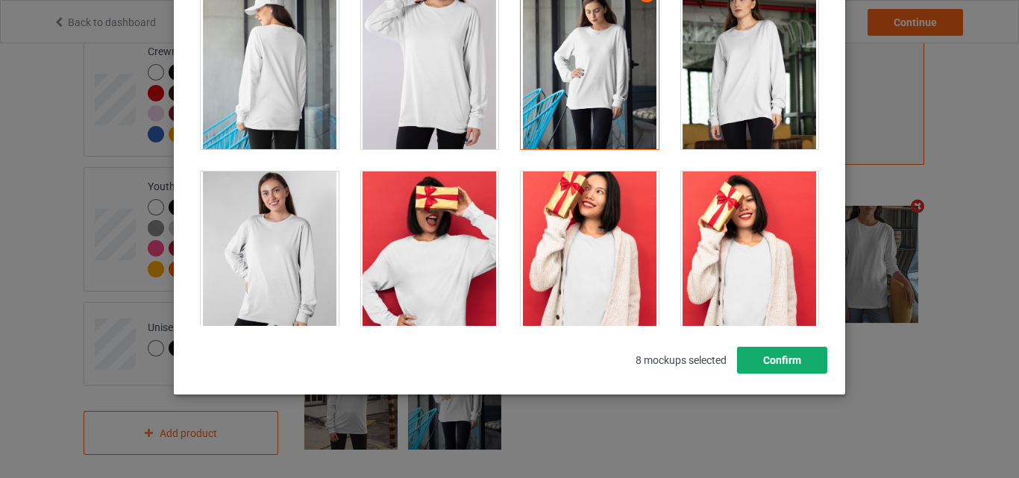
click at [763, 357] on button "Confirm" at bounding box center [782, 360] width 90 height 27
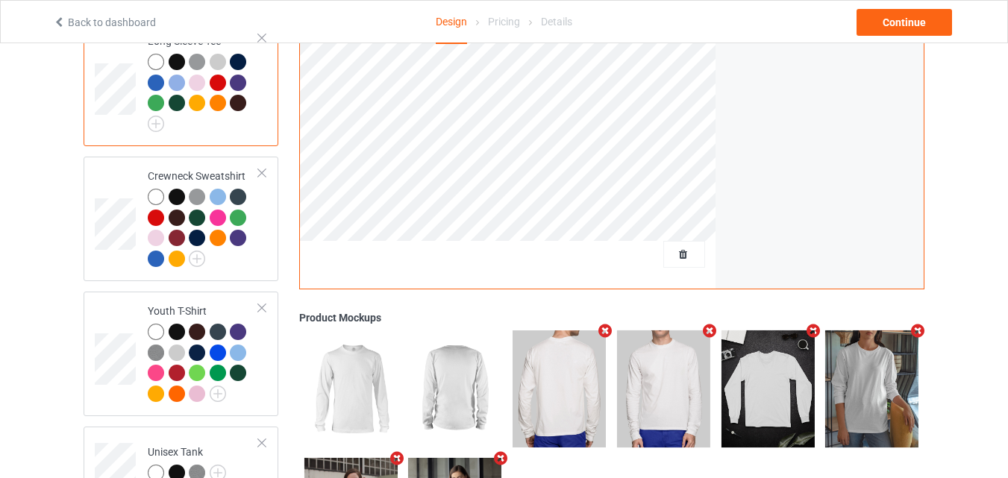
scroll to position [825, 0]
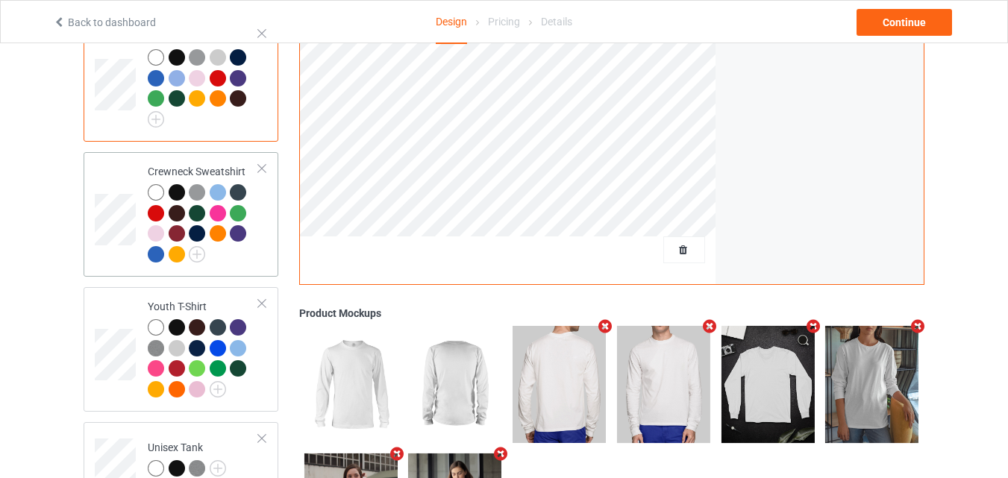
click at [239, 254] on div at bounding box center [203, 225] width 111 height 82
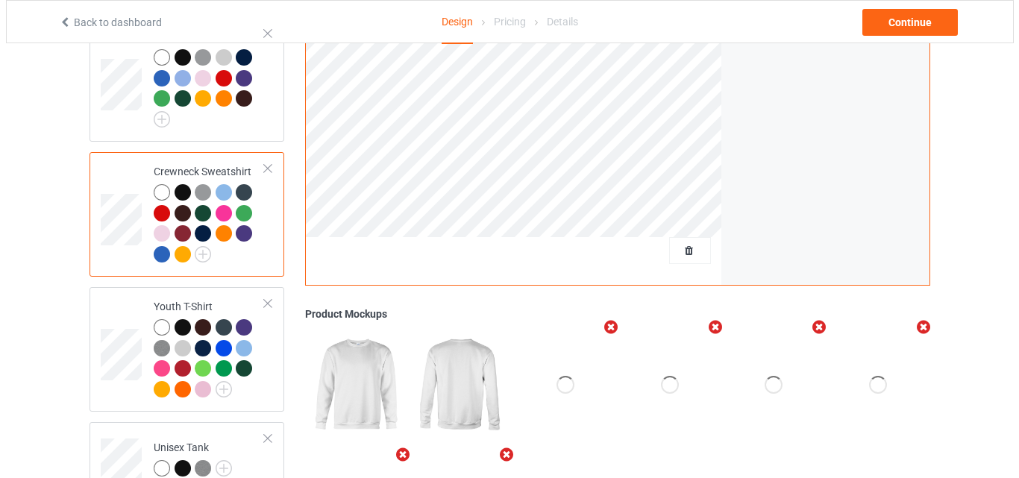
scroll to position [945, 0]
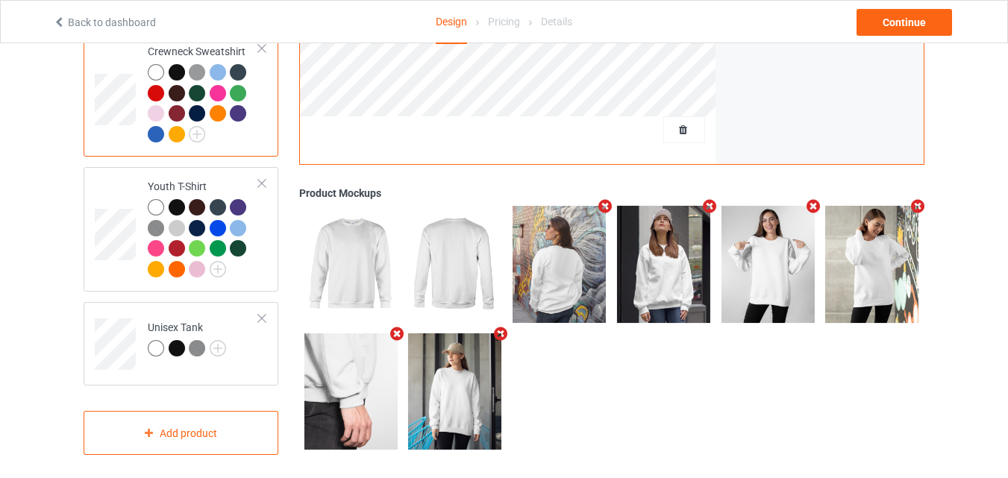
click at [815, 199] on icon "Remove mockup" at bounding box center [813, 207] width 19 height 16
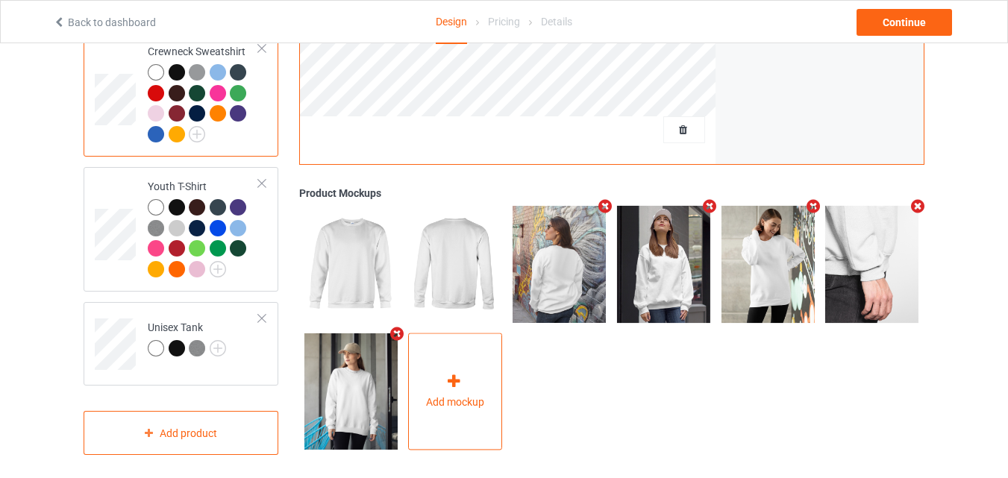
click at [472, 376] on div "Add mockup" at bounding box center [455, 391] width 94 height 117
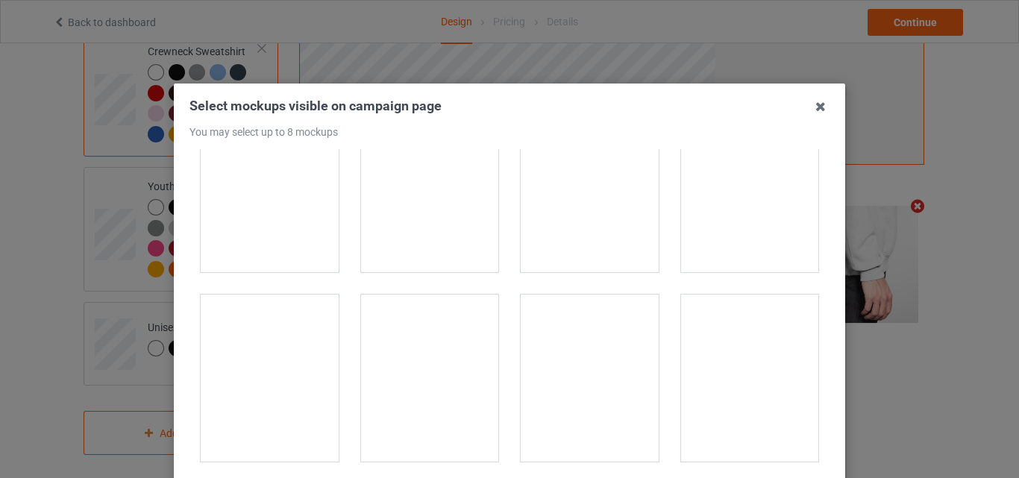
scroll to position [212, 0]
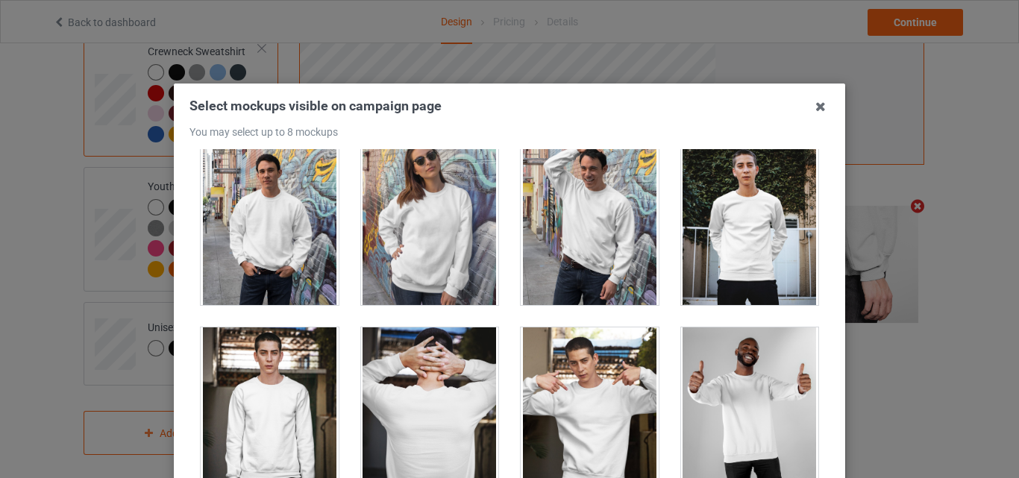
click at [270, 251] on div at bounding box center [270, 221] width 138 height 167
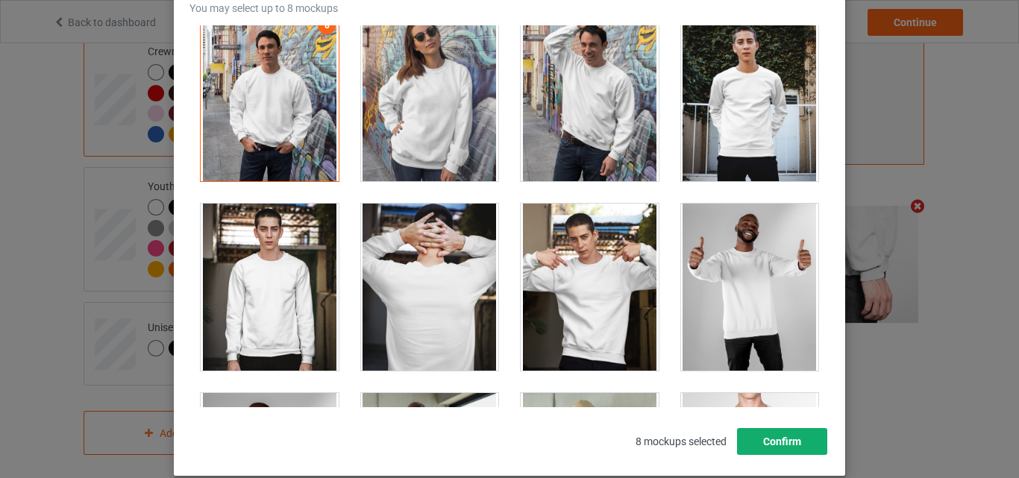
click at [771, 433] on button "Confirm" at bounding box center [782, 441] width 90 height 27
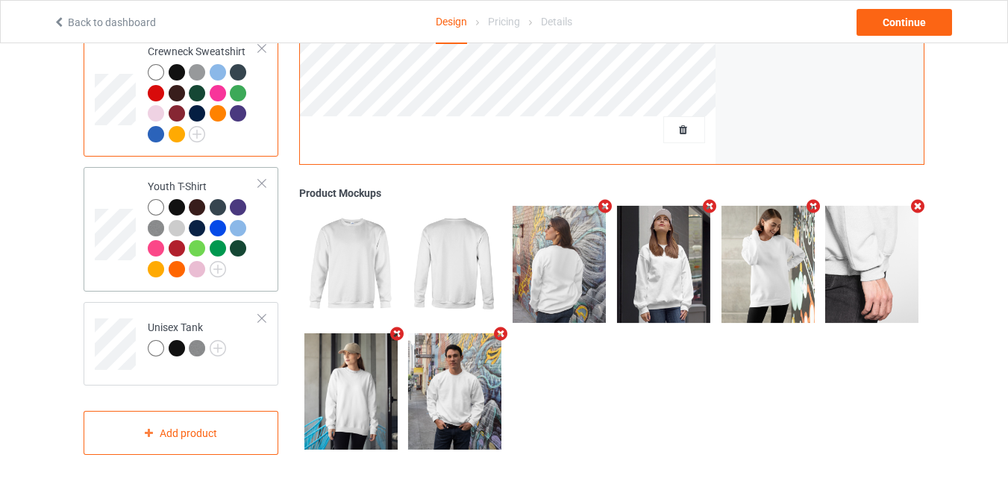
click at [259, 264] on td "Youth T-Shirt" at bounding box center [204, 229] width 128 height 113
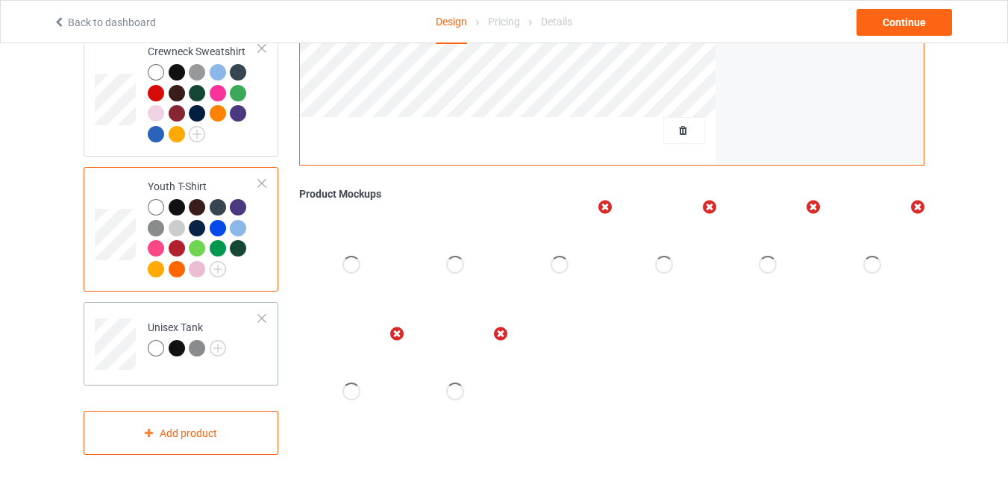
click at [233, 347] on td "Unisex Tank" at bounding box center [204, 339] width 128 height 62
click at [229, 267] on div at bounding box center [203, 240] width 111 height 82
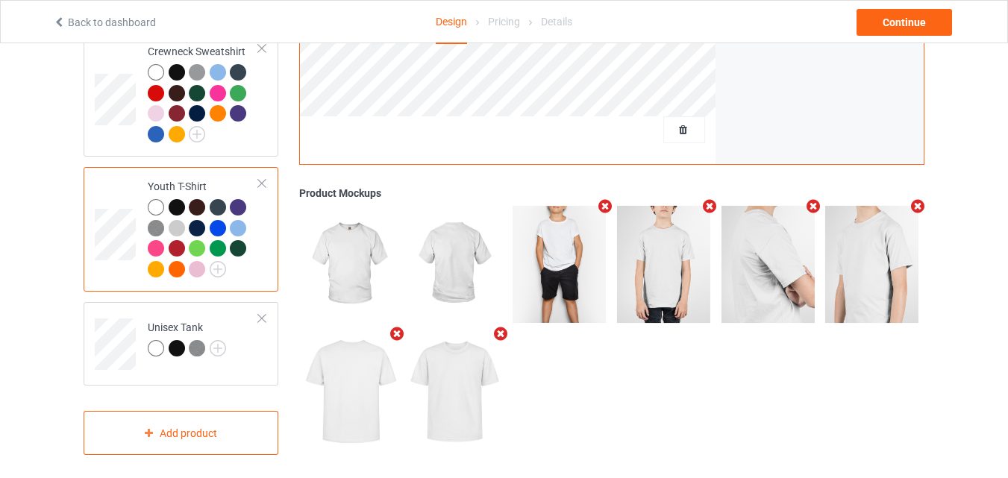
click at [814, 200] on icon "Remove mockup" at bounding box center [813, 207] width 19 height 16
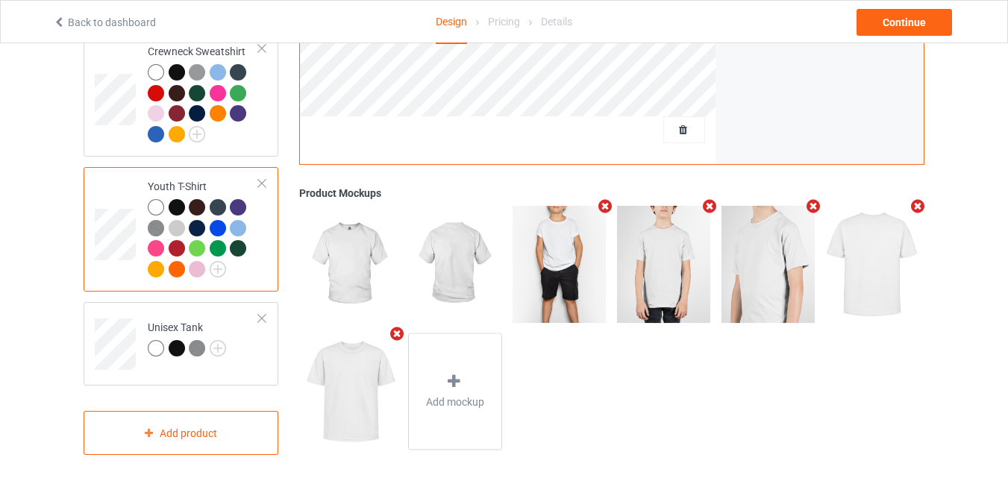
drag, startPoint x: 809, startPoint y: 197, endPoint x: 790, endPoint y: 218, distance: 28.5
click at [810, 198] on icon "Remove mockup" at bounding box center [813, 206] width 19 height 16
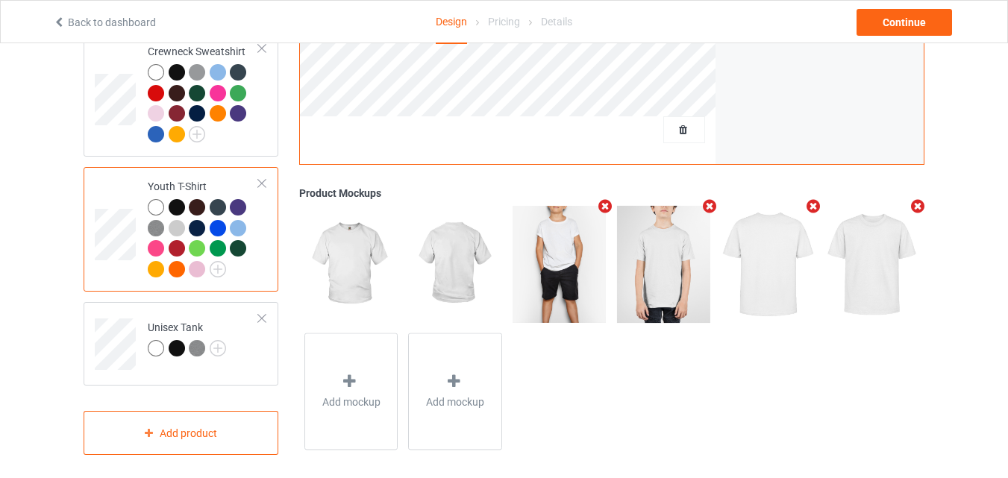
click at [810, 199] on icon "Remove mockup" at bounding box center [813, 206] width 19 height 16
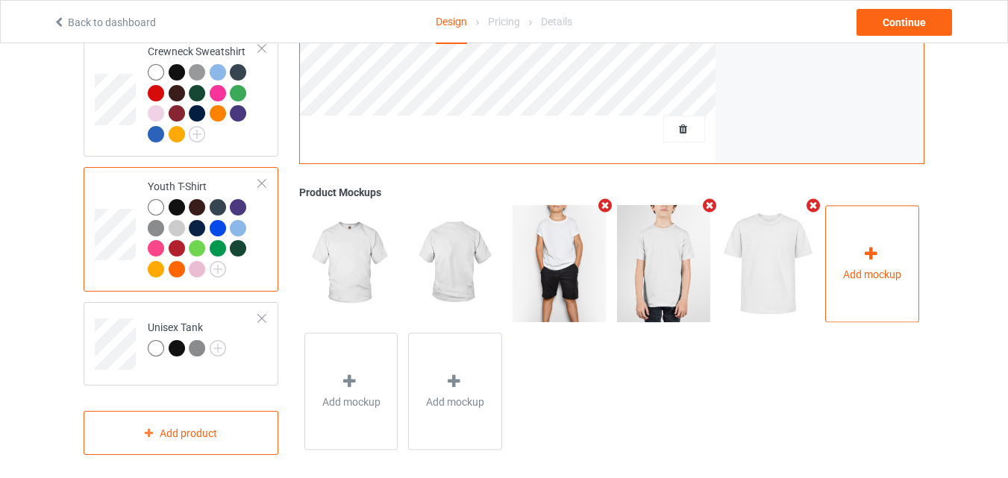
click at [875, 267] on span "Add mockup" at bounding box center [872, 274] width 58 height 15
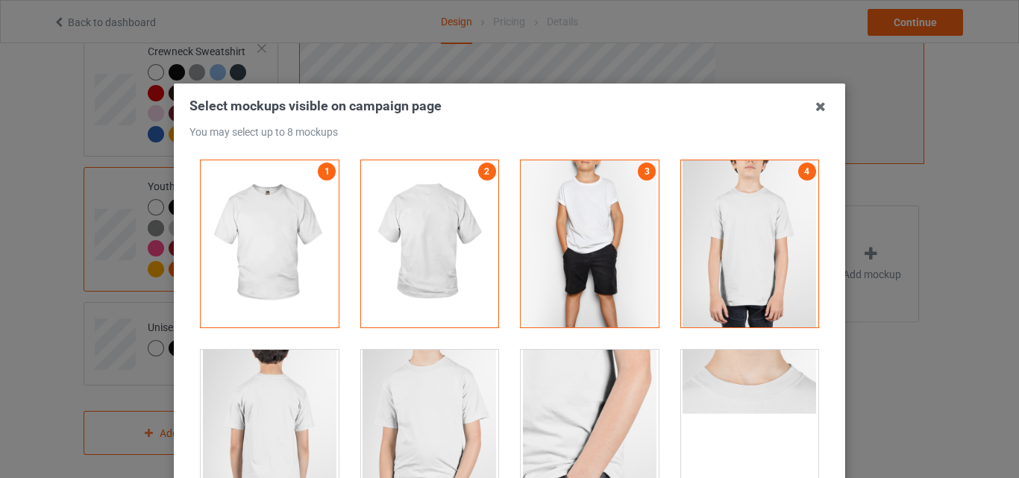
drag, startPoint x: 806, startPoint y: 253, endPoint x: 809, endPoint y: 288, distance: 35.2
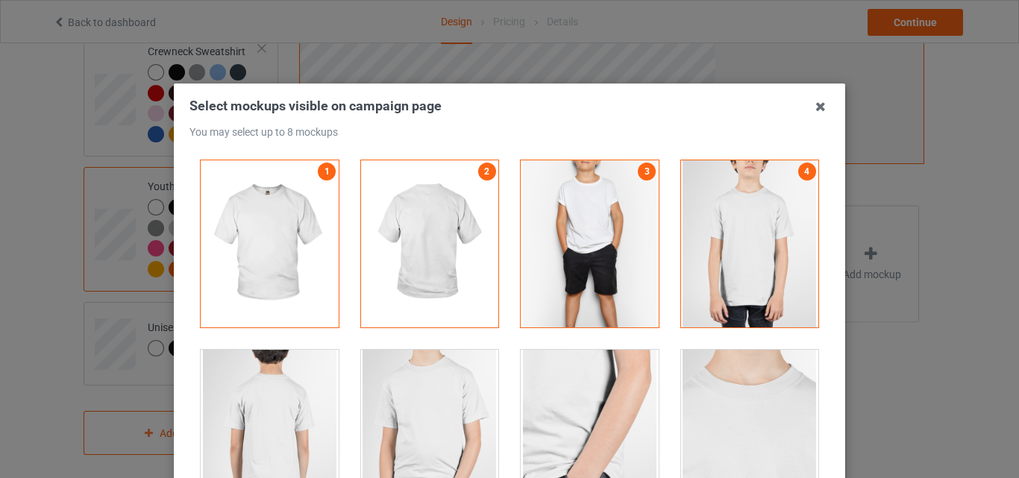
click at [809, 288] on div "4" at bounding box center [750, 243] width 160 height 189
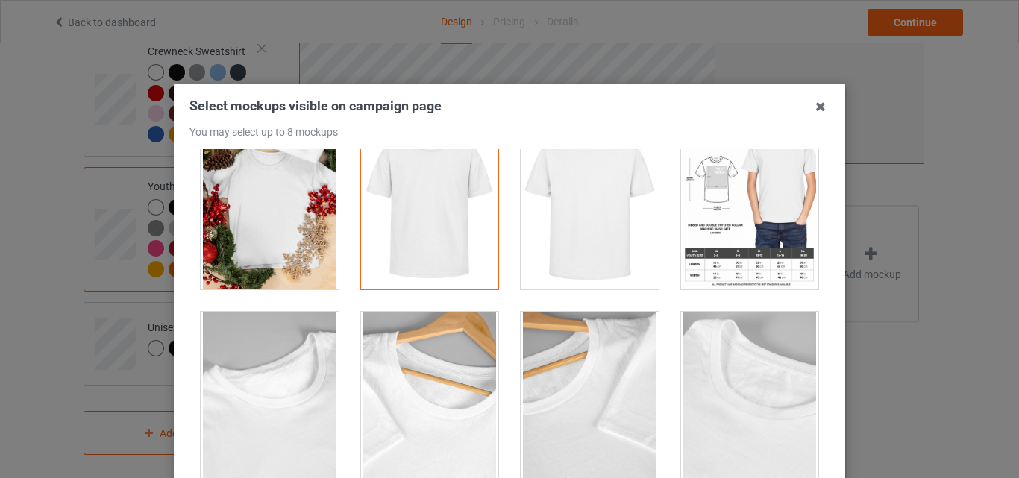
scroll to position [576, 0]
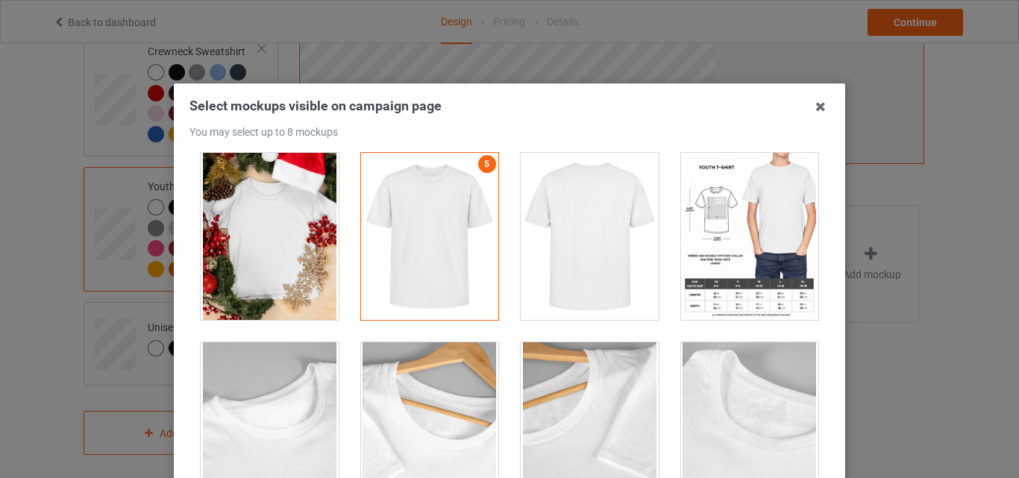
click at [744, 306] on div at bounding box center [750, 236] width 138 height 167
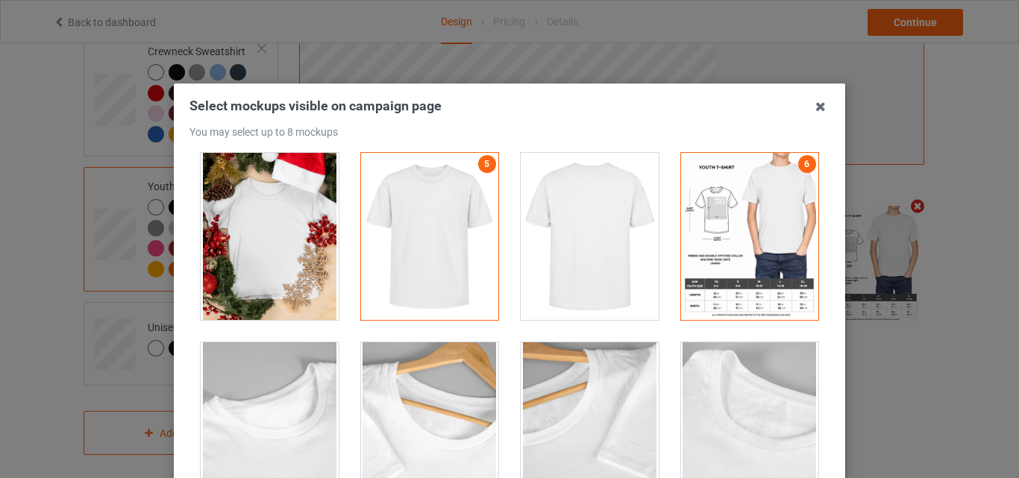
click at [249, 284] on div at bounding box center [270, 236] width 138 height 167
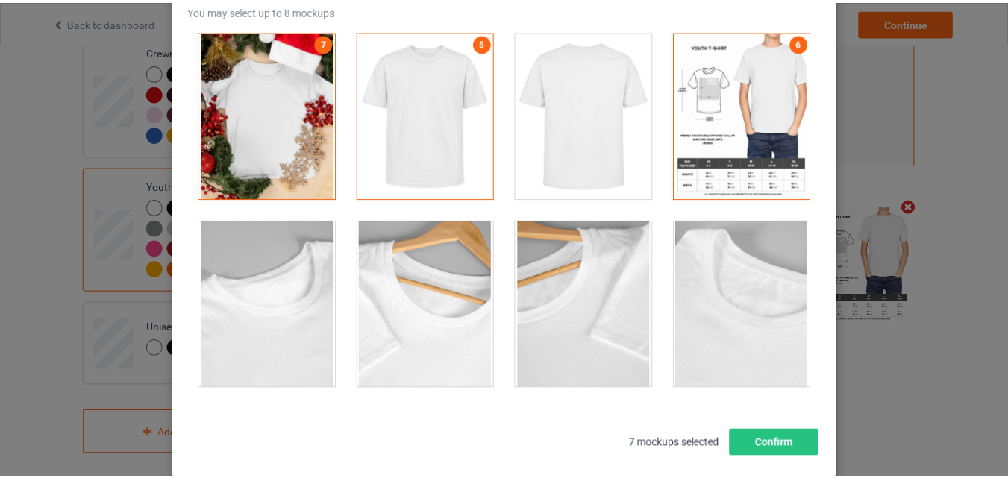
scroll to position [192, 0]
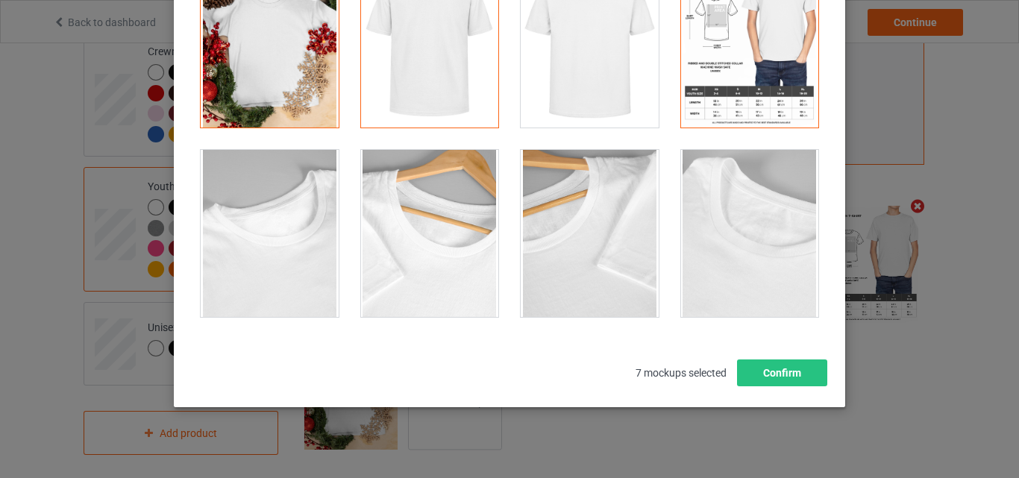
click at [556, 269] on div at bounding box center [590, 233] width 138 height 167
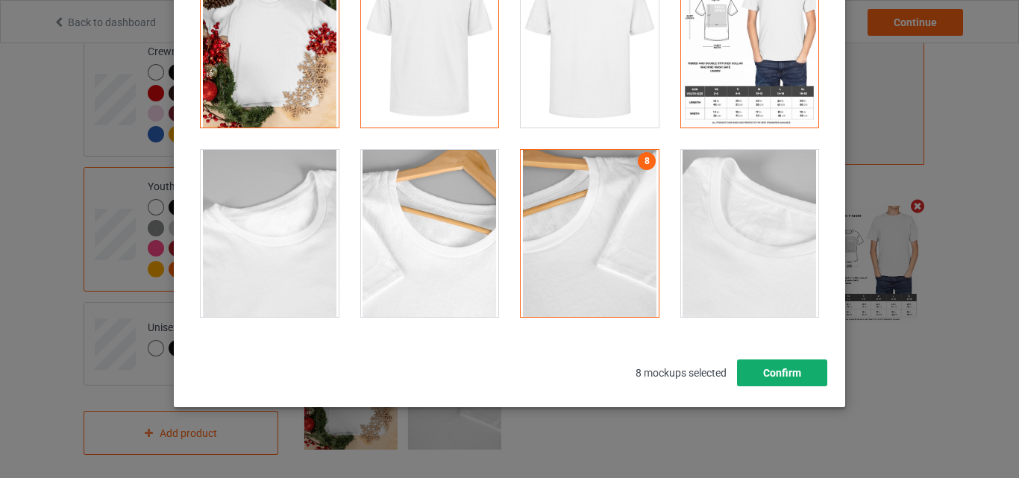
click at [789, 376] on button "Confirm" at bounding box center [782, 373] width 90 height 27
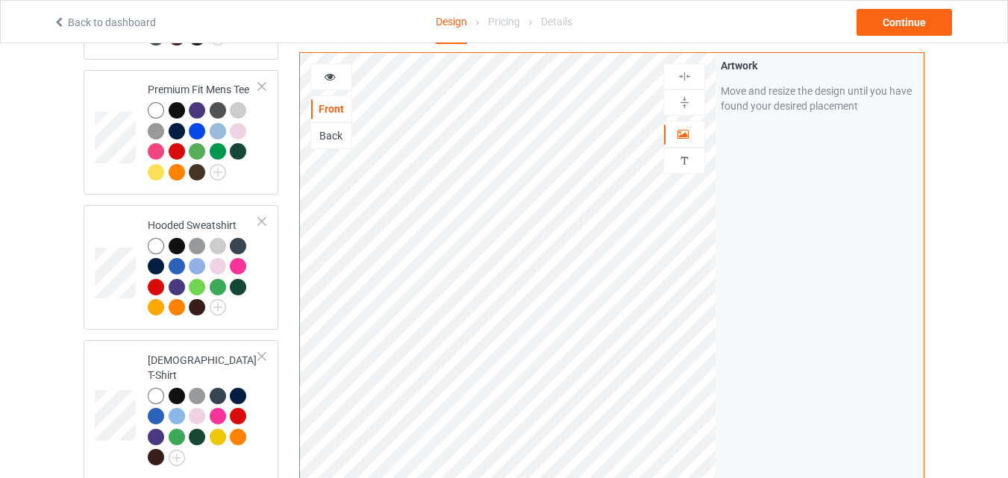
scroll to position [0, 0]
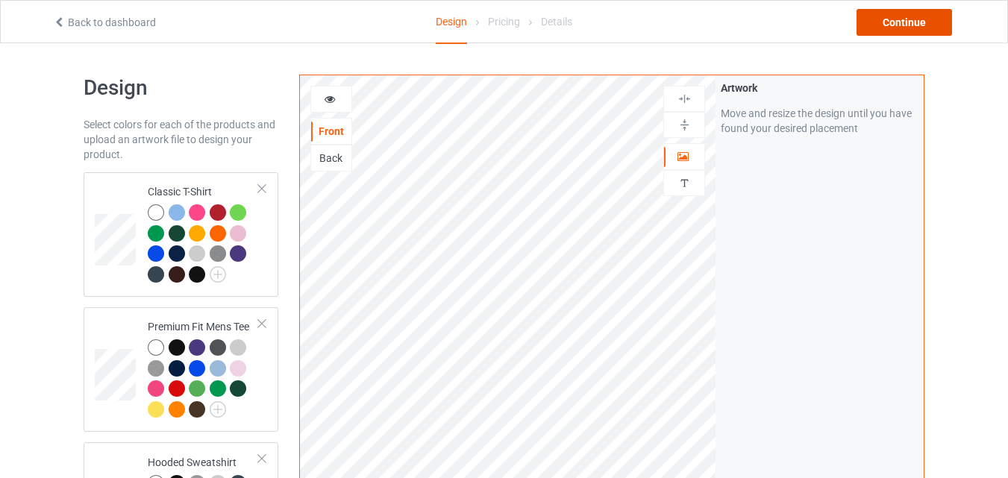
click at [892, 25] on div "Continue" at bounding box center [903, 22] width 95 height 27
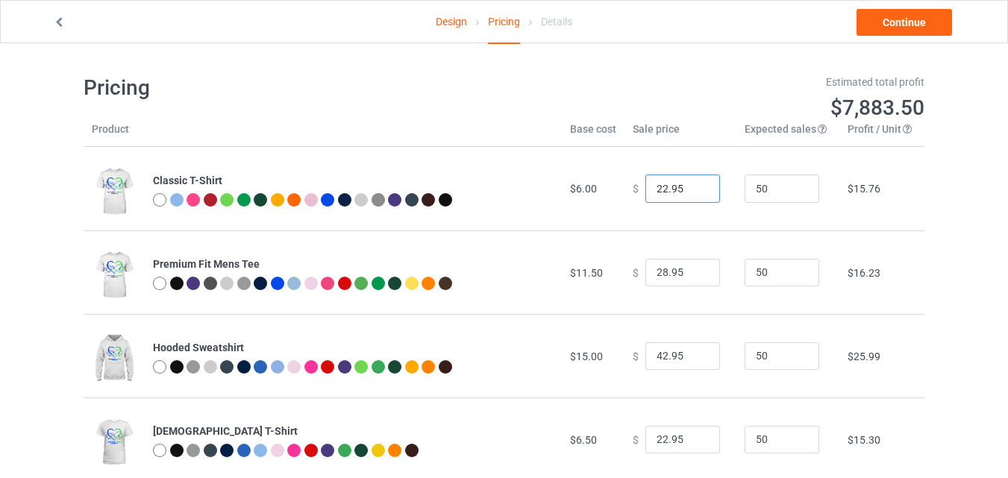
click at [657, 198] on input "22.95" at bounding box center [682, 189] width 75 height 28
type input "21.95"
click at [657, 280] on input "28.95" at bounding box center [682, 273] width 75 height 28
type input "25.95"
drag, startPoint x: 661, startPoint y: 190, endPoint x: 641, endPoint y: 195, distance: 20.8
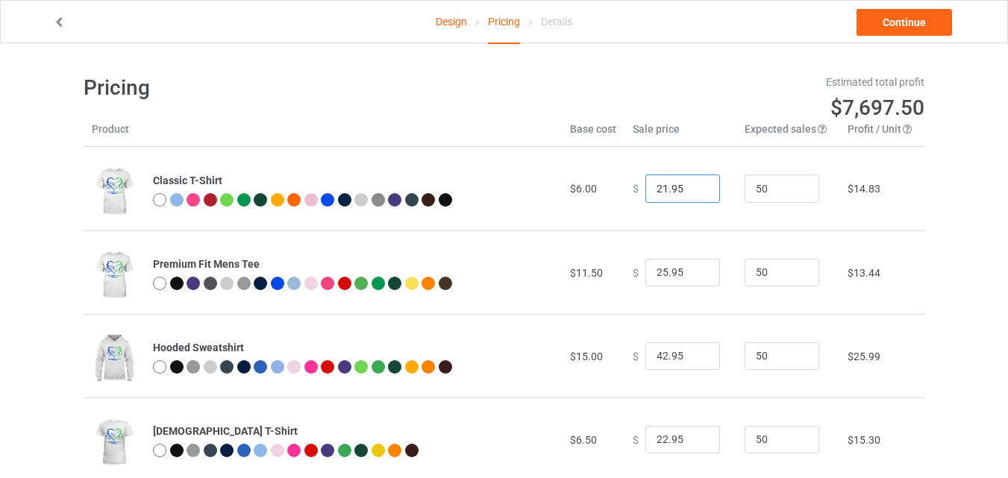
click at [645, 195] on input "21.95" at bounding box center [682, 189] width 75 height 28
type input "19.95"
click at [657, 274] on input "24.95" at bounding box center [682, 273] width 75 height 28
type input "24.95"
drag, startPoint x: 654, startPoint y: 360, endPoint x: 647, endPoint y: 362, distance: 7.6
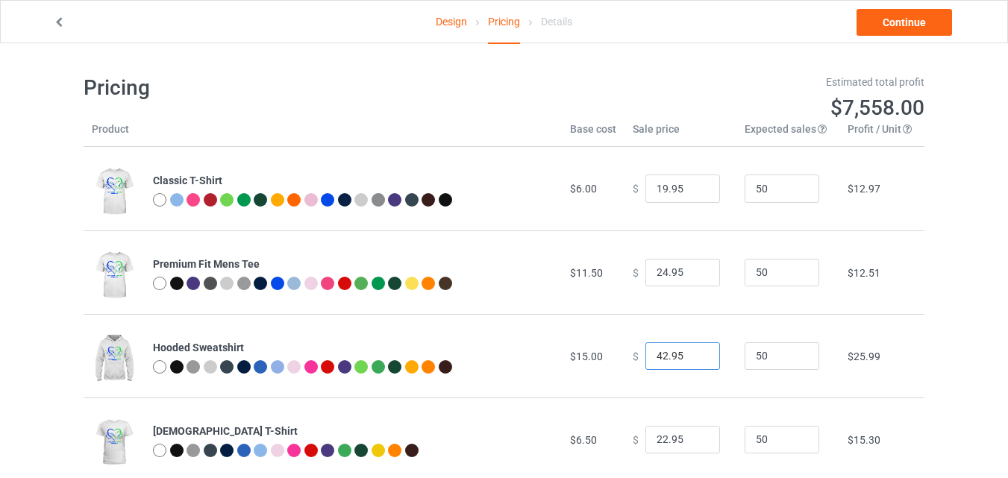
click at [647, 362] on input "42.95" at bounding box center [682, 356] width 75 height 28
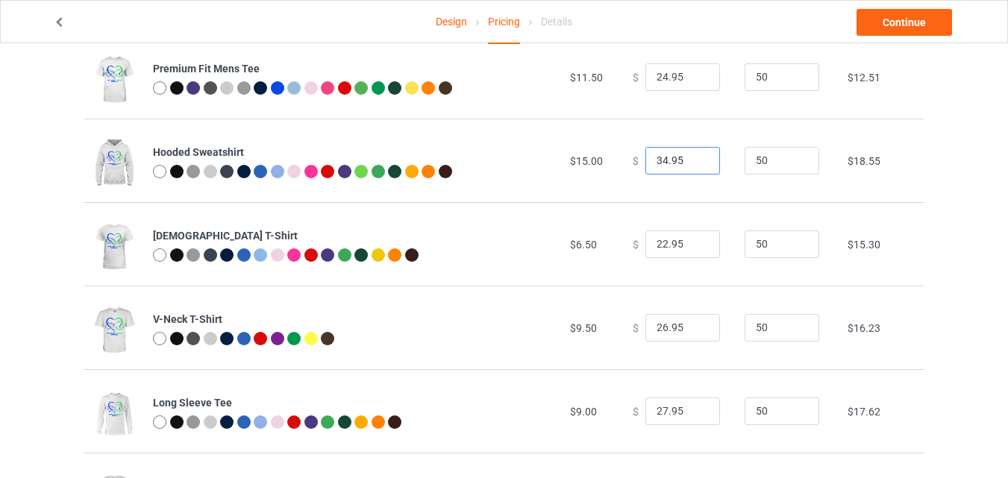
scroll to position [228, 0]
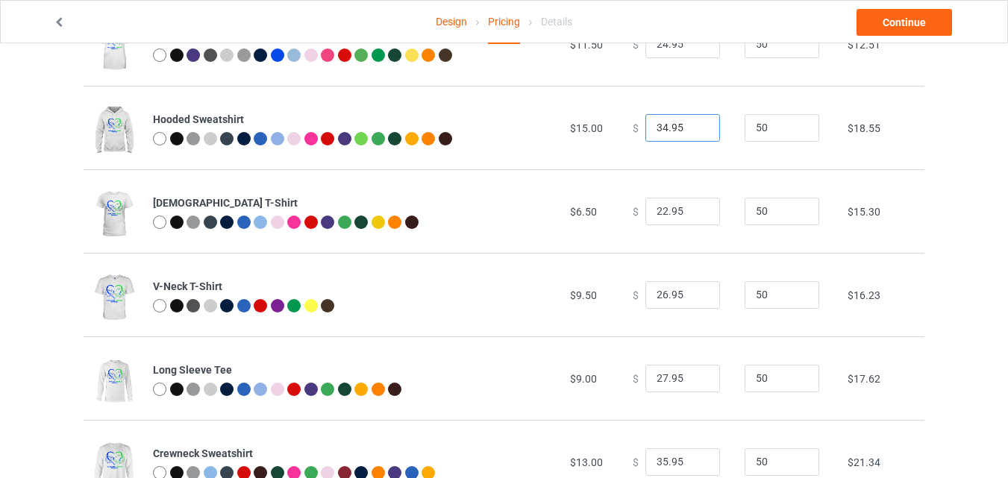
type input "34.95"
click at [659, 222] on input "22.95" at bounding box center [682, 212] width 75 height 28
type input "20.95"
drag, startPoint x: 662, startPoint y: 292, endPoint x: 654, endPoint y: 292, distance: 7.5
click at [654, 292] on input "26.95" at bounding box center [682, 295] width 75 height 28
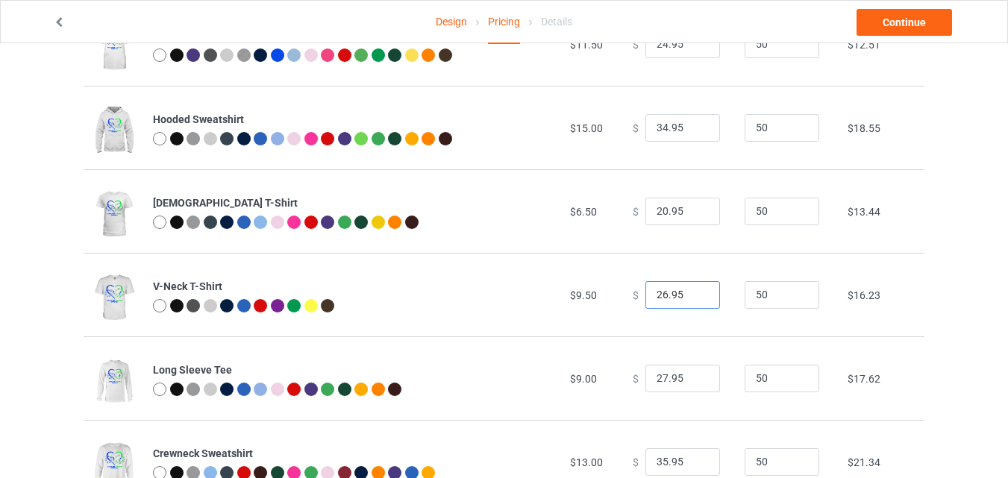
click at [656, 295] on input "26.95" at bounding box center [682, 295] width 75 height 28
click at [657, 299] on input "26.95" at bounding box center [682, 295] width 75 height 28
click at [660, 296] on input "25.95" at bounding box center [682, 295] width 75 height 28
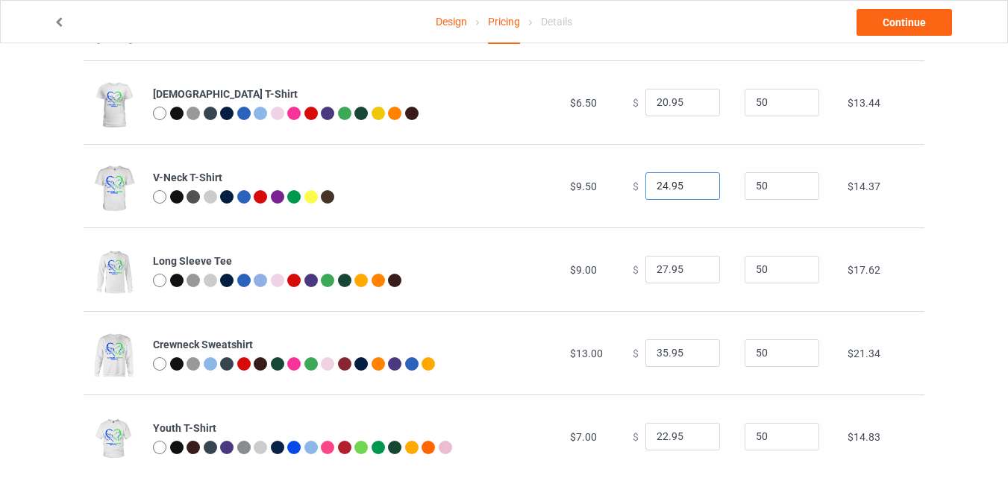
scroll to position [372, 0]
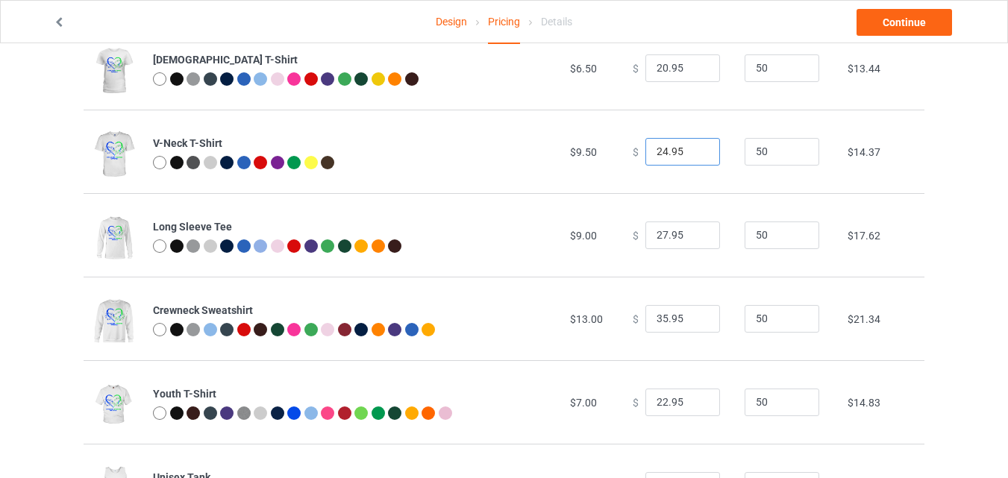
type input "24.95"
click at [659, 242] on input "27.95" at bounding box center [682, 236] width 75 height 28
type input "24.95"
drag, startPoint x: 659, startPoint y: 321, endPoint x: 637, endPoint y: 321, distance: 21.6
click at [645, 321] on input "35.95" at bounding box center [682, 319] width 75 height 28
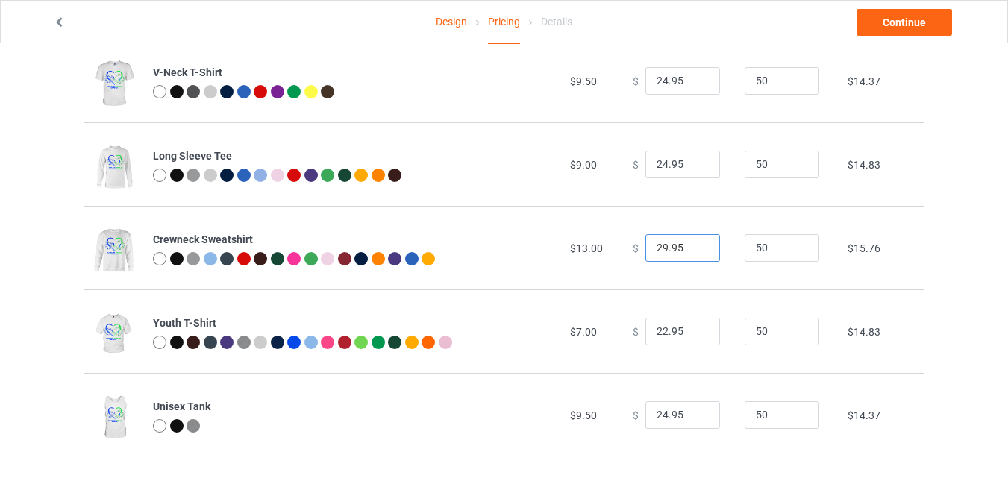
scroll to position [453, 0]
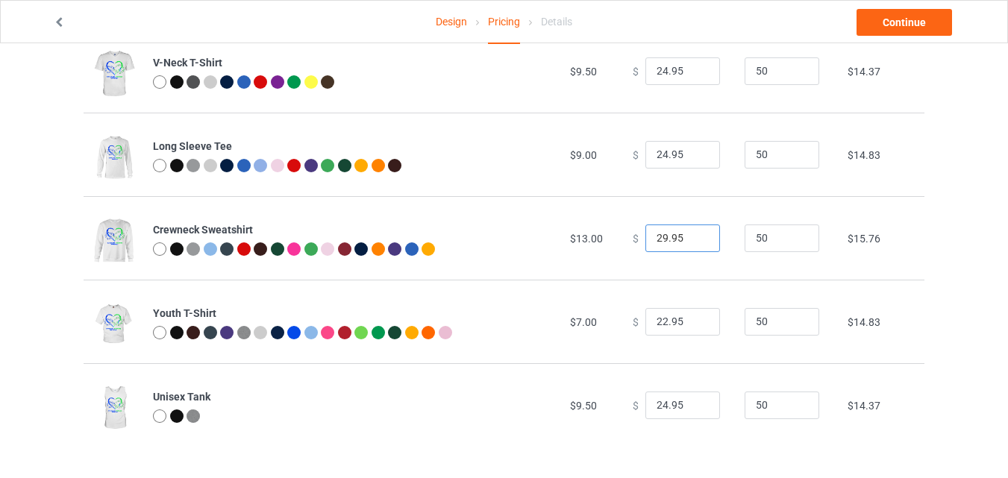
type input "29.95"
click at [658, 405] on input "24.95" at bounding box center [682, 406] width 75 height 28
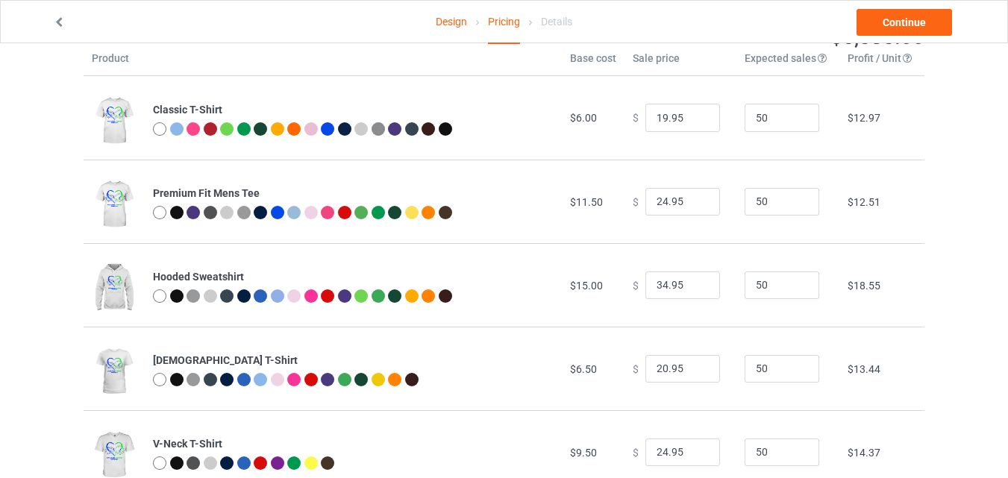
scroll to position [0, 0]
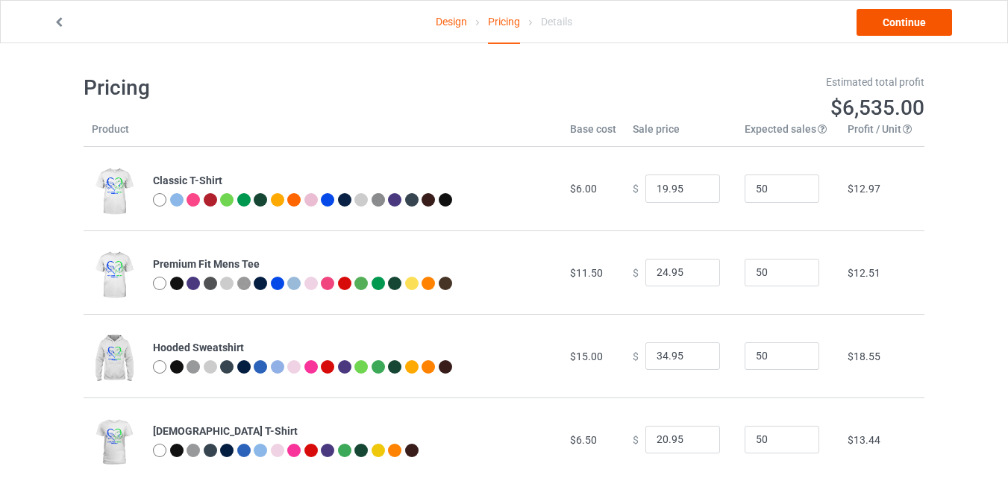
type input "23.95"
click at [880, 20] on link "Continue" at bounding box center [903, 22] width 95 height 27
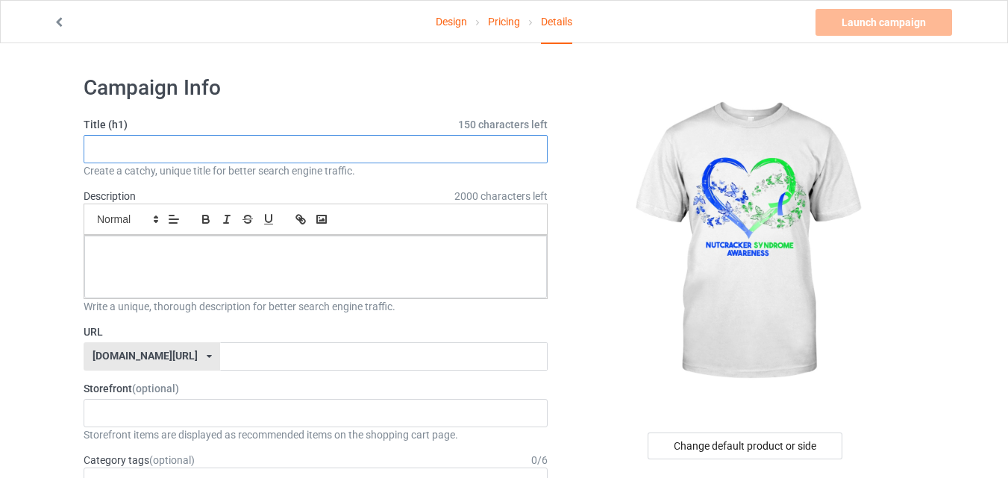
click at [201, 143] on input "text" at bounding box center [316, 149] width 464 height 28
paste input "Nutcracker Syndrome Shoes Awareness"
type input "Nutcracker Syndrome Shoes Awareness"
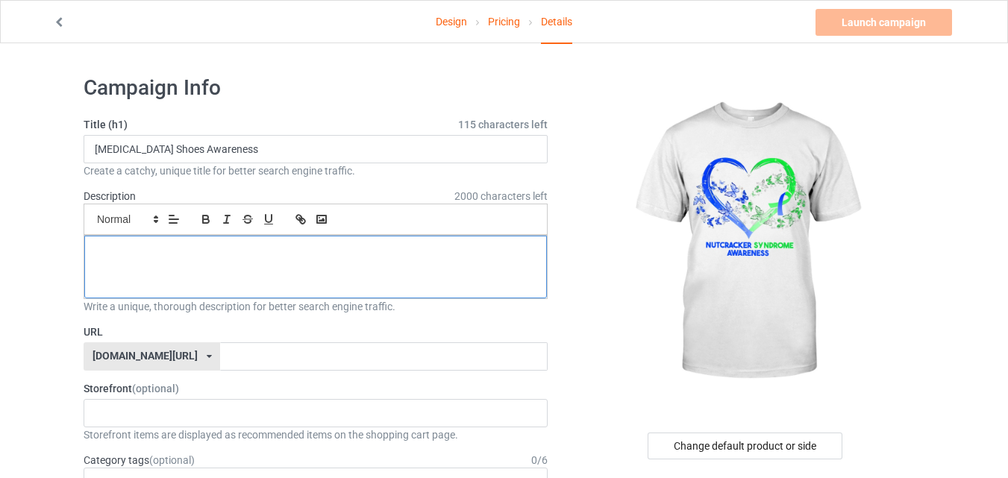
click at [156, 252] on p at bounding box center [315, 252] width 439 height 14
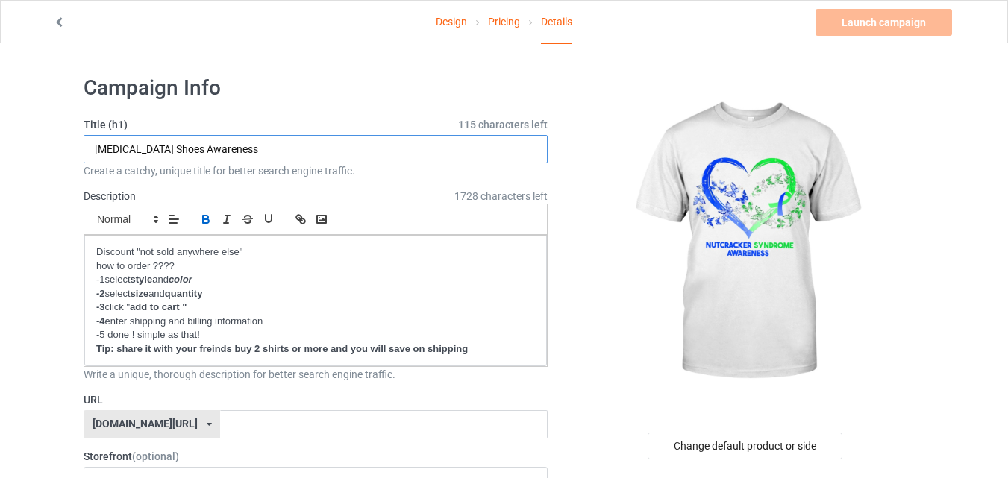
drag, startPoint x: 93, startPoint y: 145, endPoint x: 378, endPoint y: 145, distance: 285.0
click at [378, 145] on input "Nutcracker Syndrome Shoes Awareness" at bounding box center [316, 149] width 464 height 28
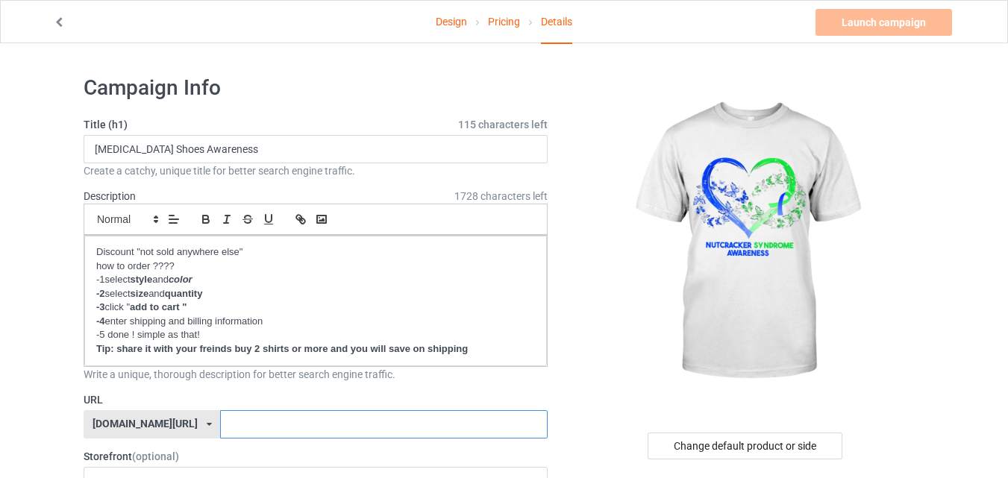
paste input "Nutcracker Syndrome Shoes Awareness"
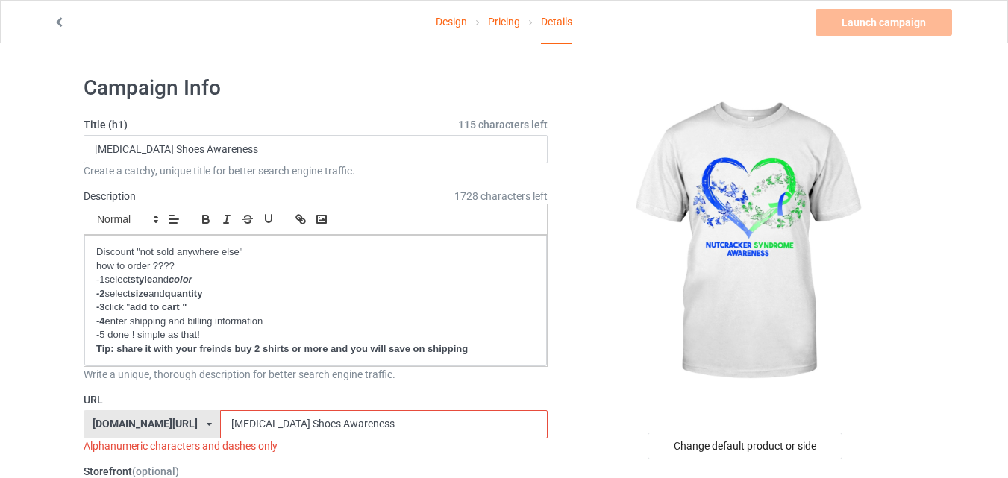
click at [319, 425] on input "Nutcracker Syndrome Shoes Awareness" at bounding box center [383, 424] width 327 height 28
drag, startPoint x: 316, startPoint y: 427, endPoint x: 290, endPoint y: 427, distance: 26.1
click at [290, 427] on input "Nutcracker Syndrome Shoes Awareness" at bounding box center [383, 424] width 327 height 28
type input "Nutcracker Syndrome Awareness"
click at [203, 145] on input "Nutcracker Syndrome Shoes Awareness" at bounding box center [316, 149] width 464 height 28
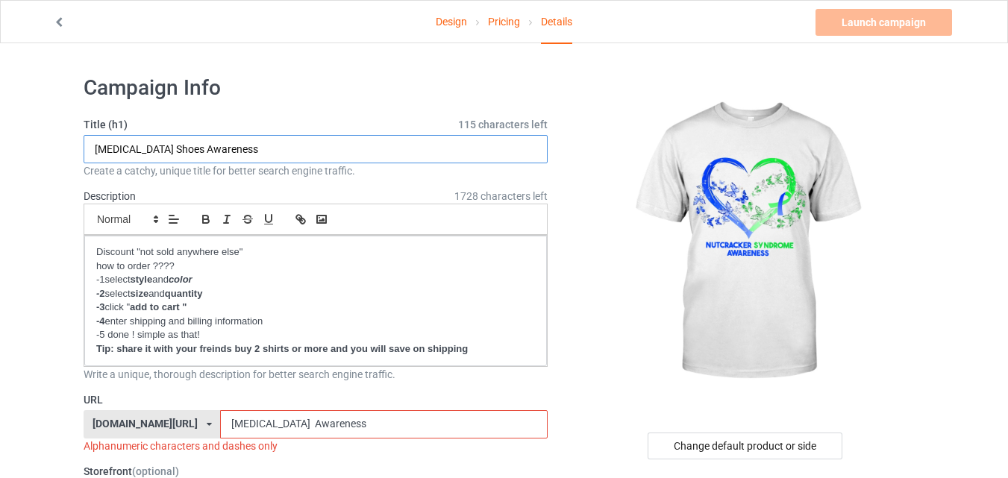
click at [203, 145] on input "Nutcracker Syndrome Shoes Awareness" at bounding box center [316, 149] width 464 height 28
type input "Nutcracker Syndrome Awareness"
click at [292, 428] on input "Nutcracker Syndrome Awareness" at bounding box center [383, 424] width 327 height 28
click at [242, 425] on input "Nutcracker SyndromeAwareness" at bounding box center [383, 424] width 327 height 28
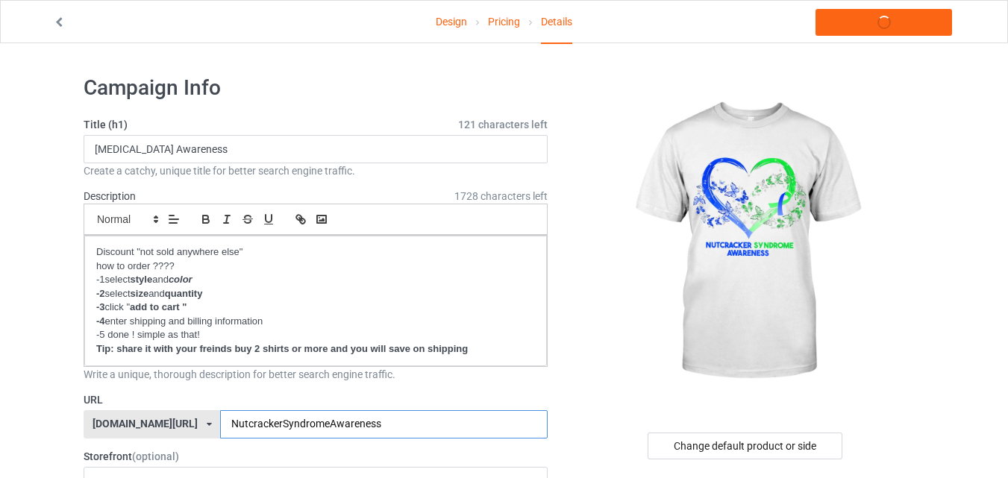
click at [220, 426] on input "NutcrackerSyndromeAwareness" at bounding box center [383, 424] width 327 height 28
type input "NutcrackerSyndromeAwareness"
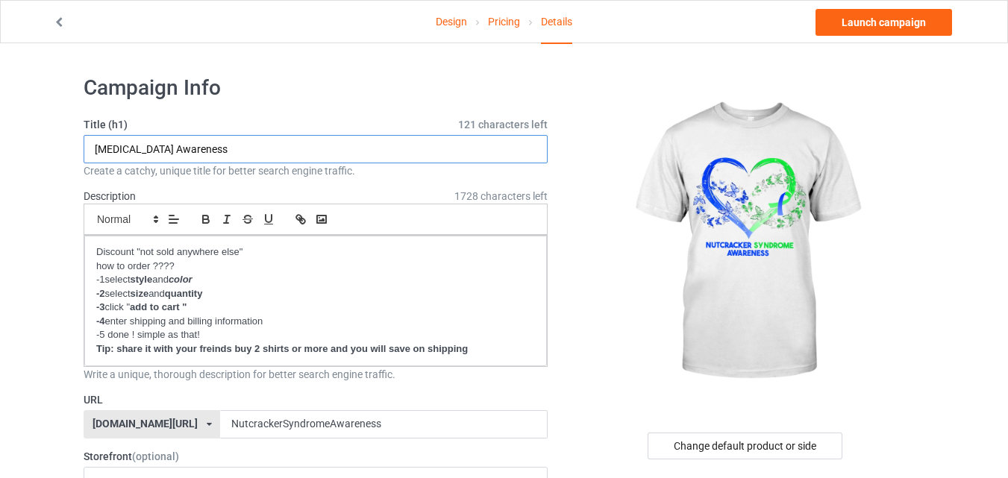
click at [157, 154] on input "Nutcracker Syndrome Awareness" at bounding box center [316, 149] width 464 height 28
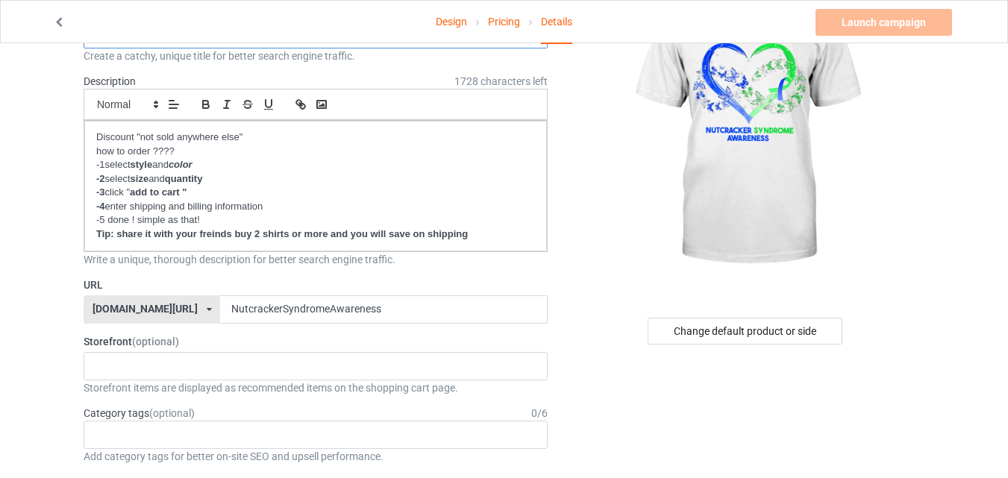
scroll to position [148, 0]
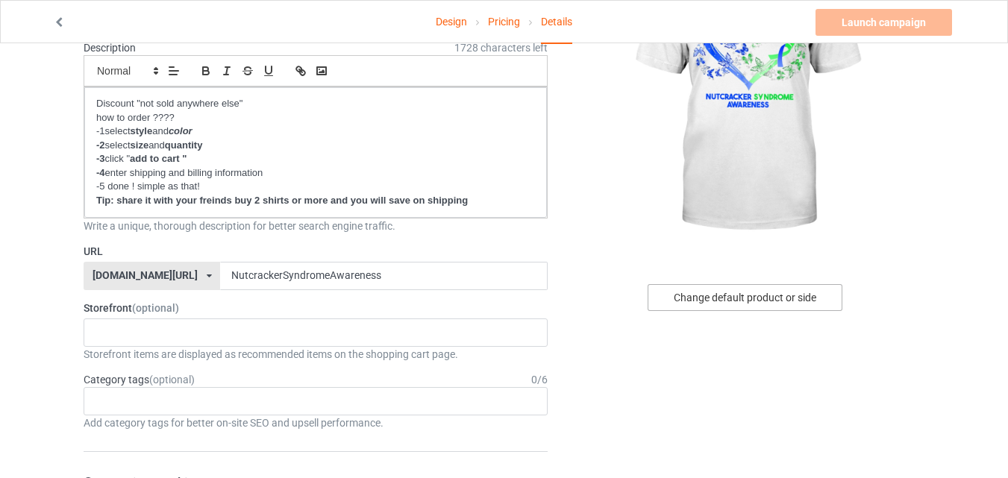
click at [788, 304] on div "Change default product or side" at bounding box center [745, 297] width 195 height 27
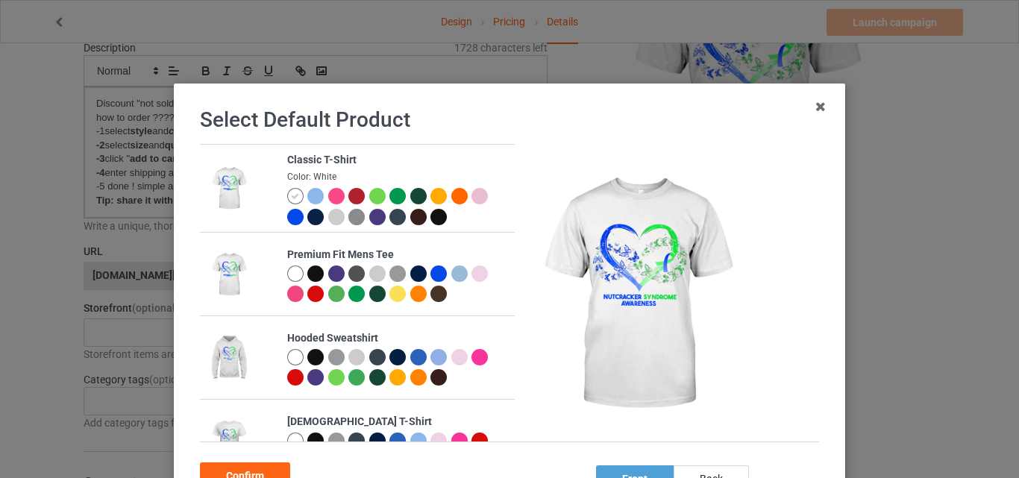
click at [432, 219] on div at bounding box center [438, 217] width 16 height 16
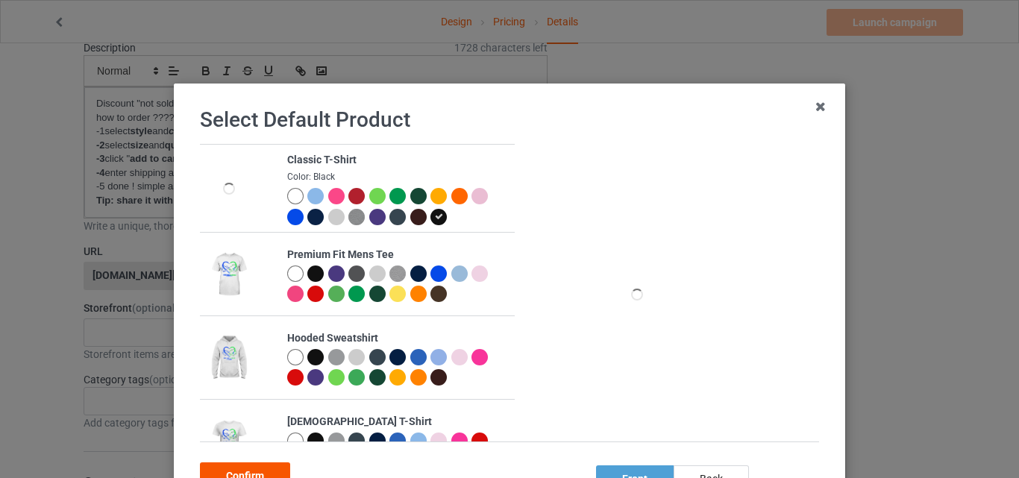
click at [254, 467] on div "Confirm" at bounding box center [245, 476] width 90 height 27
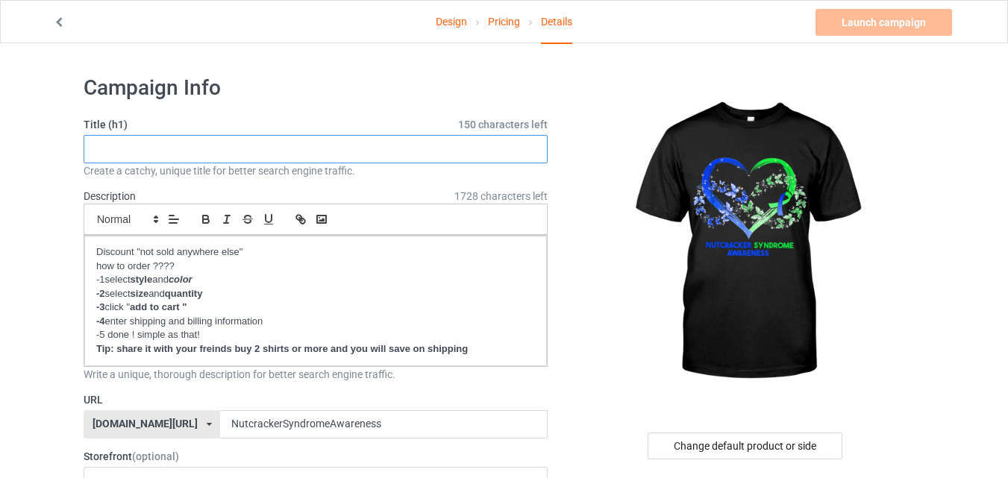
click at [139, 155] on input "text" at bounding box center [316, 149] width 464 height 28
paste input "Nutcracker Syndrome Awareness"
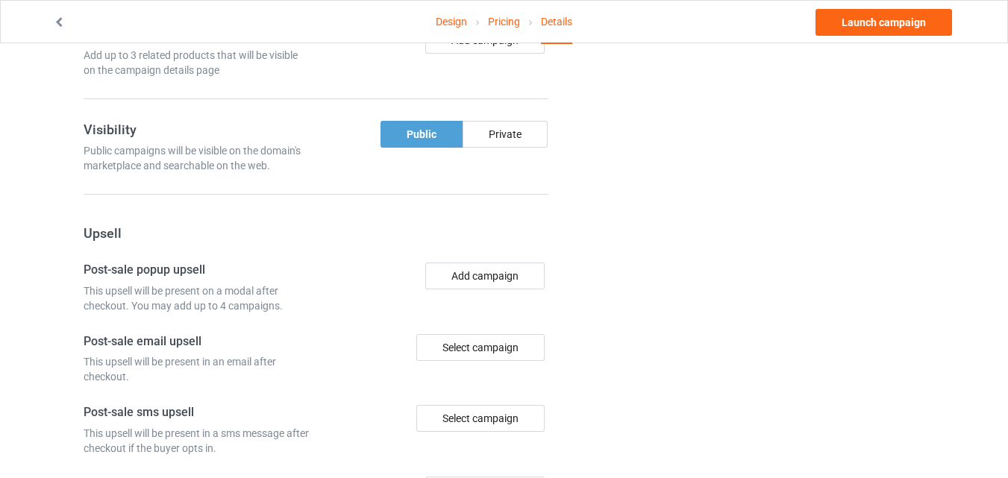
scroll to position [977, 0]
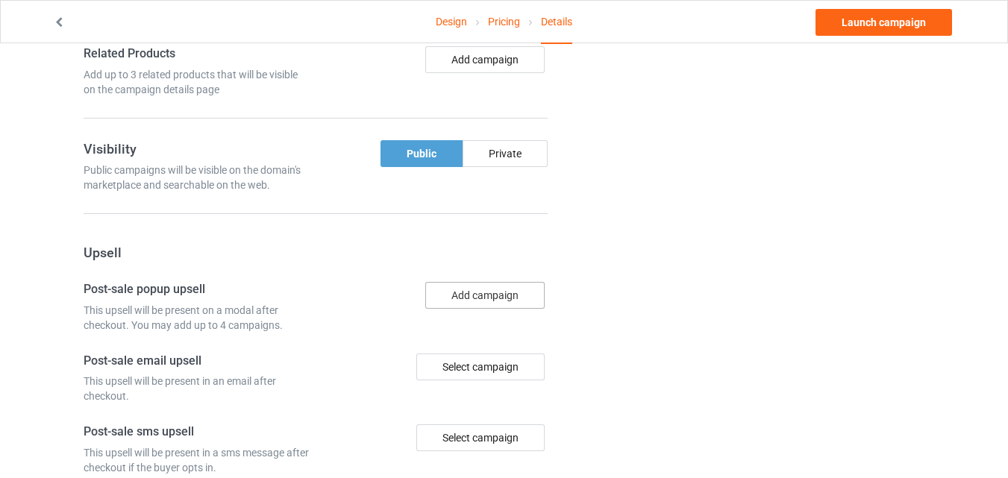
type input "Nutcracker Syndrome Awareness"
click at [507, 290] on button "Add campaign" at bounding box center [484, 295] width 119 height 27
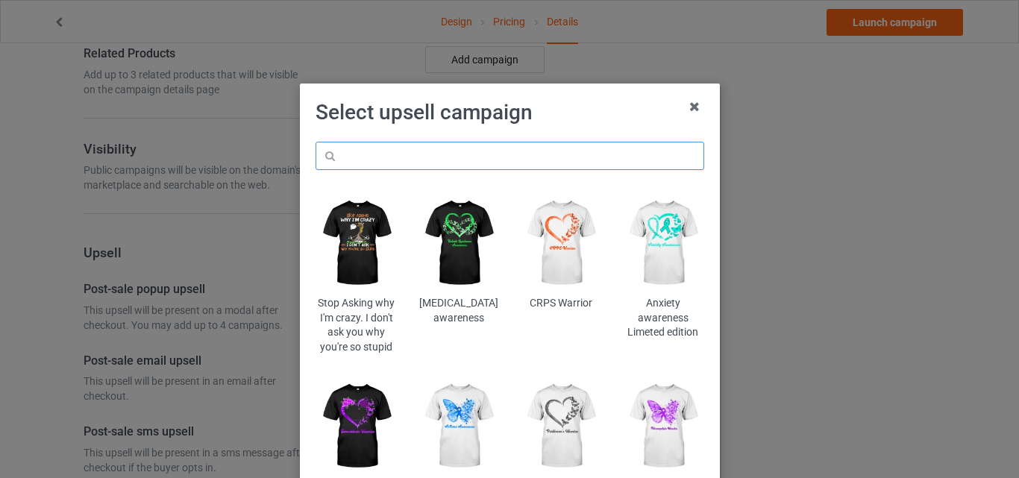
paste input "Nutcracker Syndrome Awareness"
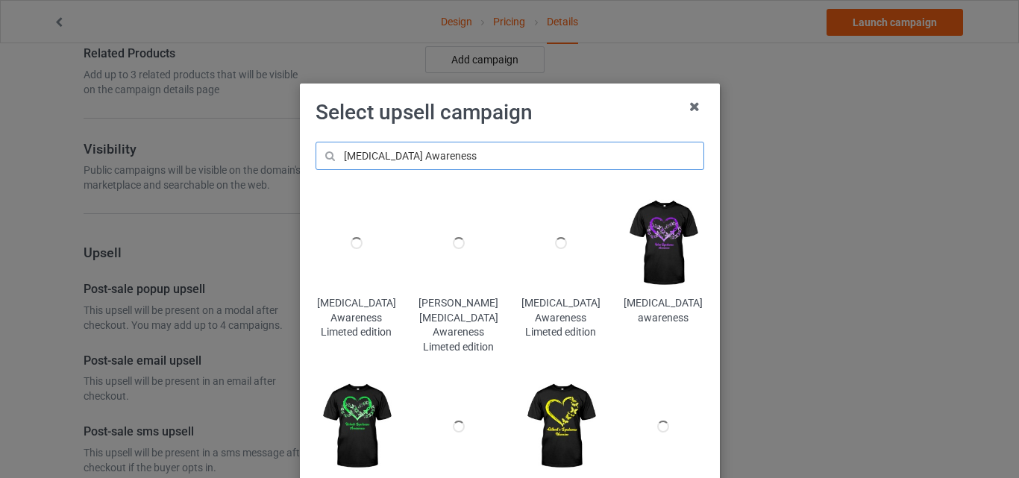
drag, startPoint x: 509, startPoint y: 151, endPoint x: 443, endPoint y: 159, distance: 66.1
click at [443, 159] on input "Nutcracker Syndrome Awareness" at bounding box center [510, 156] width 389 height 28
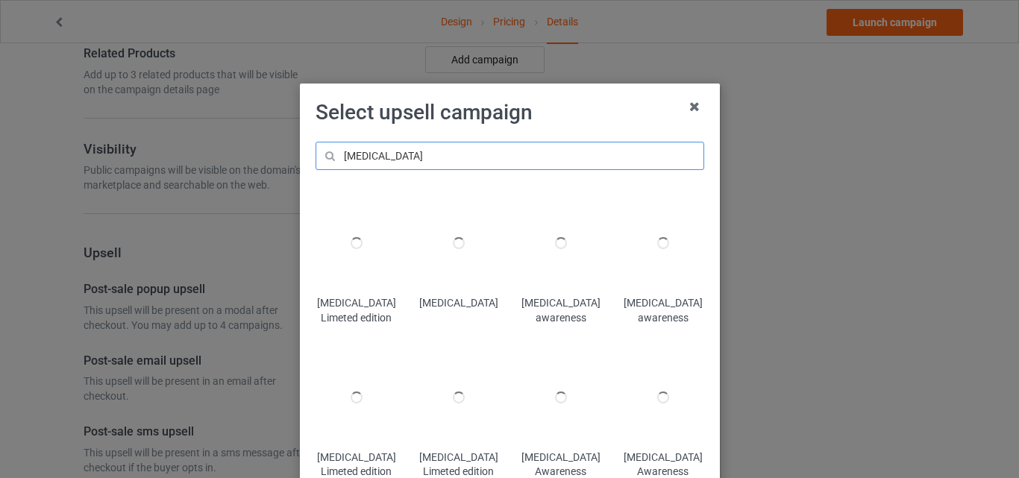
type input "Nutcracker Syndrome"
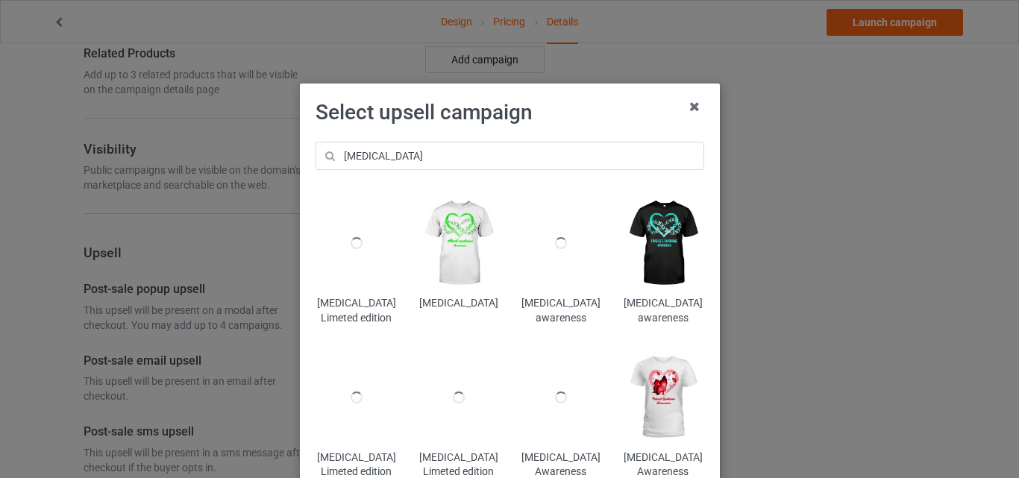
click at [444, 281] on img at bounding box center [458, 242] width 81 height 101
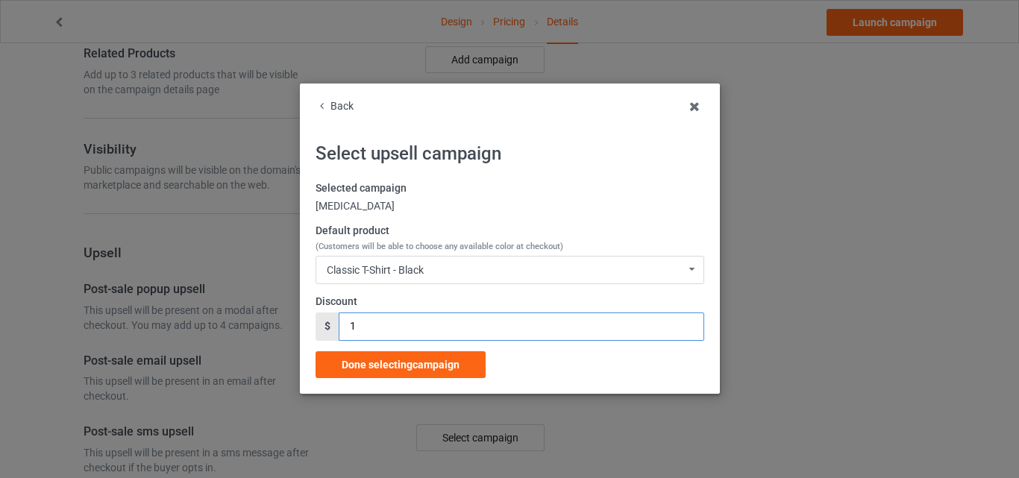
drag, startPoint x: 361, startPoint y: 320, endPoint x: 264, endPoint y: 323, distance: 97.0
click at [291, 324] on div "Back Select upsell campaign Selected campaign Alport syndrome Default product (…" at bounding box center [509, 239] width 1019 height 478
type input "2"
click at [367, 369] on span "Done selecting campaign" at bounding box center [401, 365] width 118 height 12
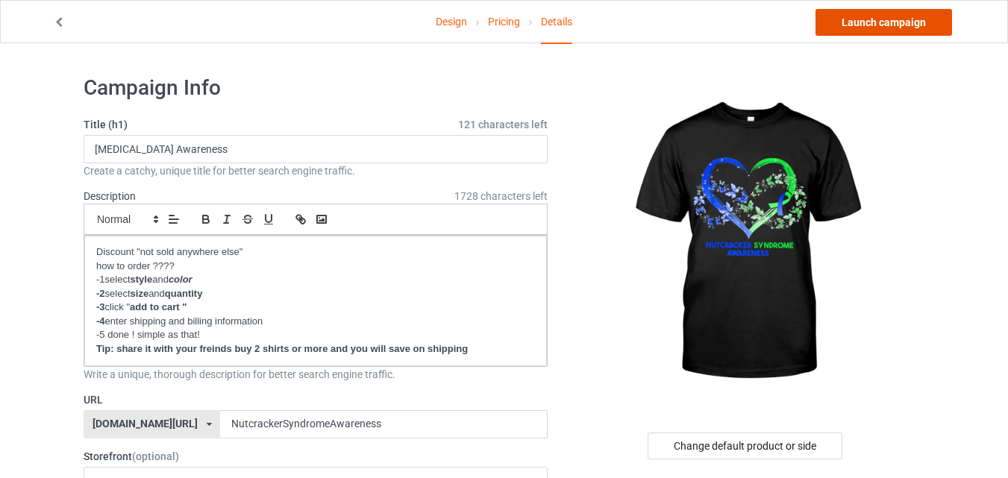
click at [878, 20] on link "Launch campaign" at bounding box center [883, 22] width 137 height 27
